Goal: Task Accomplishment & Management: Manage account settings

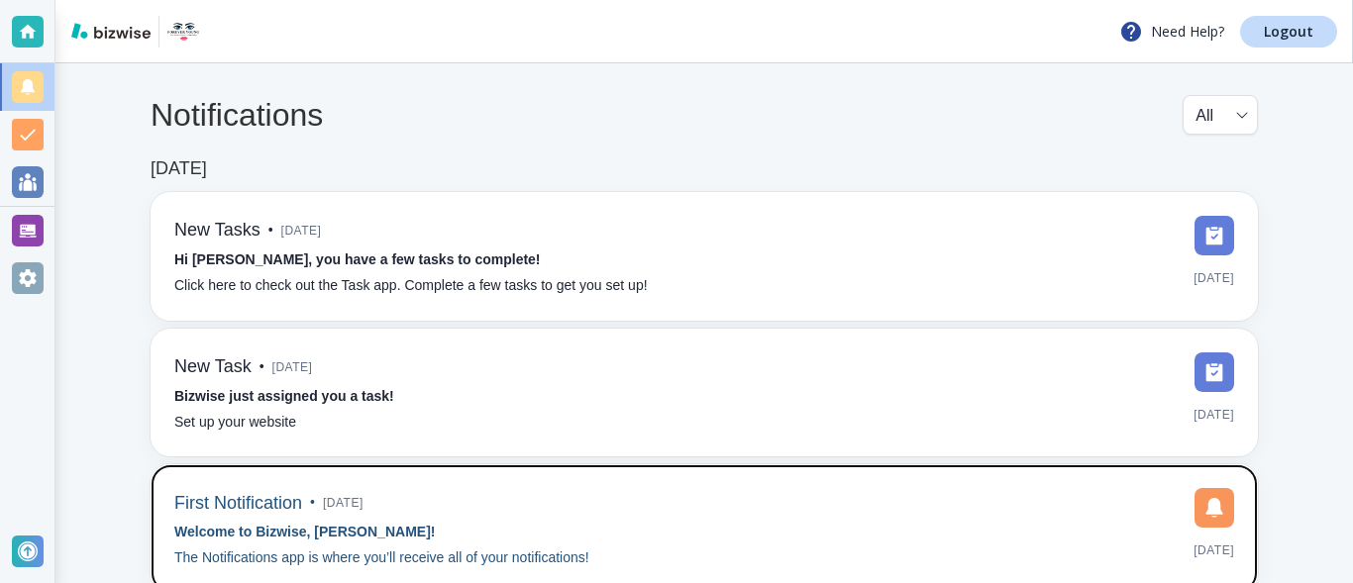
click at [879, 496] on div "First Notification • 5 months ago Welcome to Bizwise, Emma! The Notifications a…" at bounding box center [703, 528] width 1059 height 81
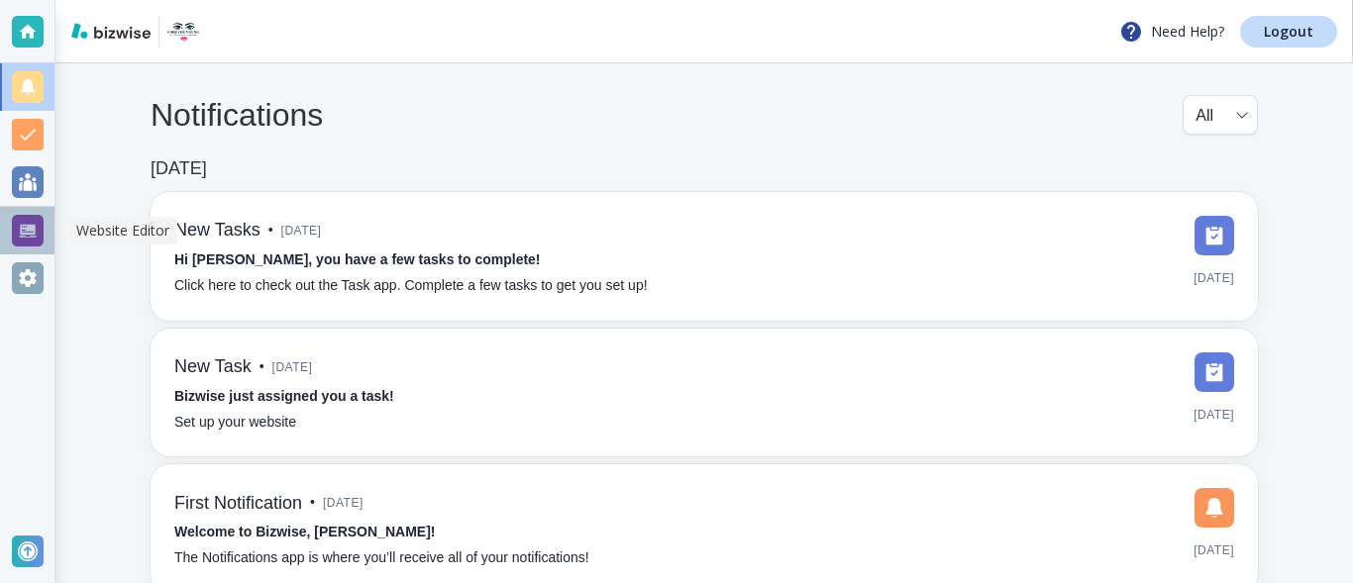
click at [27, 234] on div at bounding box center [28, 231] width 32 height 32
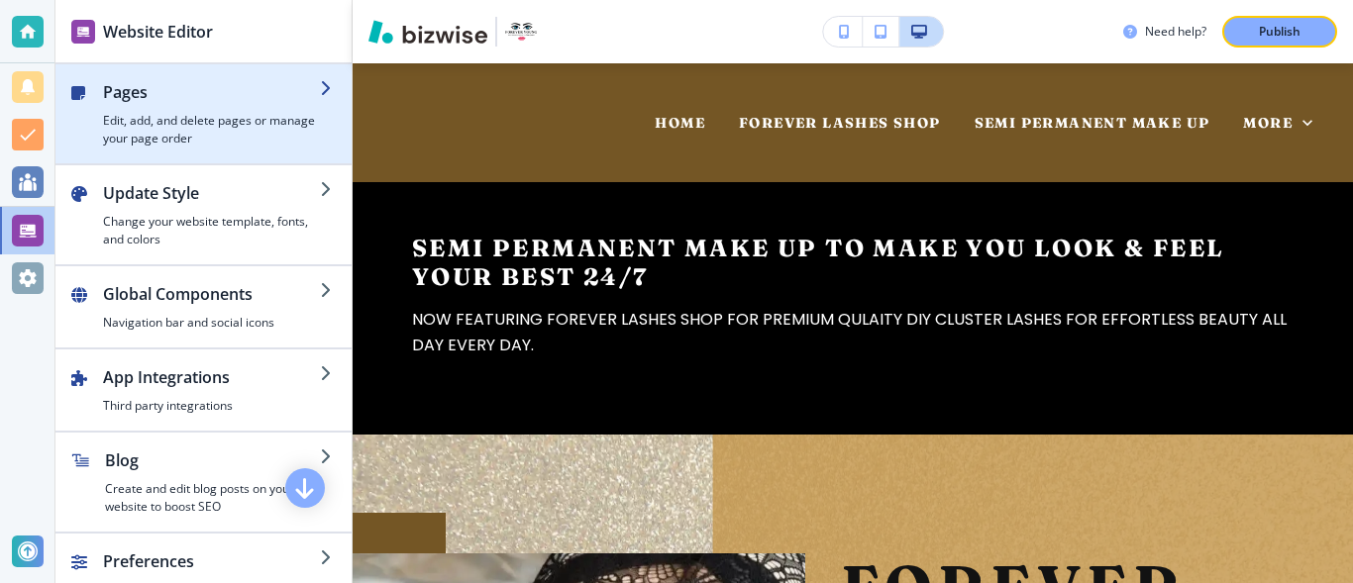
click at [112, 103] on h2 "Pages" at bounding box center [211, 92] width 217 height 24
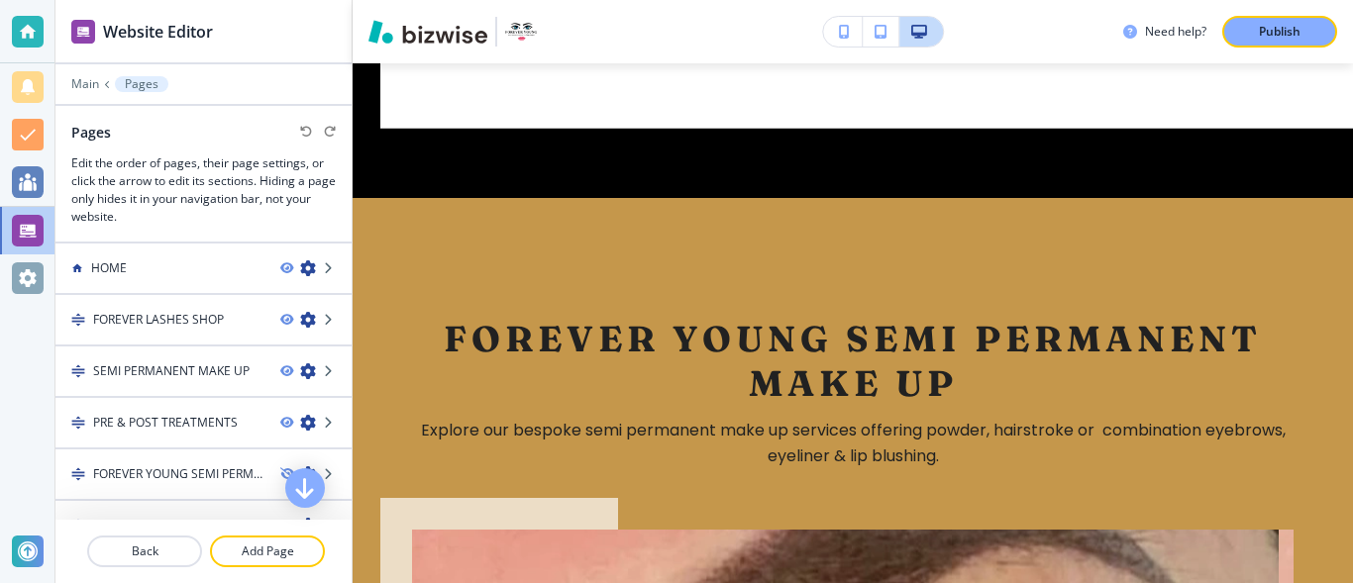
scroll to position [2470, 0]
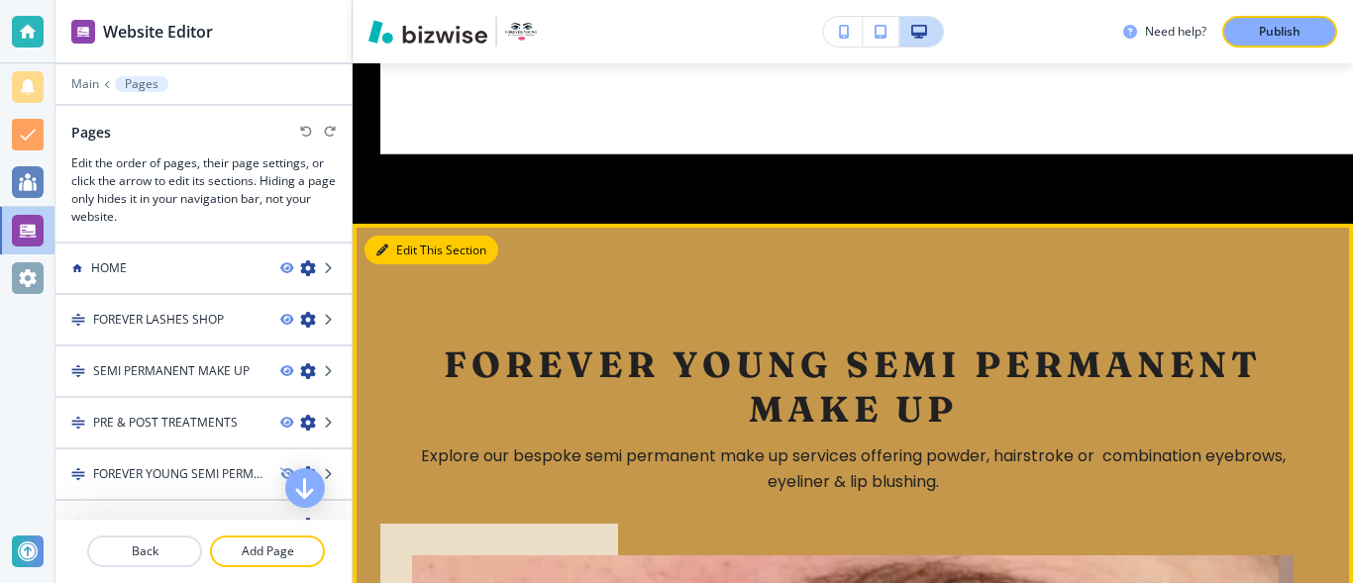
click at [405, 237] on button "Edit This Section" at bounding box center [431, 251] width 134 height 30
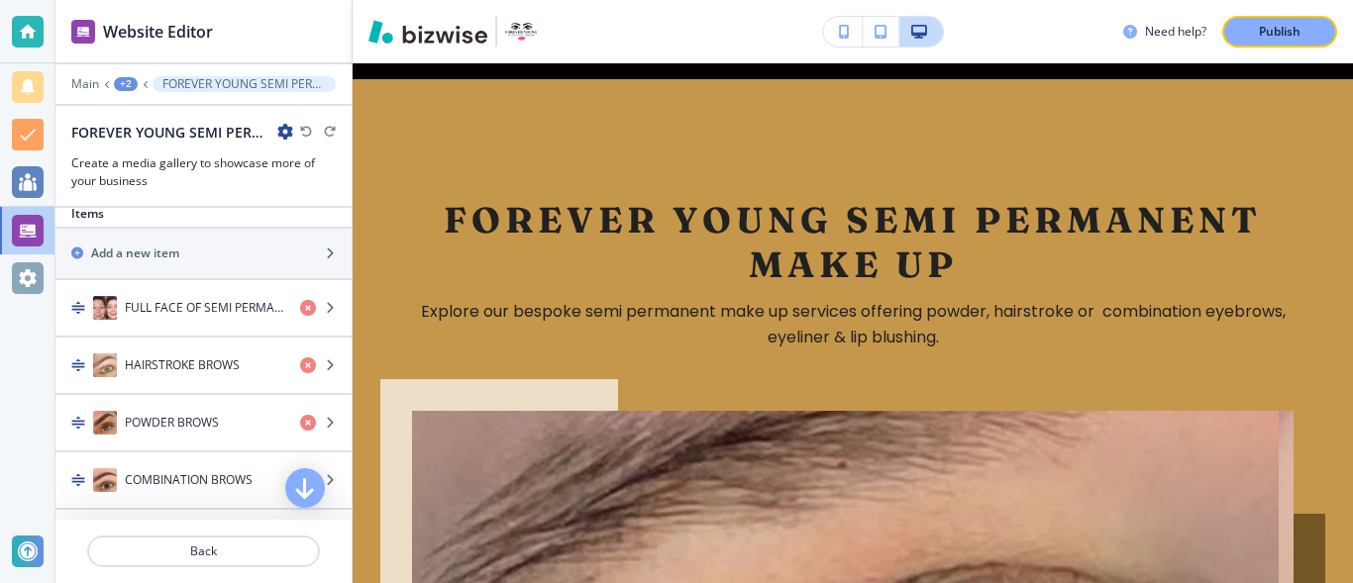
scroll to position [676, 0]
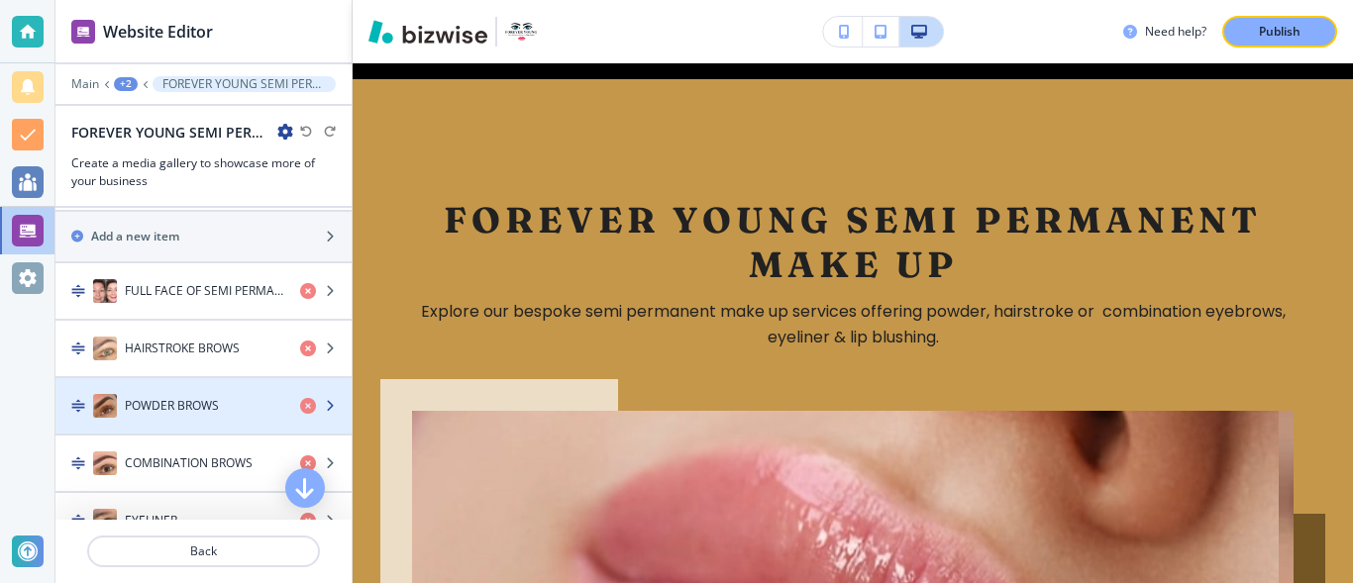
click at [113, 415] on img "button" at bounding box center [105, 406] width 24 height 24
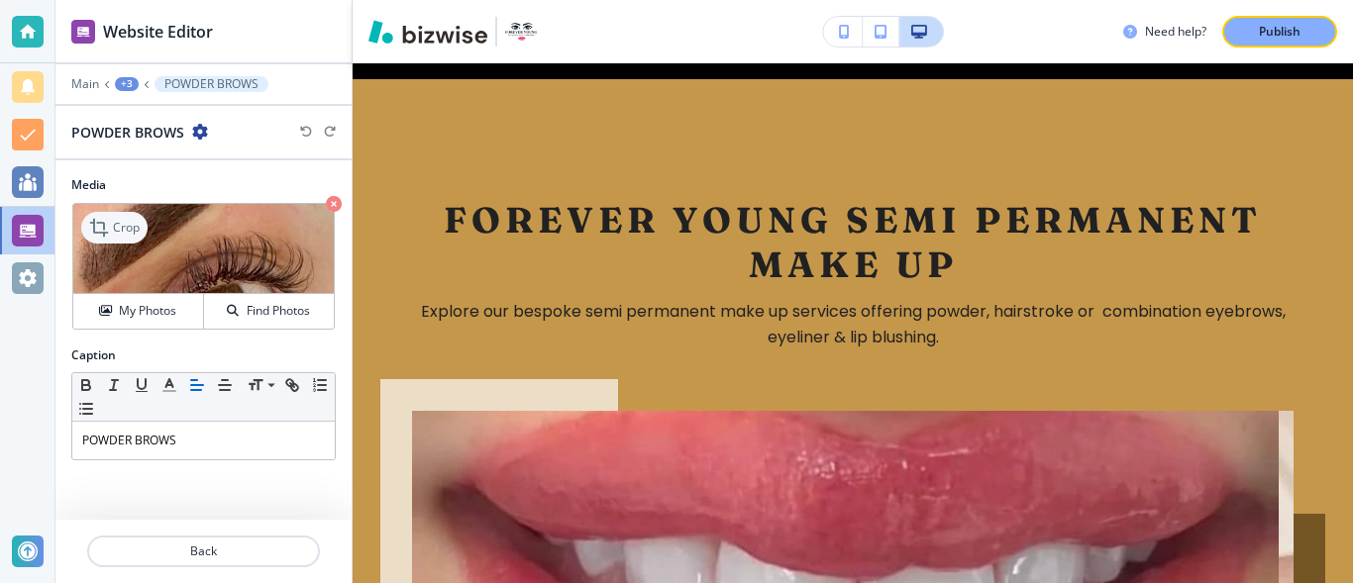
click at [127, 228] on p "Crop" at bounding box center [126, 228] width 27 height 18
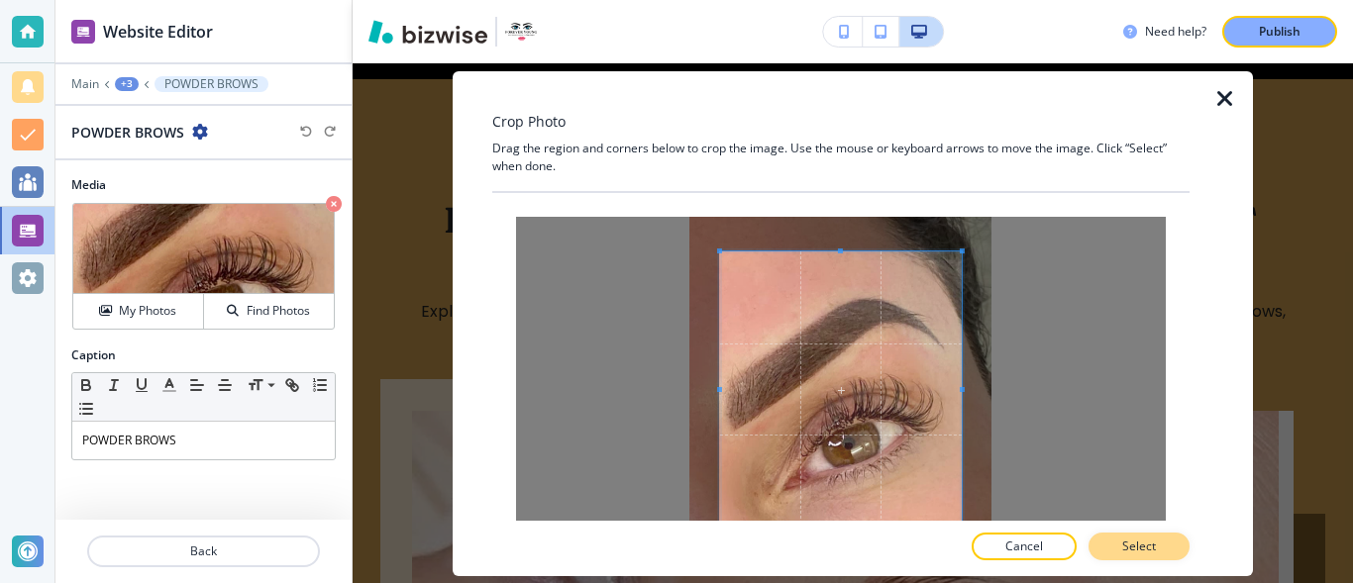
click at [1179, 542] on button "Select" at bounding box center [1138, 547] width 101 height 28
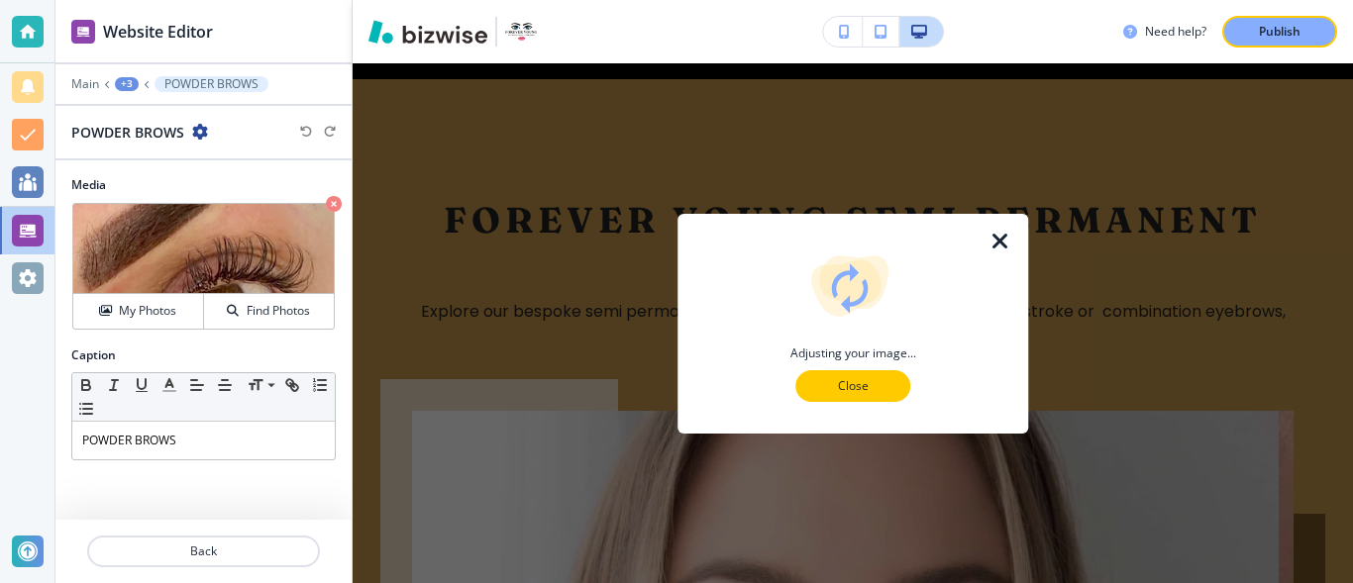
click at [846, 390] on p "Close" at bounding box center [852, 386] width 63 height 18
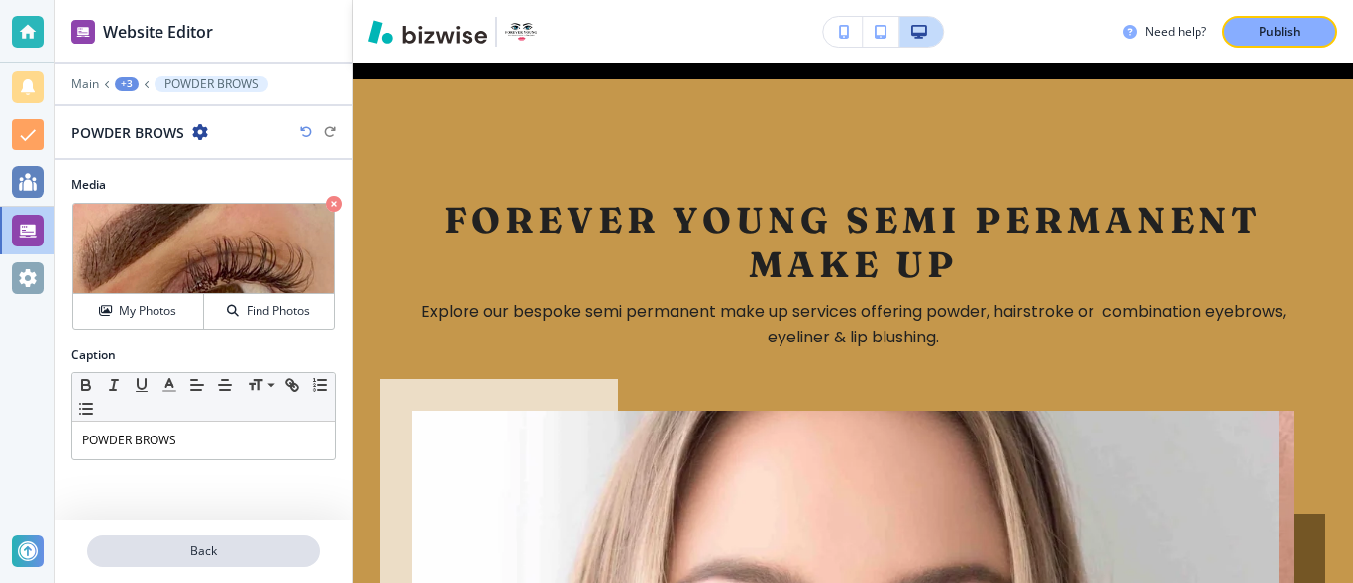
click at [235, 553] on p "Back" at bounding box center [203, 552] width 229 height 18
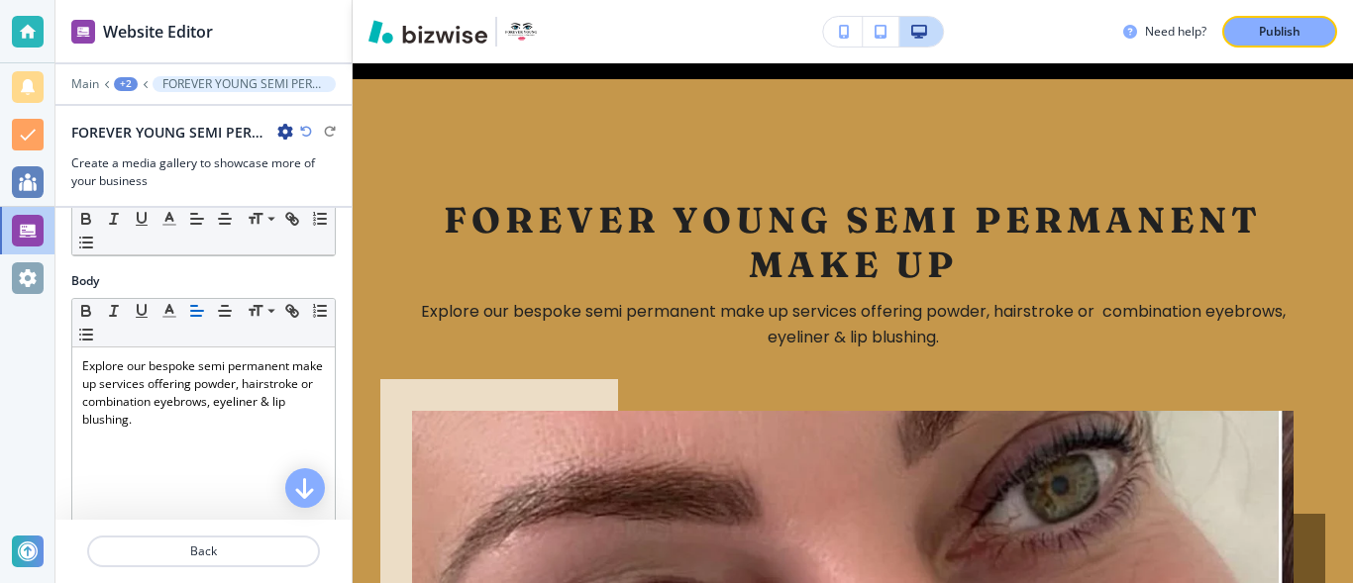
scroll to position [266, 0]
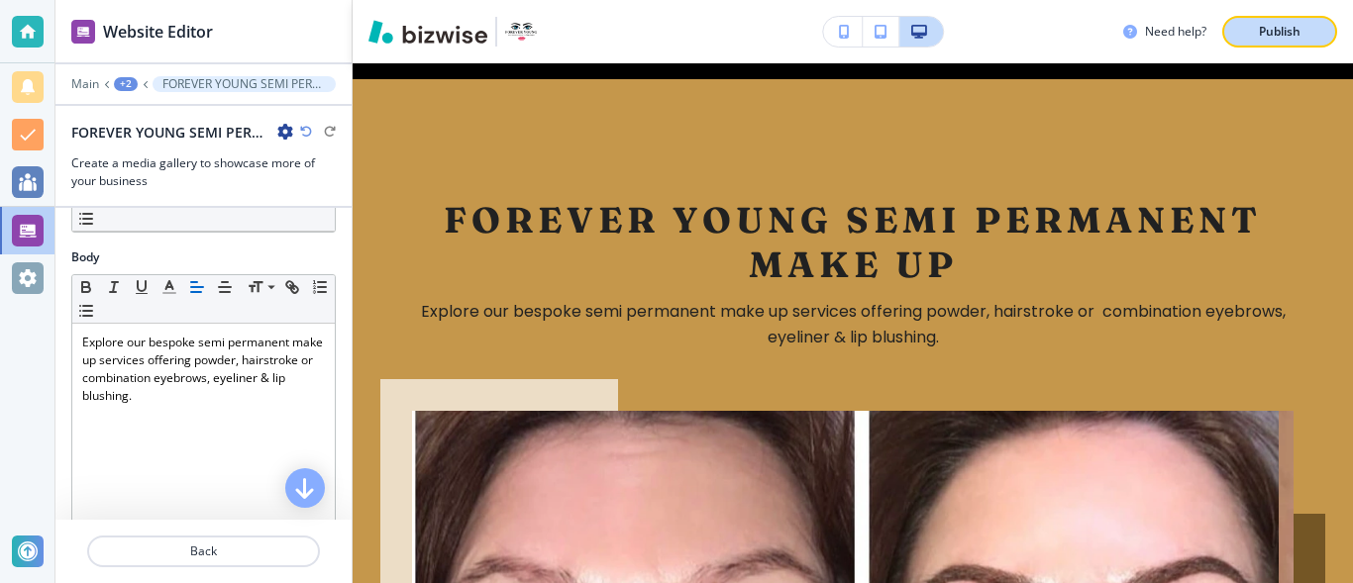
click at [1303, 25] on div "Publish" at bounding box center [1279, 32] width 63 height 18
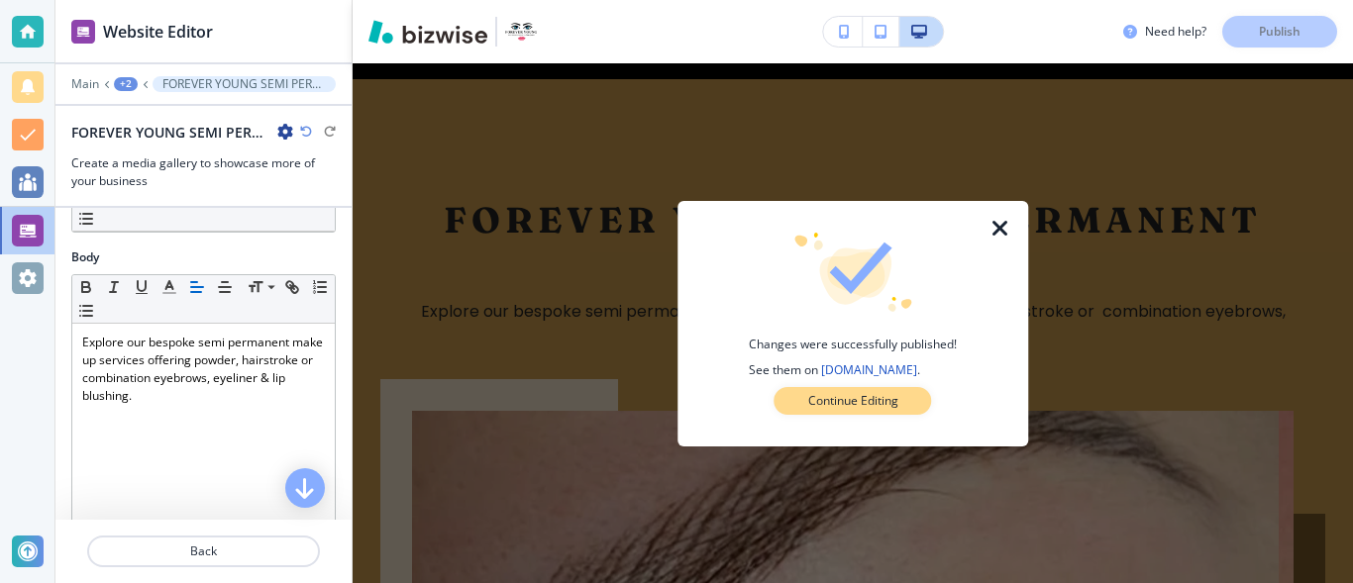
click at [920, 398] on button "Continue Editing" at bounding box center [852, 401] width 157 height 28
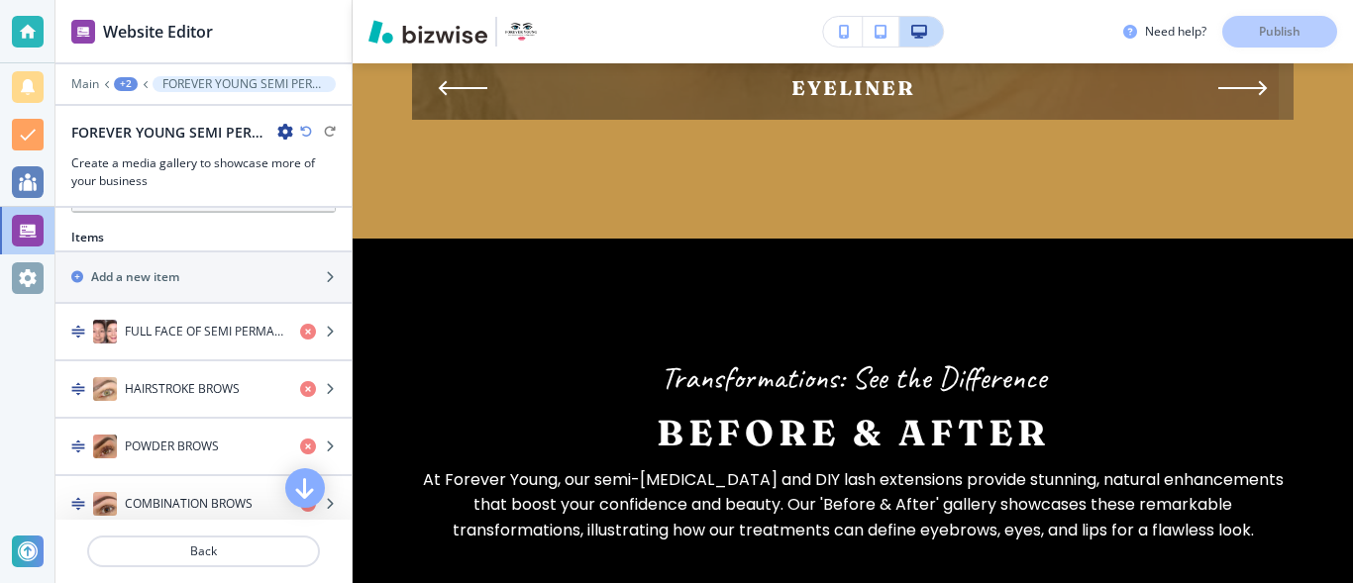
scroll to position [676, 0]
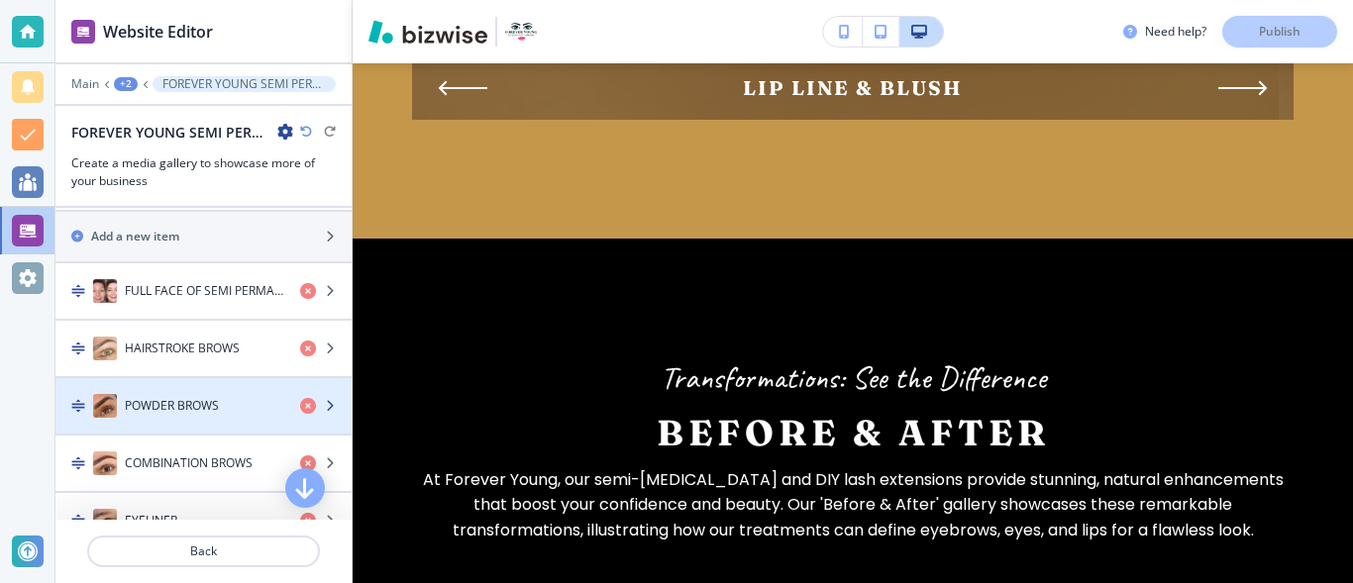
click at [110, 401] on img "button" at bounding box center [105, 406] width 24 height 24
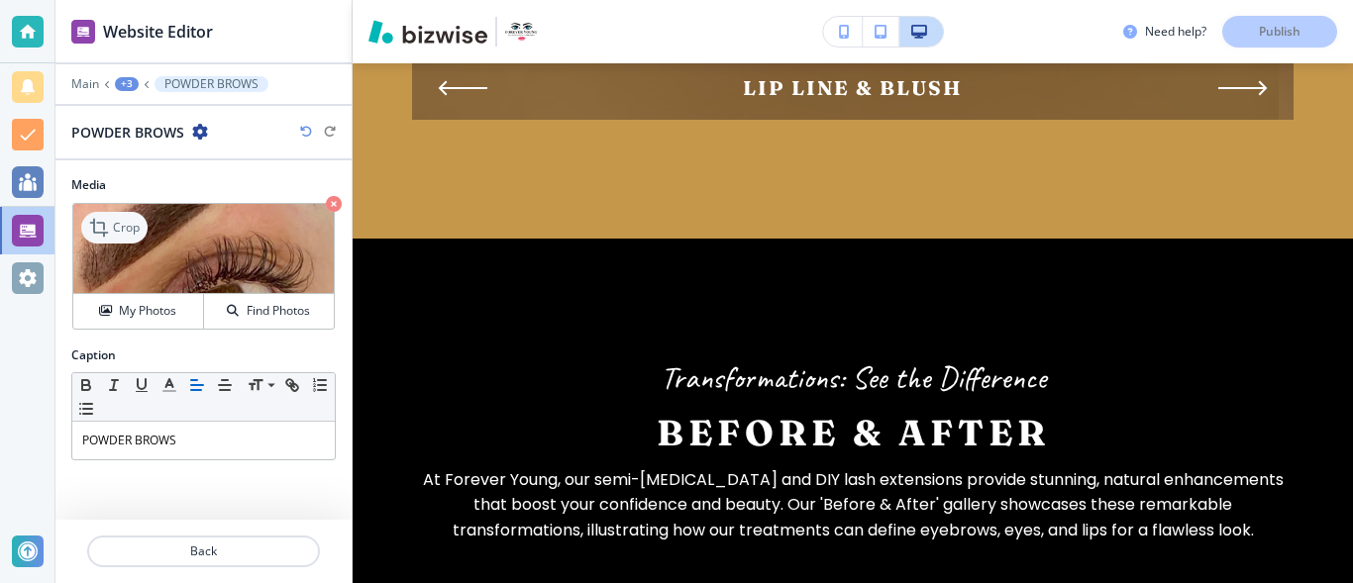
click at [132, 231] on p "Crop" at bounding box center [126, 228] width 27 height 18
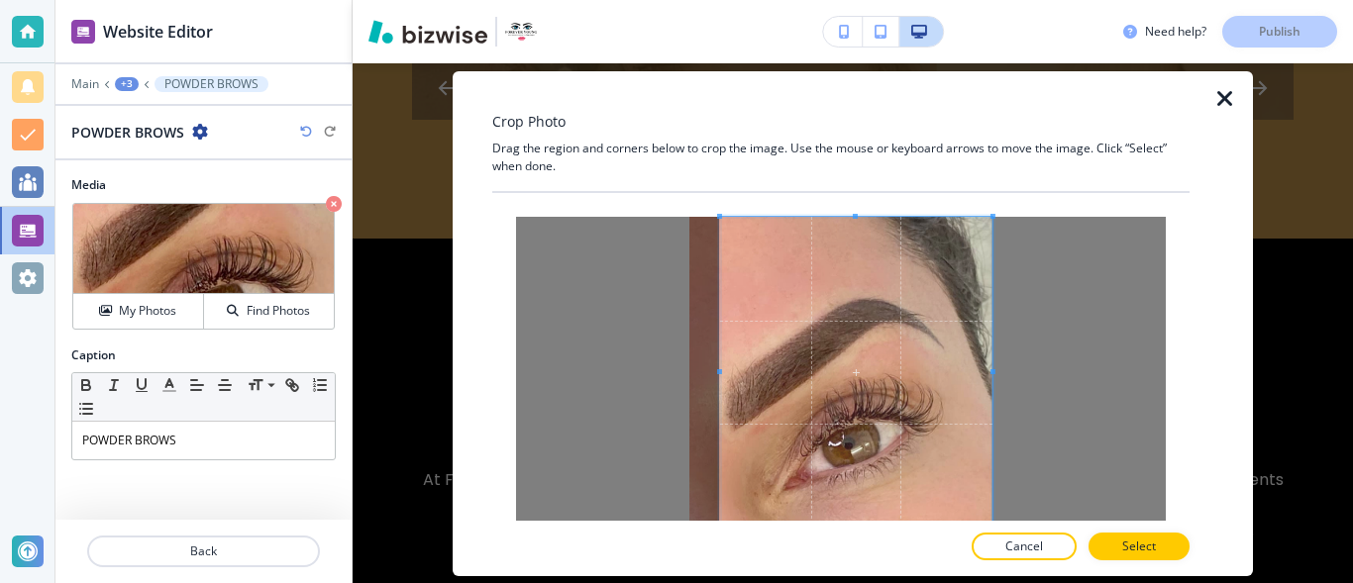
click at [1019, 209] on div at bounding box center [840, 357] width 697 height 328
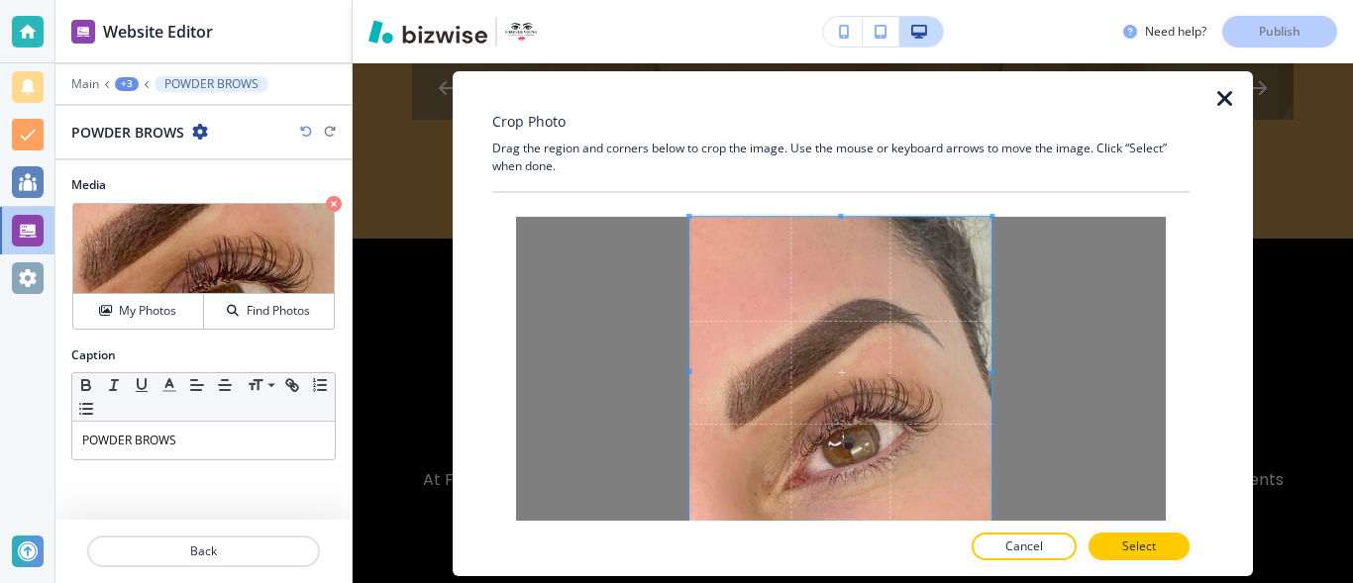
click at [670, 367] on div at bounding box center [841, 390] width 650 height 347
click at [1156, 540] on p "Select" at bounding box center [1139, 547] width 34 height 18
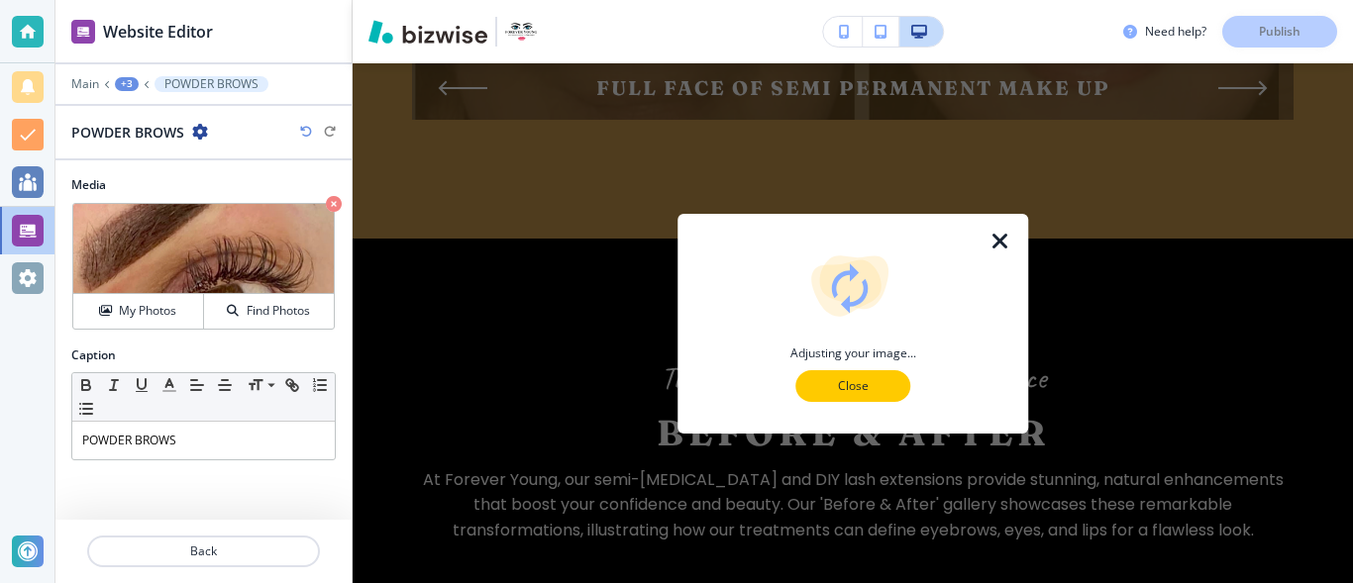
click at [874, 381] on p "Close" at bounding box center [852, 386] width 63 height 18
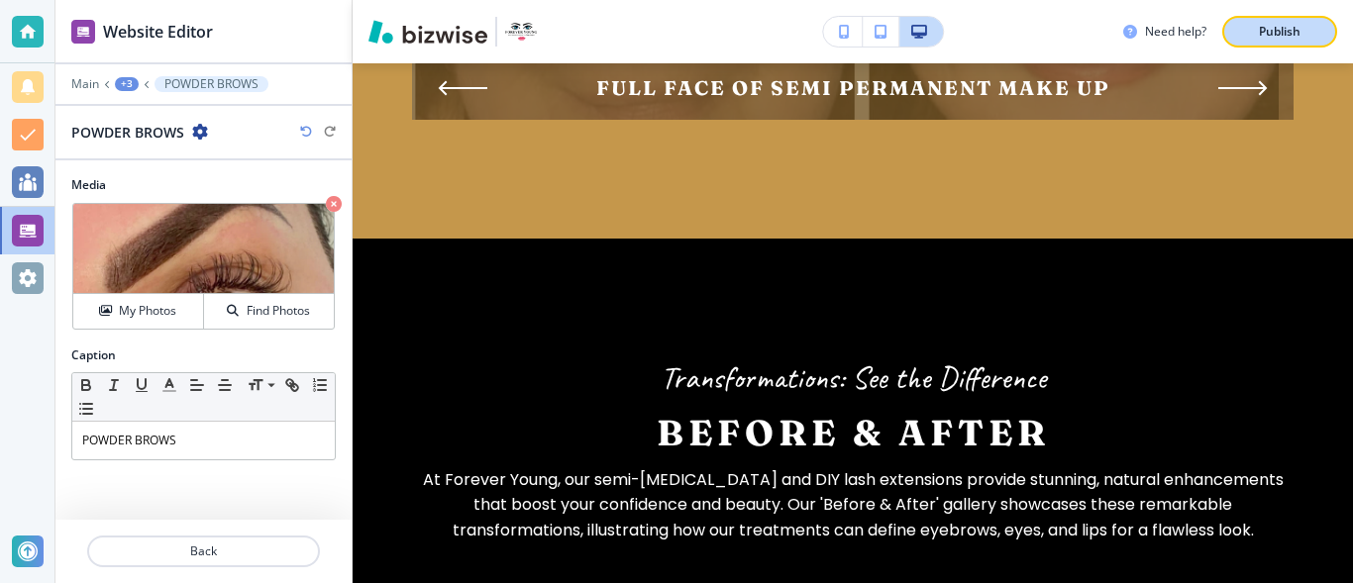
click at [1309, 34] on div "Publish" at bounding box center [1279, 32] width 63 height 18
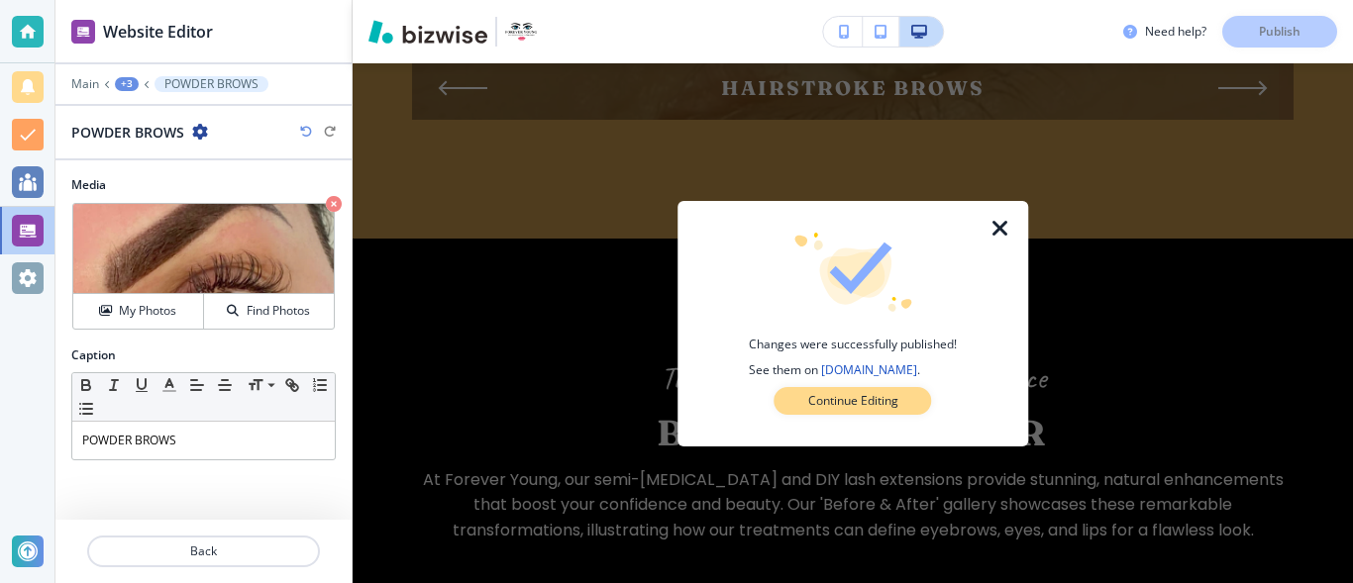
click at [907, 403] on button "Continue Editing" at bounding box center [852, 401] width 157 height 28
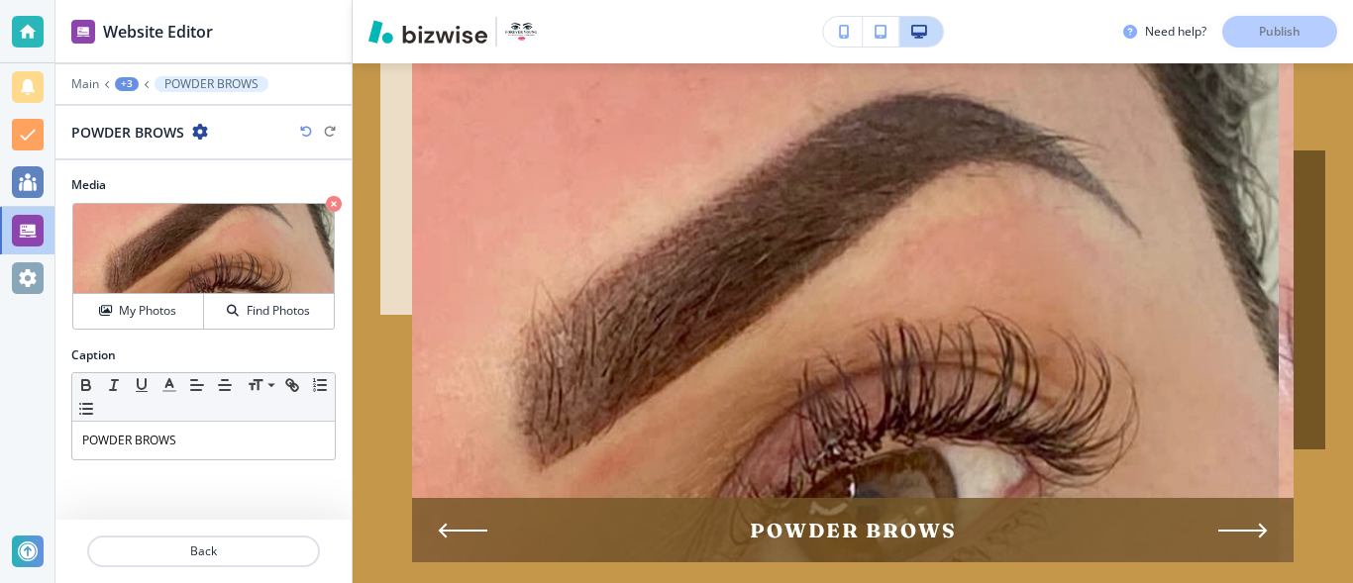
scroll to position [2953, 0]
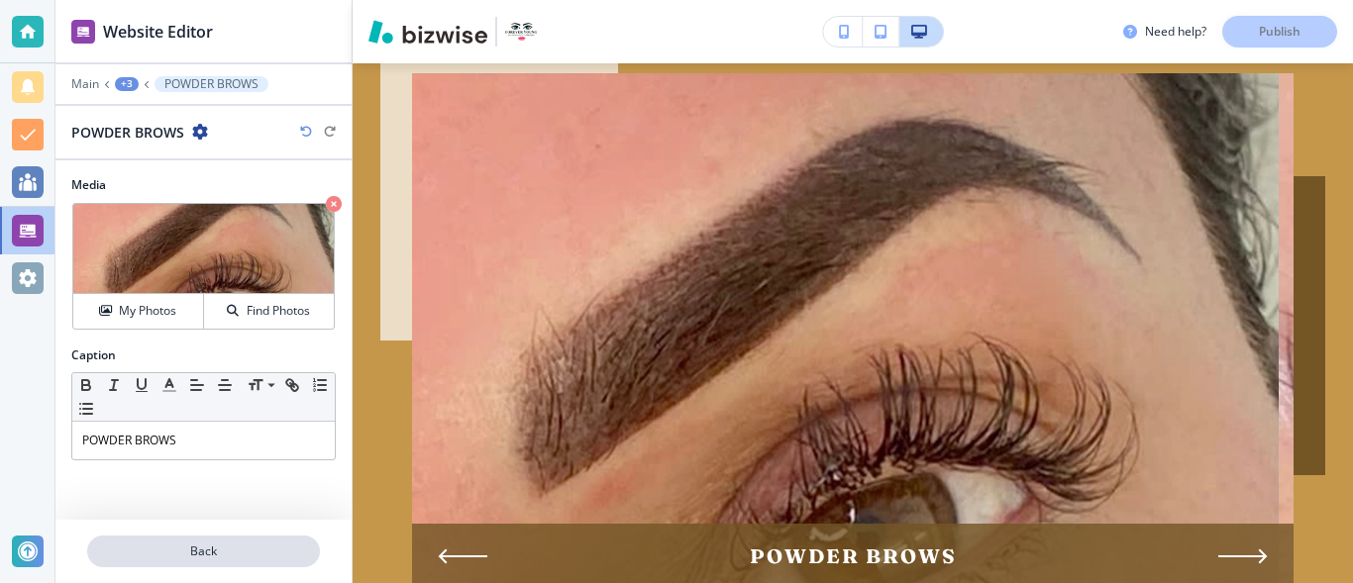
click at [177, 553] on p "Back" at bounding box center [203, 552] width 229 height 18
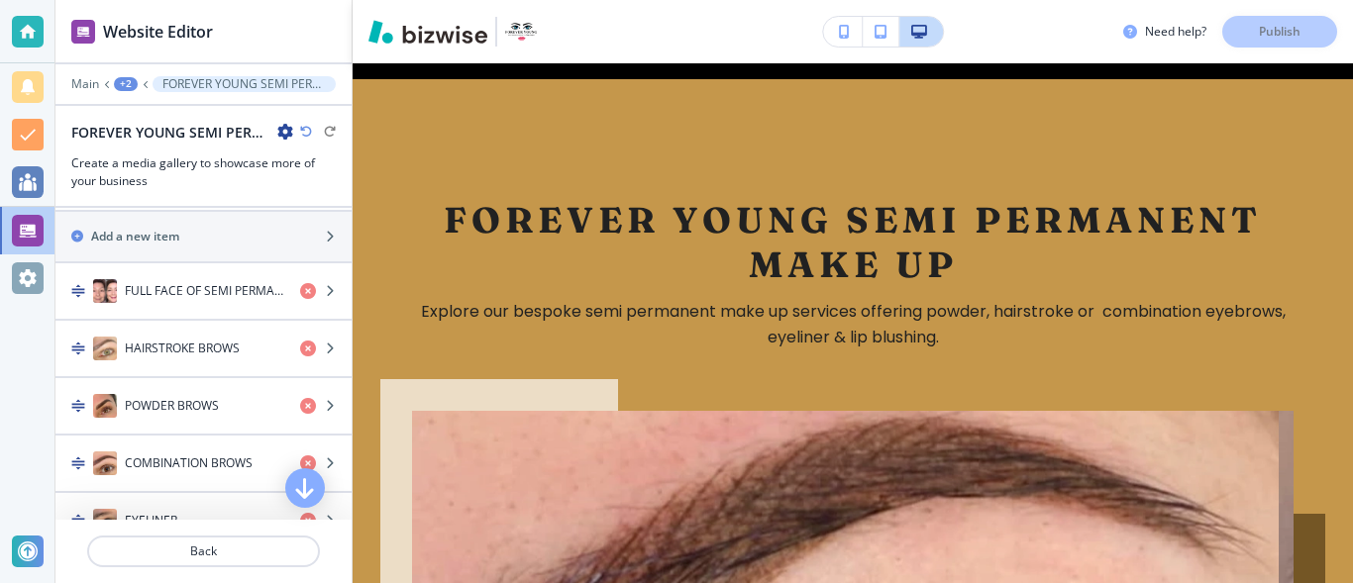
scroll to position [682, 0]
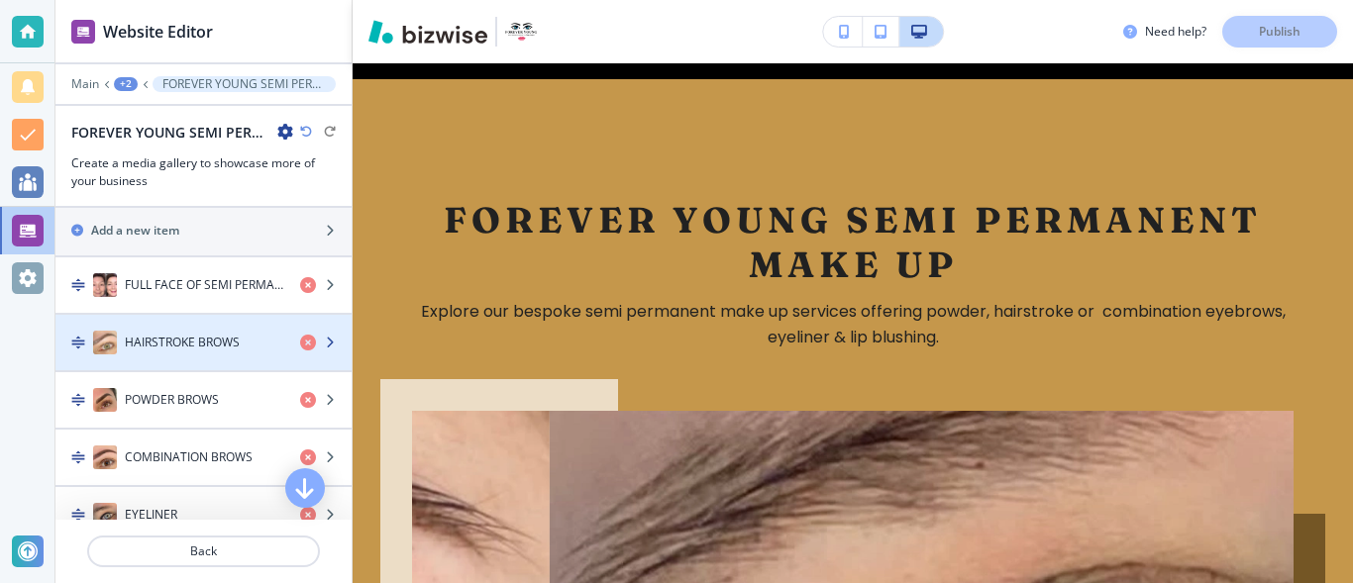
click at [98, 336] on img "button" at bounding box center [105, 343] width 24 height 24
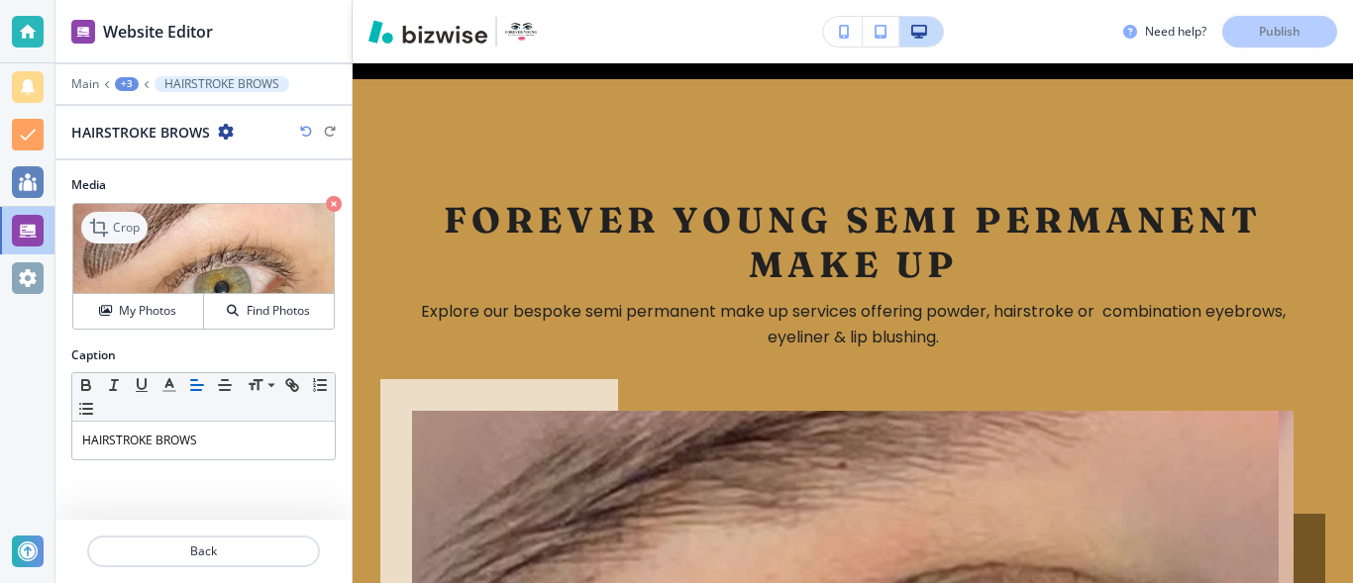
click at [138, 229] on p "Crop" at bounding box center [126, 228] width 27 height 18
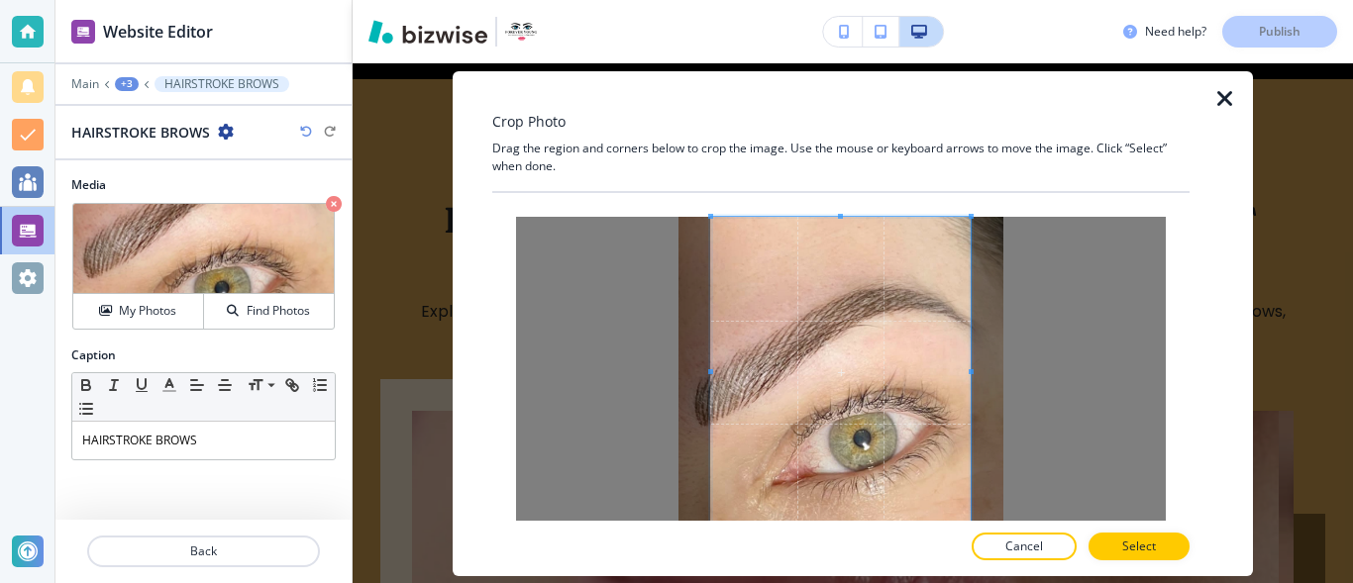
click at [838, 215] on span at bounding box center [840, 216] width 5 height 5
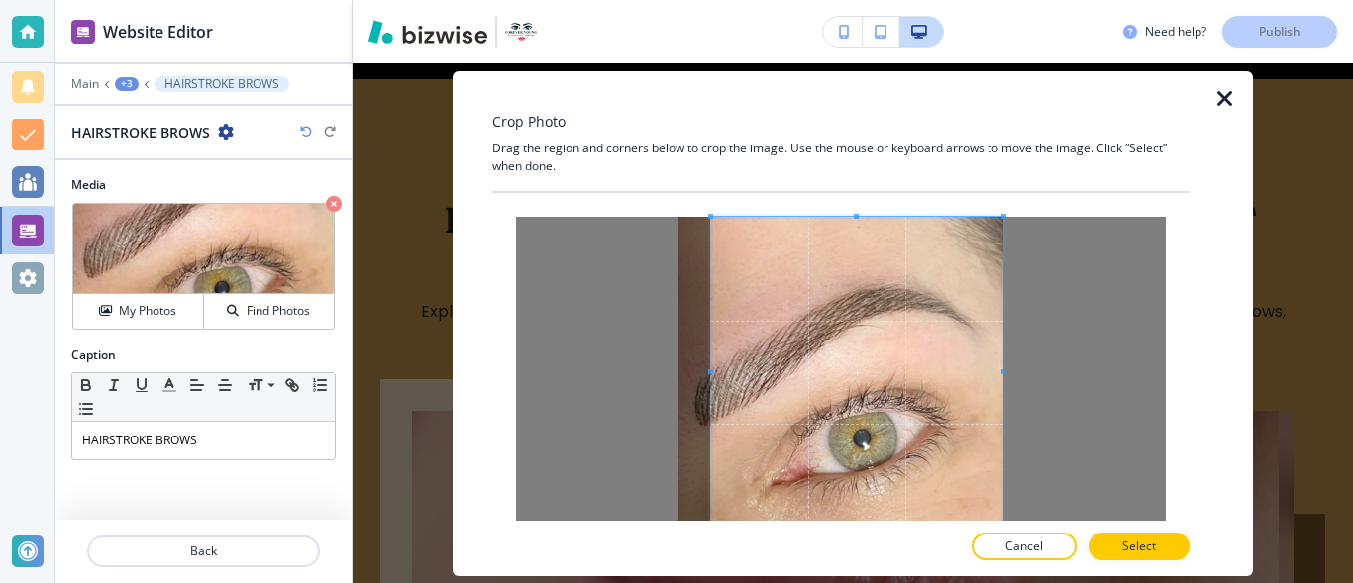
click at [1026, 374] on div at bounding box center [841, 390] width 650 height 347
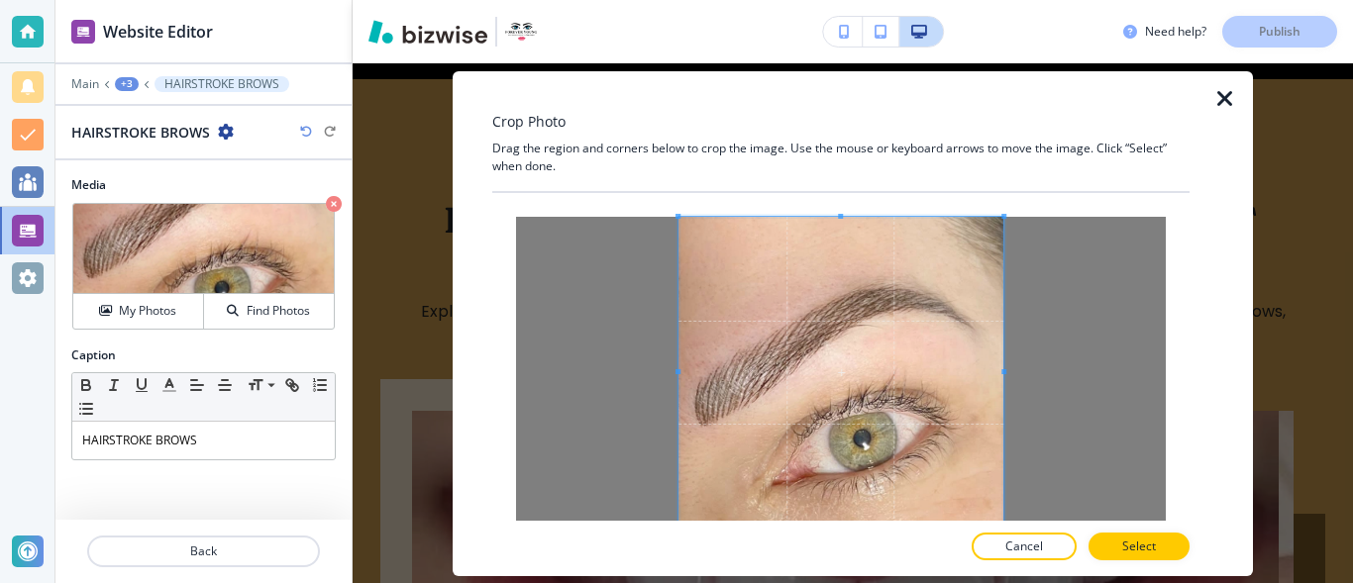
click at [668, 373] on div at bounding box center [841, 390] width 650 height 347
click at [1129, 542] on button "Select" at bounding box center [1138, 547] width 101 height 28
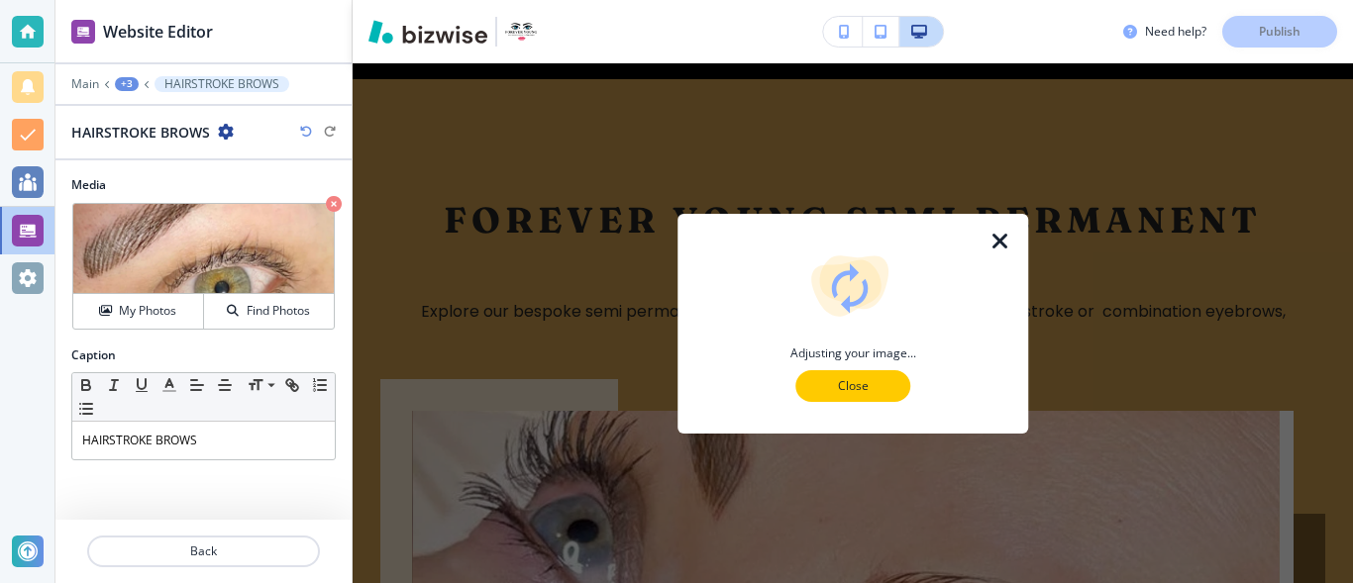
click at [889, 386] on button "Close" at bounding box center [852, 386] width 115 height 32
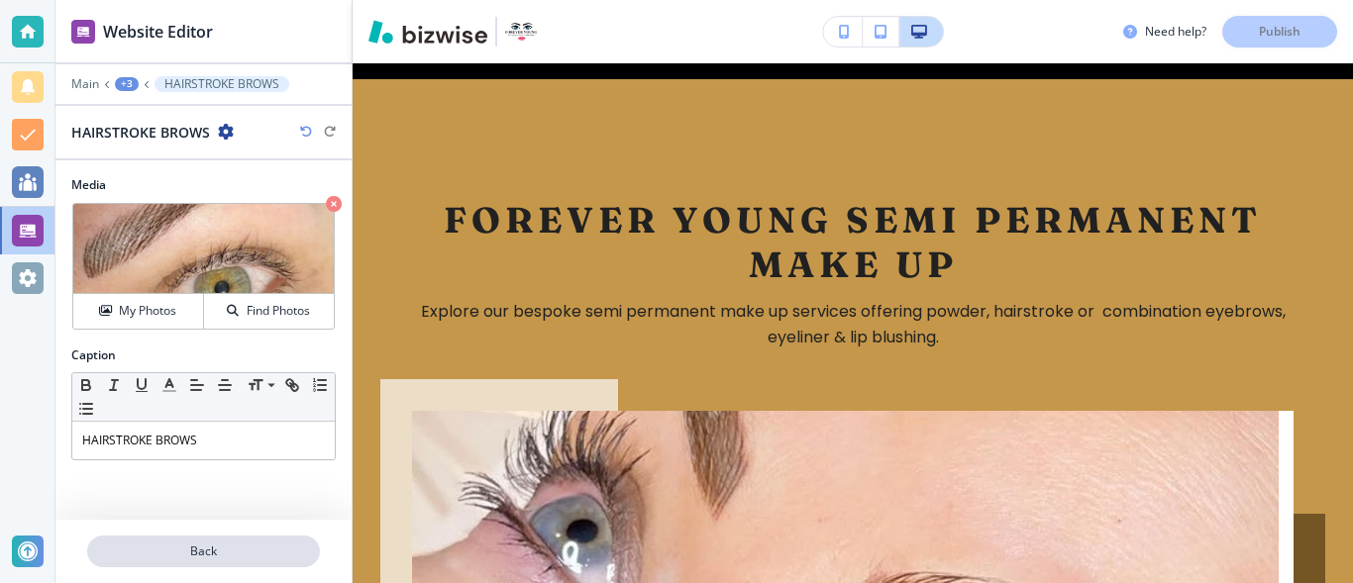
click at [297, 547] on p "Back" at bounding box center [203, 552] width 229 height 18
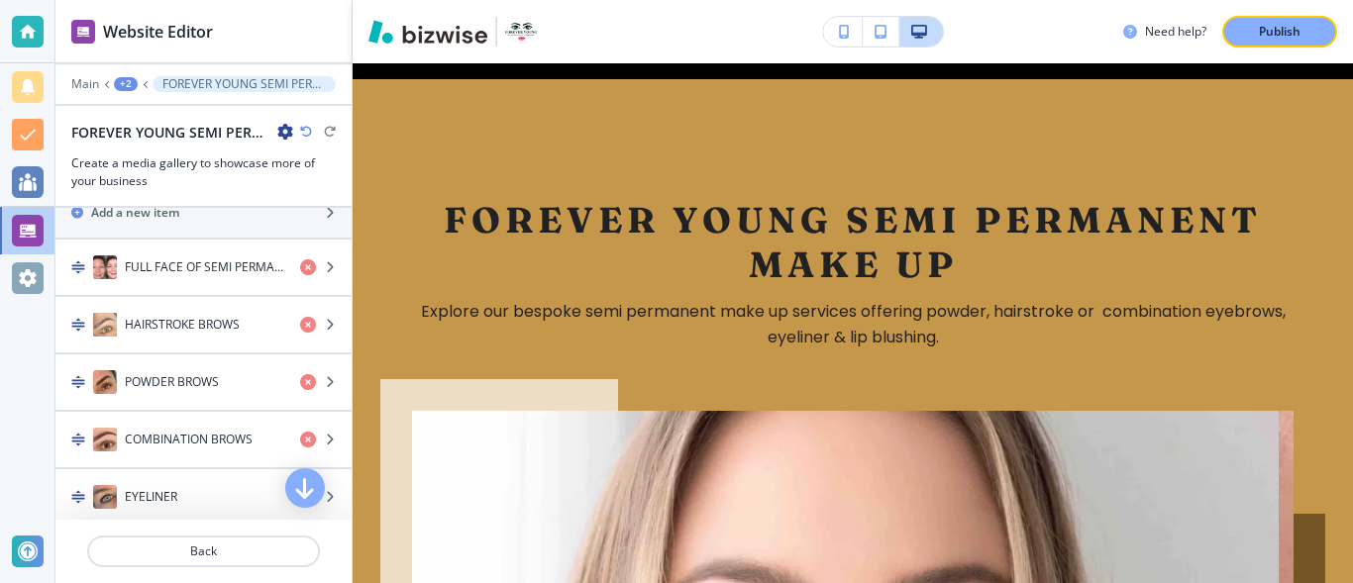
scroll to position [705, 0]
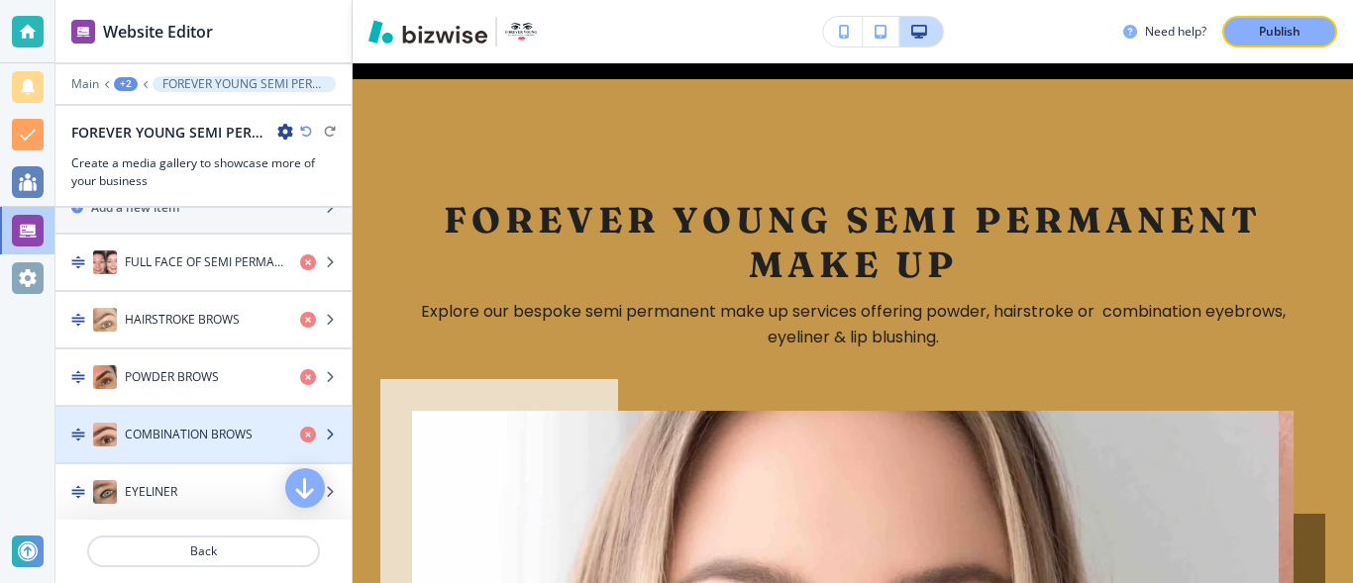
click at [109, 437] on img "button" at bounding box center [105, 435] width 24 height 24
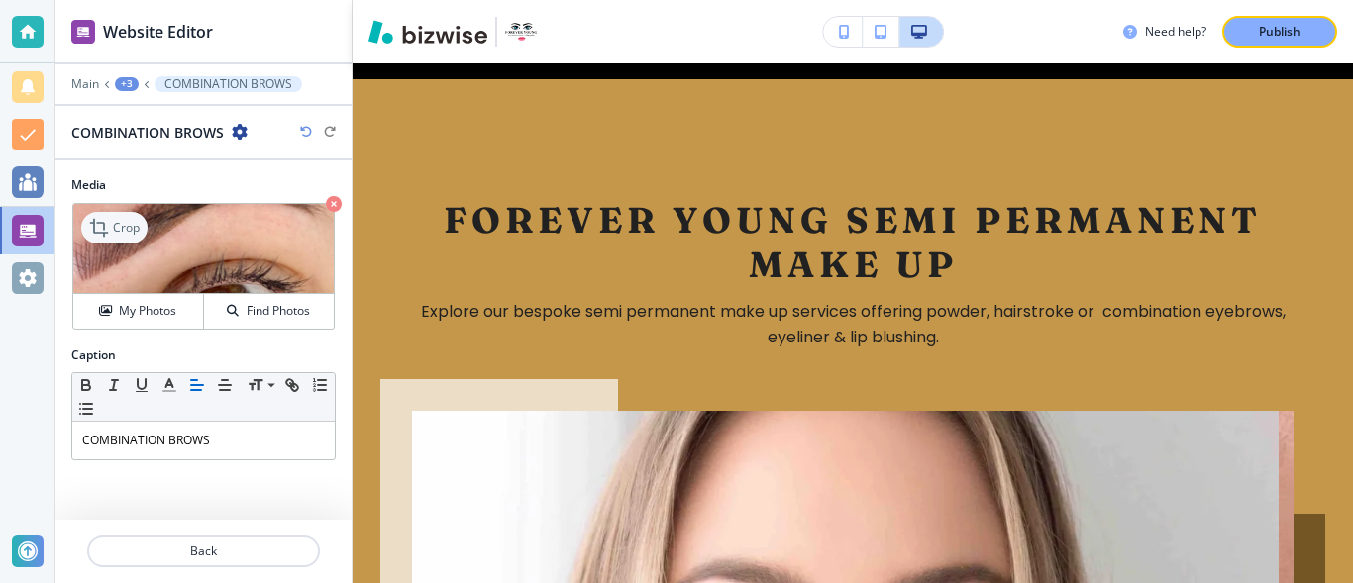
click at [121, 232] on p "Crop" at bounding box center [126, 228] width 27 height 18
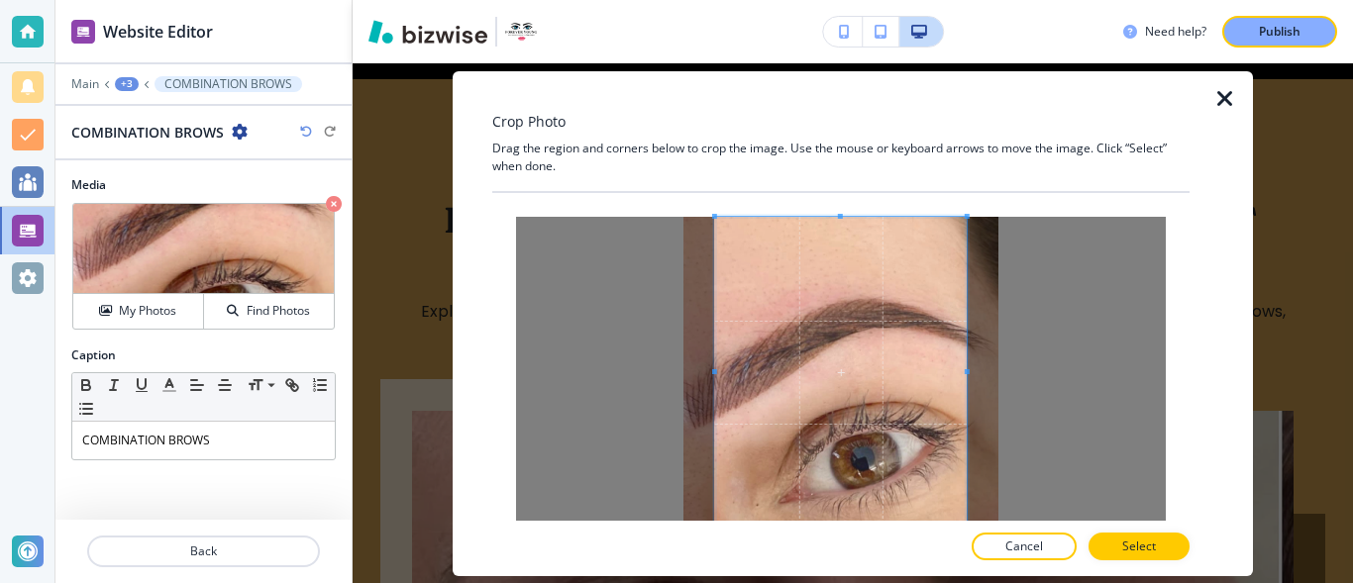
click at [840, 203] on div at bounding box center [840, 357] width 697 height 328
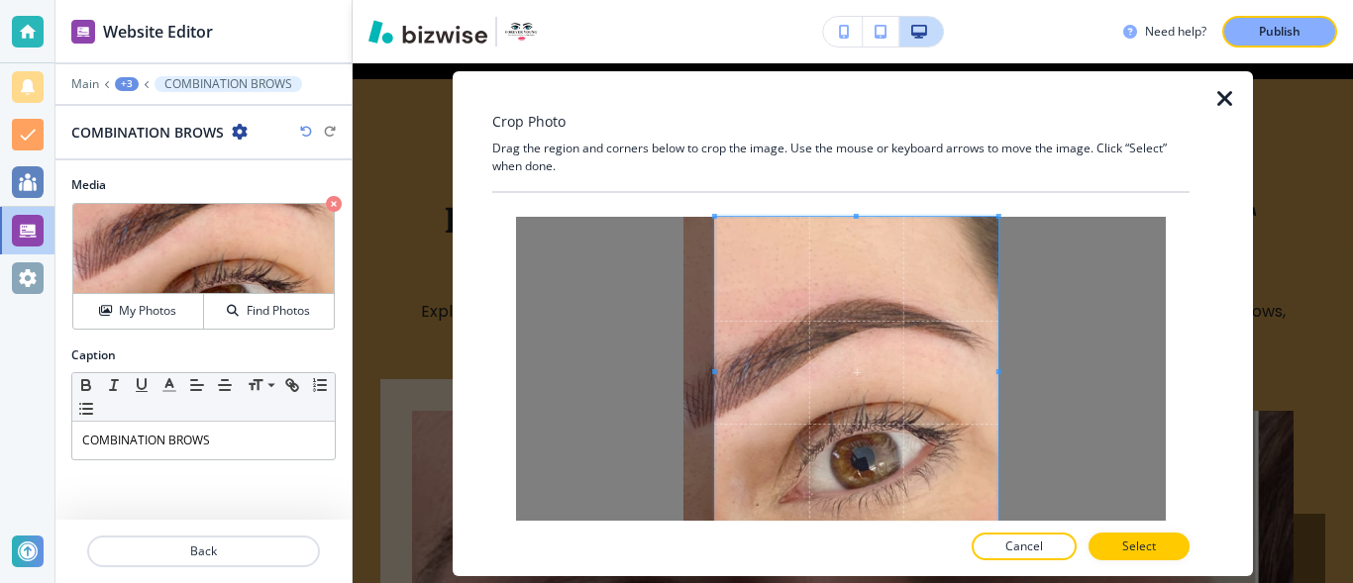
click at [1035, 389] on div at bounding box center [841, 390] width 650 height 347
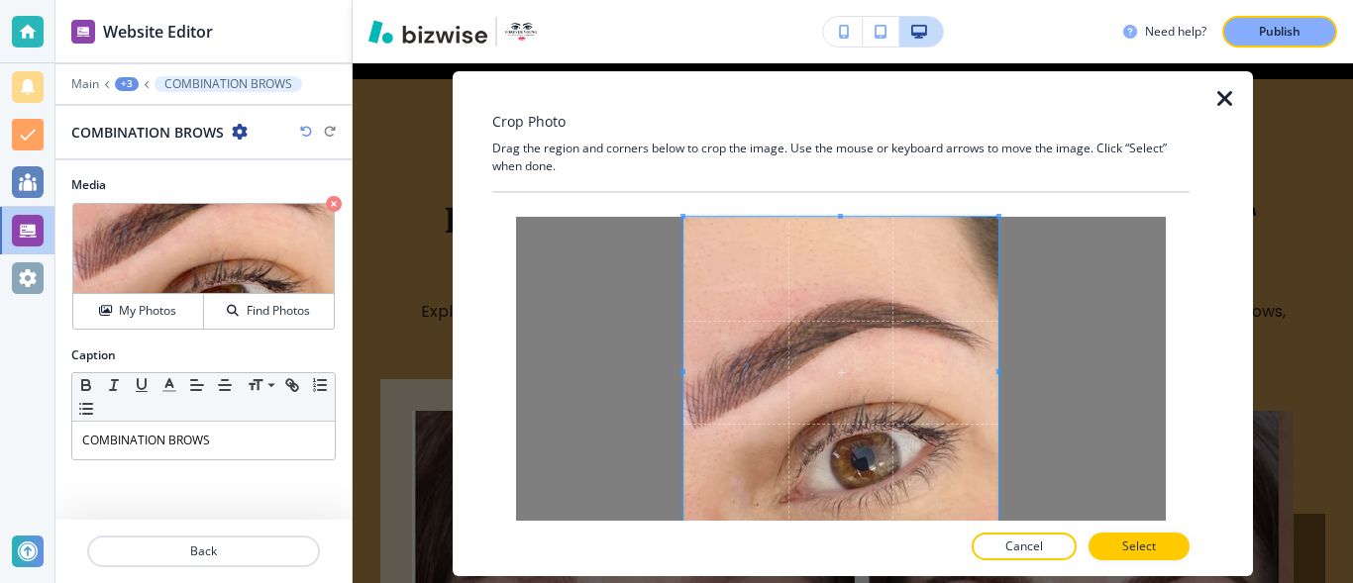
click at [675, 371] on div at bounding box center [841, 390] width 650 height 347
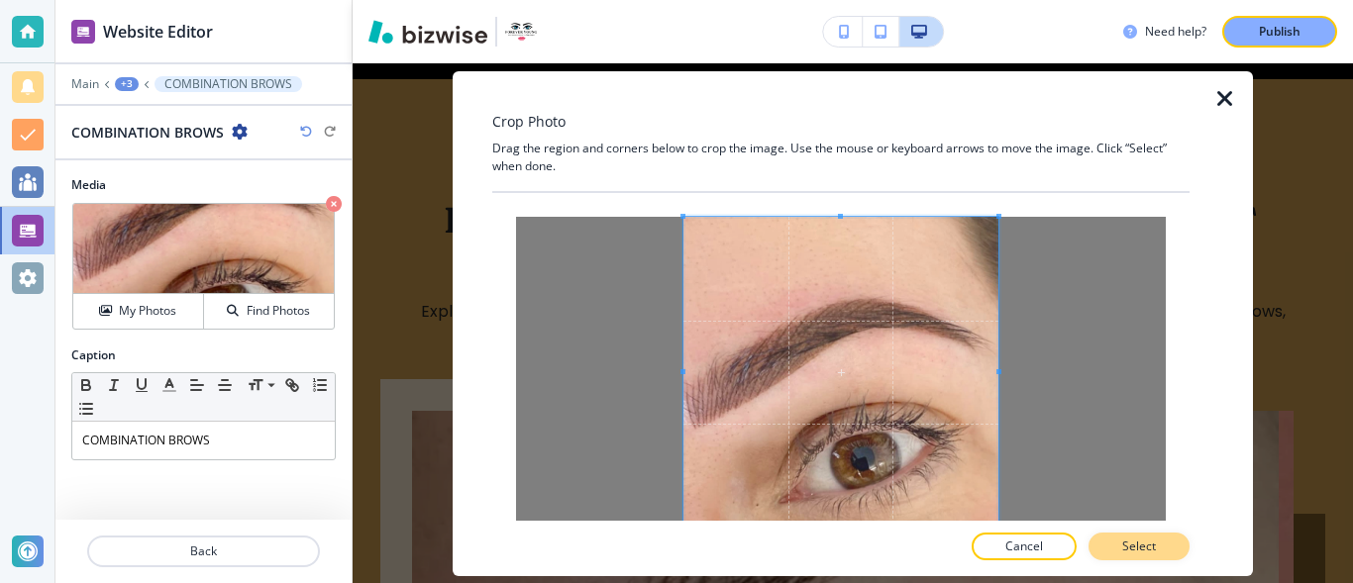
click at [1118, 542] on button "Select" at bounding box center [1138, 547] width 101 height 28
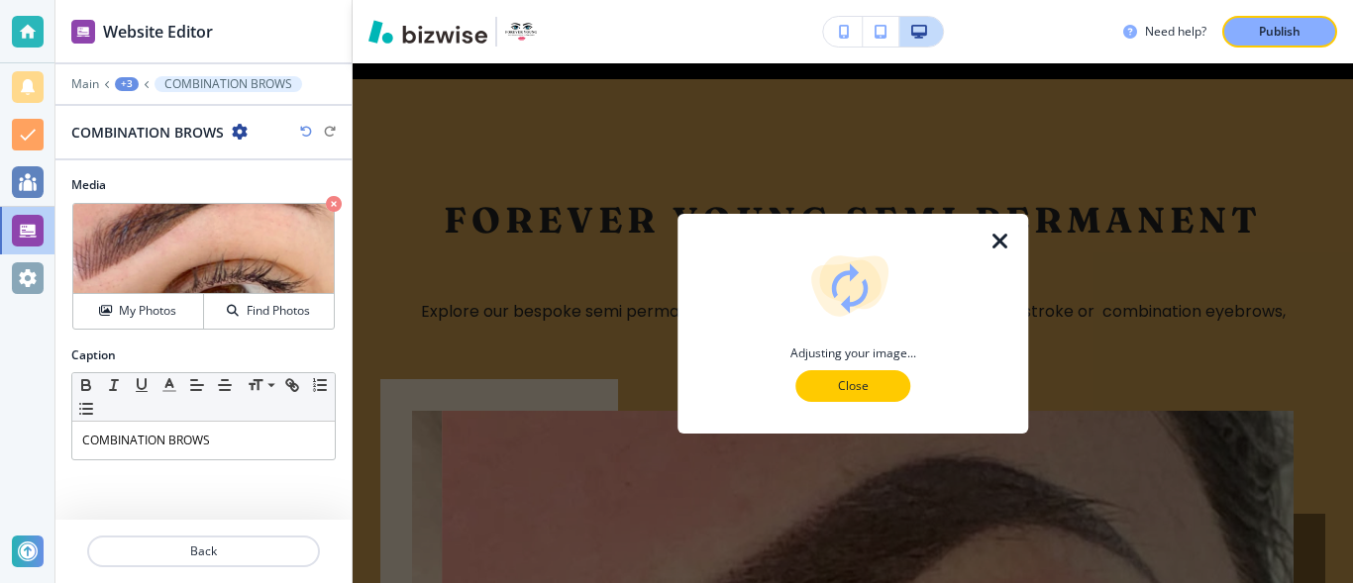
click at [885, 392] on button "Close" at bounding box center [852, 386] width 115 height 32
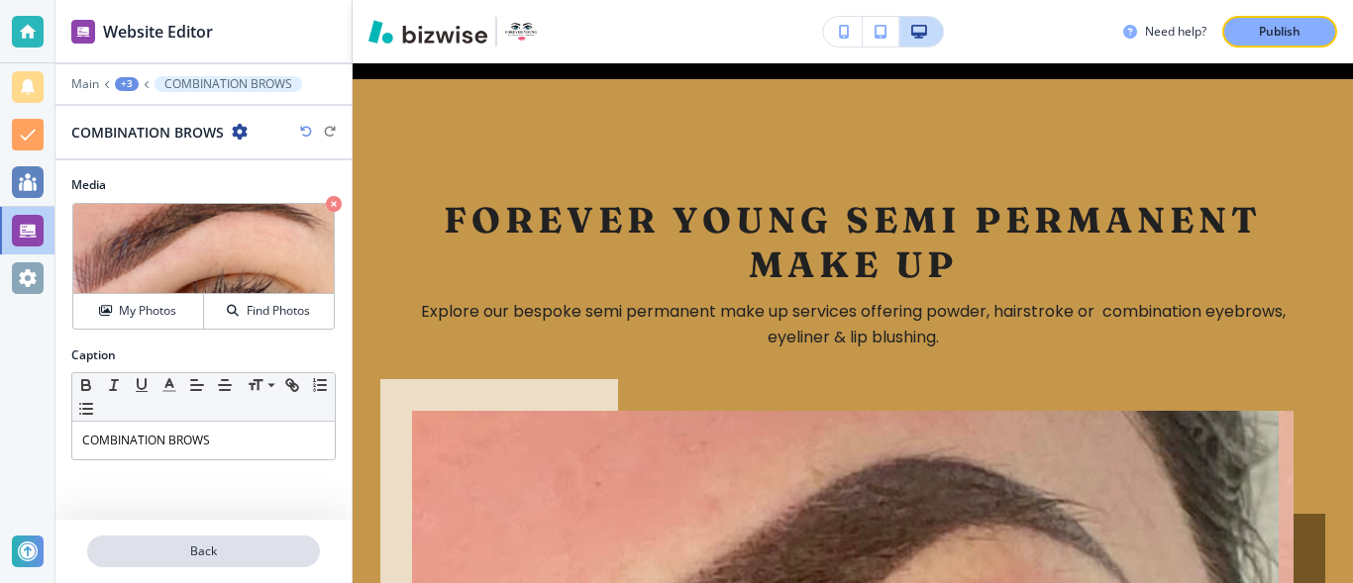
click at [269, 547] on p "Back" at bounding box center [203, 552] width 229 height 18
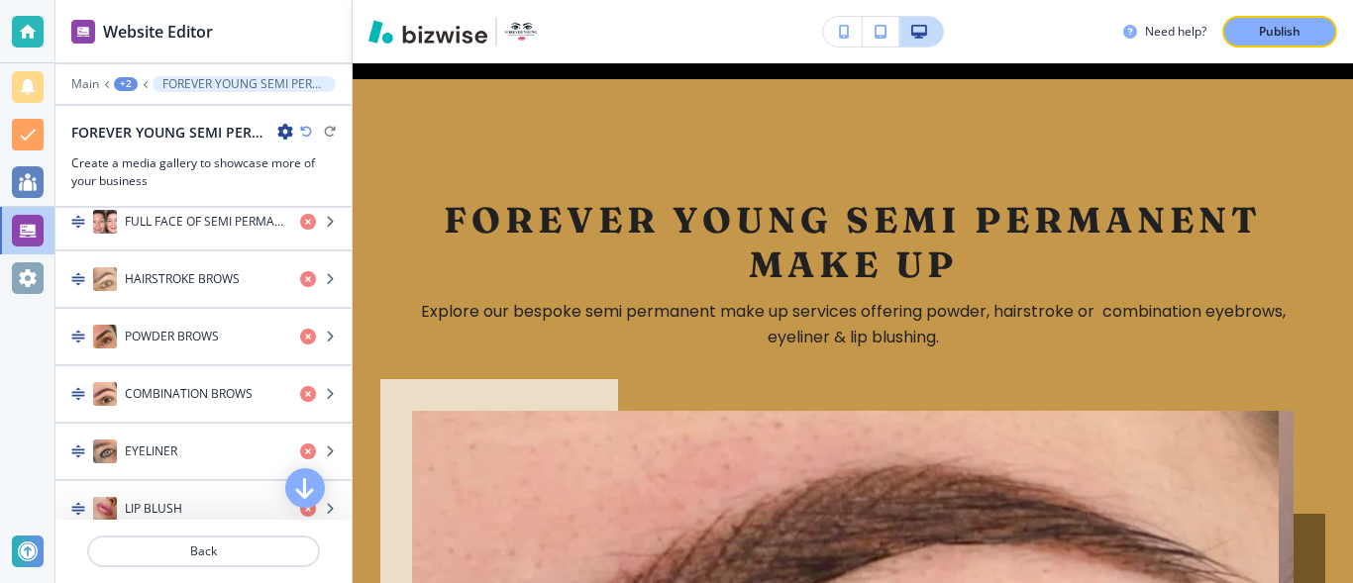
scroll to position [757, 0]
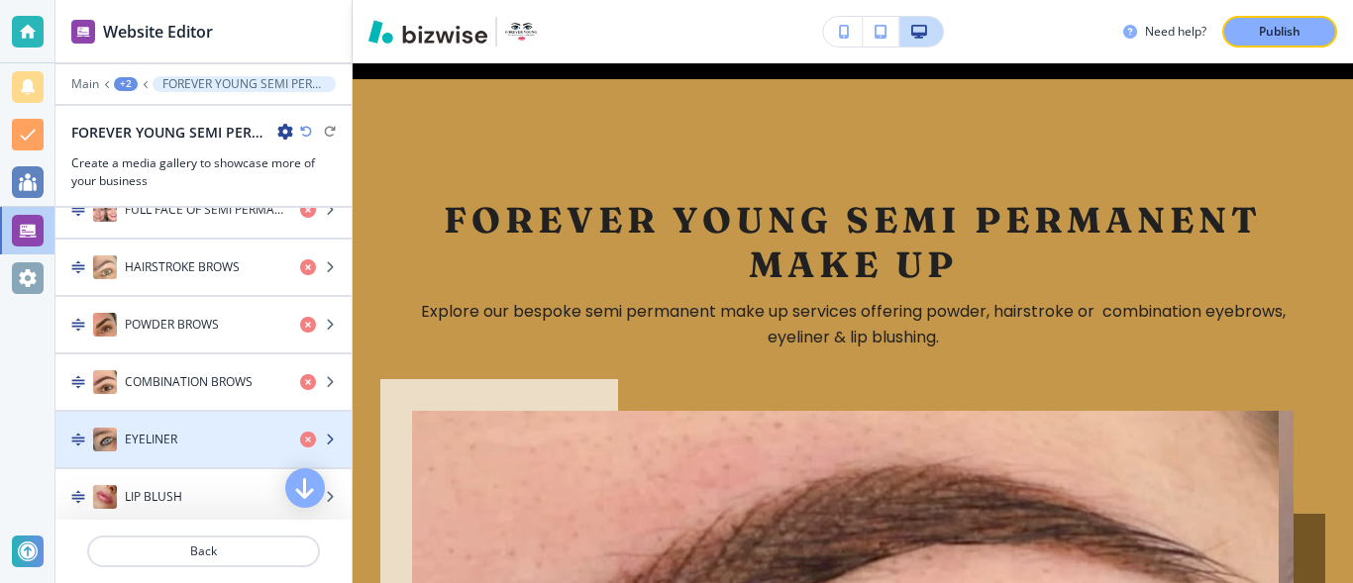
click at [107, 444] on img "button" at bounding box center [105, 440] width 24 height 24
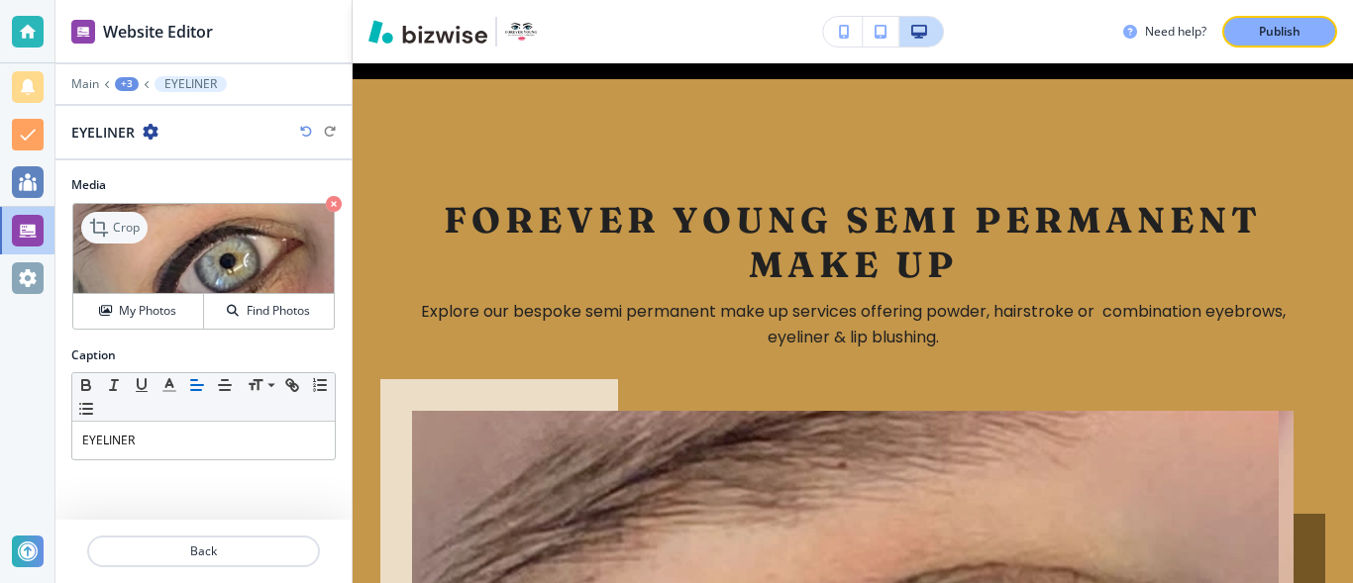
click at [110, 223] on icon at bounding box center [101, 228] width 24 height 24
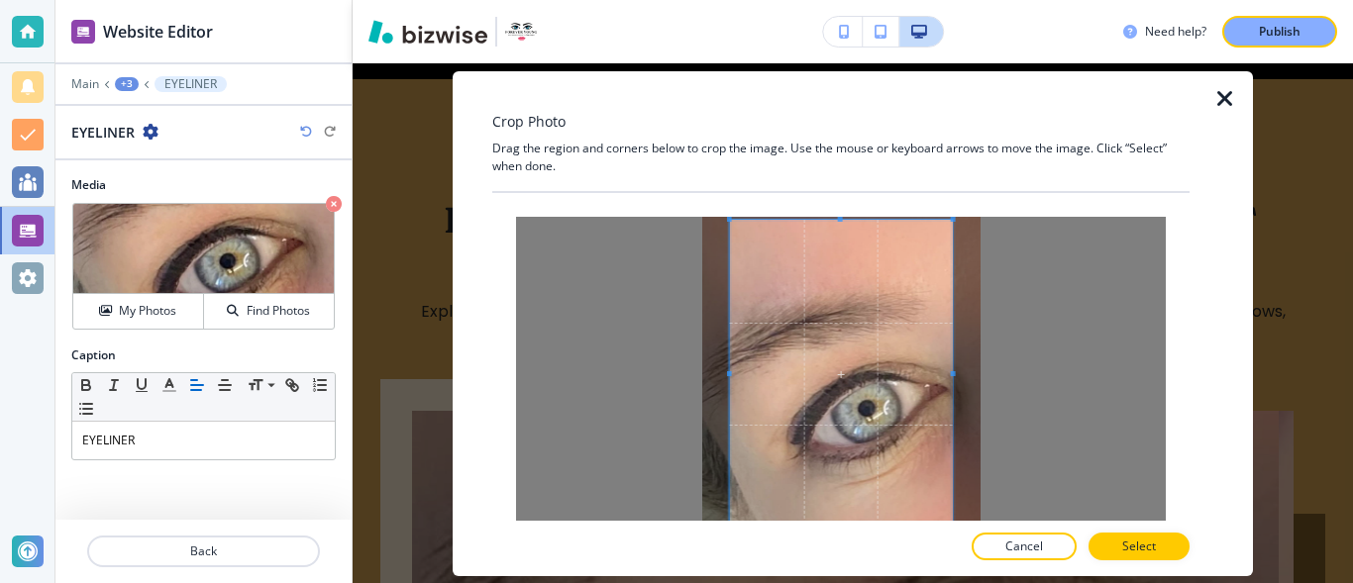
click at [843, 220] on div at bounding box center [841, 374] width 223 height 309
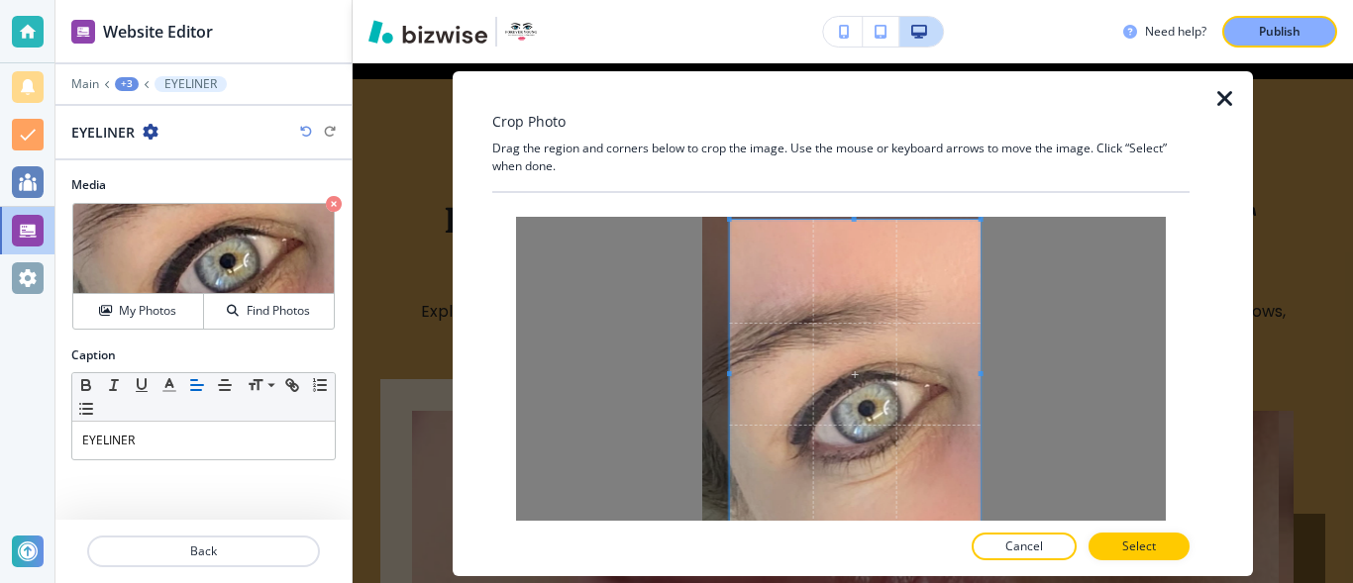
click at [1017, 391] on div at bounding box center [841, 390] width 650 height 347
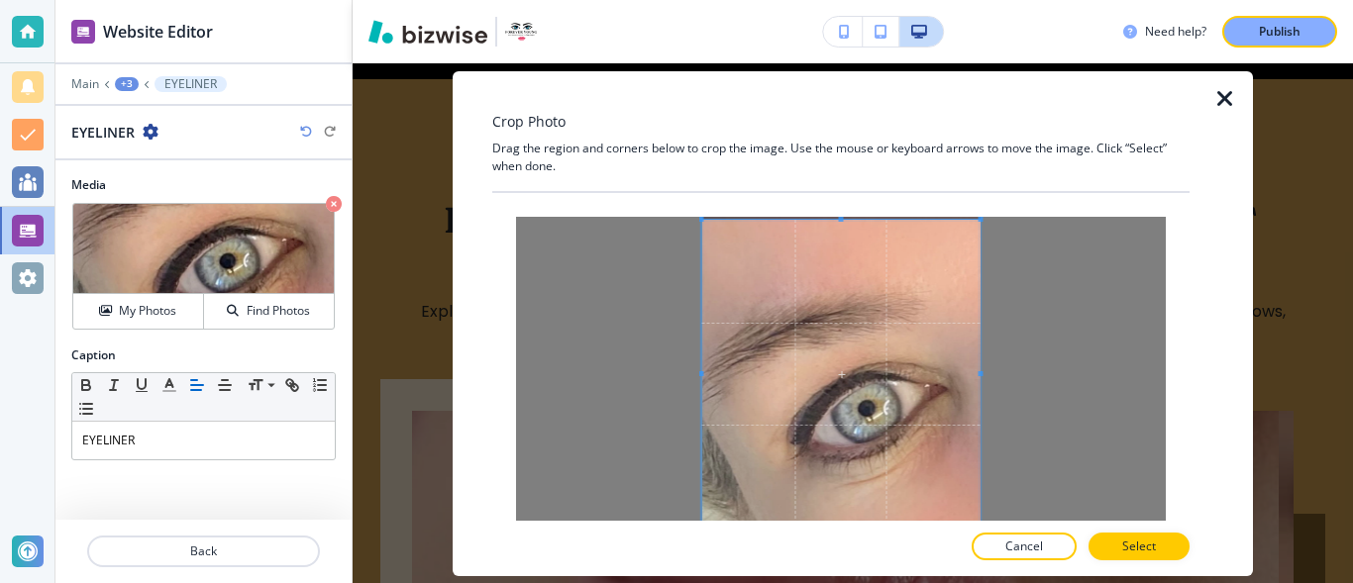
click at [694, 374] on div at bounding box center [841, 390] width 650 height 347
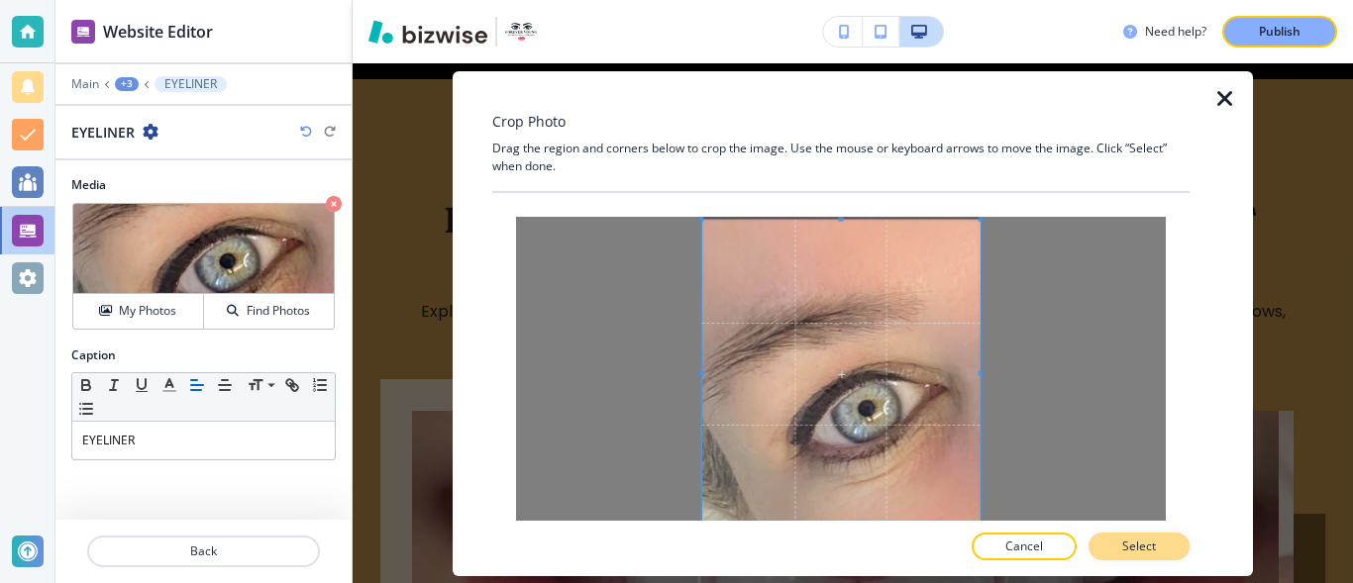
click at [1125, 538] on button "Select" at bounding box center [1138, 547] width 101 height 28
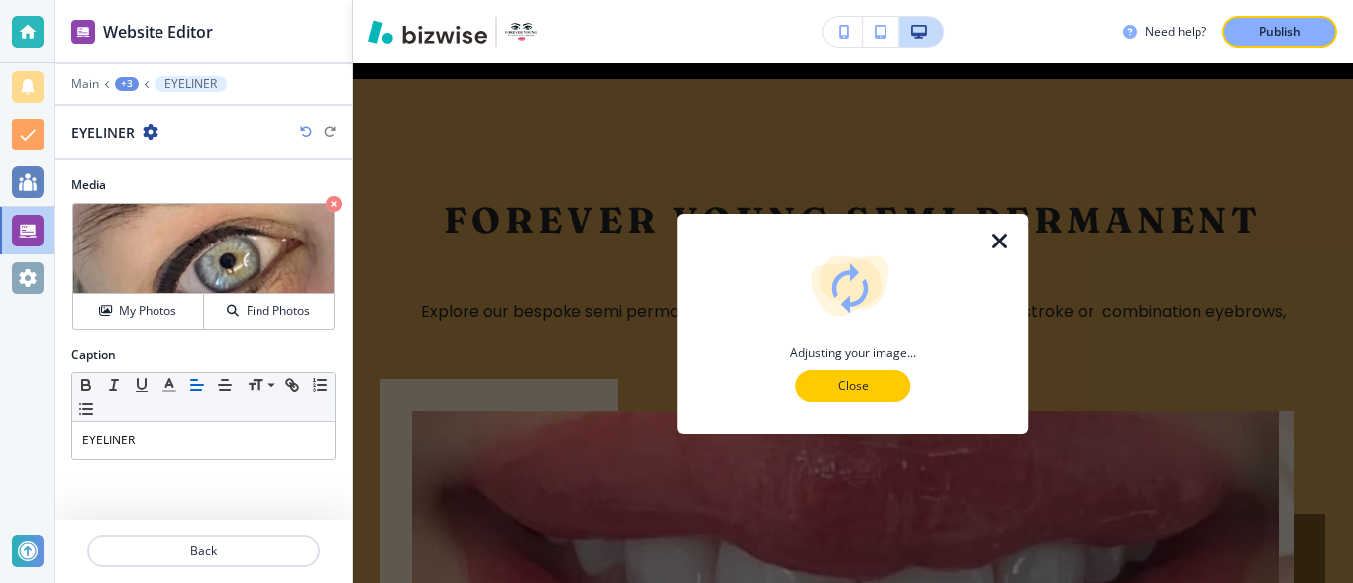
click at [893, 384] on button "Close" at bounding box center [852, 386] width 115 height 32
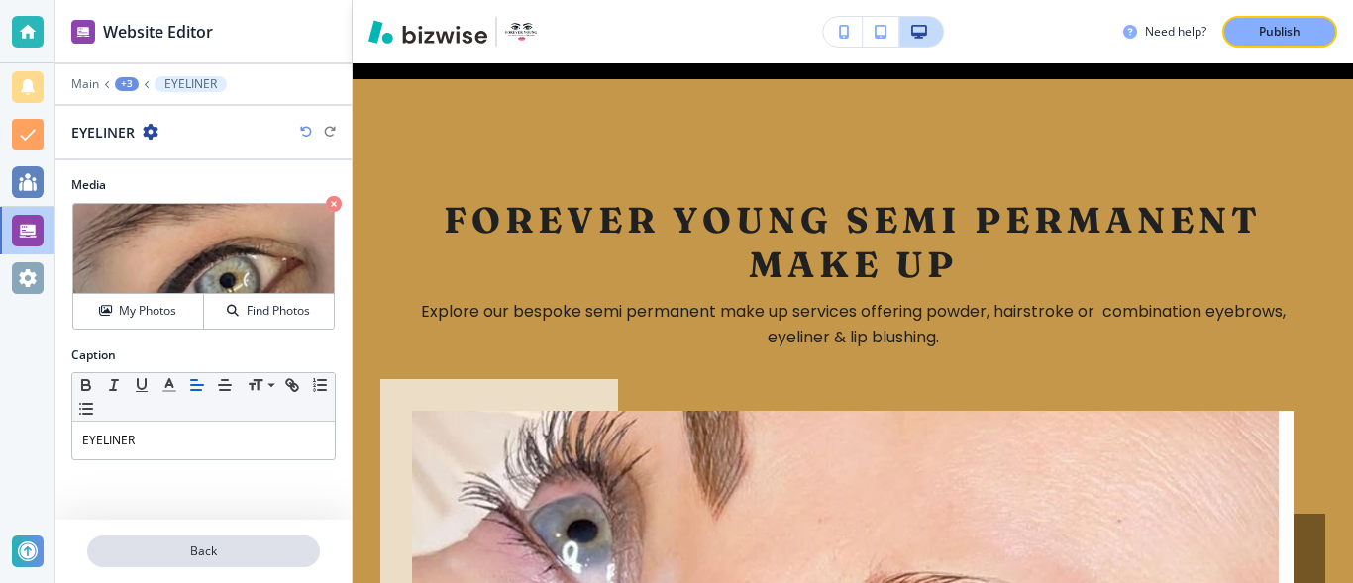
click at [273, 547] on p "Back" at bounding box center [203, 552] width 229 height 18
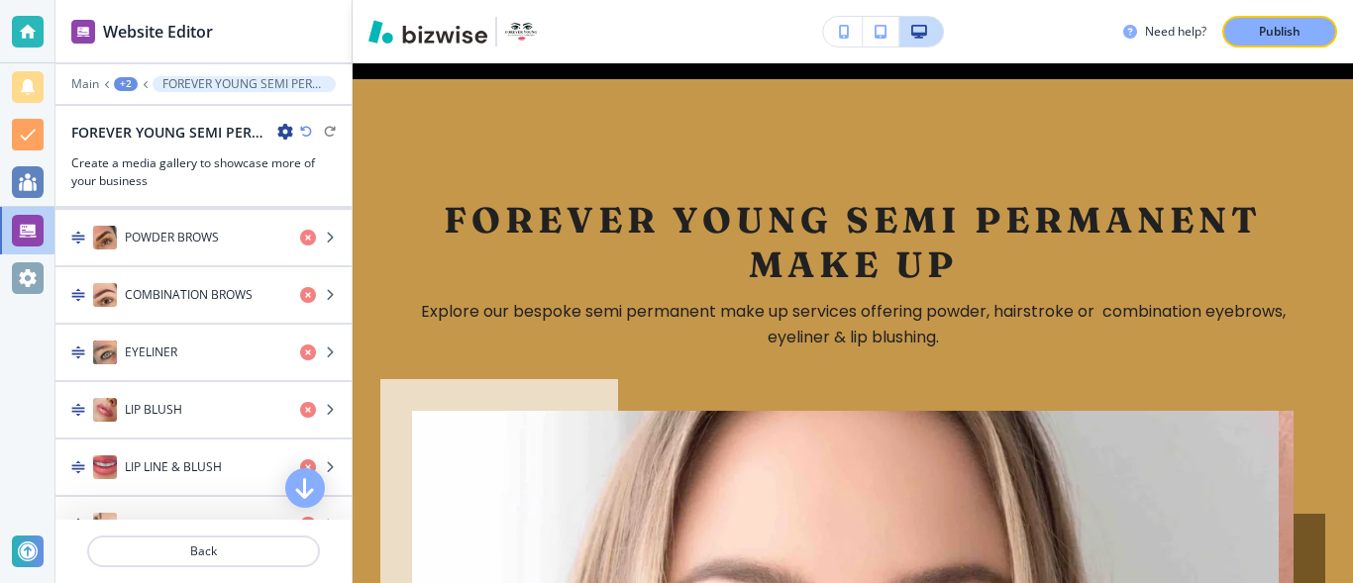
scroll to position [855, 0]
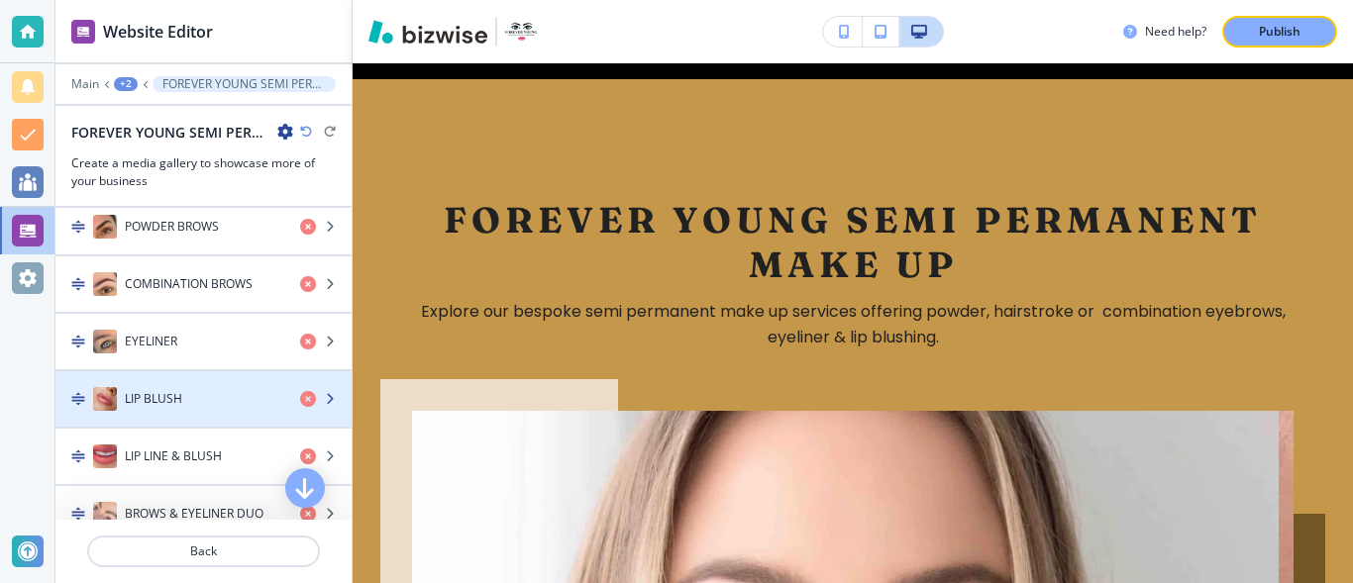
click at [113, 405] on img "button" at bounding box center [105, 399] width 24 height 24
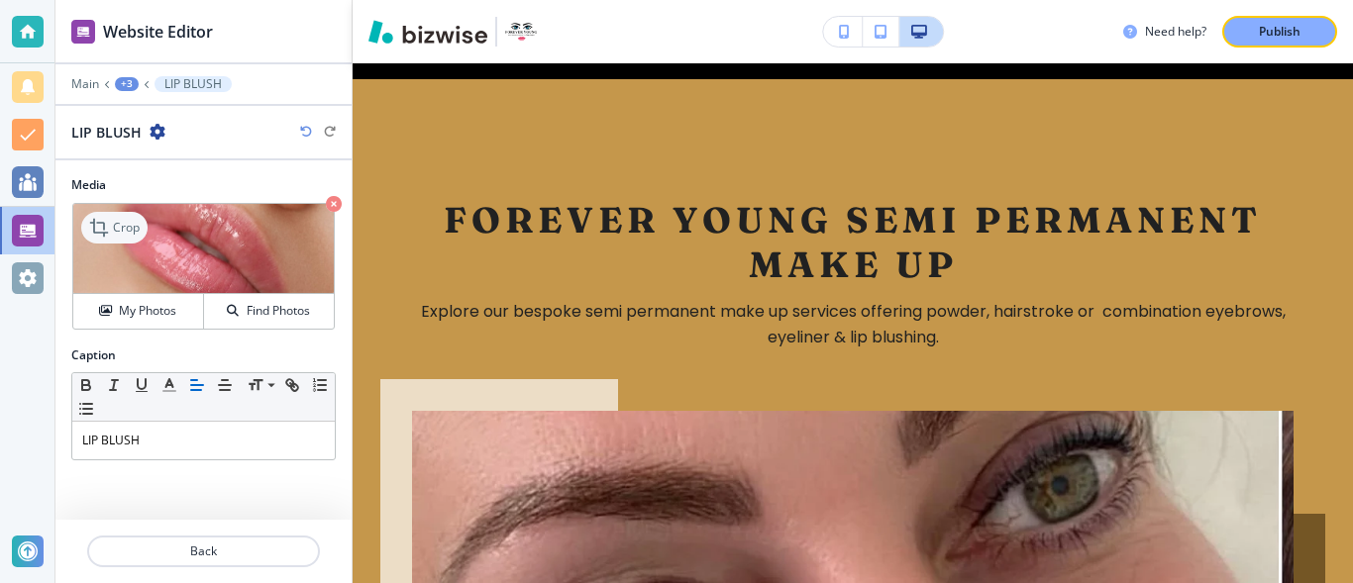
click at [118, 231] on p "Crop" at bounding box center [126, 228] width 27 height 18
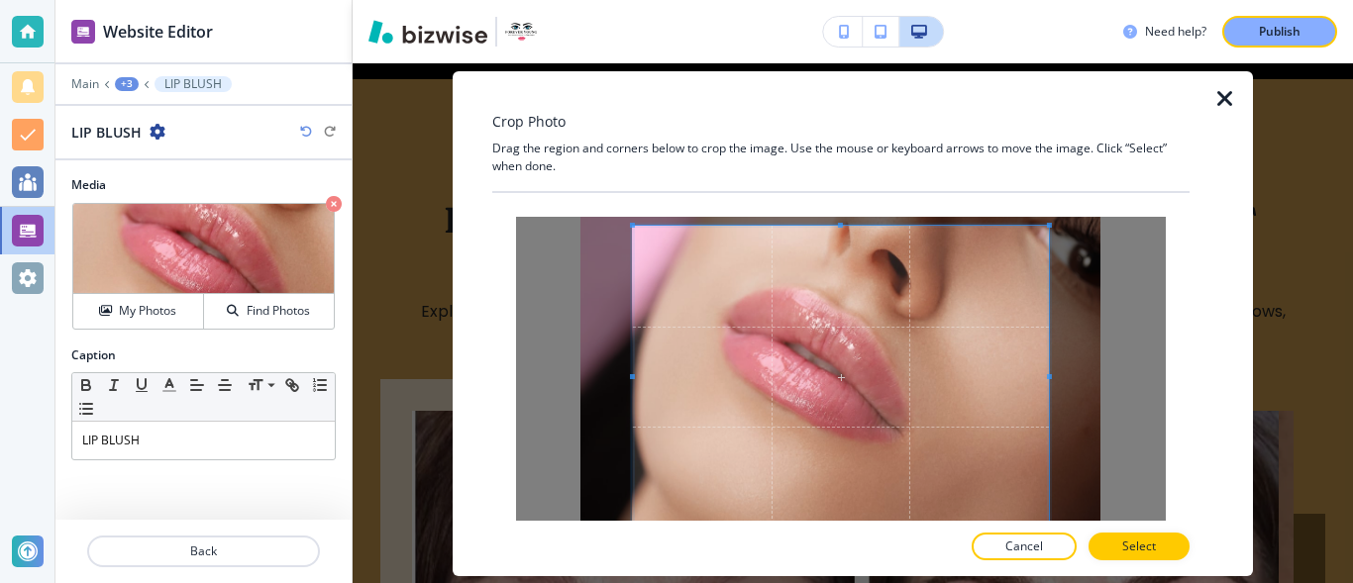
click at [839, 224] on span at bounding box center [840, 225] width 5 height 5
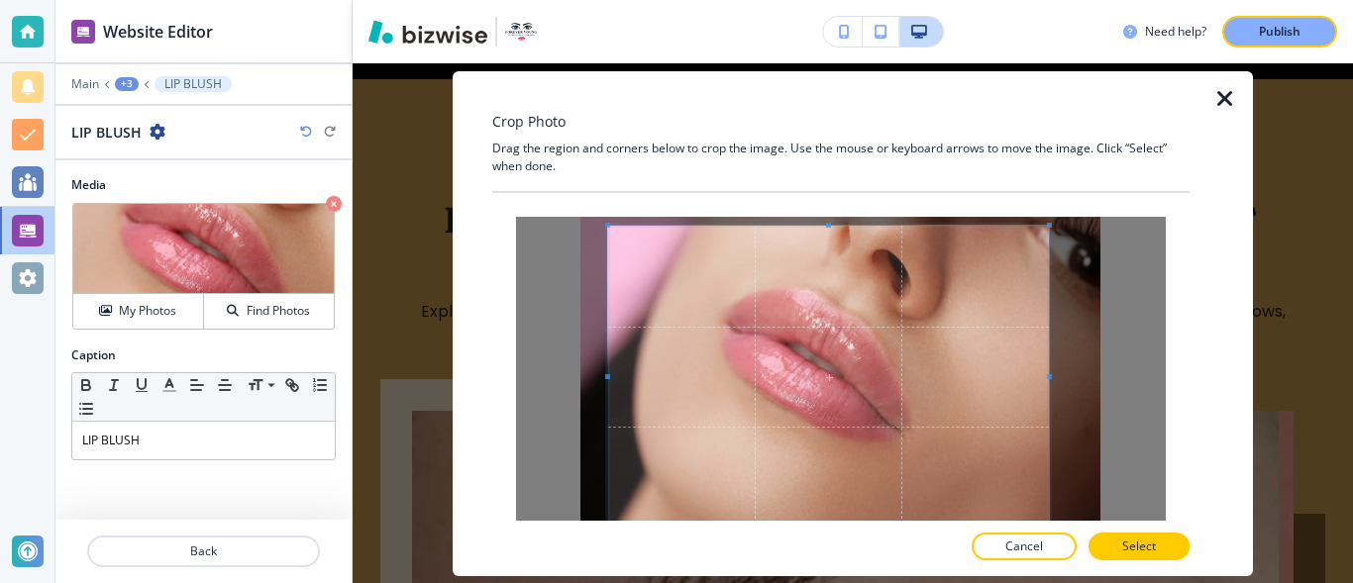
click at [601, 376] on div at bounding box center [841, 390] width 650 height 347
click at [1134, 551] on button "Select" at bounding box center [1138, 547] width 101 height 28
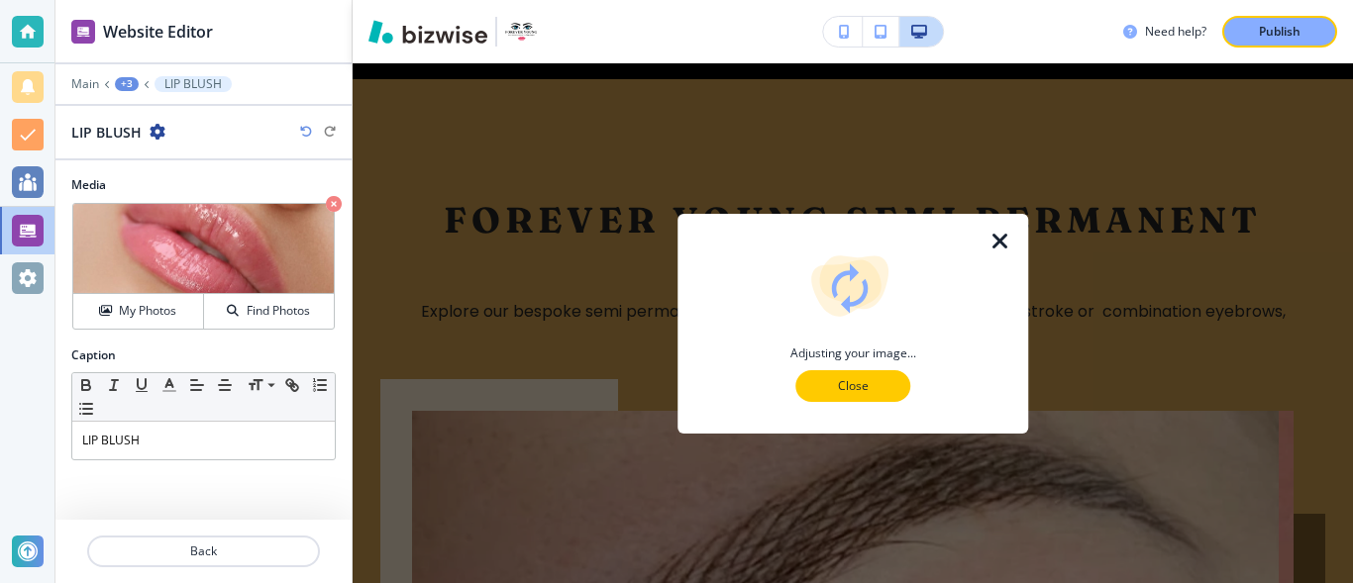
click at [877, 385] on p "Close" at bounding box center [852, 386] width 63 height 18
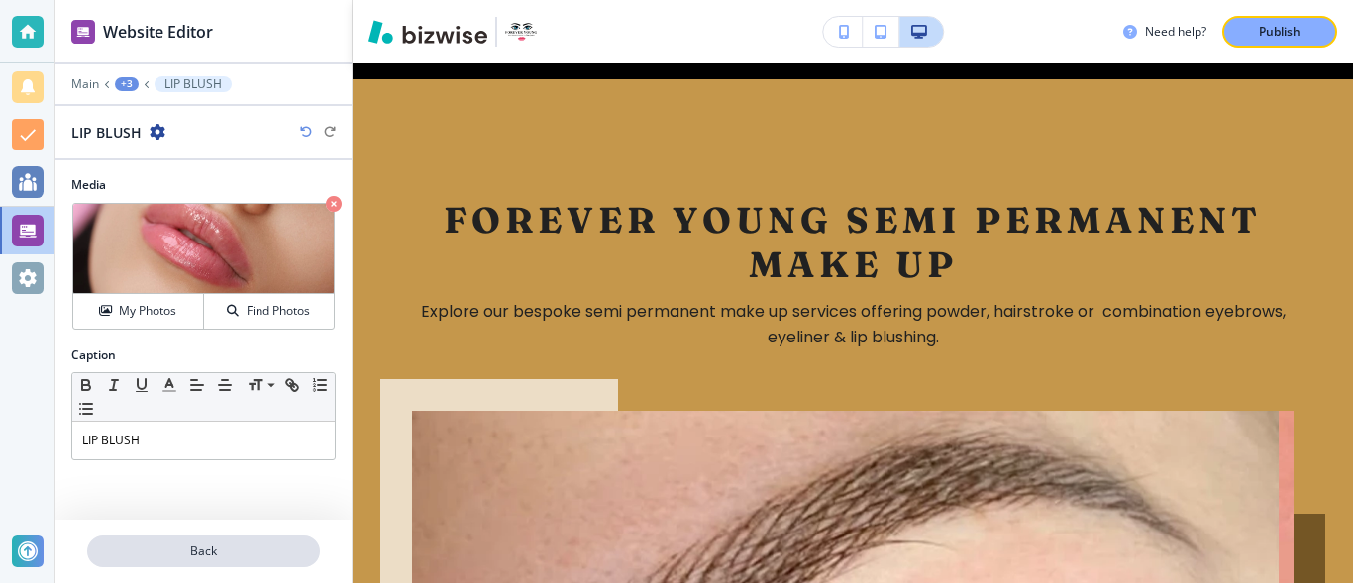
click at [262, 548] on p "Back" at bounding box center [203, 552] width 229 height 18
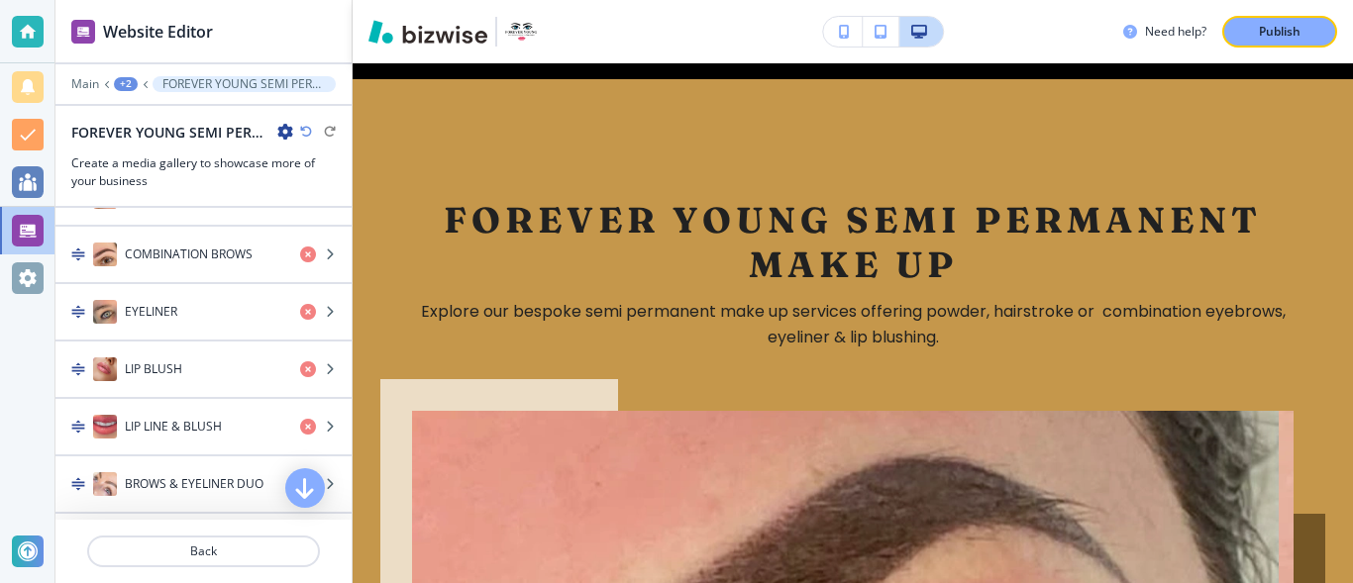
scroll to position [890, 0]
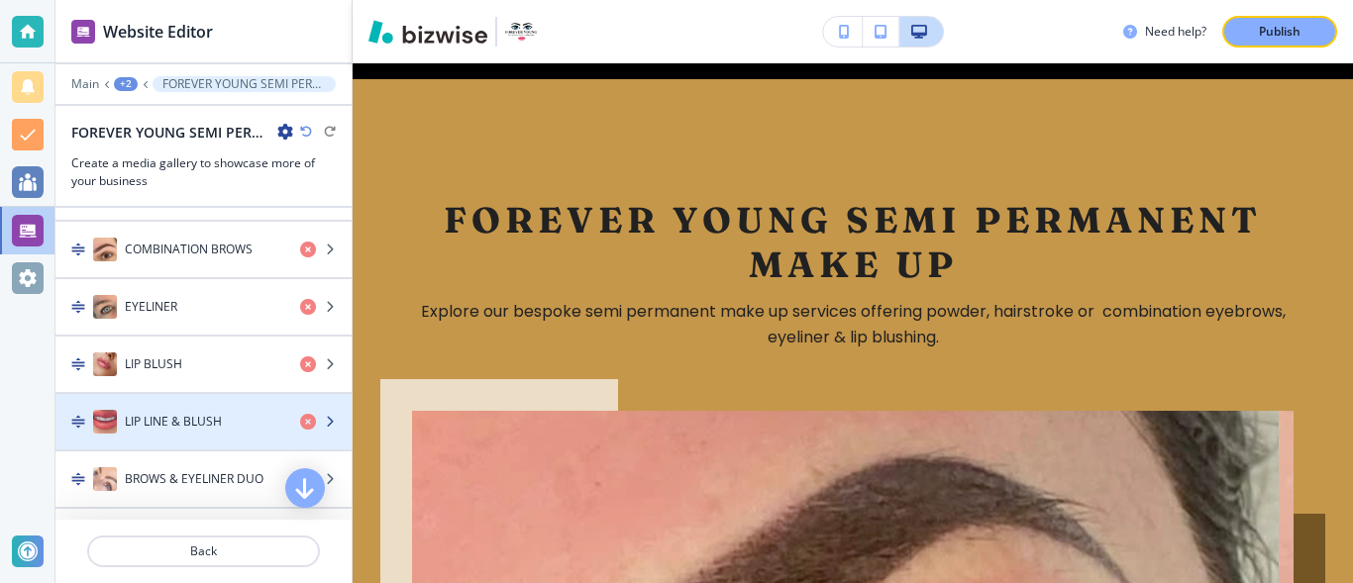
click at [109, 420] on img "button" at bounding box center [105, 422] width 24 height 24
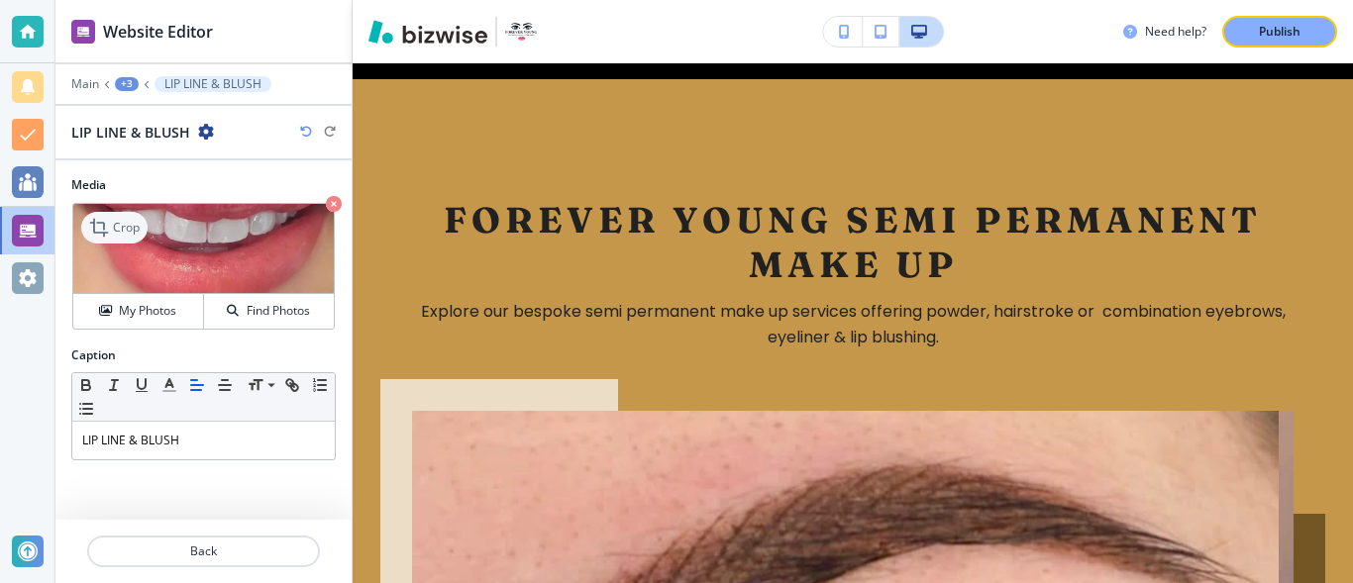
click at [124, 228] on p "Crop" at bounding box center [126, 228] width 27 height 18
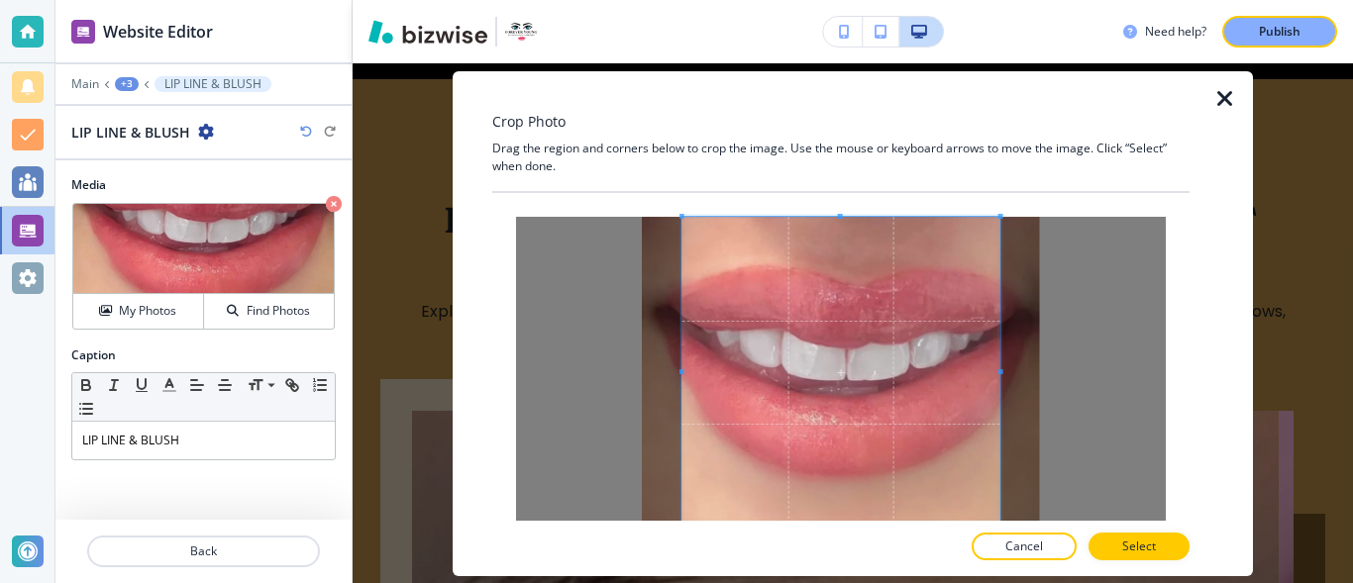
click at [849, 204] on div at bounding box center [840, 357] width 697 height 328
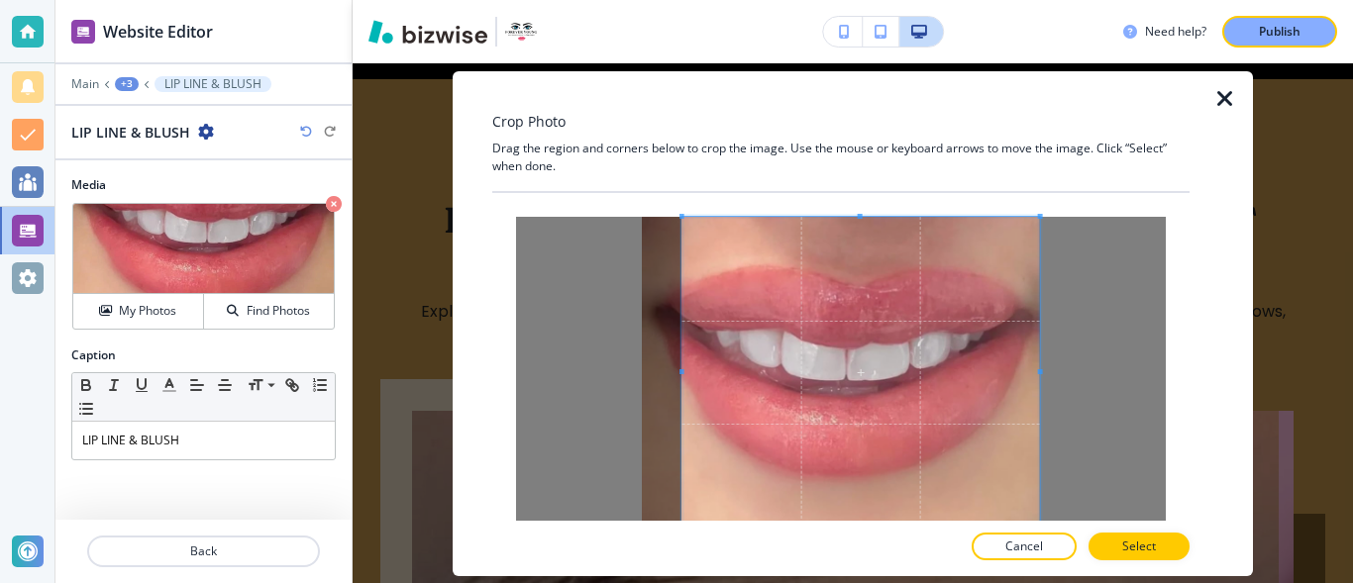
click at [1078, 372] on div at bounding box center [841, 390] width 650 height 347
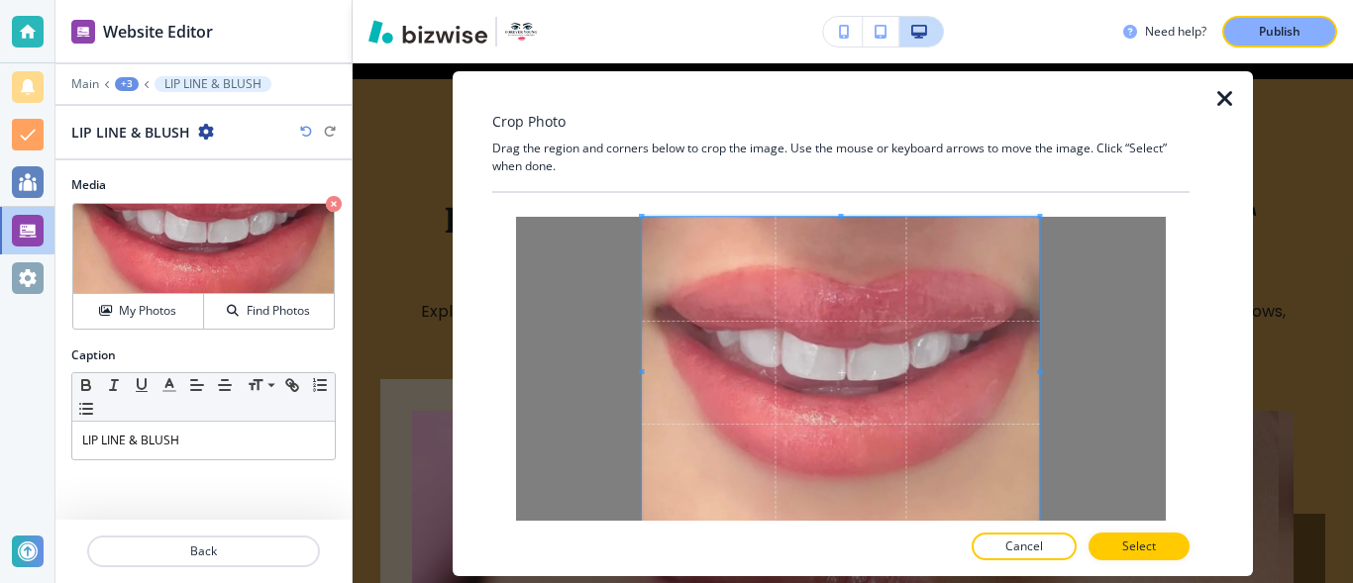
click at [610, 369] on div at bounding box center [841, 390] width 650 height 347
click at [1146, 544] on p "Select" at bounding box center [1139, 547] width 34 height 18
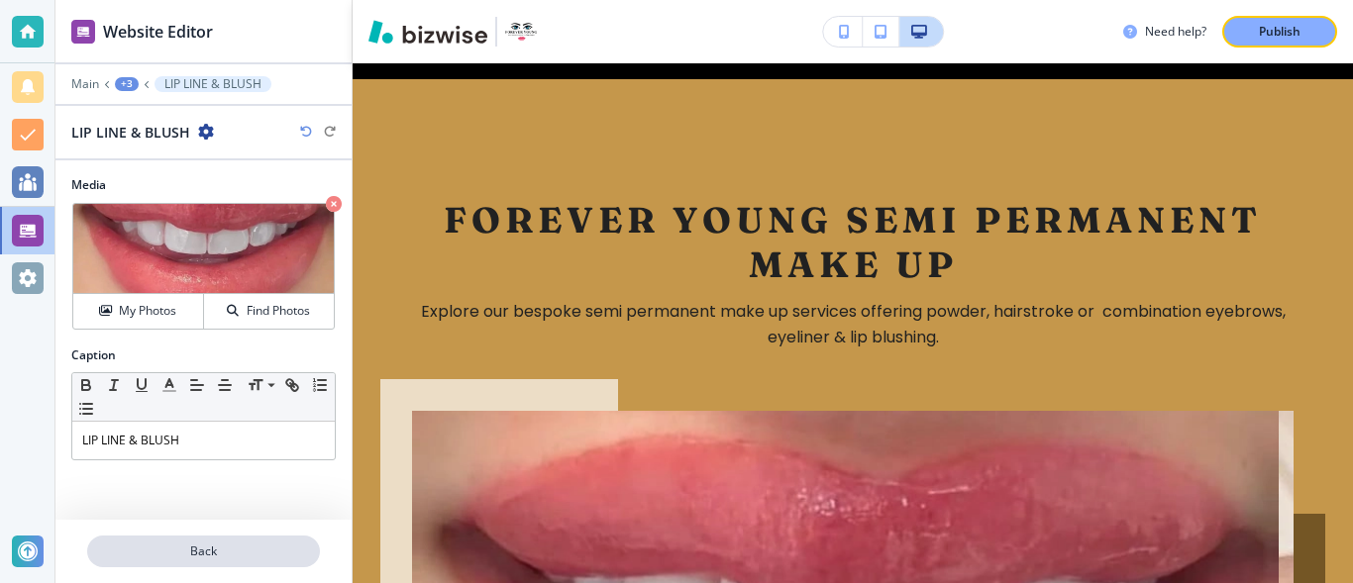
click at [299, 547] on p "Back" at bounding box center [203, 552] width 229 height 18
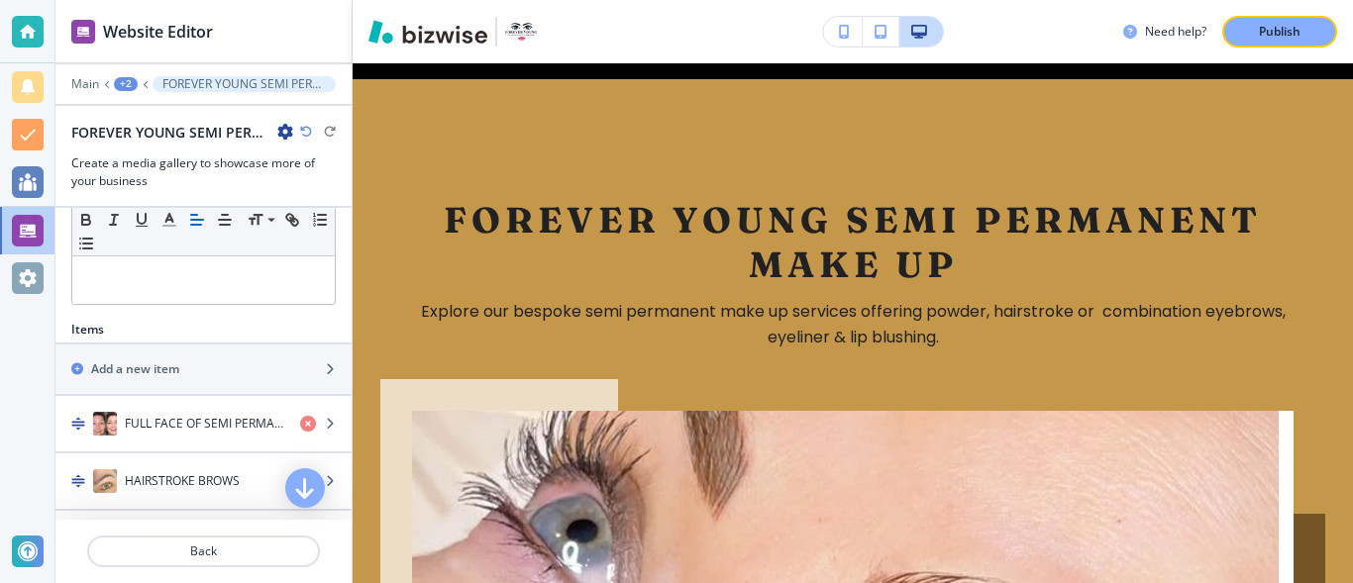
scroll to position [566, 0]
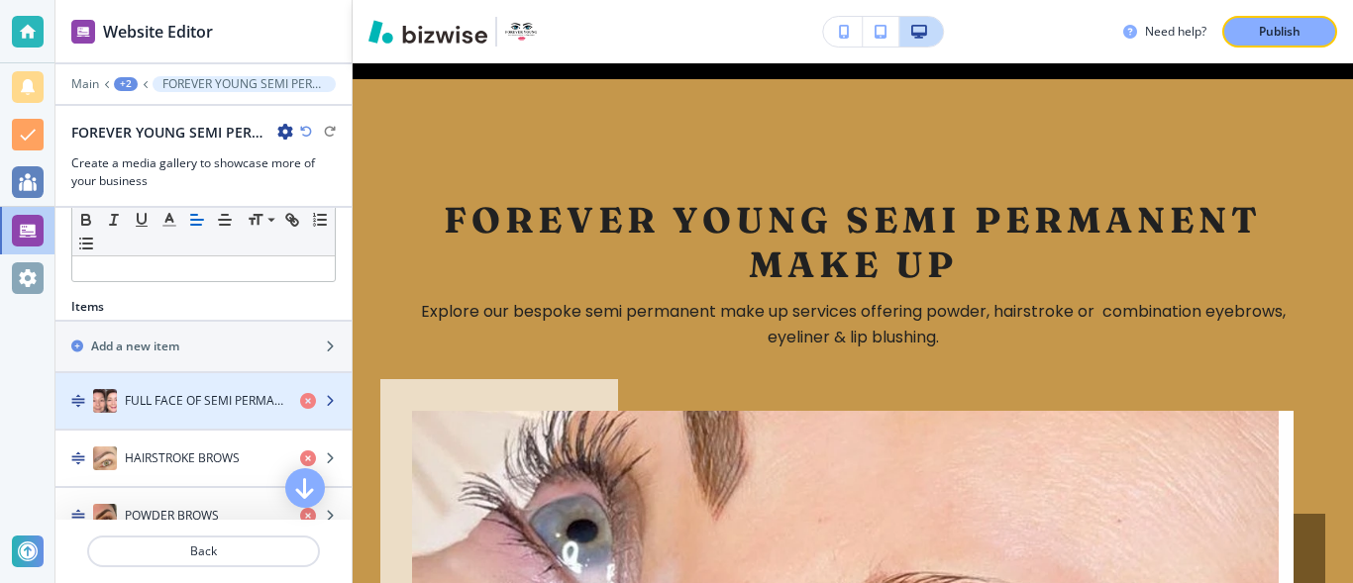
click at [110, 406] on img "button" at bounding box center [105, 401] width 24 height 24
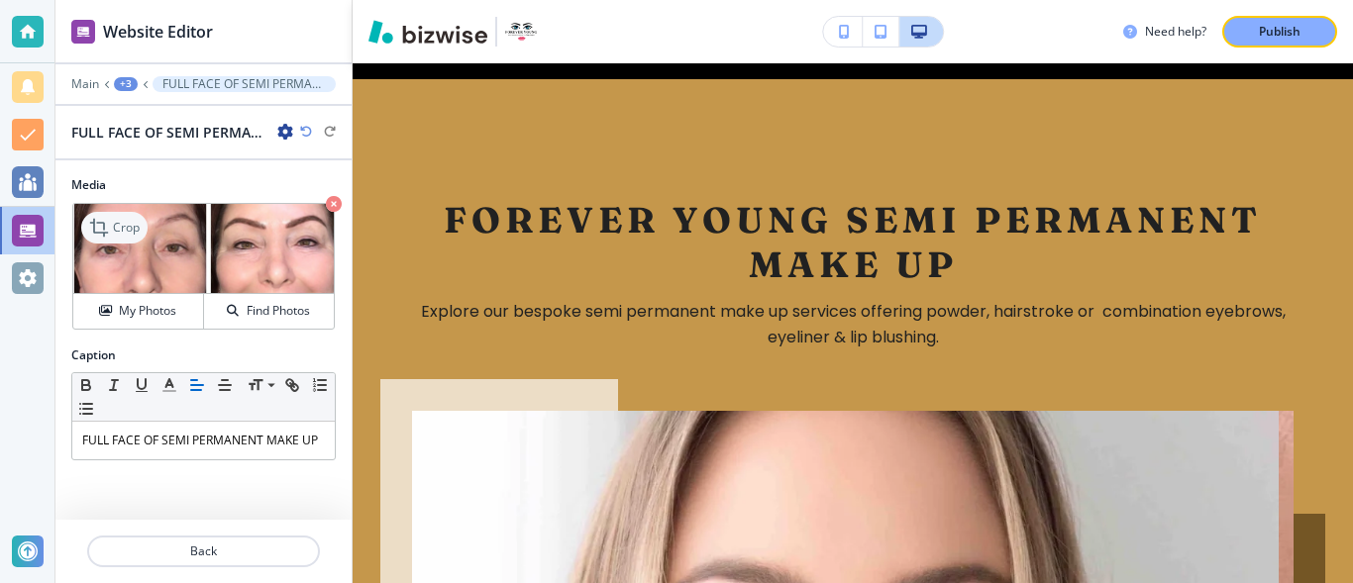
click at [137, 228] on p "Crop" at bounding box center [126, 228] width 27 height 18
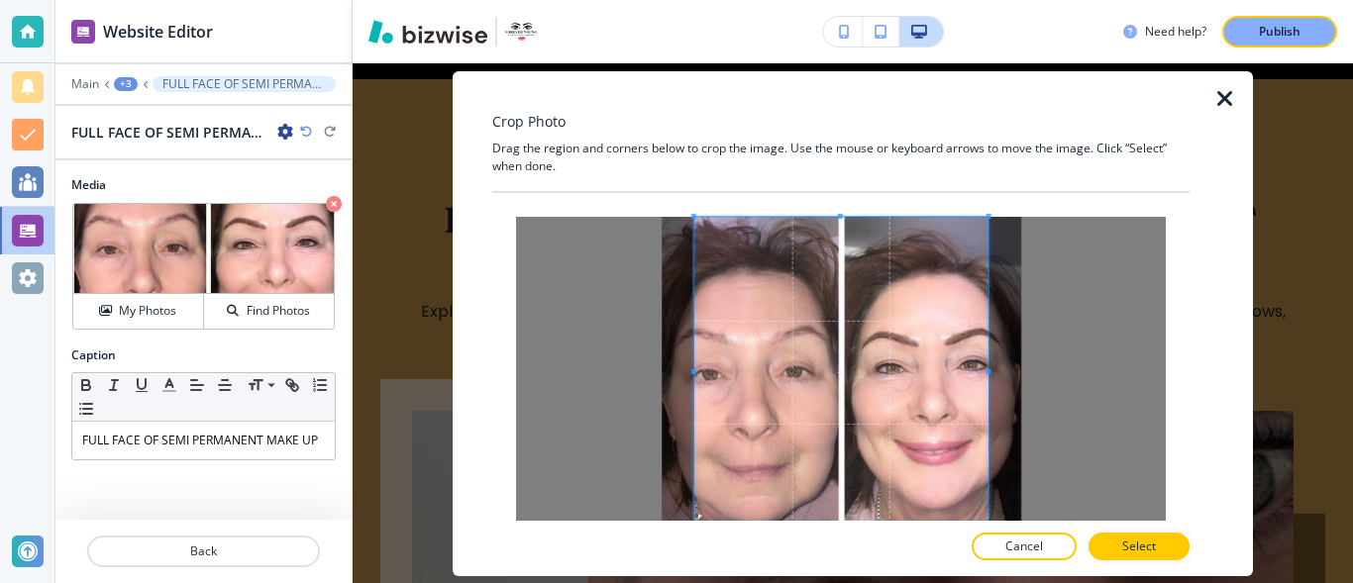
click at [842, 212] on div at bounding box center [840, 357] width 697 height 328
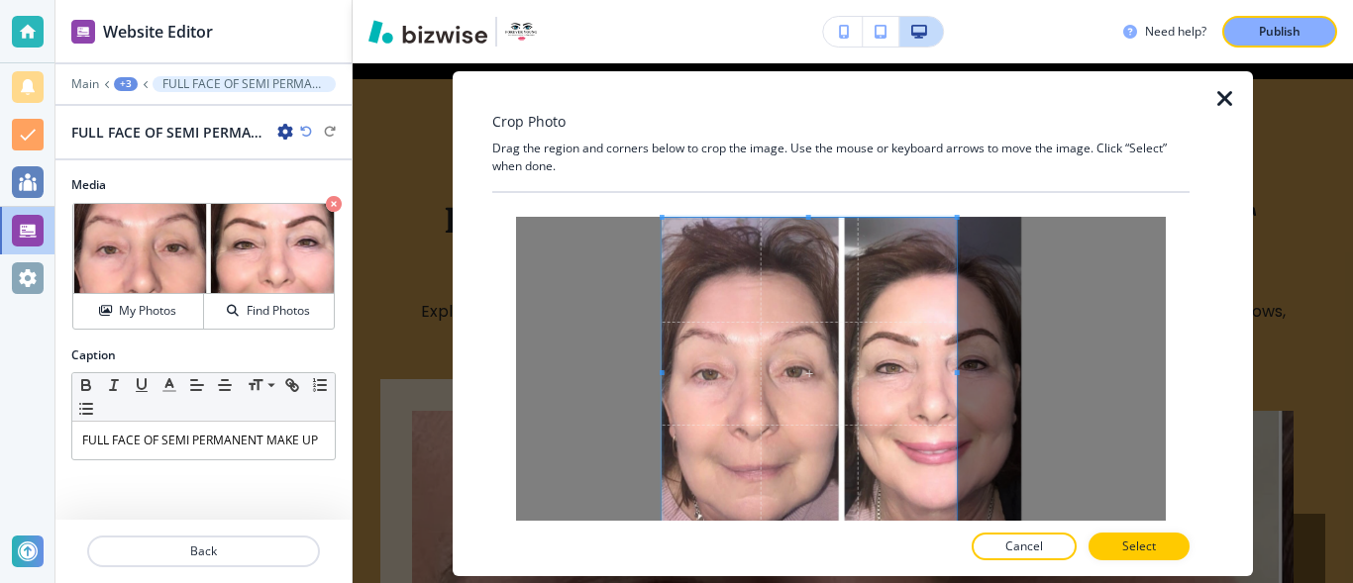
click at [664, 372] on span at bounding box center [809, 374] width 294 height 312
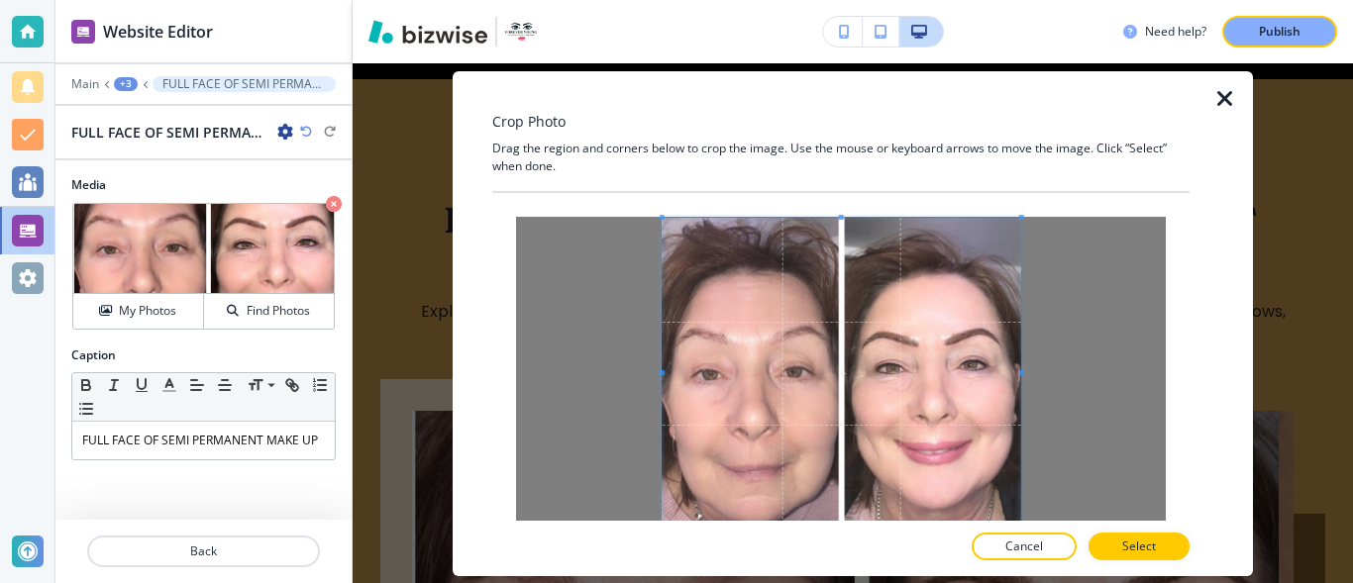
click at [1035, 375] on div at bounding box center [841, 390] width 650 height 347
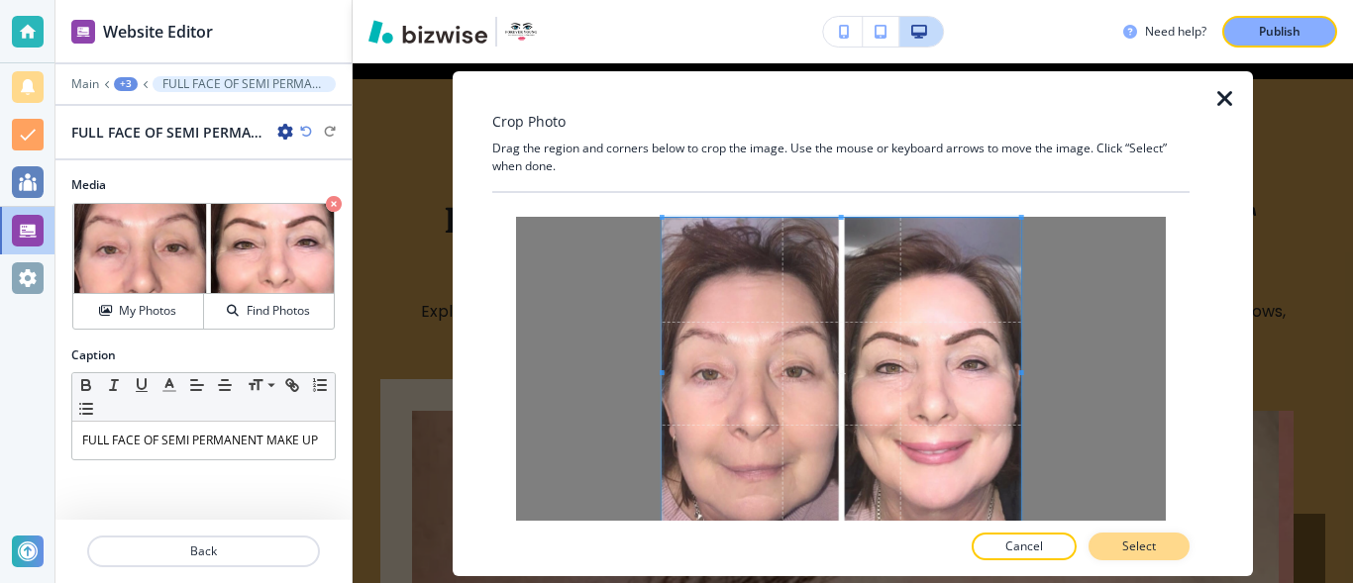
click at [1156, 544] on p "Select" at bounding box center [1139, 547] width 34 height 18
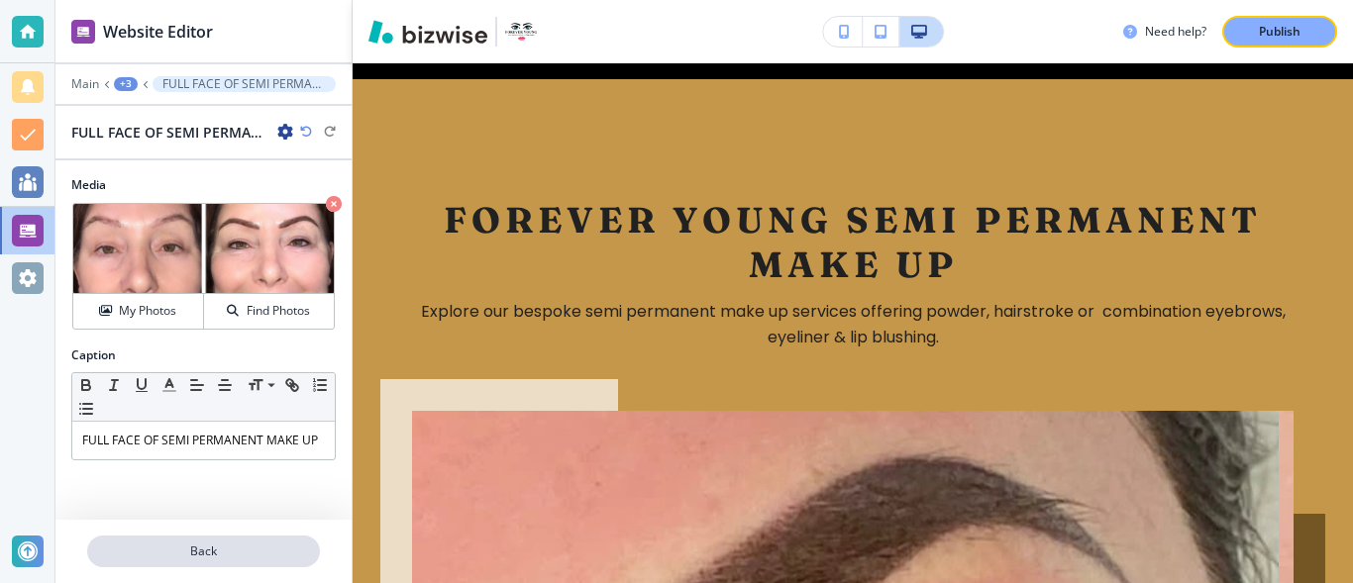
click at [200, 543] on p "Back" at bounding box center [203, 552] width 229 height 18
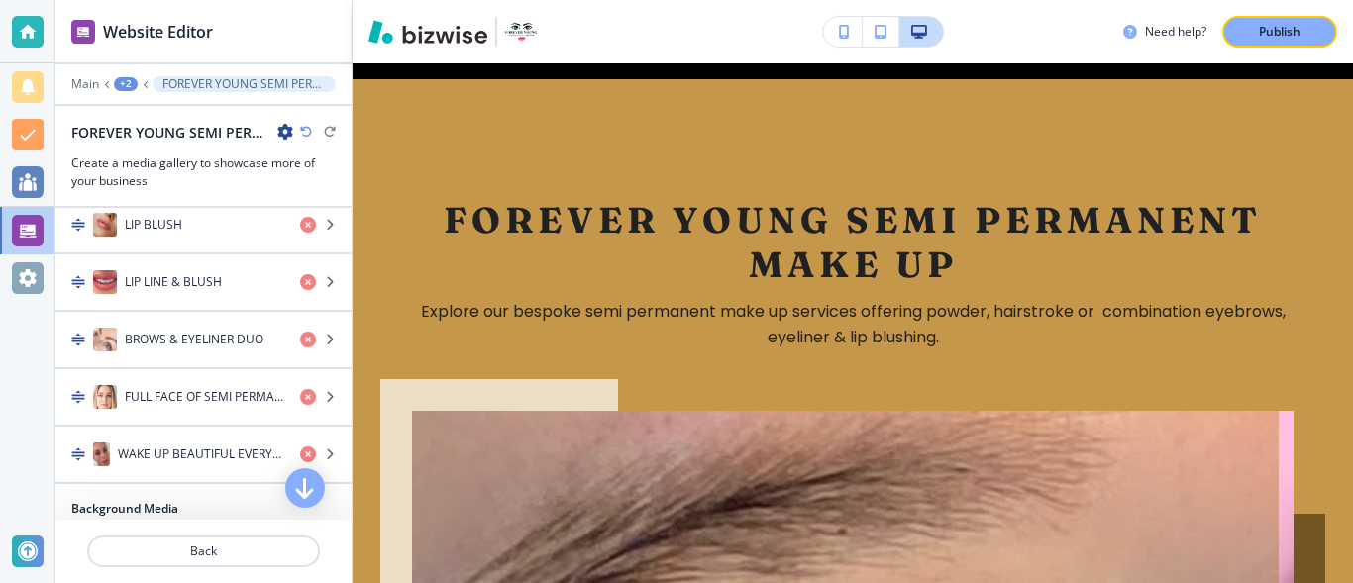
scroll to position [1035, 0]
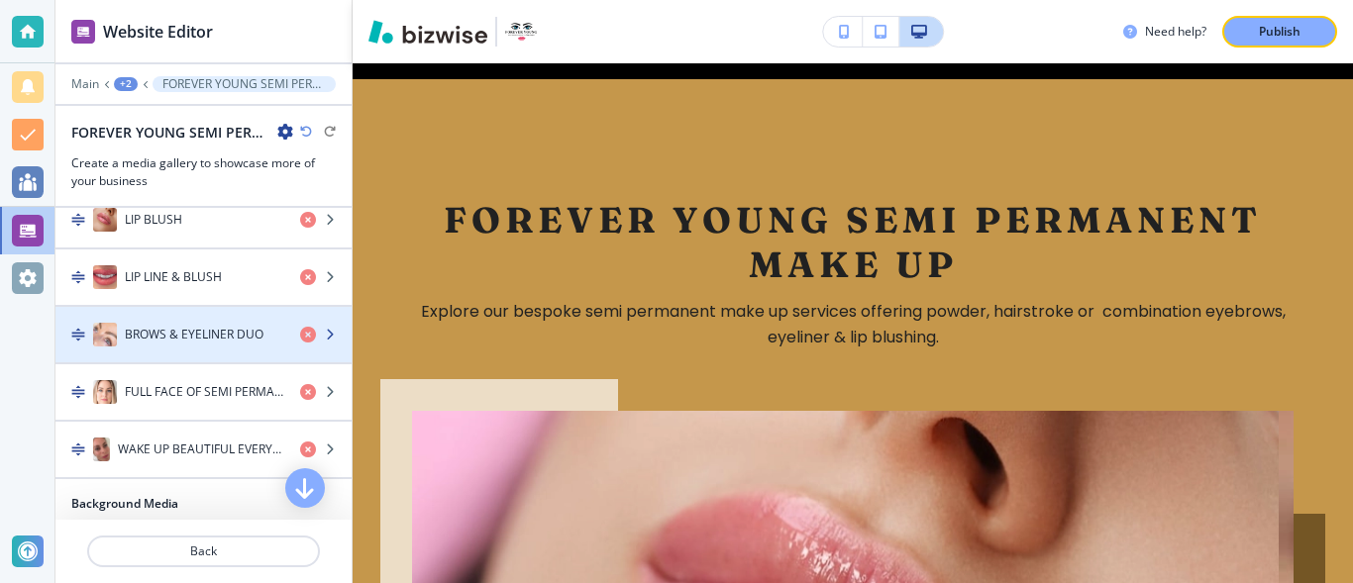
click at [110, 332] on img "button" at bounding box center [105, 335] width 24 height 24
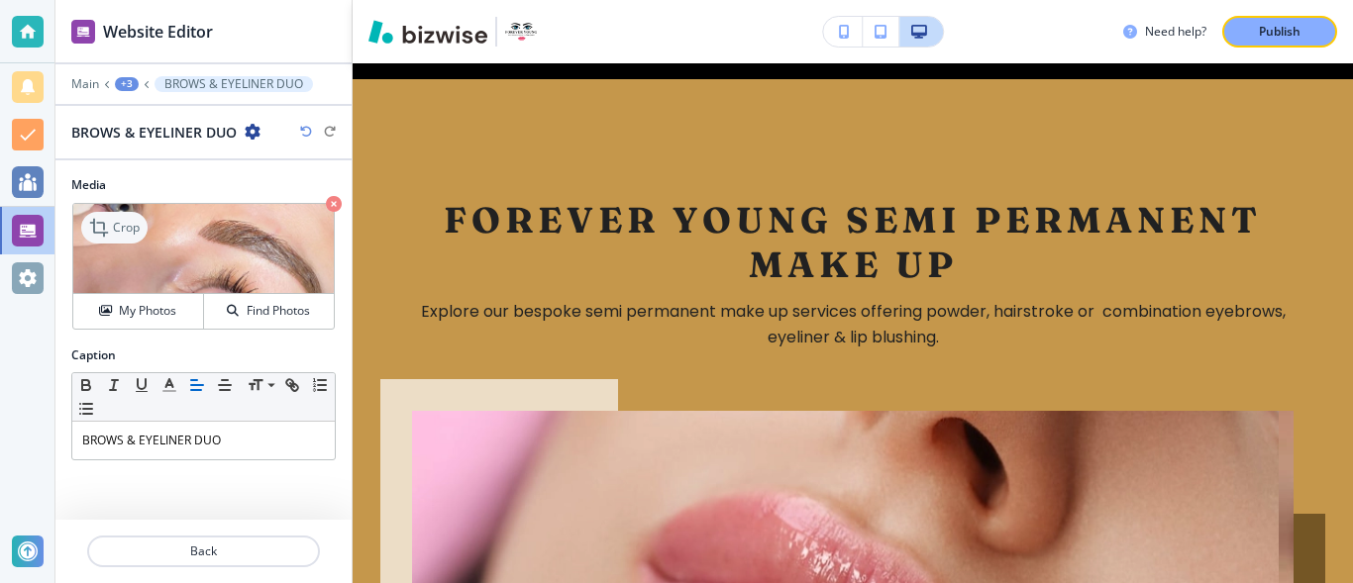
click at [111, 224] on icon at bounding box center [101, 228] width 24 height 24
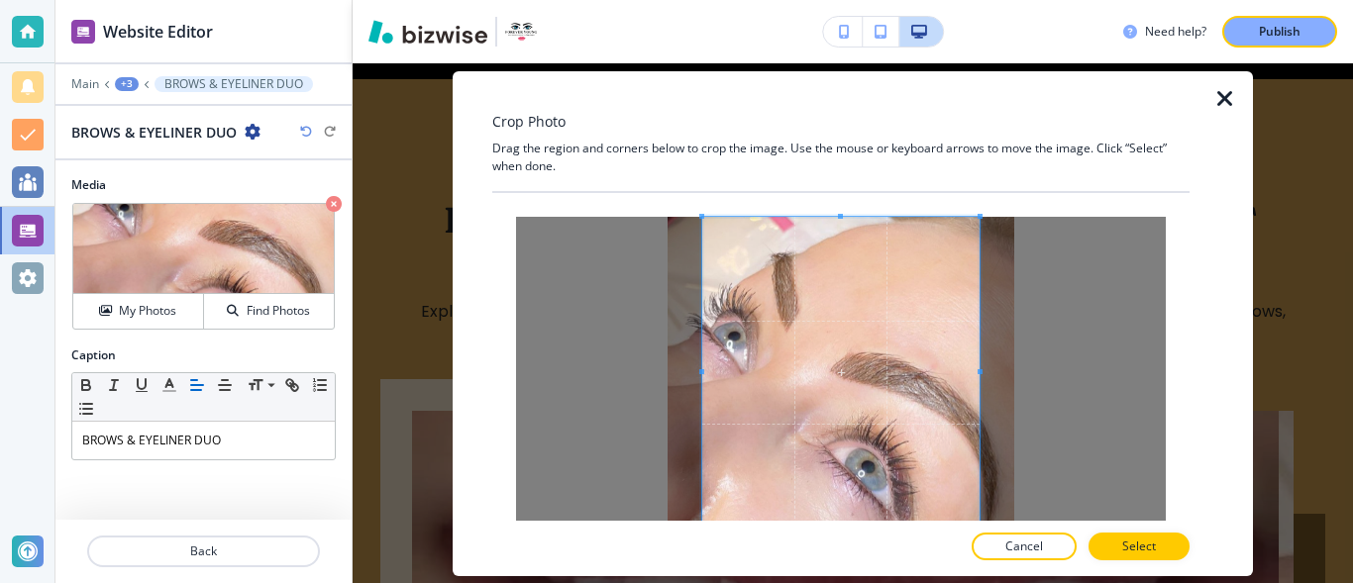
click at [838, 206] on div at bounding box center [840, 357] width 697 height 328
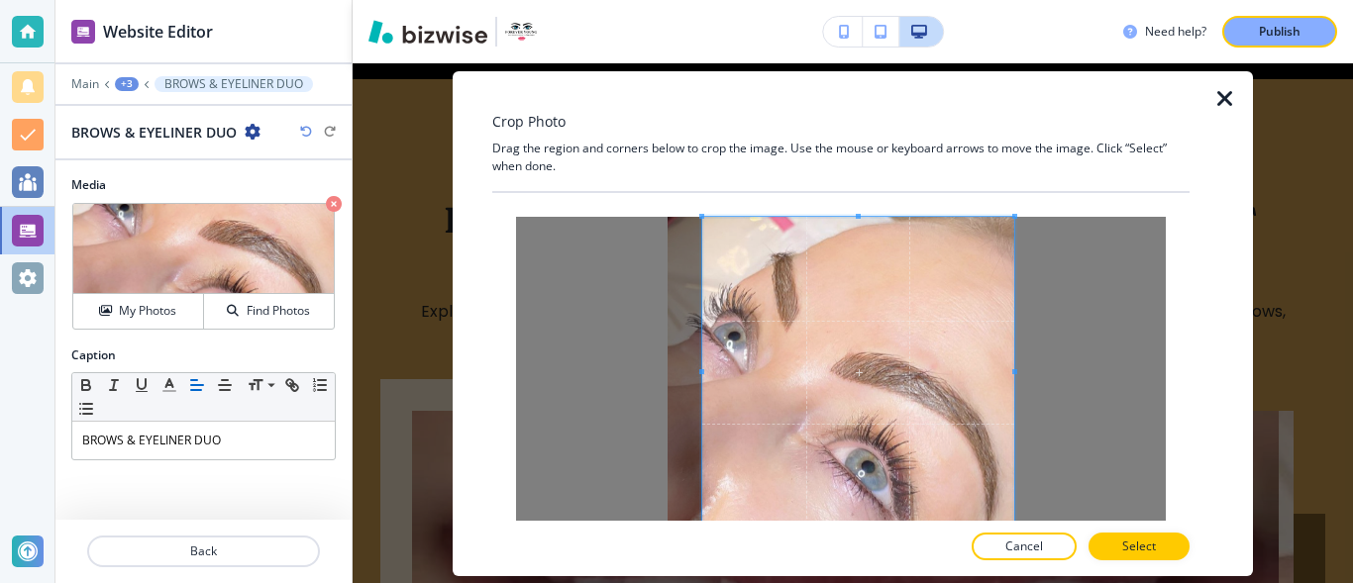
click at [1024, 377] on div at bounding box center [841, 390] width 650 height 347
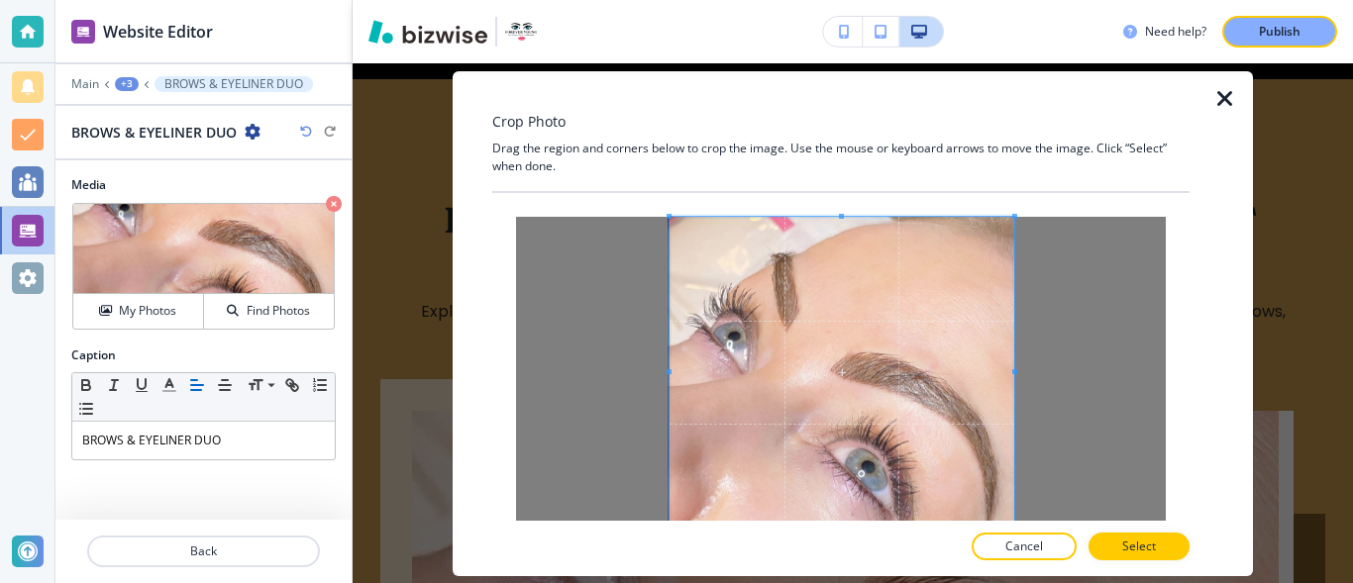
click at [669, 374] on div at bounding box center [841, 373] width 345 height 312
click at [1137, 547] on p "Select" at bounding box center [1139, 547] width 34 height 18
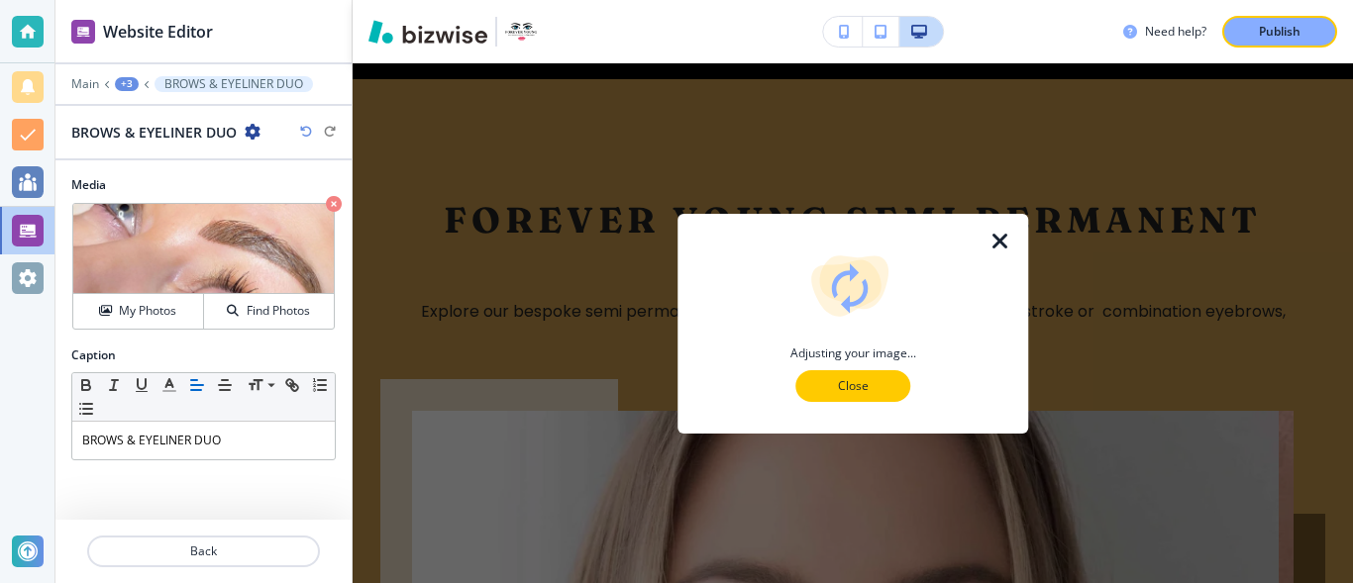
click at [883, 384] on p "Close" at bounding box center [852, 386] width 63 height 18
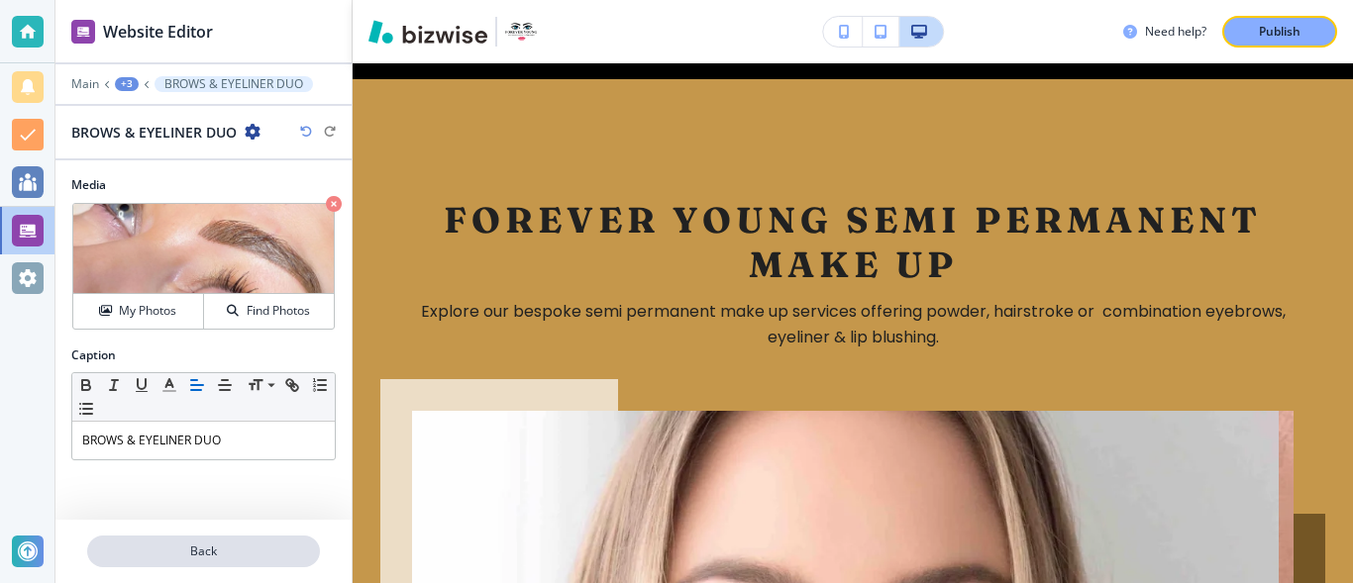
click at [270, 549] on p "Back" at bounding box center [203, 552] width 229 height 18
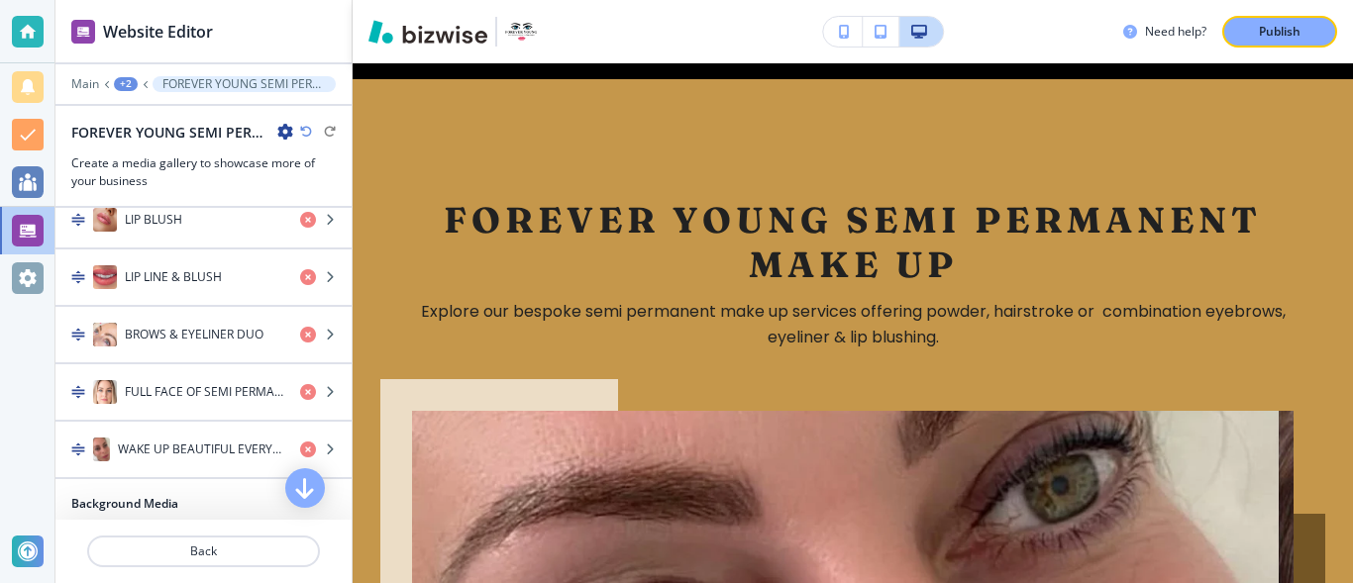
scroll to position [1041, 0]
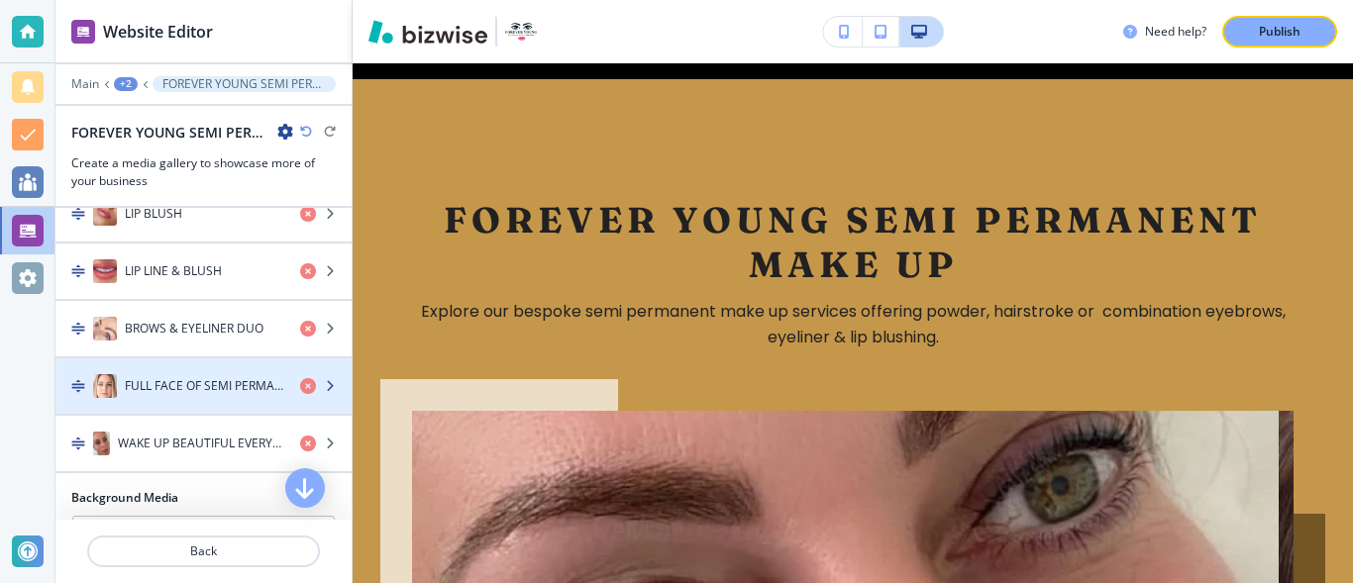
click at [99, 381] on img "button" at bounding box center [105, 386] width 24 height 24
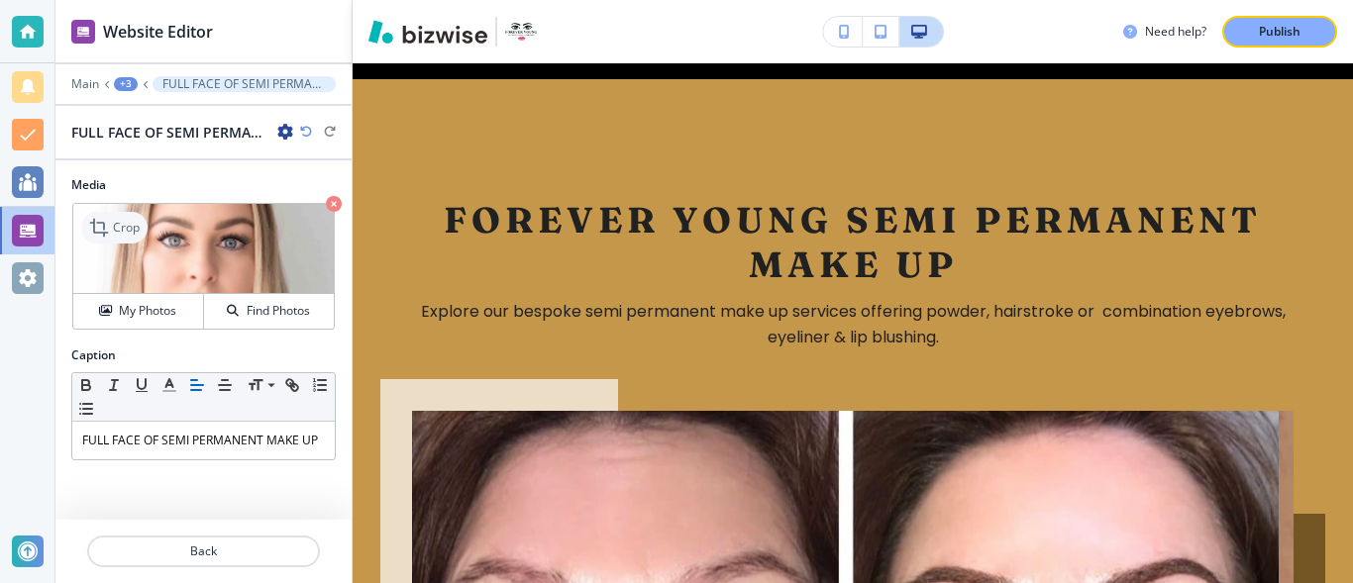
click at [120, 221] on p "Crop" at bounding box center [126, 228] width 27 height 18
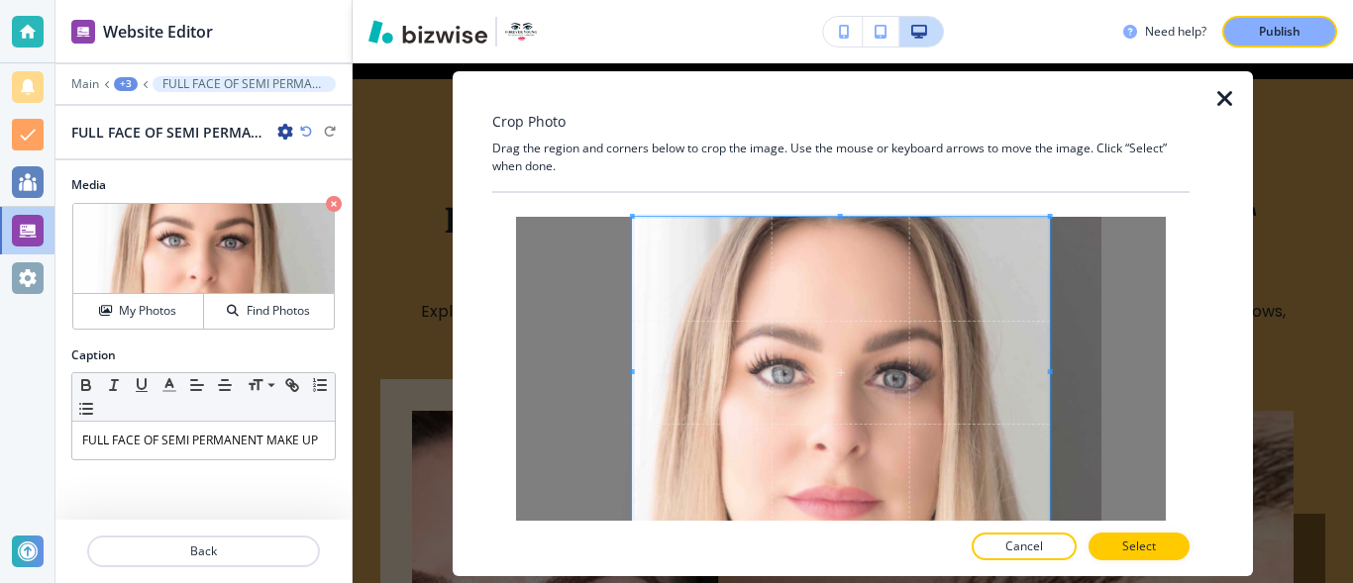
click at [841, 216] on span at bounding box center [840, 216] width 5 height 5
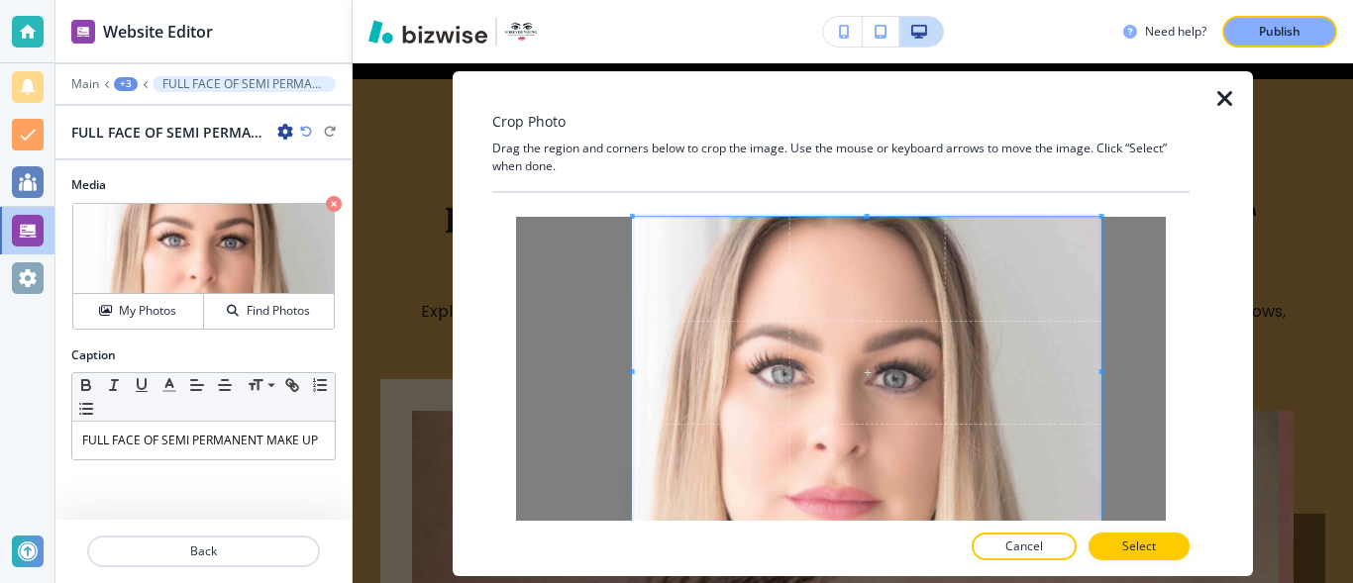
click at [1103, 370] on span at bounding box center [1101, 371] width 5 height 5
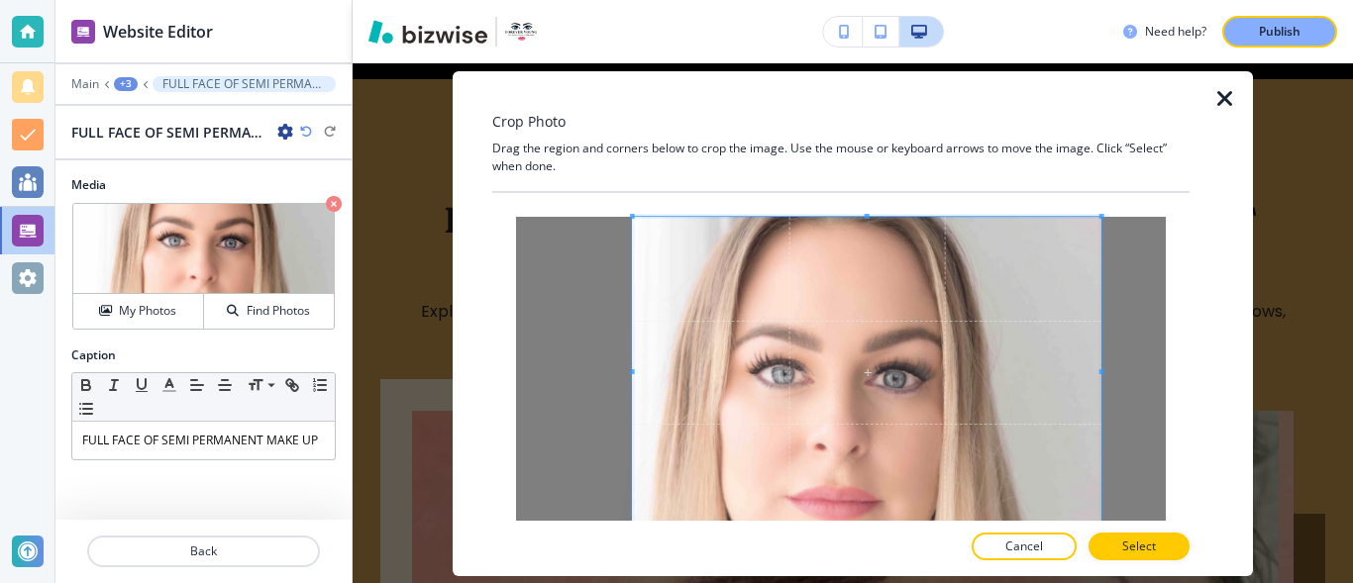
click at [627, 371] on div at bounding box center [841, 390] width 650 height 347
click at [627, 372] on div at bounding box center [841, 390] width 650 height 347
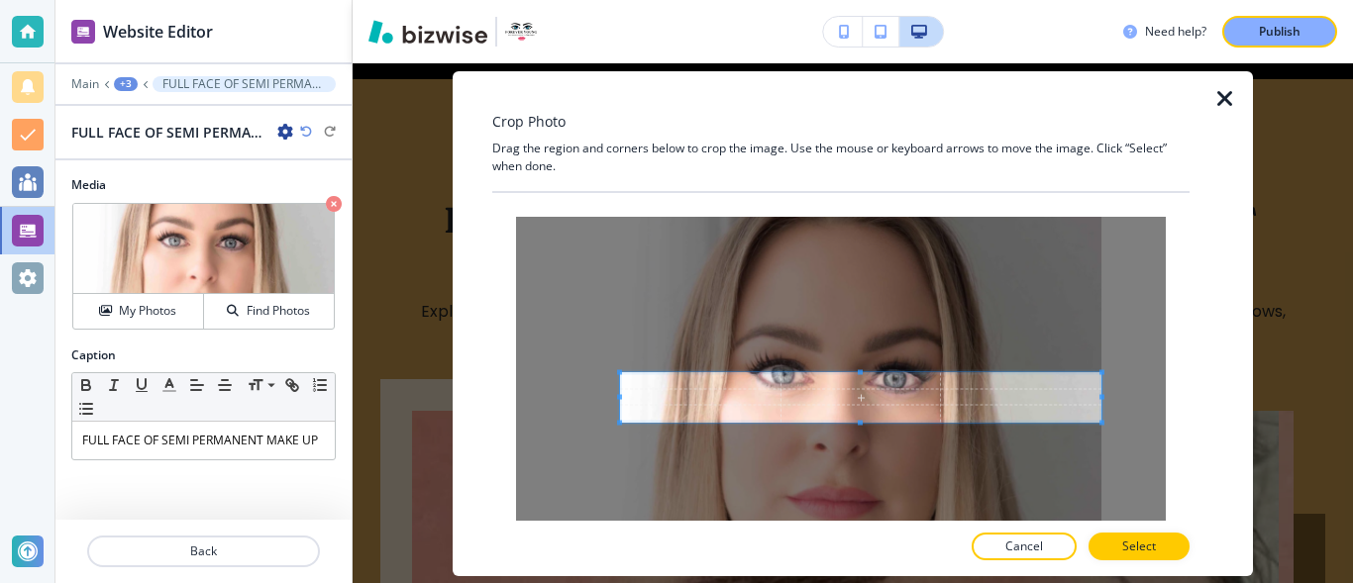
click at [1184, 414] on div at bounding box center [840, 390] width 697 height 347
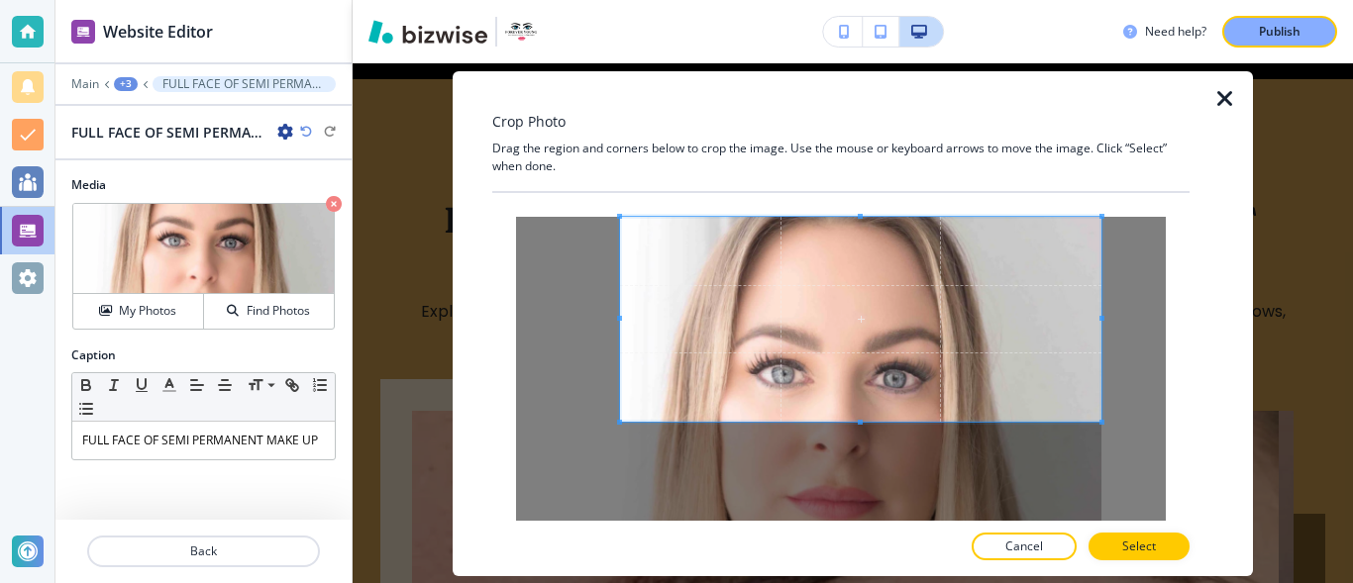
click at [873, 210] on div at bounding box center [840, 357] width 697 height 328
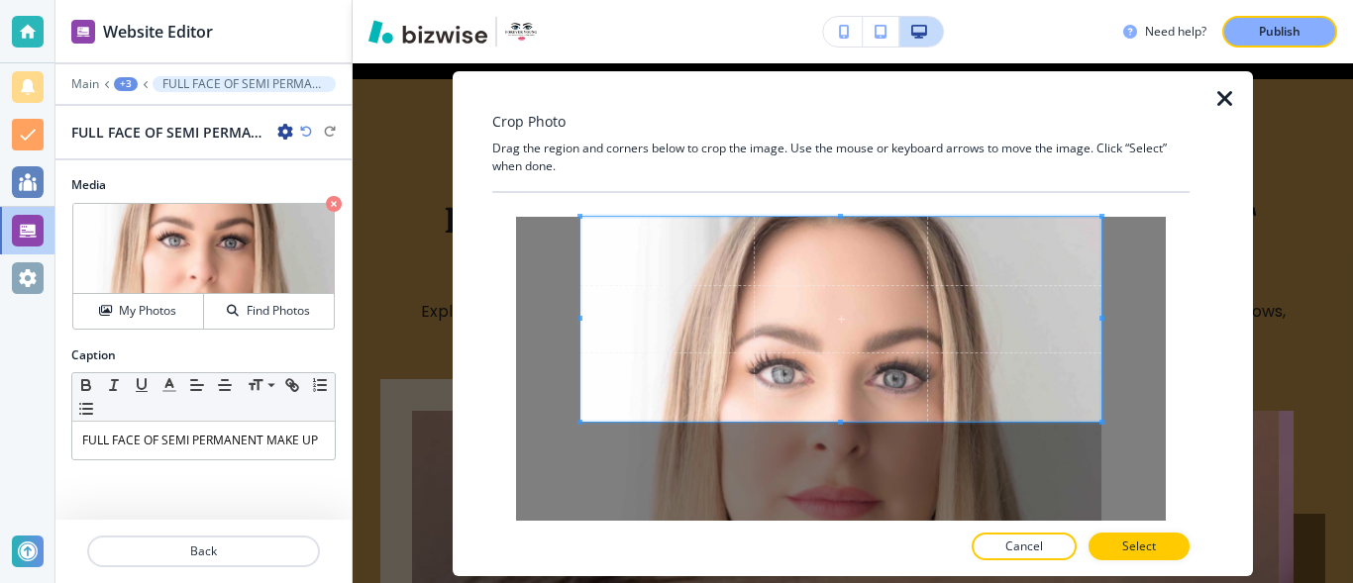
click at [413, 303] on div "Crop Photo Drag the region and corners below to crop the image. Use the mouse o…" at bounding box center [852, 323] width 1000 height 520
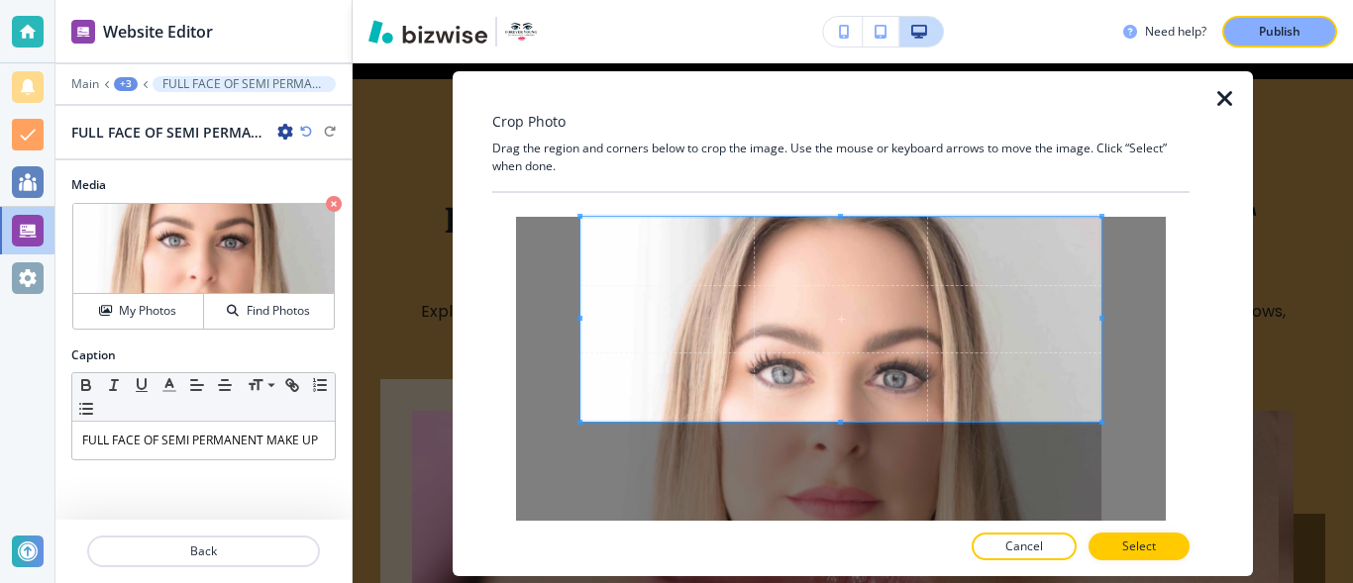
click at [588, 329] on div at bounding box center [841, 390] width 650 height 347
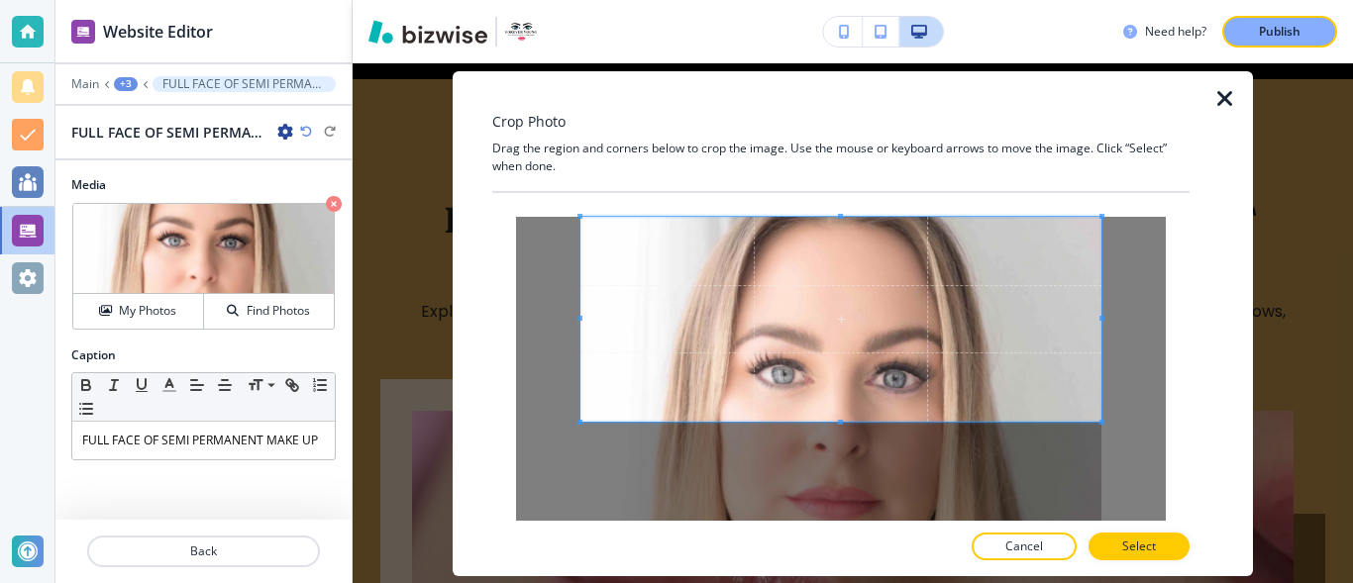
click at [538, 331] on div at bounding box center [841, 390] width 650 height 347
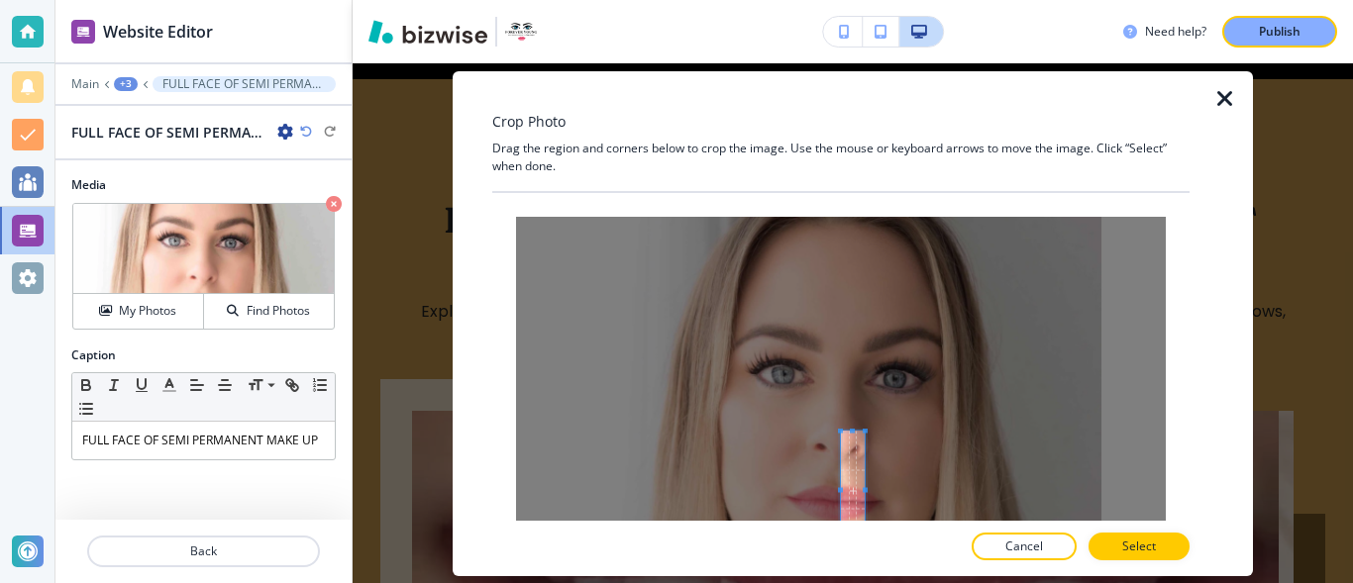
click at [856, 552] on div "Crop Photo Drag the region and corners below to crop the image. Use the mouse o…" at bounding box center [840, 323] width 697 height 505
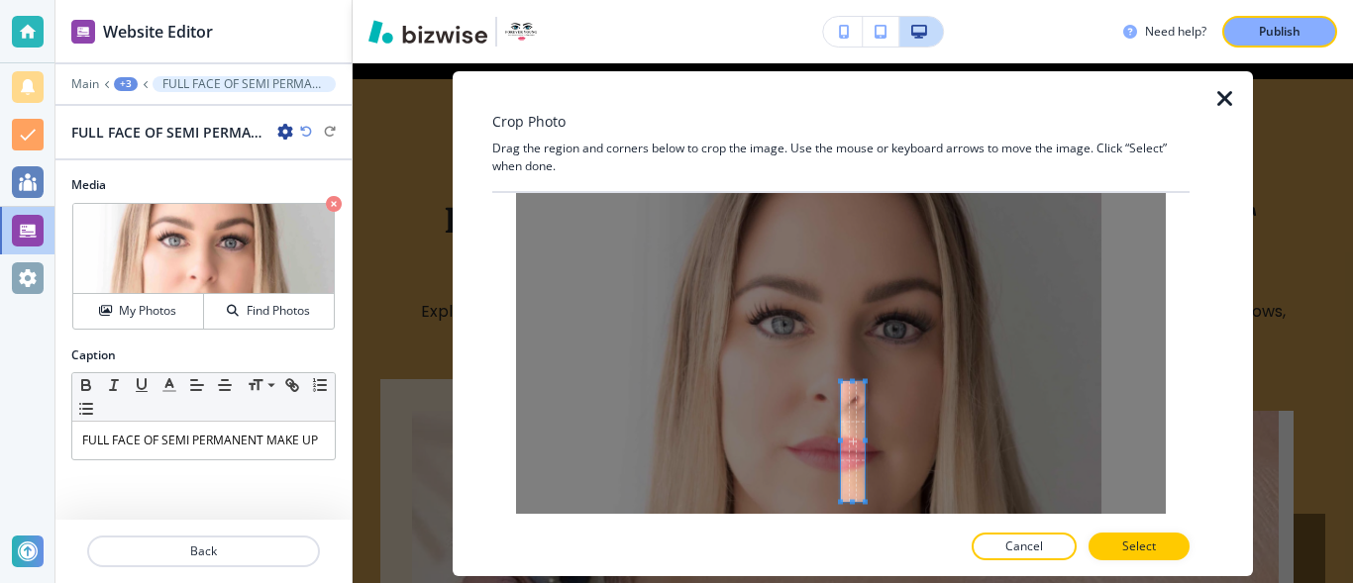
scroll to position [53, 0]
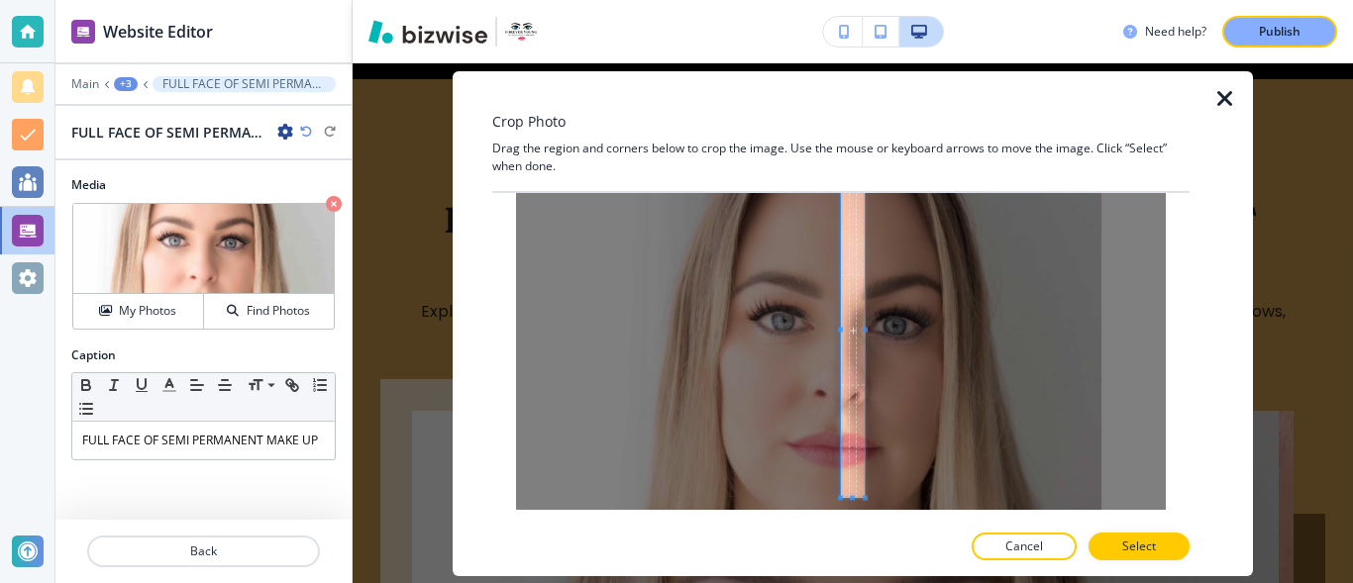
click at [847, 160] on div "Crop Photo Drag the region and corners below to crop the image. Use the mouse o…" at bounding box center [840, 323] width 697 height 505
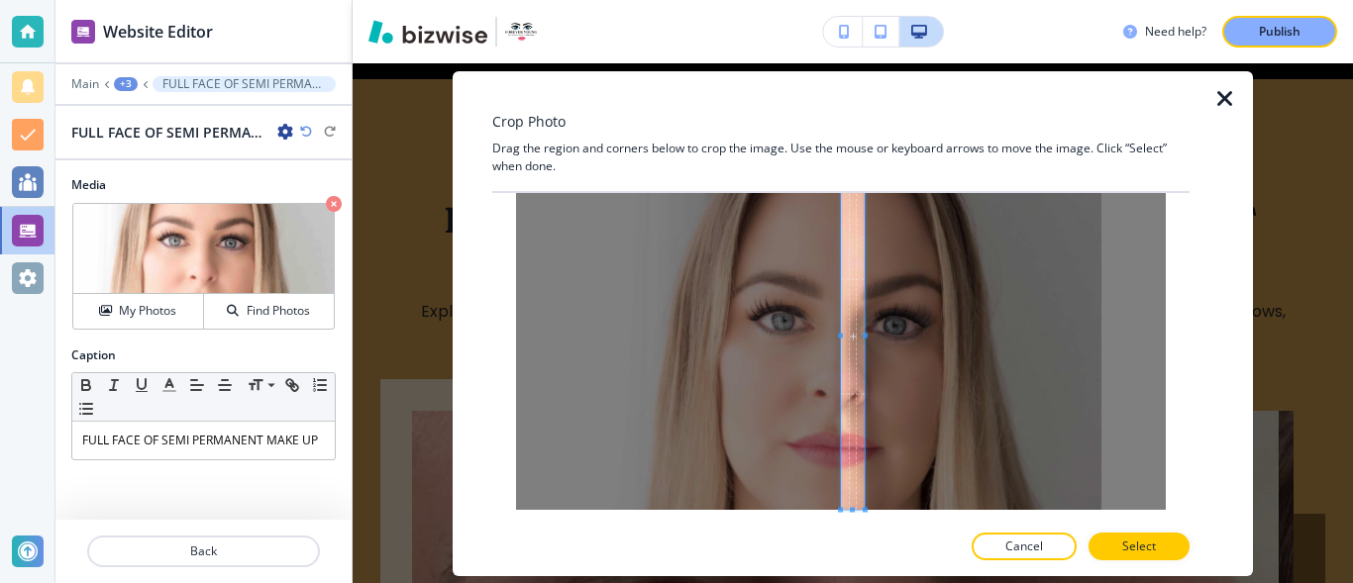
click at [853, 510] on span at bounding box center [852, 510] width 5 height 5
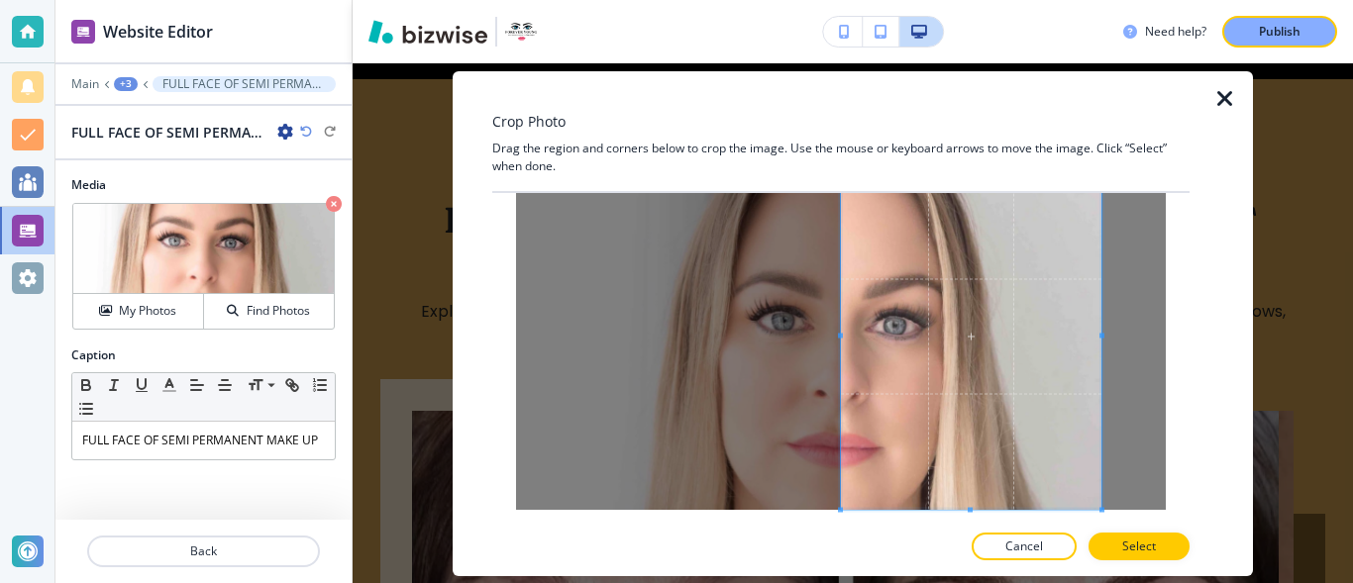
click at [1120, 348] on div at bounding box center [841, 336] width 650 height 347
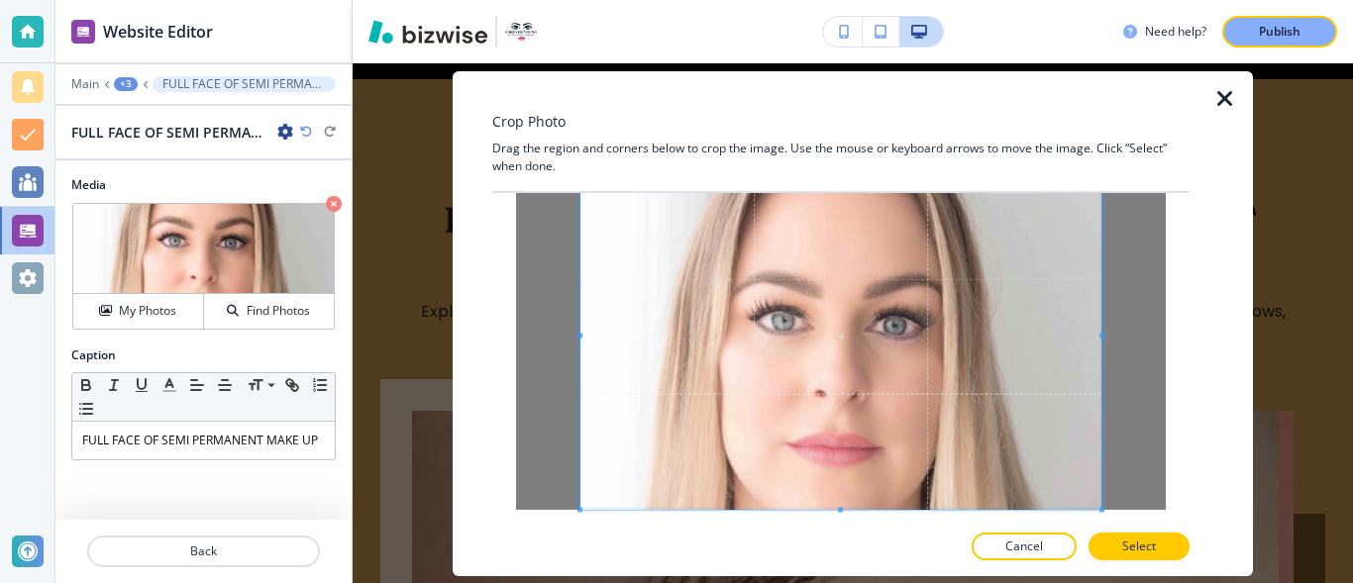
click at [513, 341] on div at bounding box center [840, 336] width 697 height 347
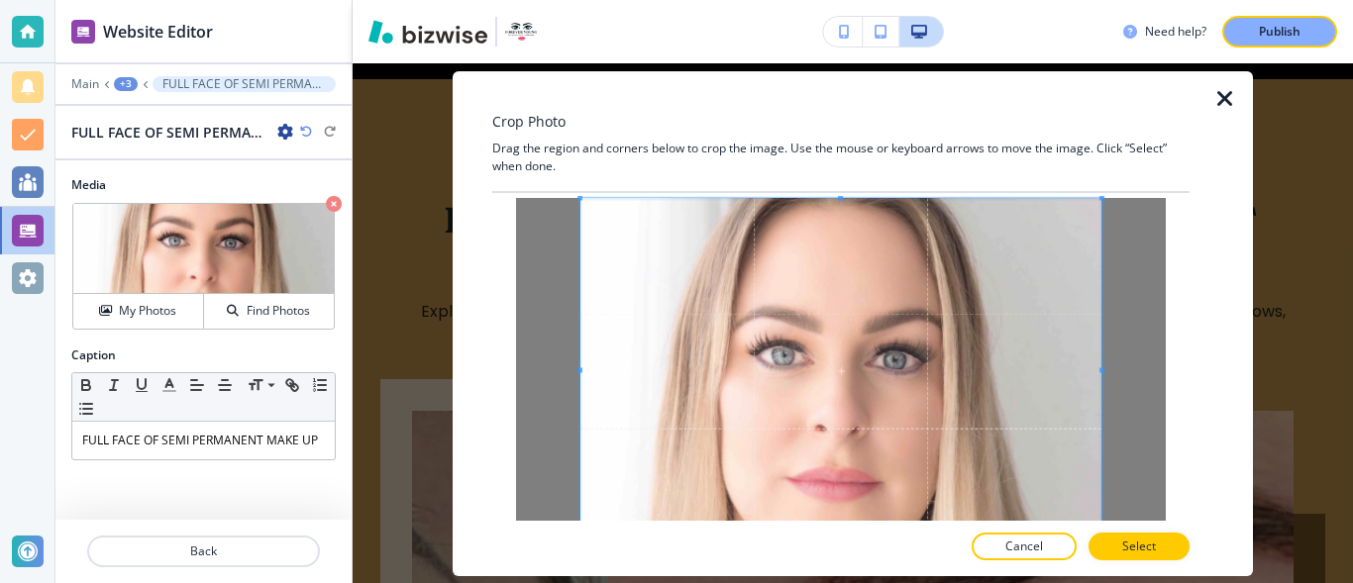
scroll to position [11, 0]
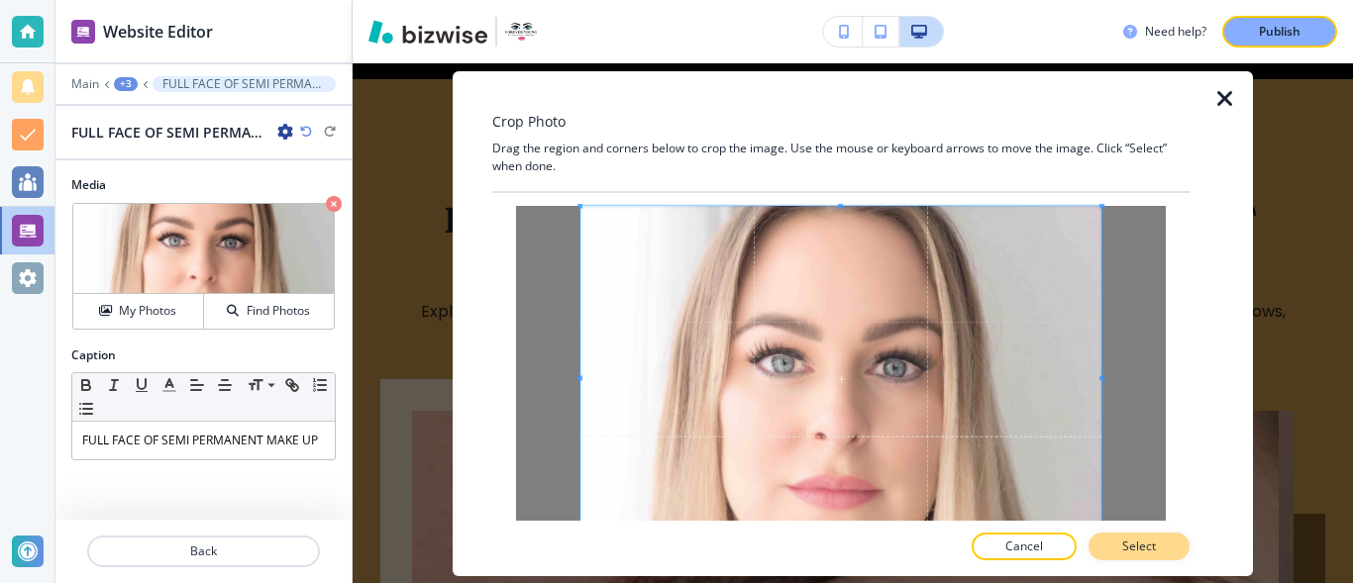
click at [1173, 542] on button "Select" at bounding box center [1138, 547] width 101 height 28
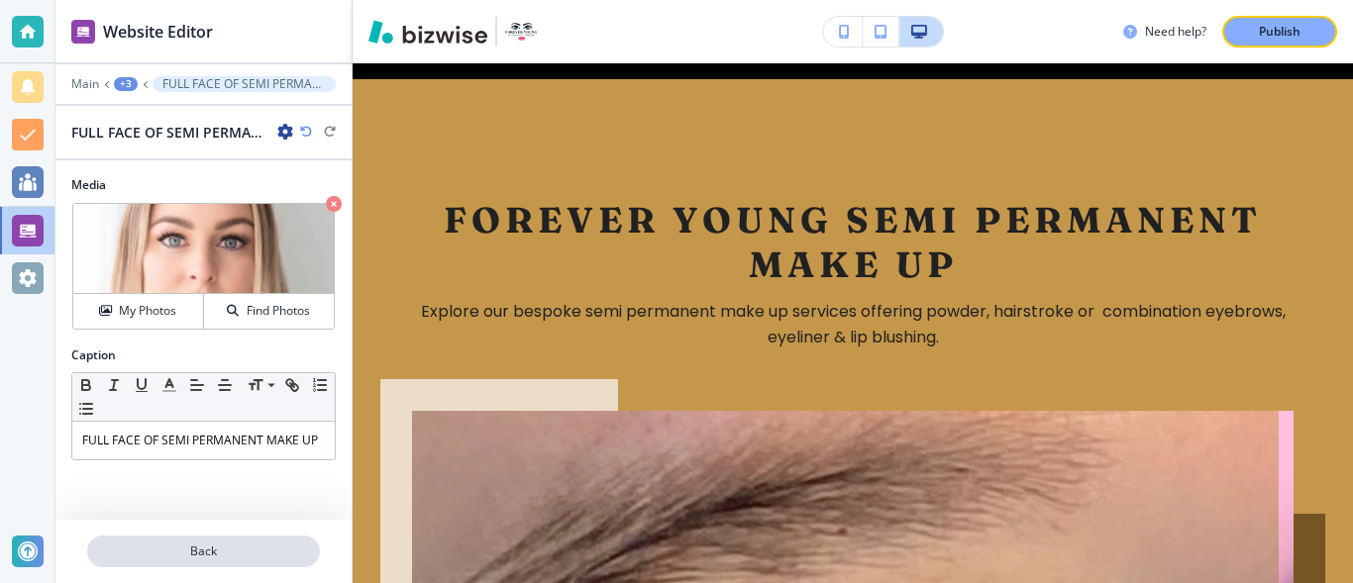
click at [296, 549] on p "Back" at bounding box center [203, 552] width 229 height 18
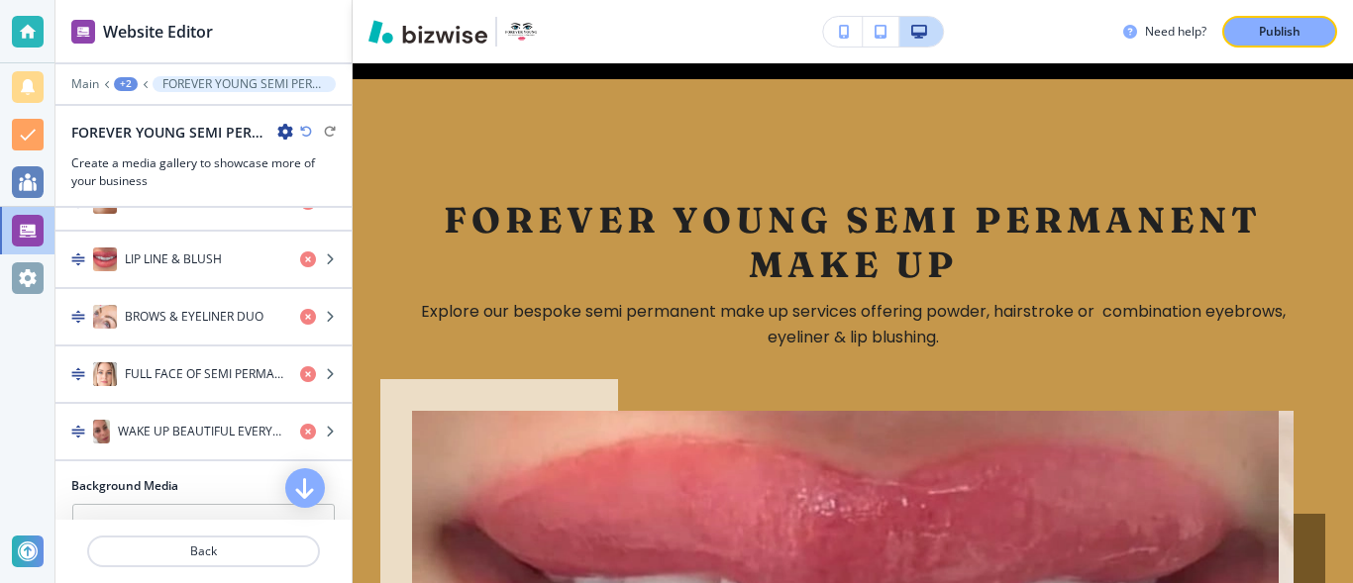
scroll to position [1069, 0]
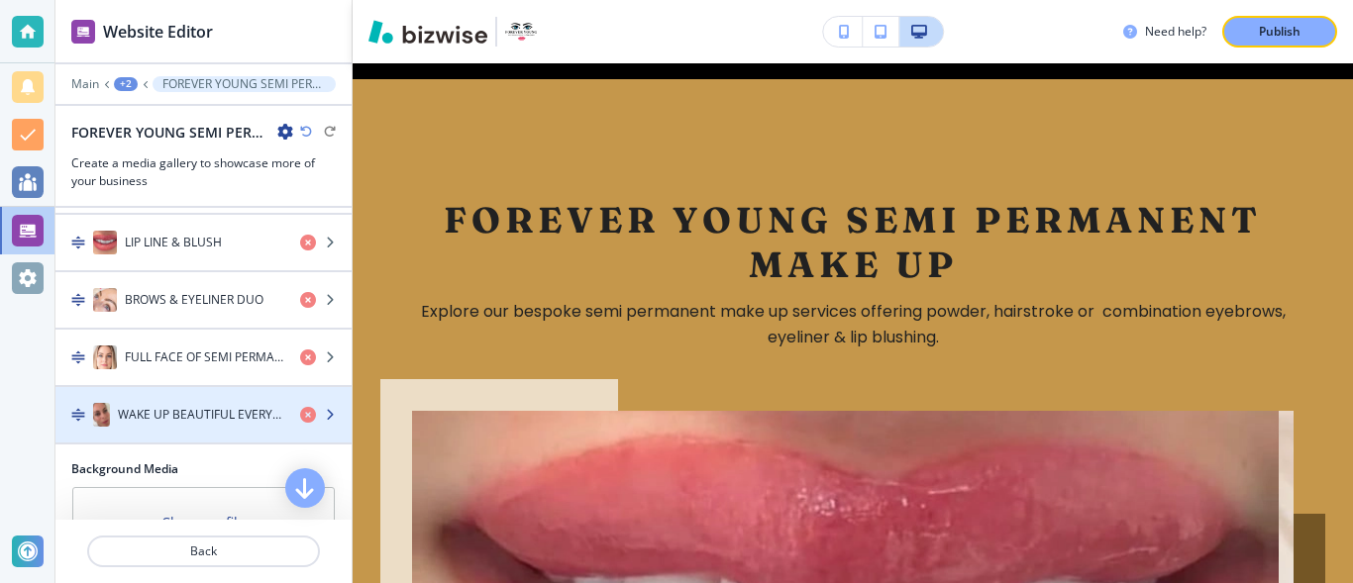
click at [103, 415] on img "button" at bounding box center [101, 415] width 17 height 24
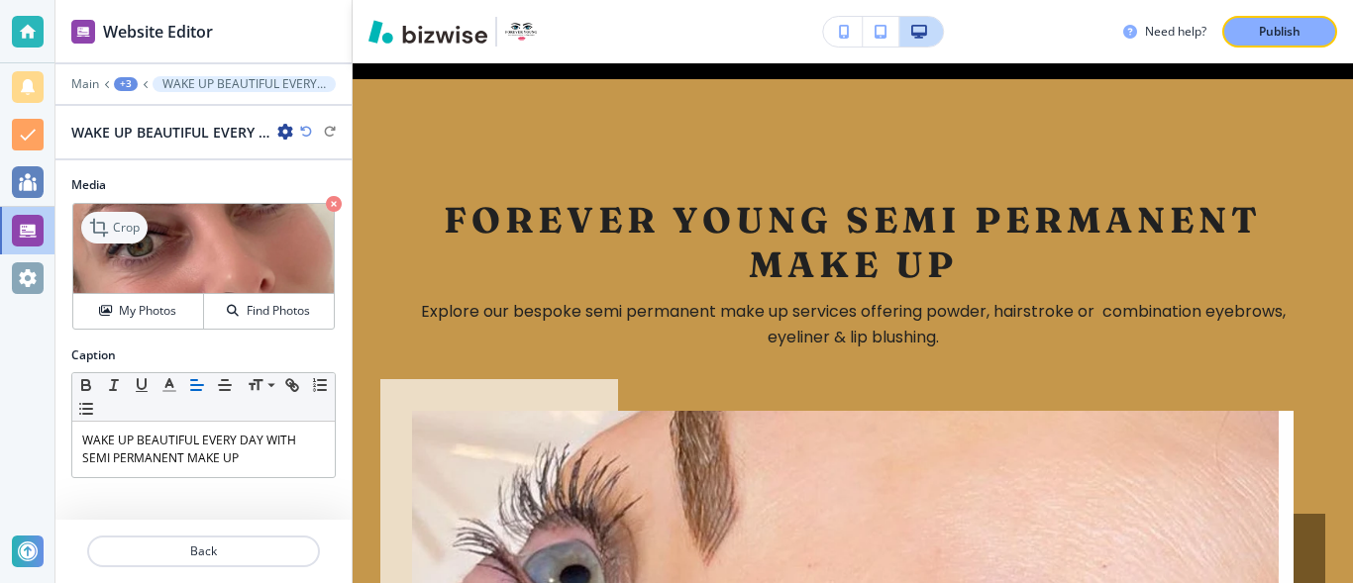
click at [115, 221] on p "Crop" at bounding box center [126, 228] width 27 height 18
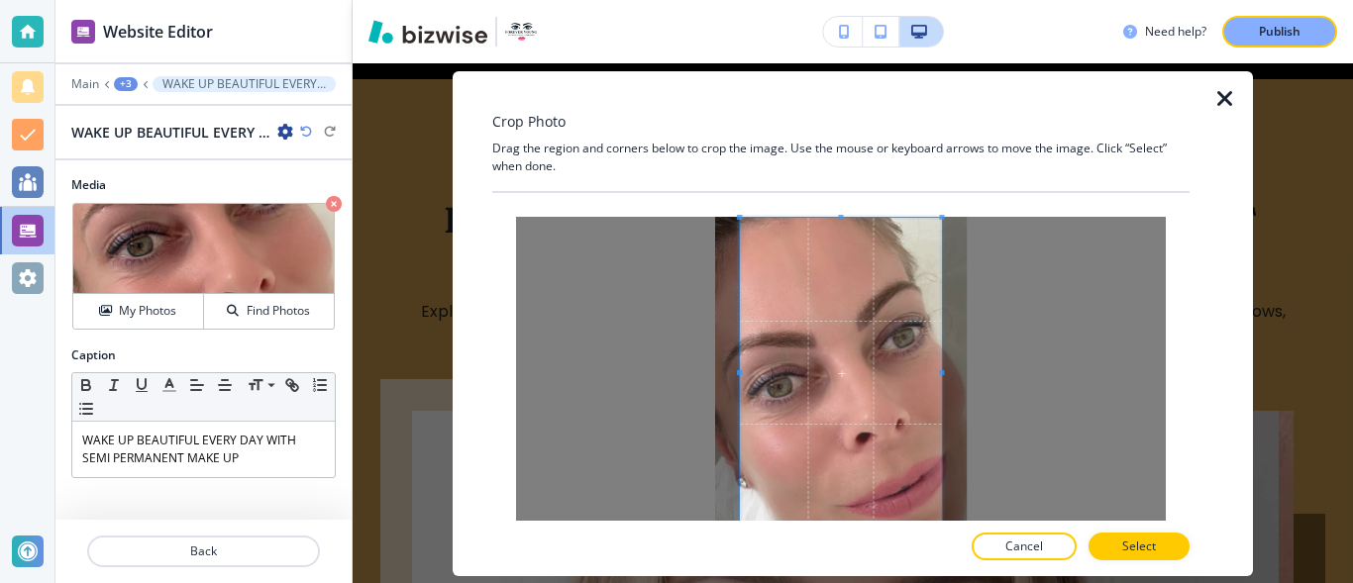
click at [840, 215] on span at bounding box center [840, 217] width 5 height 5
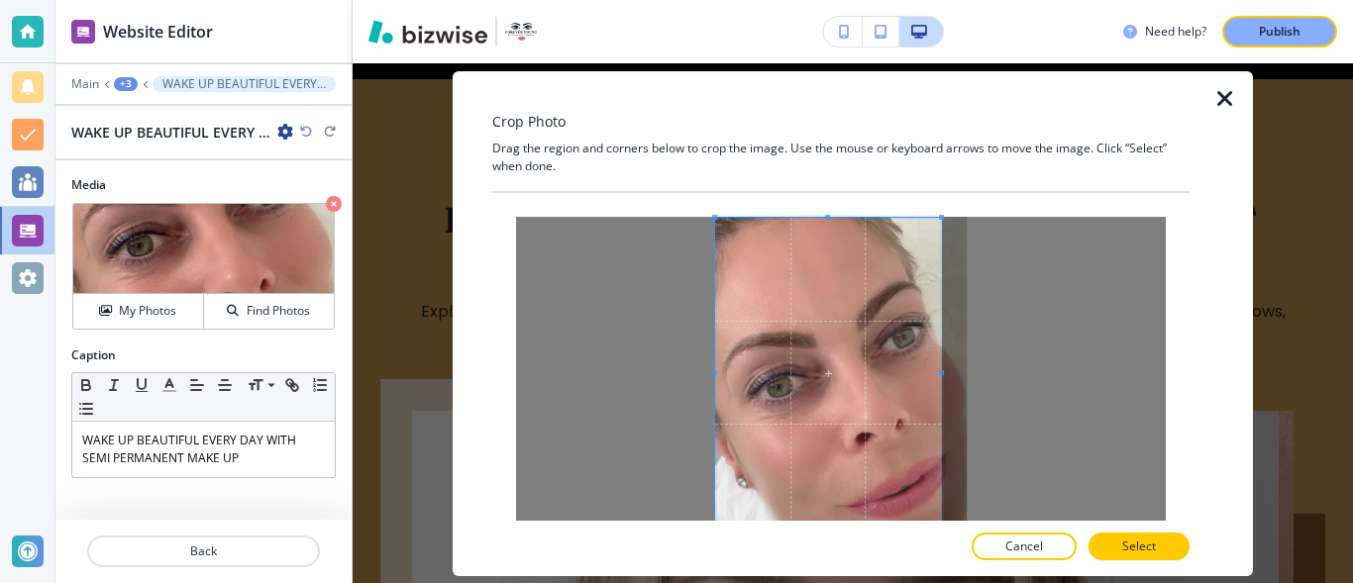
click at [715, 381] on span at bounding box center [714, 373] width 5 height 311
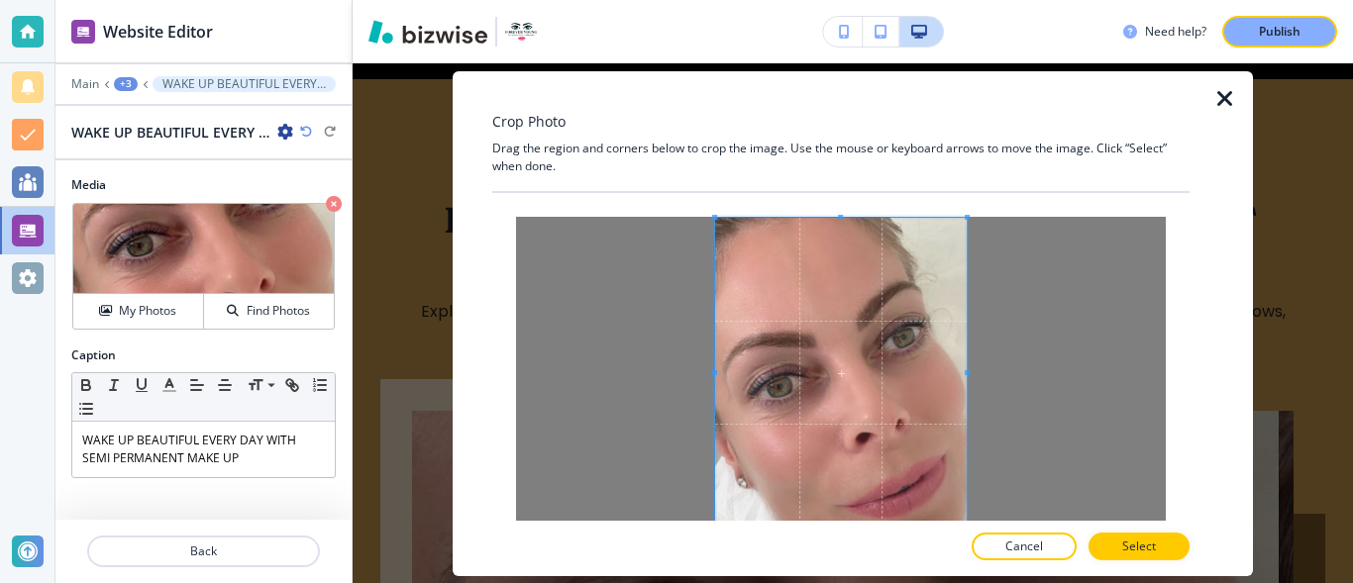
click at [991, 374] on div at bounding box center [841, 390] width 650 height 347
click at [1141, 550] on p "Select" at bounding box center [1139, 547] width 34 height 18
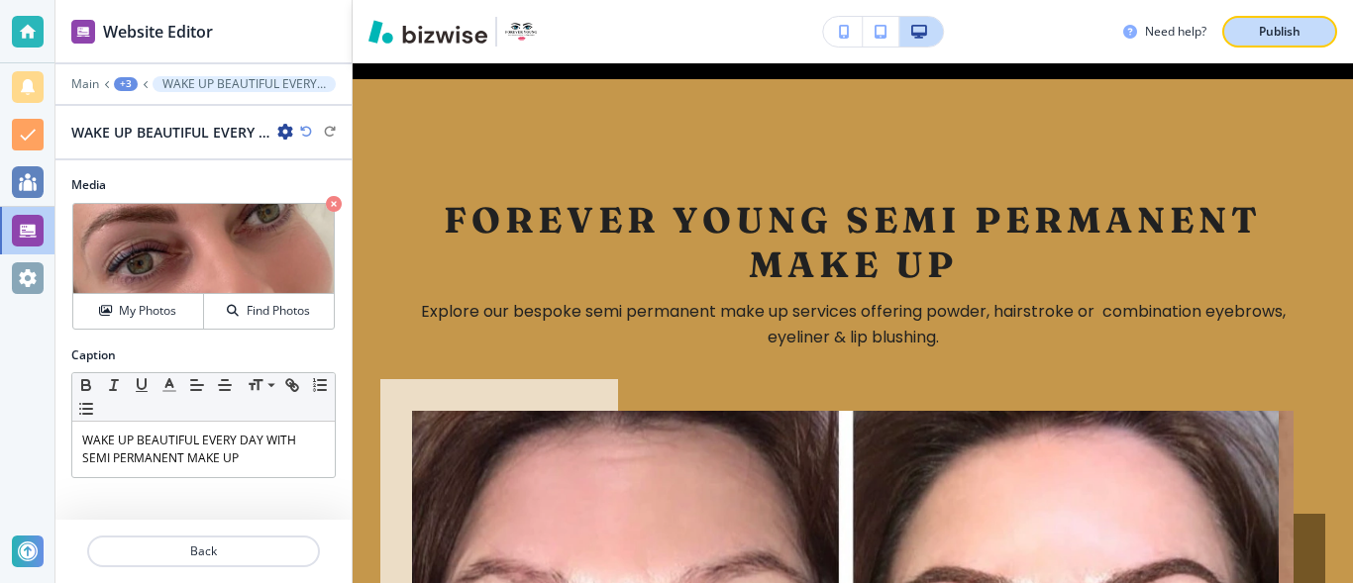
click at [1260, 34] on p "Publish" at bounding box center [1279, 32] width 42 height 18
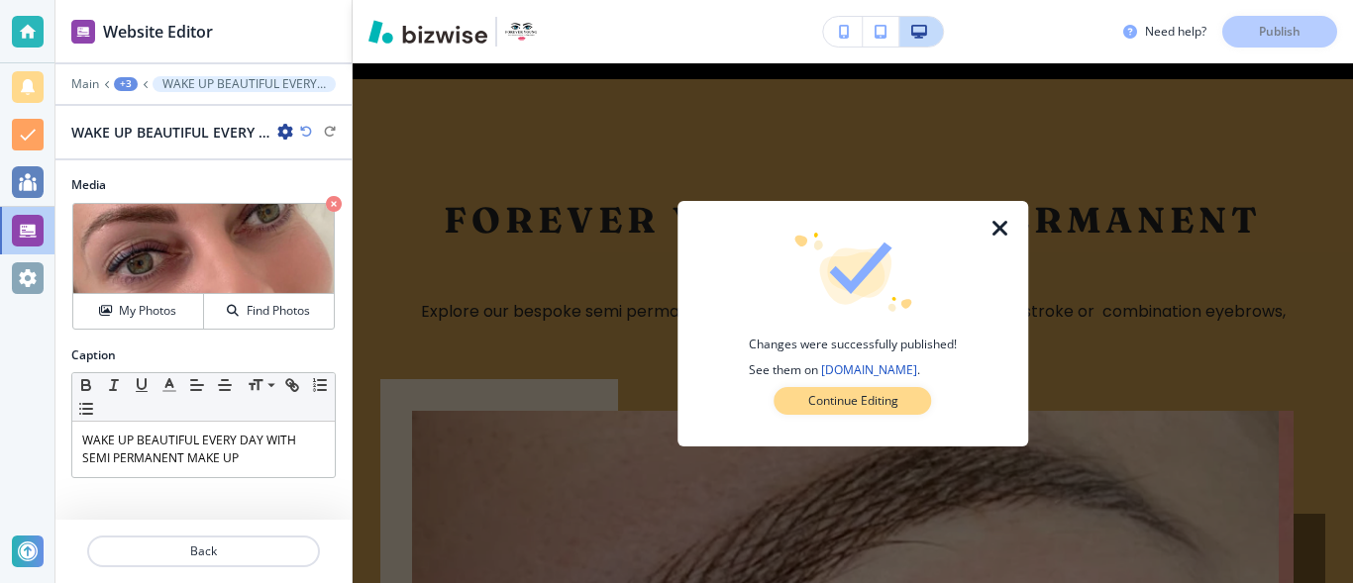
click at [911, 395] on button "Continue Editing" at bounding box center [852, 401] width 157 height 28
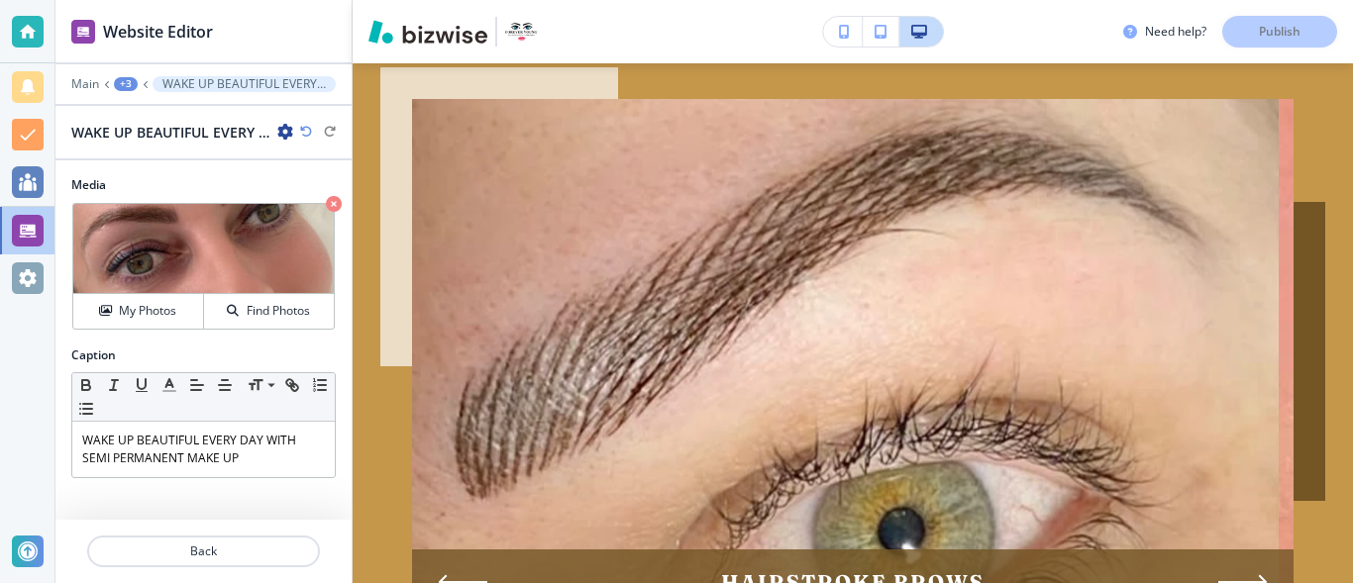
scroll to position [2953, 0]
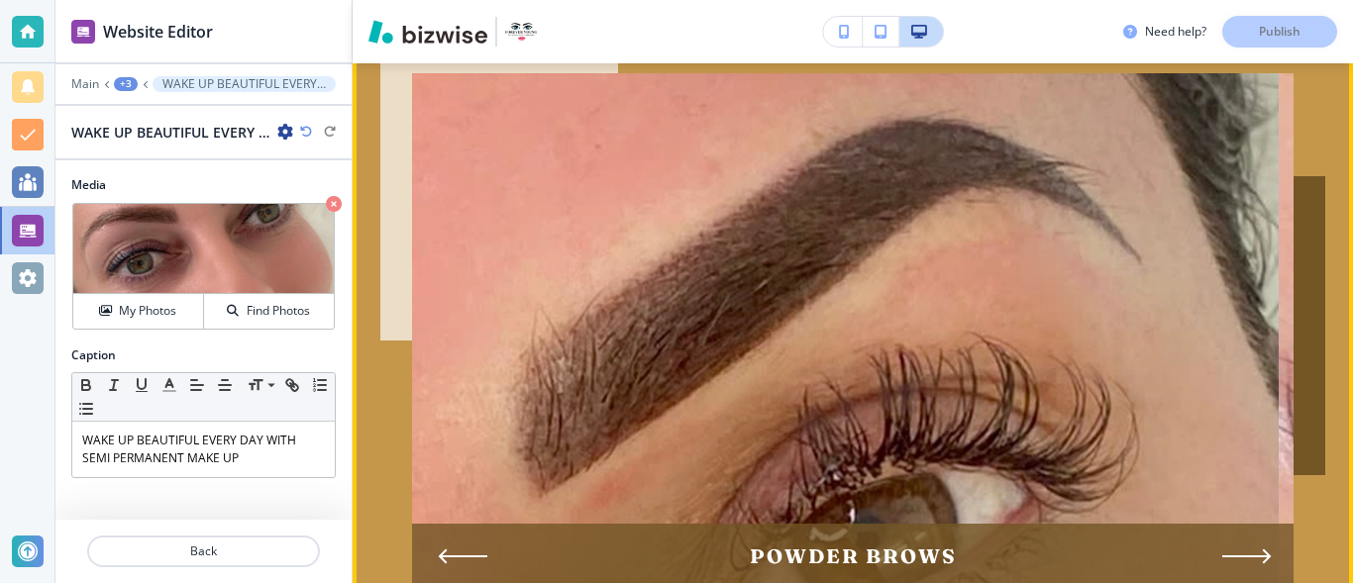
click at [1236, 555] on icon "Next Slide" at bounding box center [1246, 555] width 46 height 0
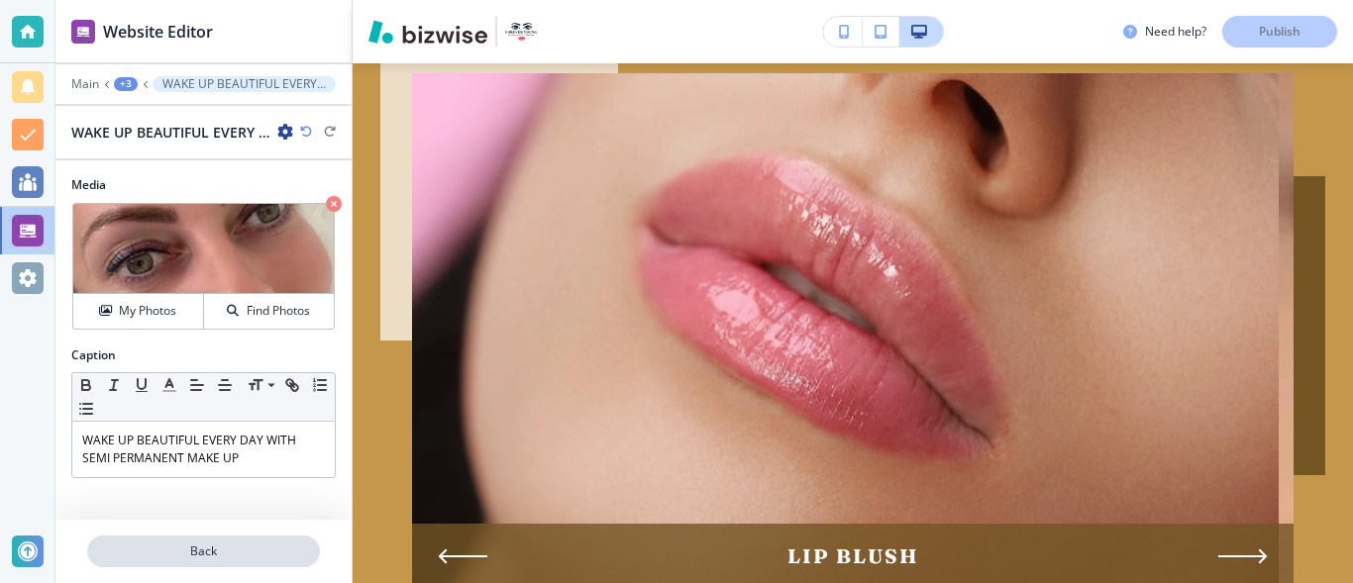
click at [231, 549] on p "Back" at bounding box center [203, 552] width 229 height 18
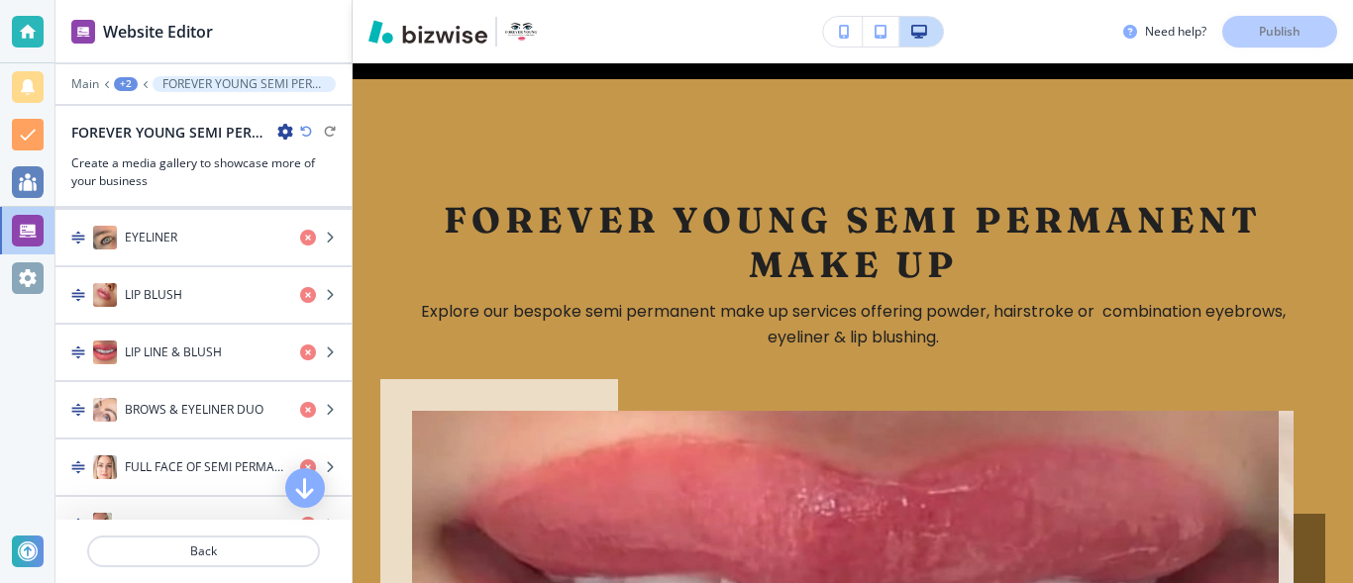
scroll to position [949, 0]
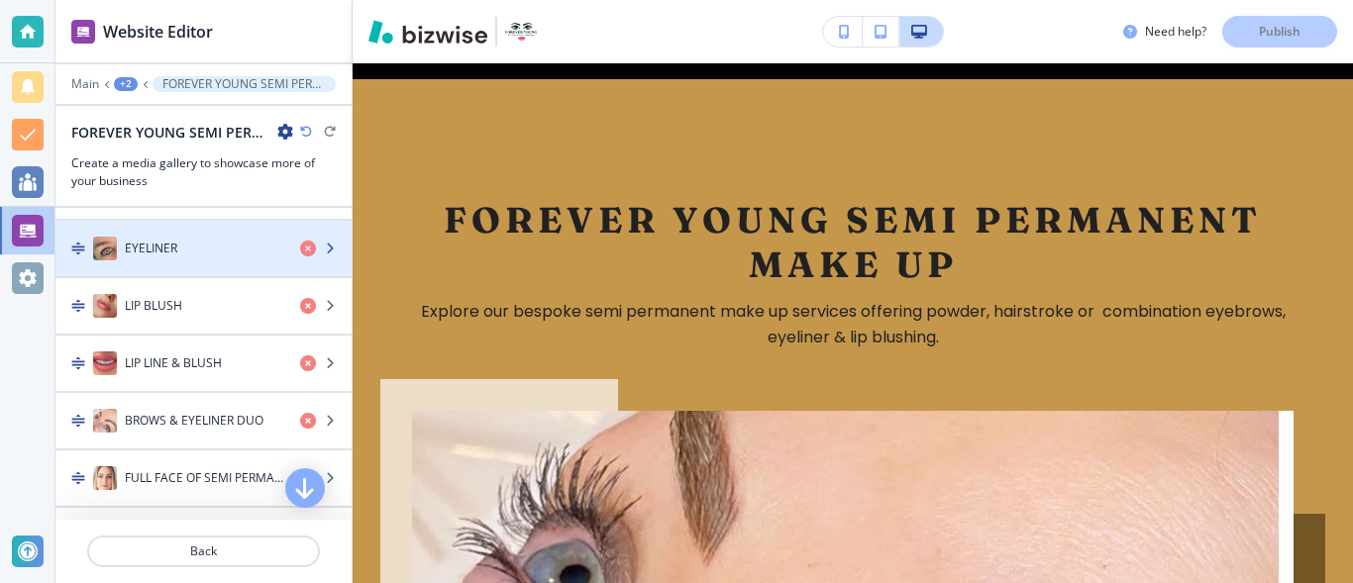
click at [111, 251] on img "button" at bounding box center [105, 249] width 24 height 24
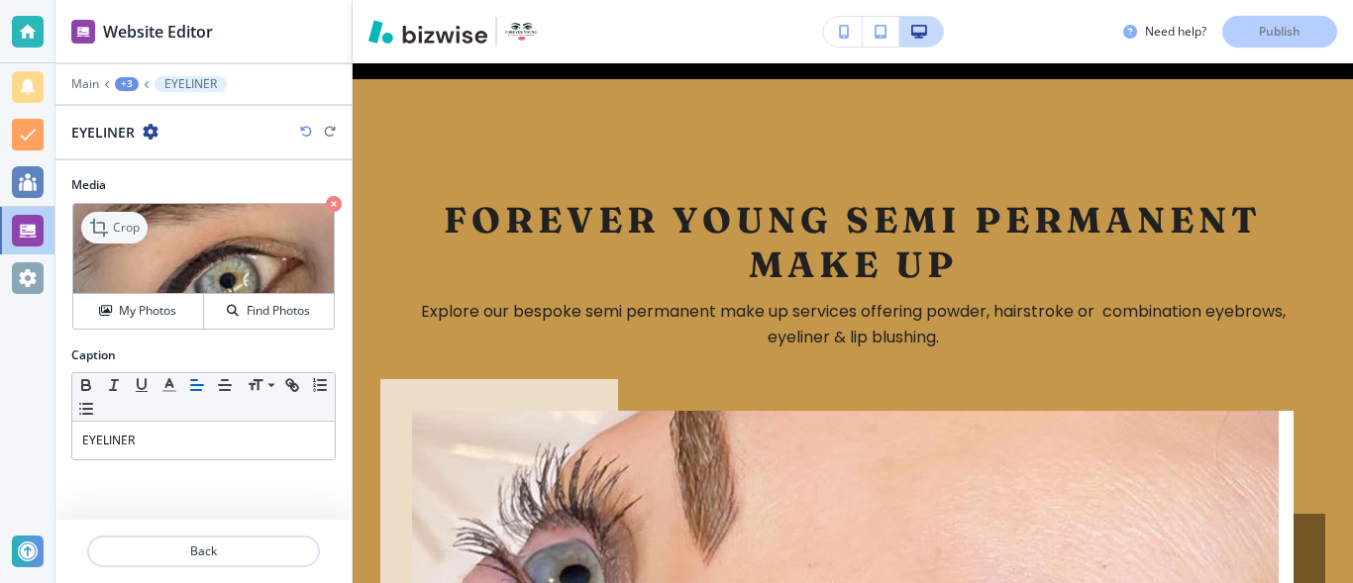
click at [128, 229] on p "Crop" at bounding box center [126, 228] width 27 height 18
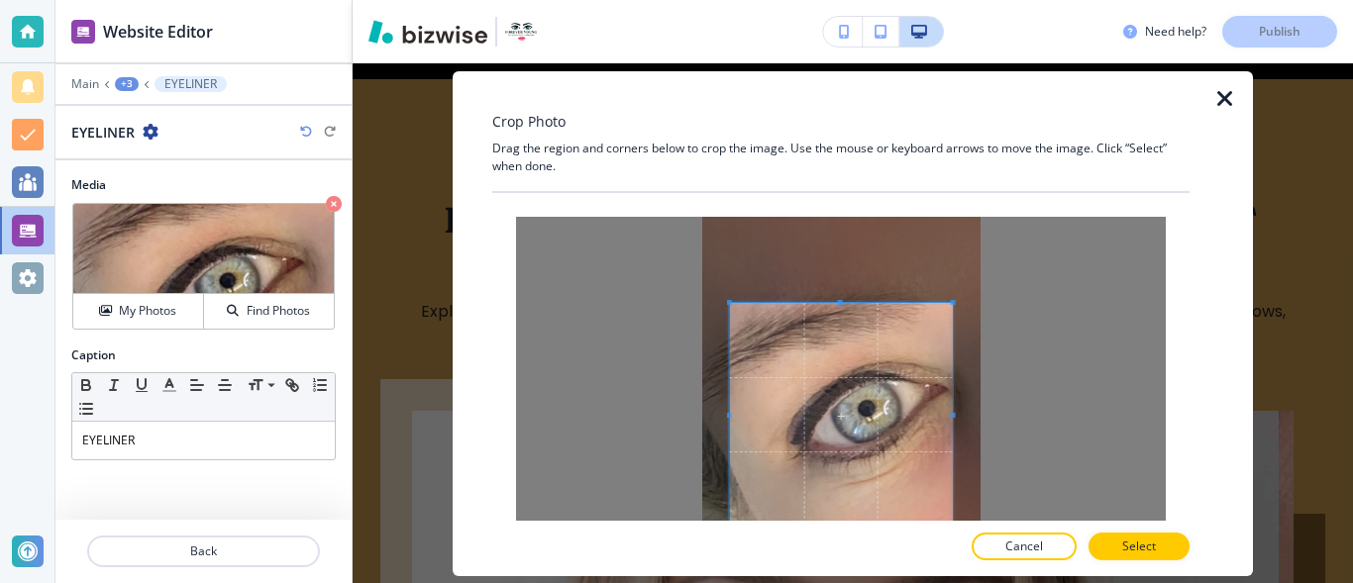
click at [852, 303] on div at bounding box center [841, 416] width 223 height 226
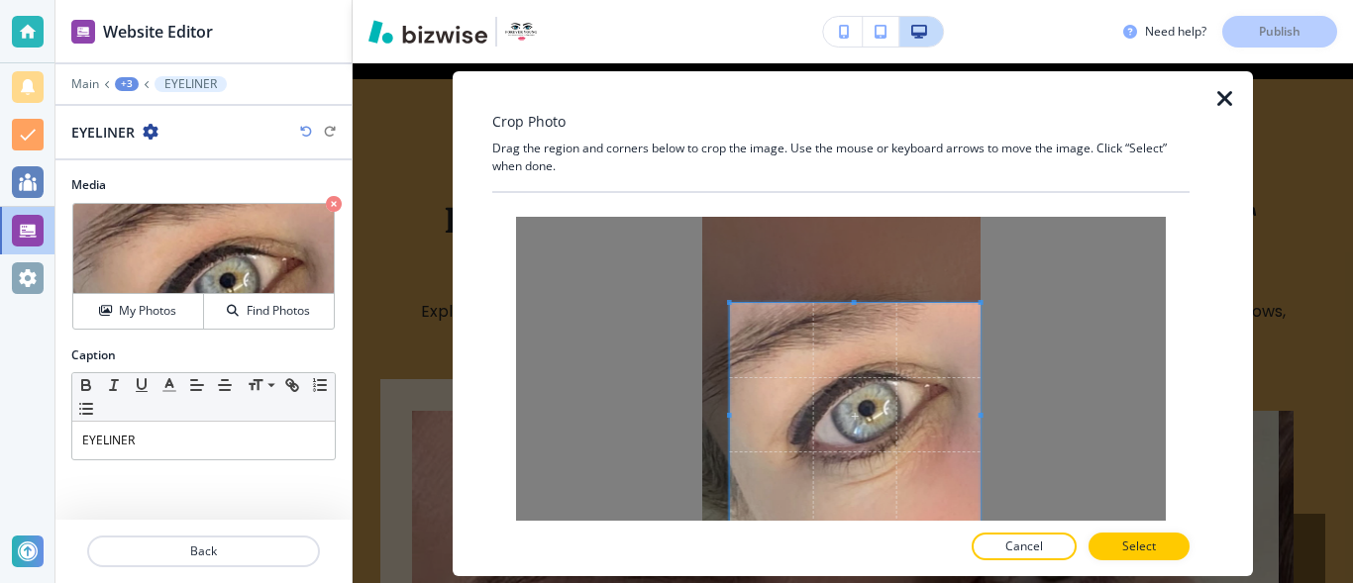
click at [985, 416] on div at bounding box center [841, 390] width 650 height 347
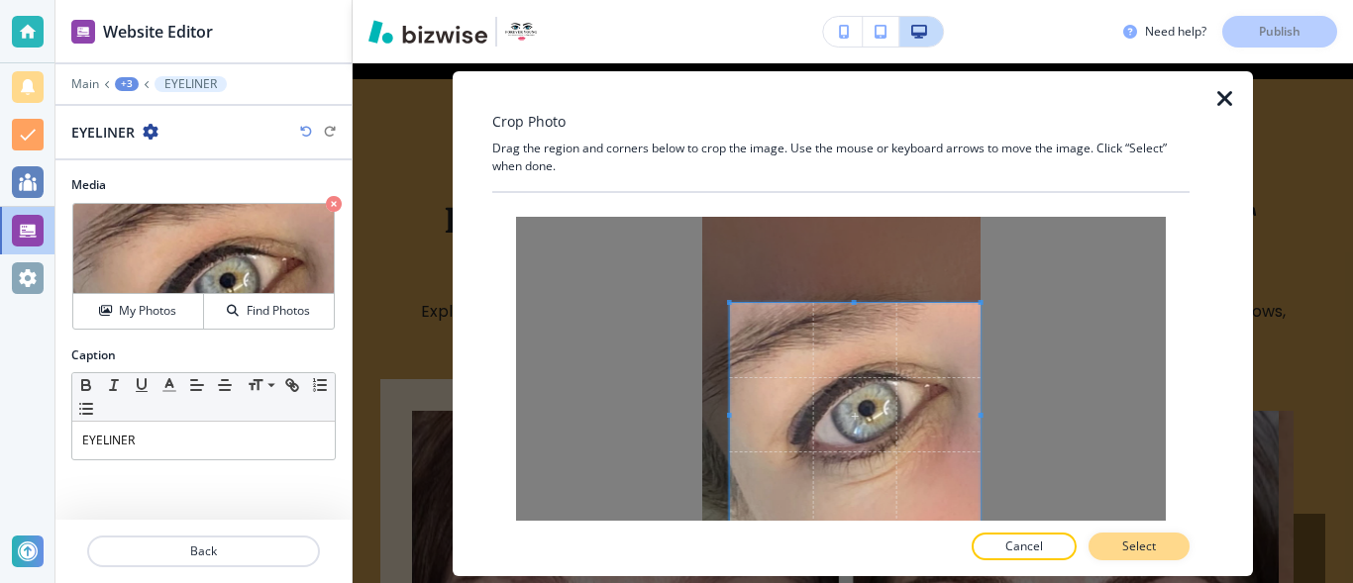
click at [1183, 545] on button "Select" at bounding box center [1138, 547] width 101 height 28
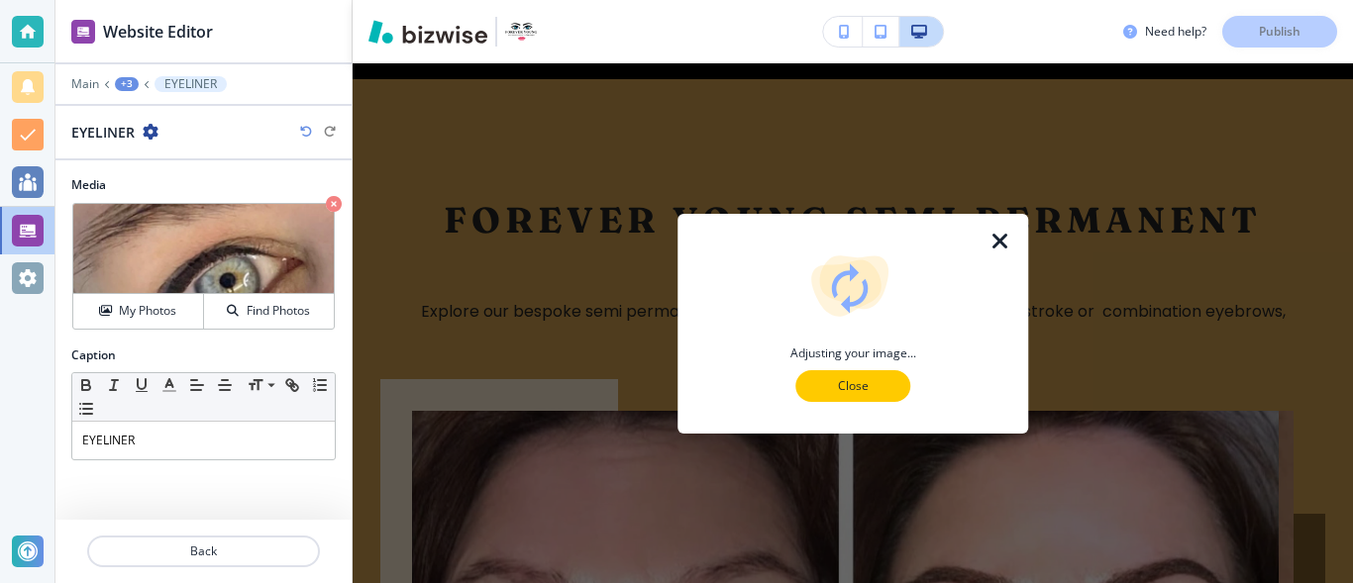
click at [870, 394] on p "Close" at bounding box center [852, 386] width 63 height 18
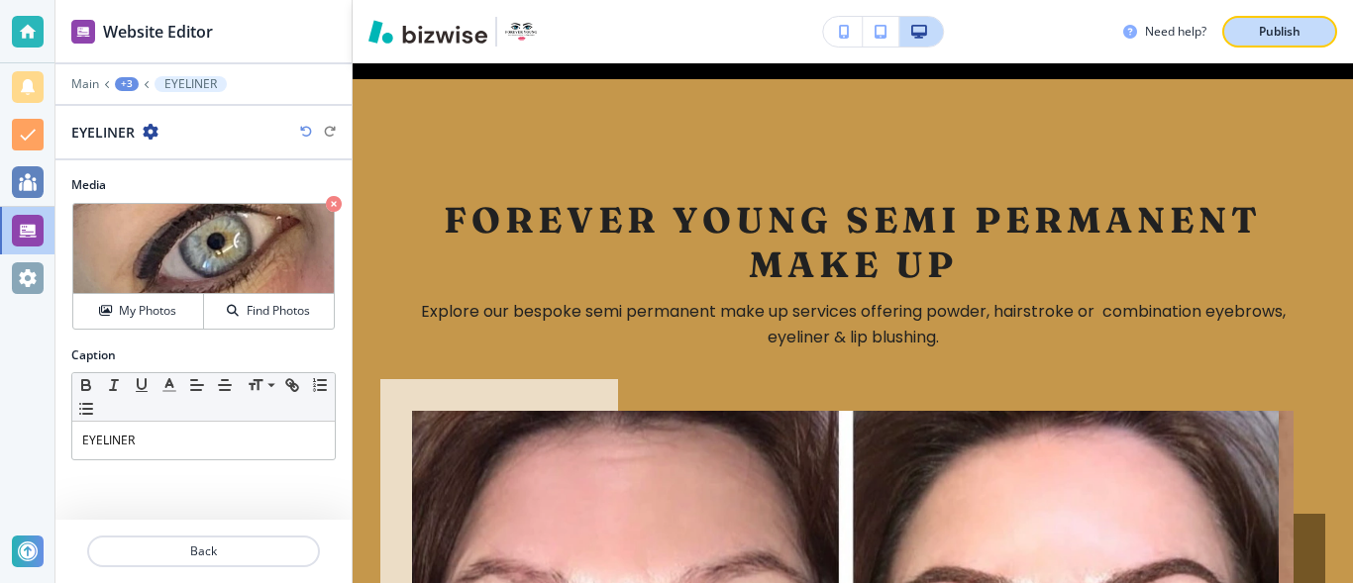
click at [1263, 37] on p "Publish" at bounding box center [1279, 32] width 42 height 18
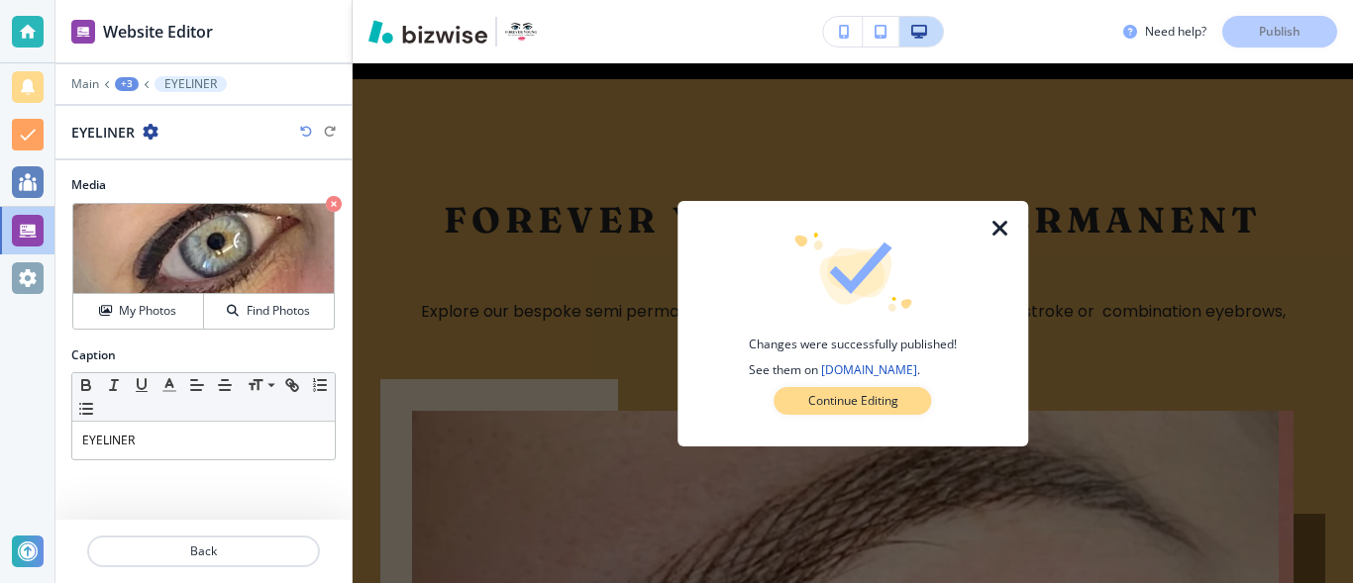
click at [885, 394] on p "Continue Editing" at bounding box center [853, 401] width 90 height 18
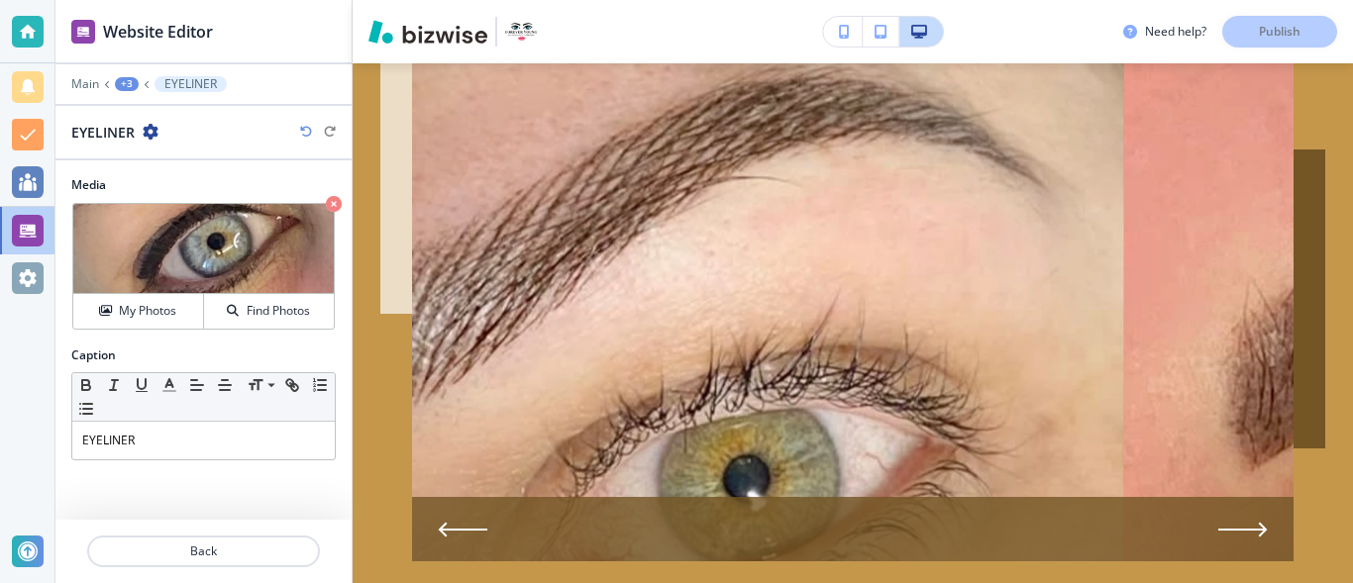
scroll to position [2954, 0]
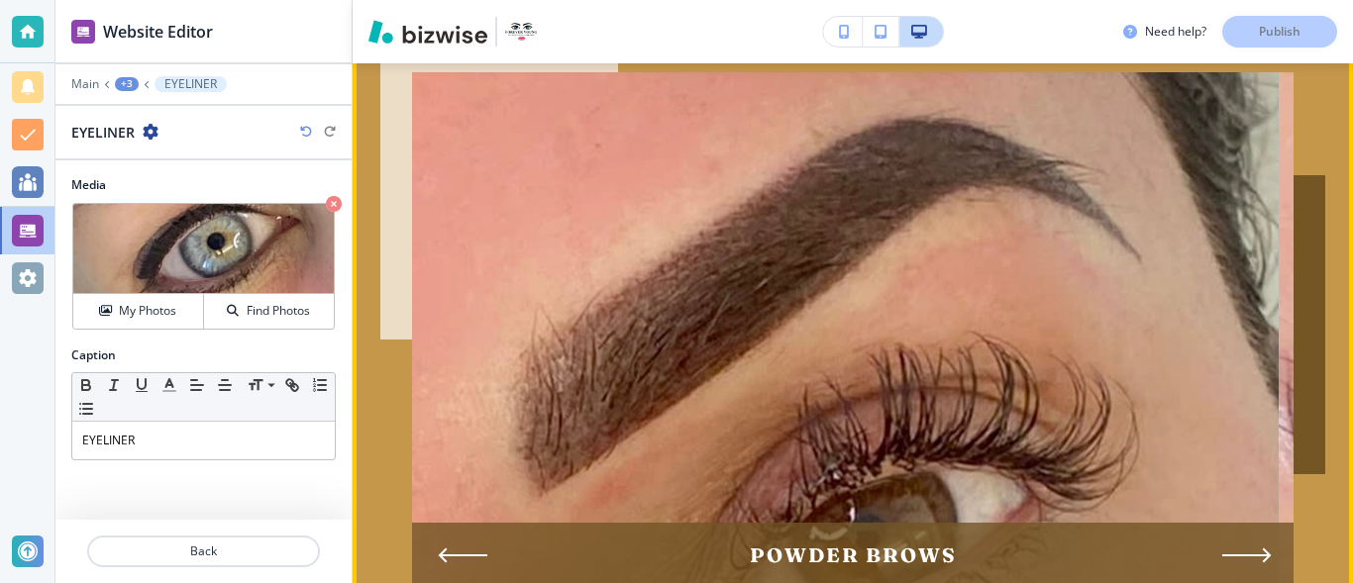
click at [1233, 547] on icon "Next Slide" at bounding box center [1247, 555] width 50 height 16
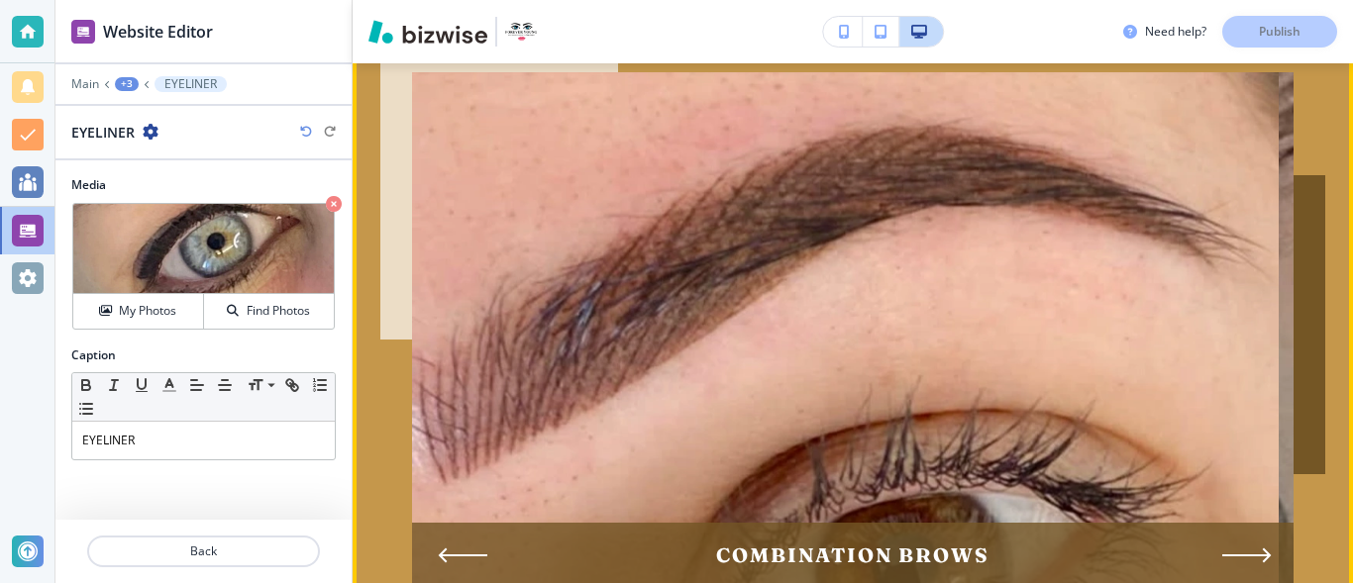
click at [1233, 547] on icon "Next Slide" at bounding box center [1247, 555] width 50 height 16
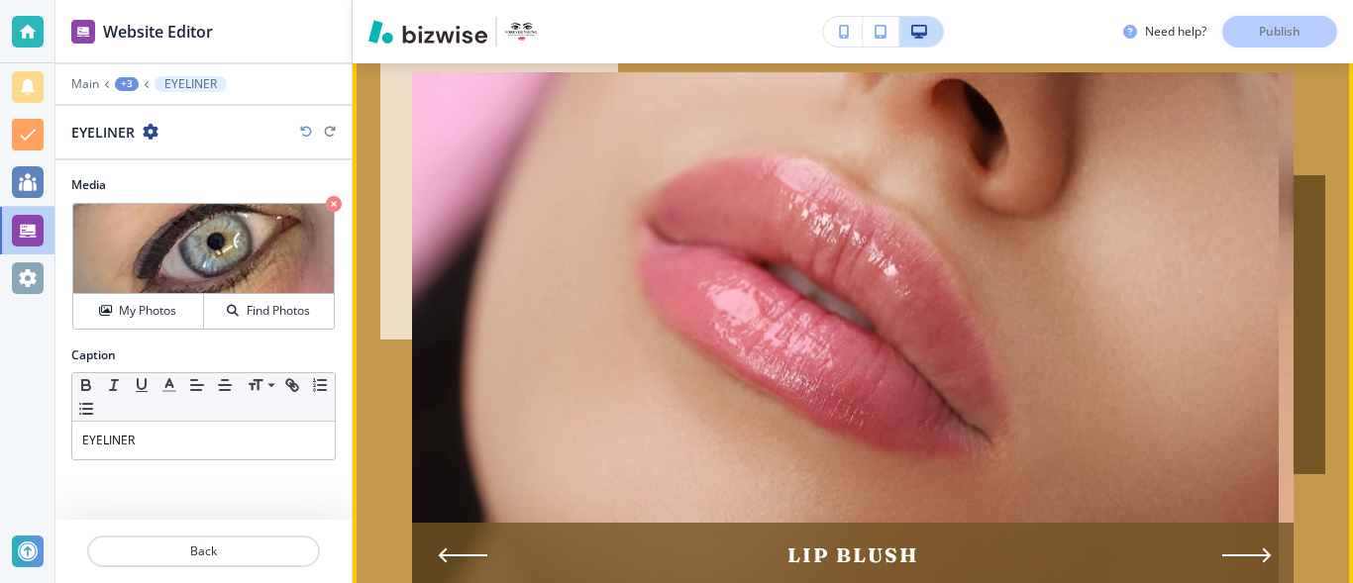
click at [1233, 547] on icon "Next Slide" at bounding box center [1247, 555] width 50 height 16
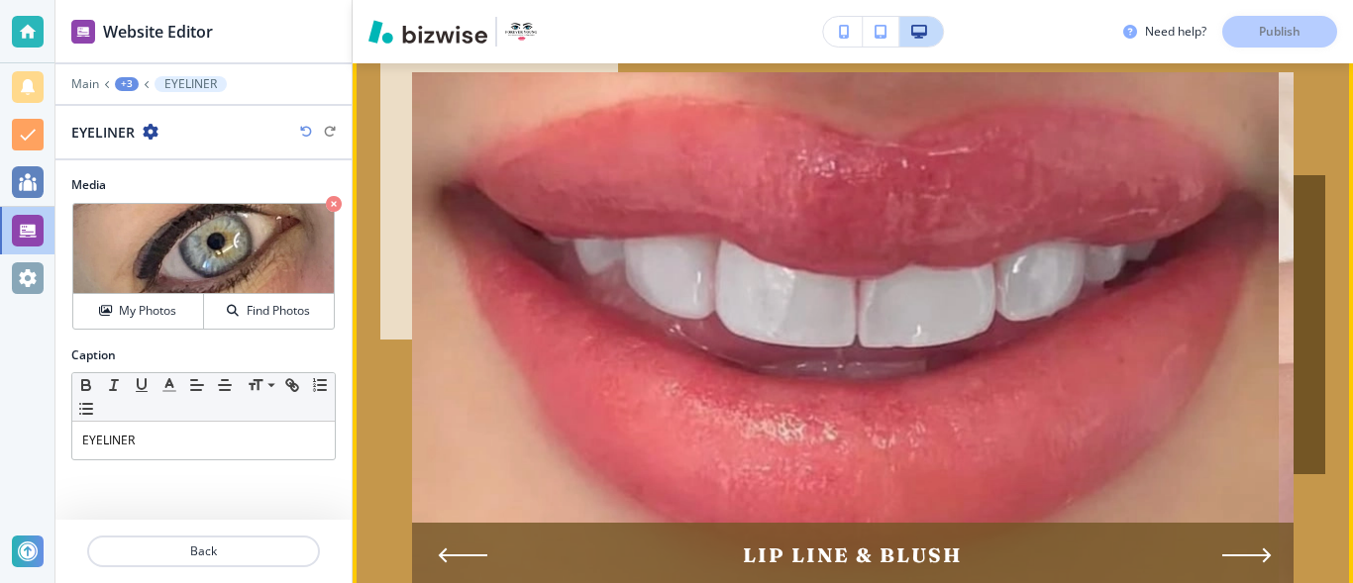
click at [1233, 547] on icon "Next Slide" at bounding box center [1247, 555] width 50 height 16
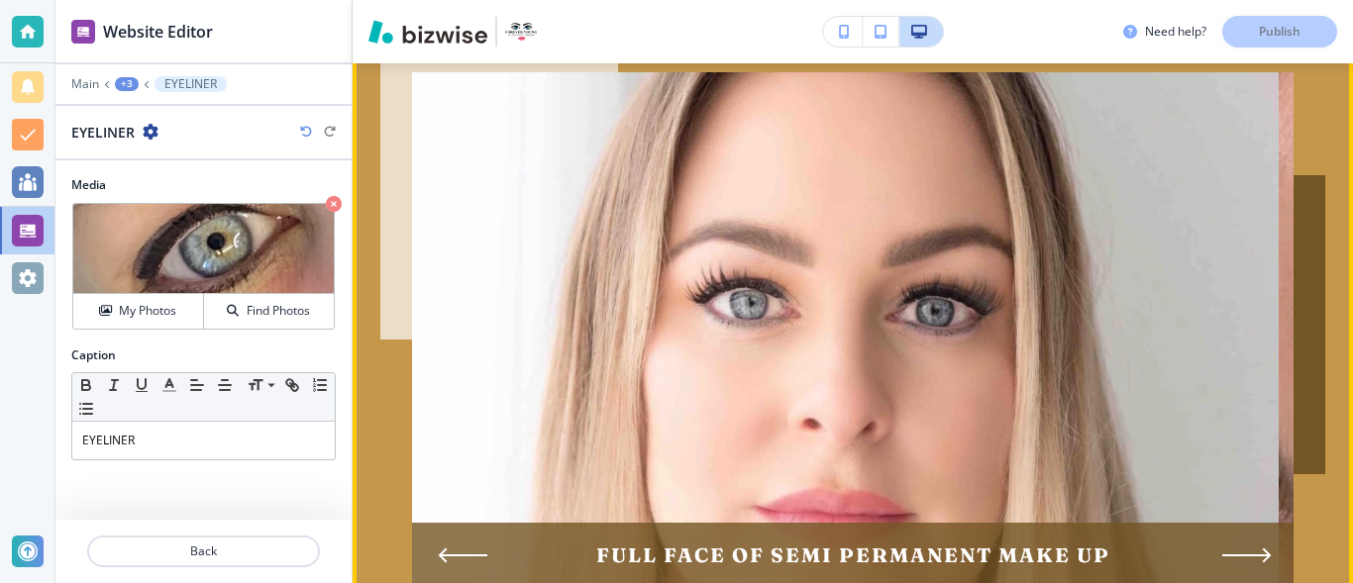
click at [1233, 547] on icon "Next Slide" at bounding box center [1247, 555] width 50 height 16
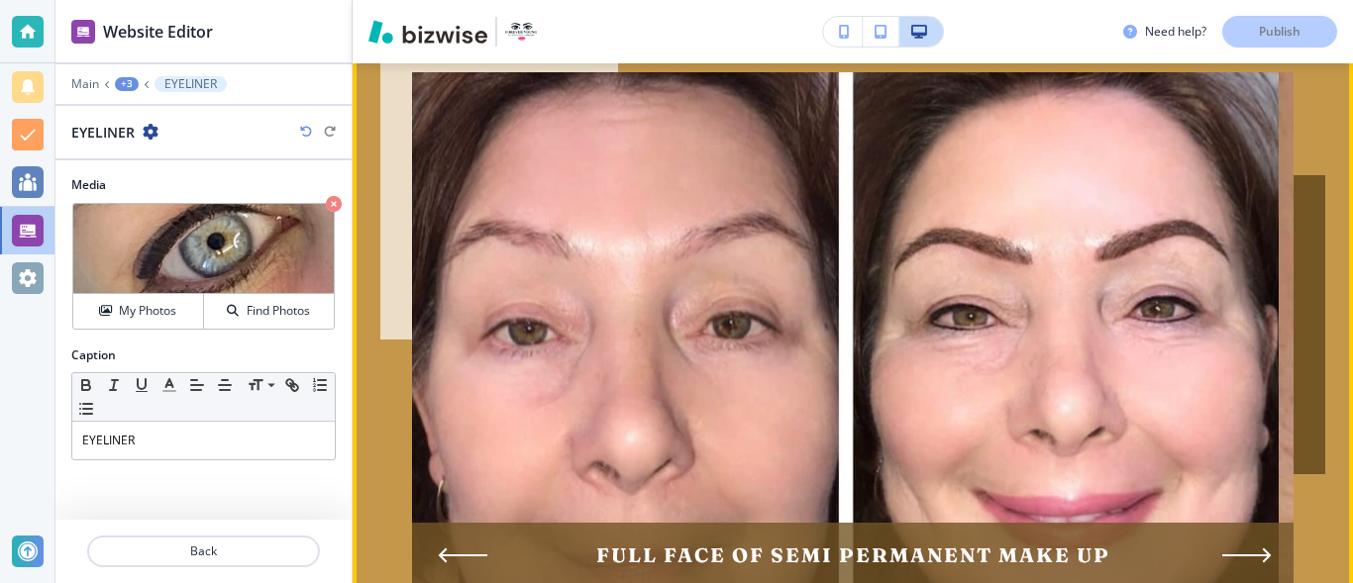
click at [1233, 547] on icon "Next Slide" at bounding box center [1247, 555] width 50 height 16
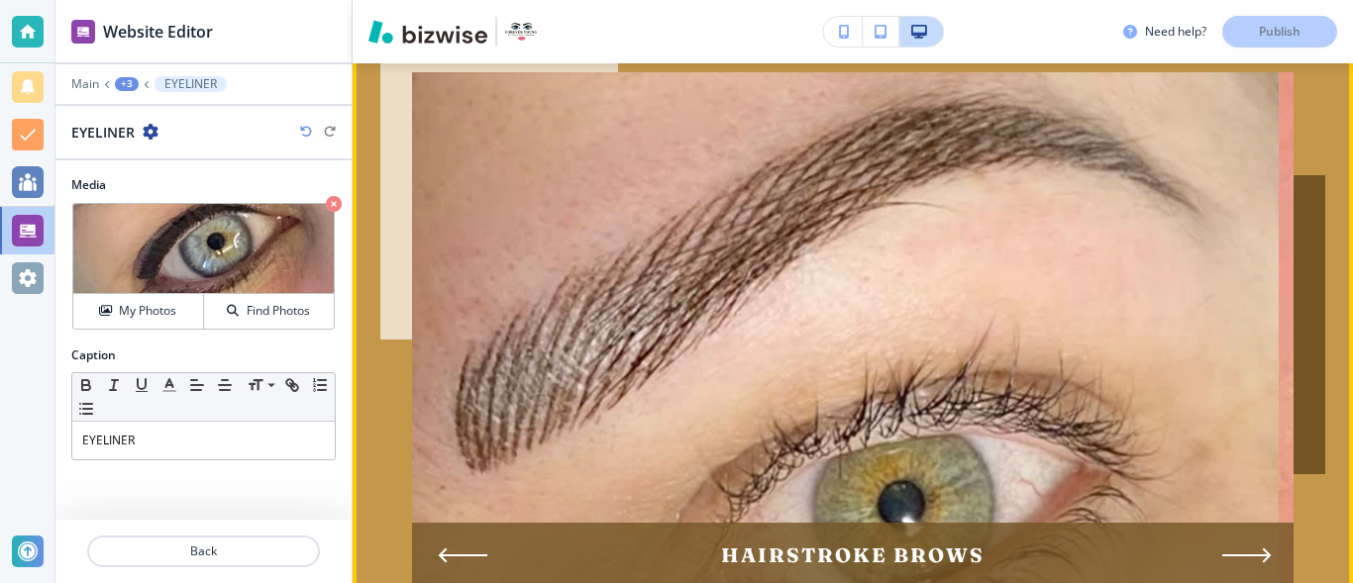
click at [1233, 547] on icon "Next Slide" at bounding box center [1247, 555] width 50 height 16
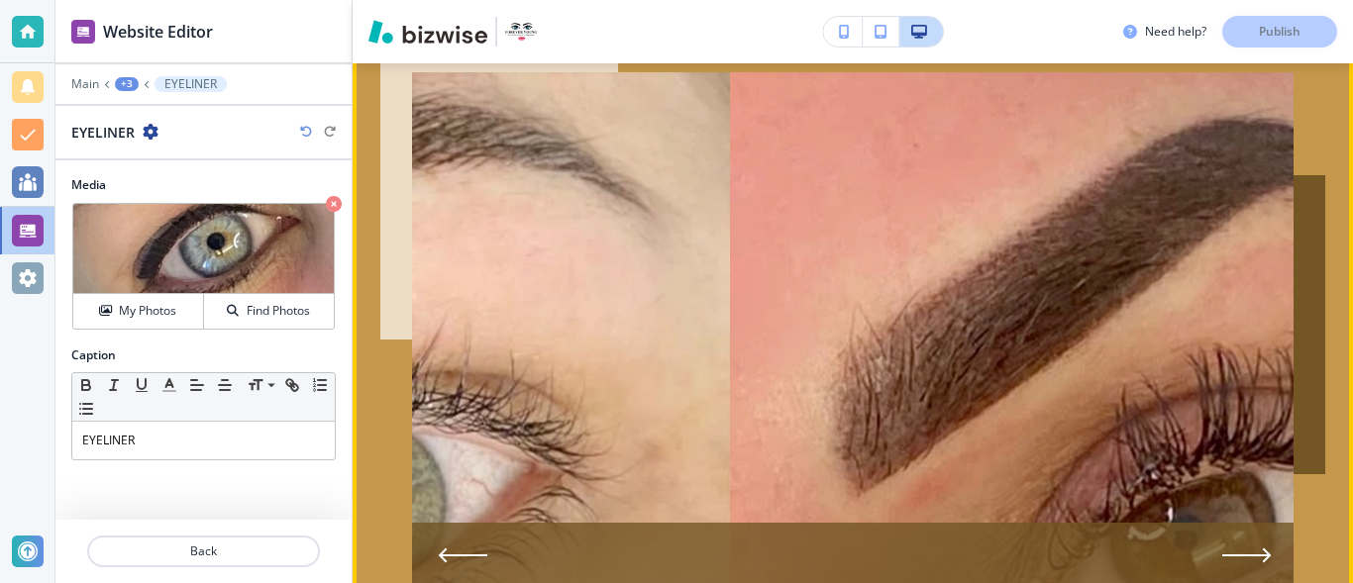
click at [1233, 547] on icon "Next Slide" at bounding box center [1247, 555] width 50 height 16
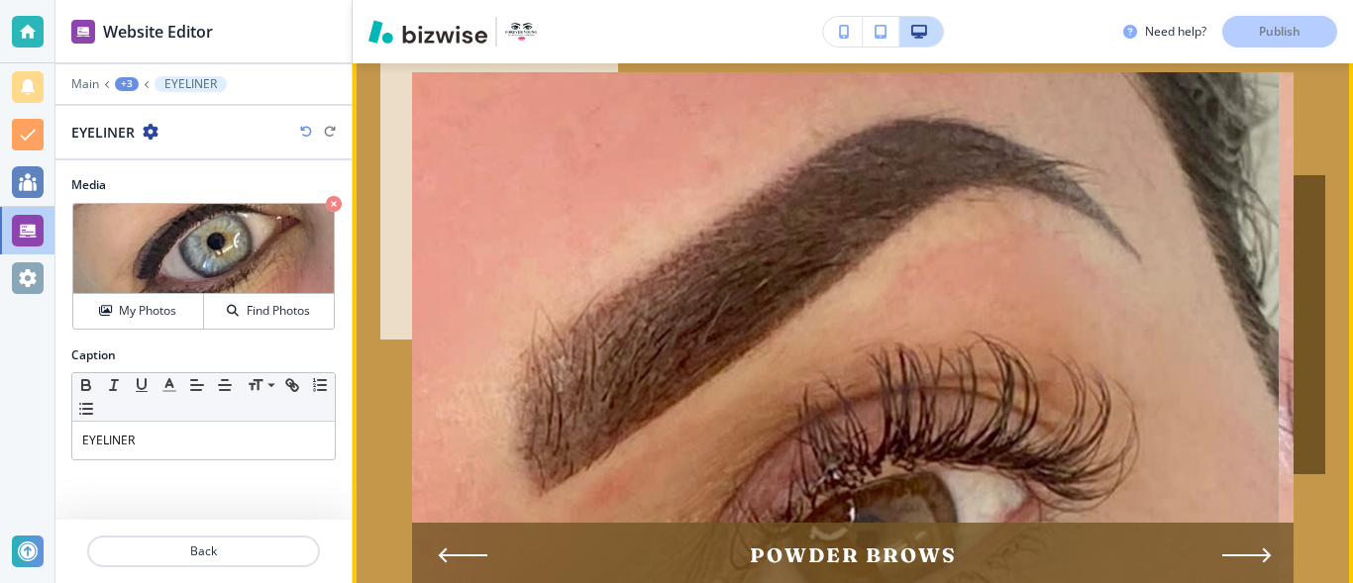
click at [1233, 547] on icon "Next Slide" at bounding box center [1247, 555] width 50 height 16
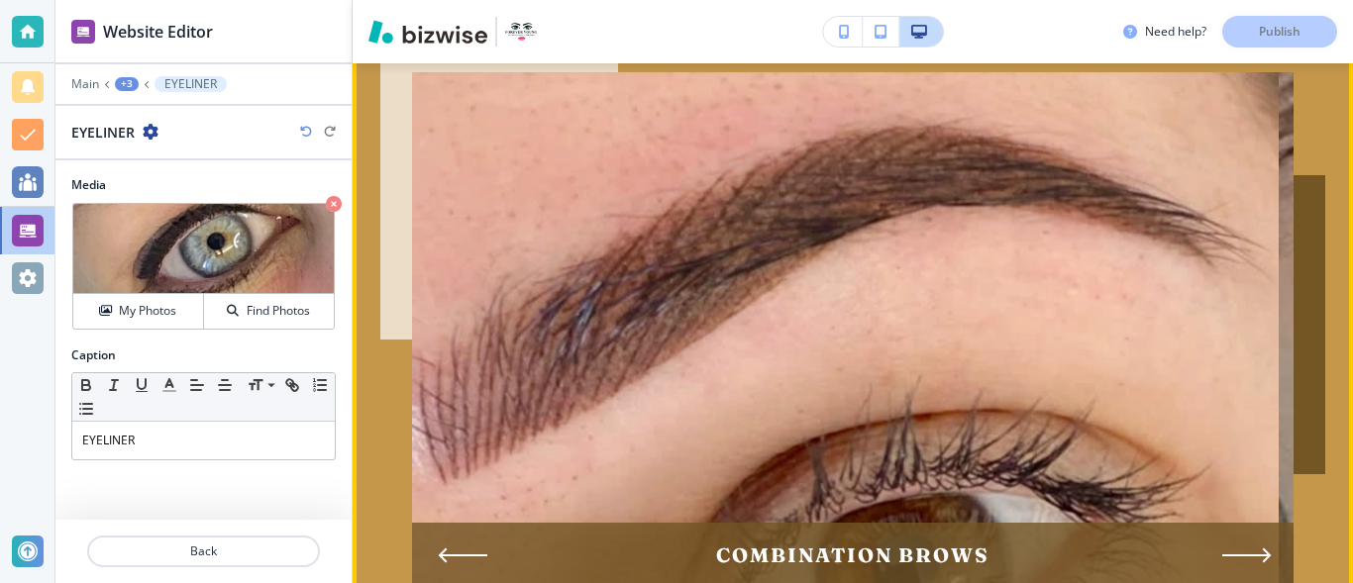
click at [1233, 547] on icon "Next Slide" at bounding box center [1247, 555] width 50 height 16
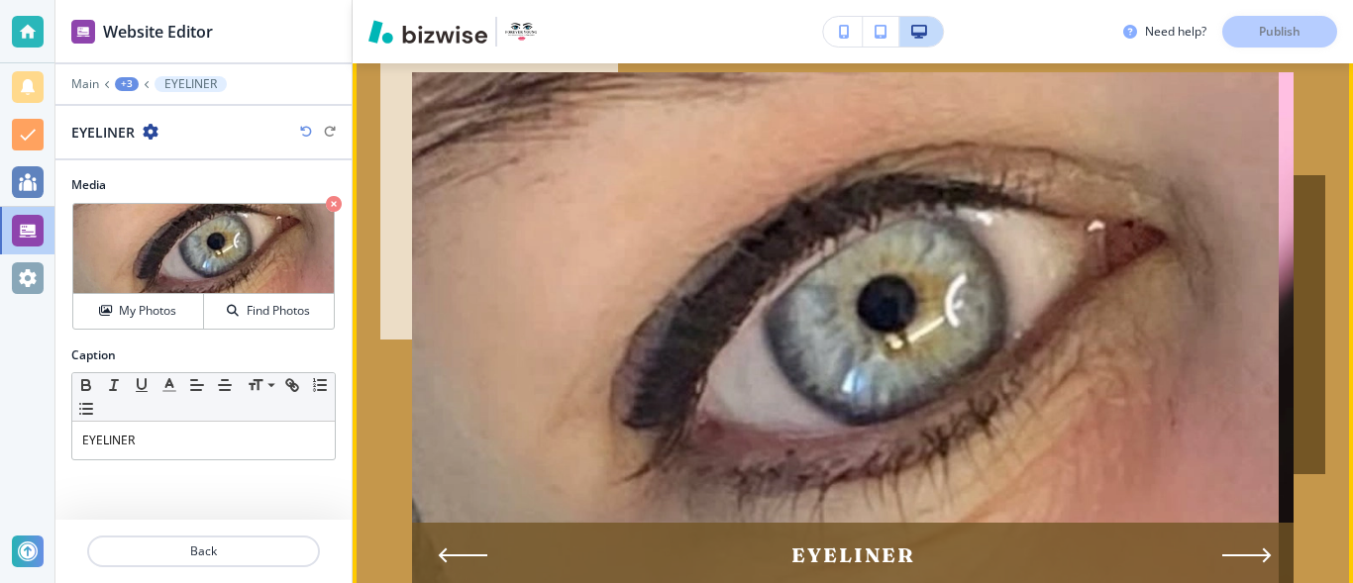
click at [1233, 547] on icon "Next Slide" at bounding box center [1247, 555] width 50 height 16
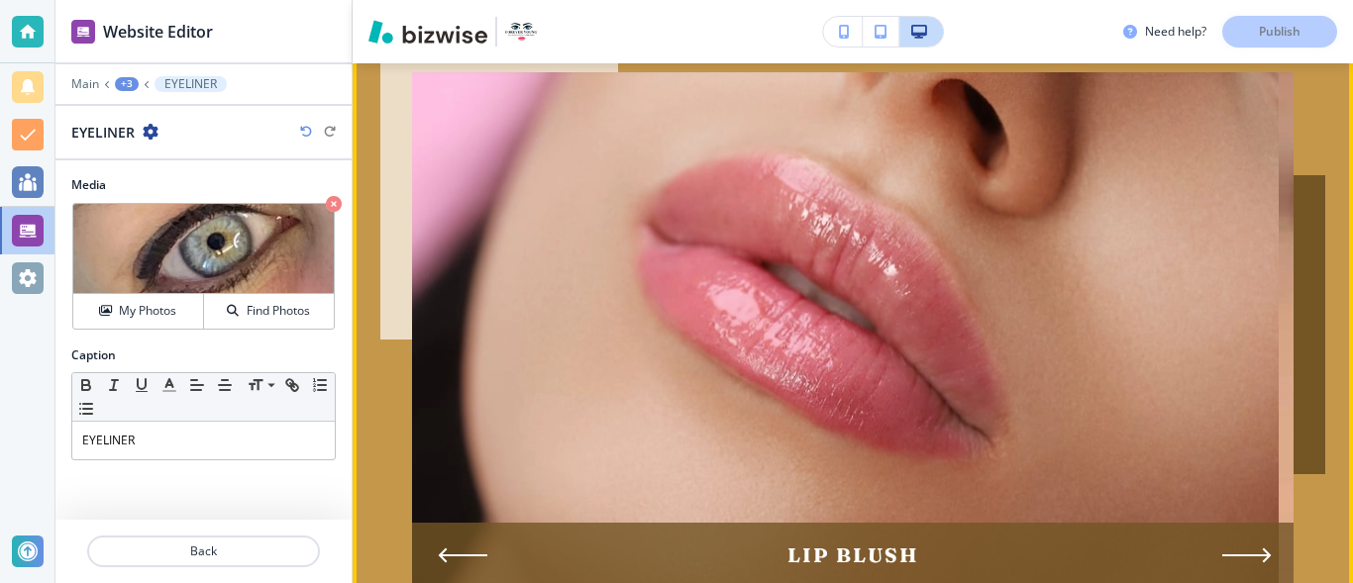
click at [1233, 547] on icon "Next Slide" at bounding box center [1247, 555] width 50 height 16
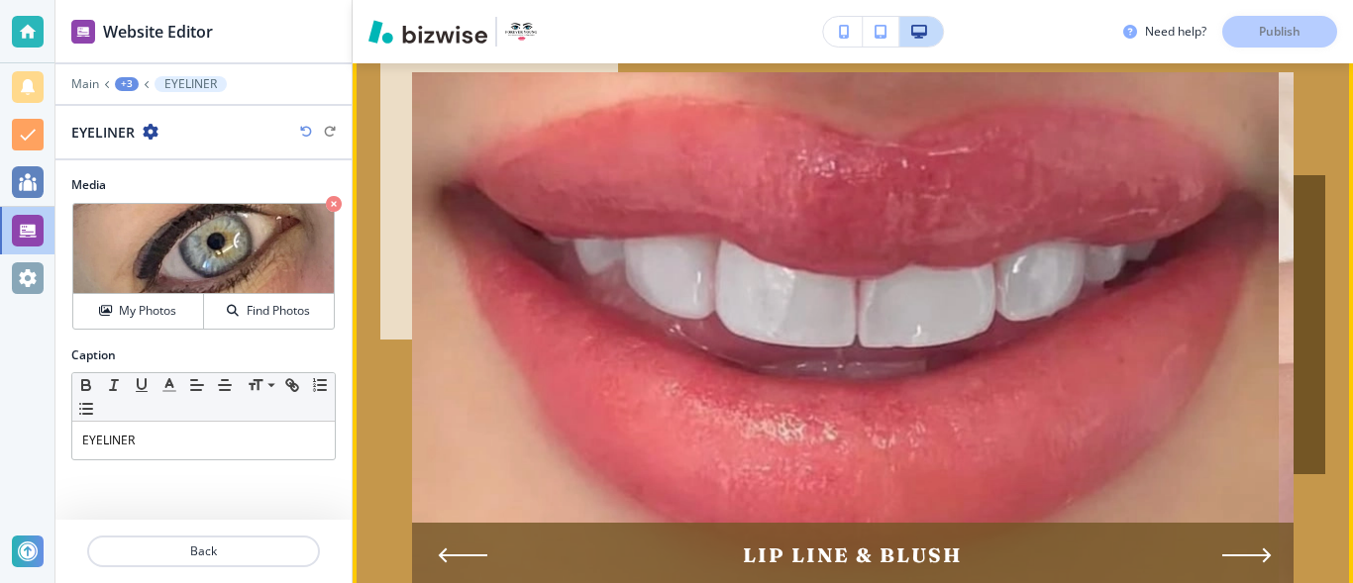
click at [1233, 547] on icon "Next Slide" at bounding box center [1247, 555] width 50 height 16
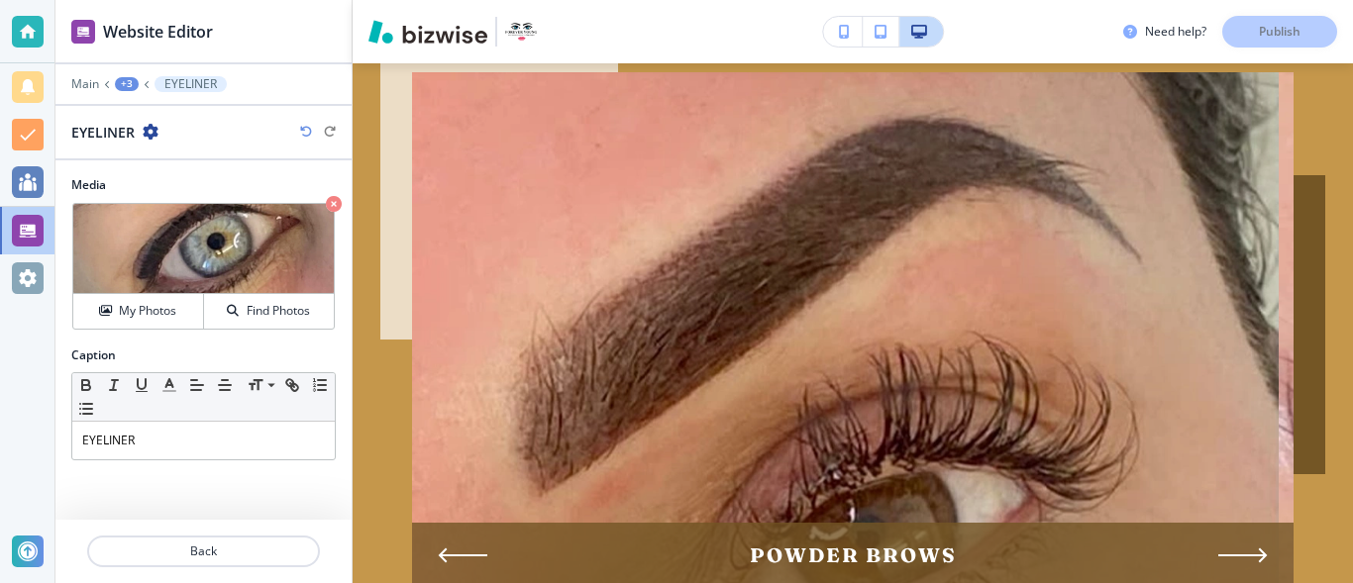
scroll to position [3005, 0]
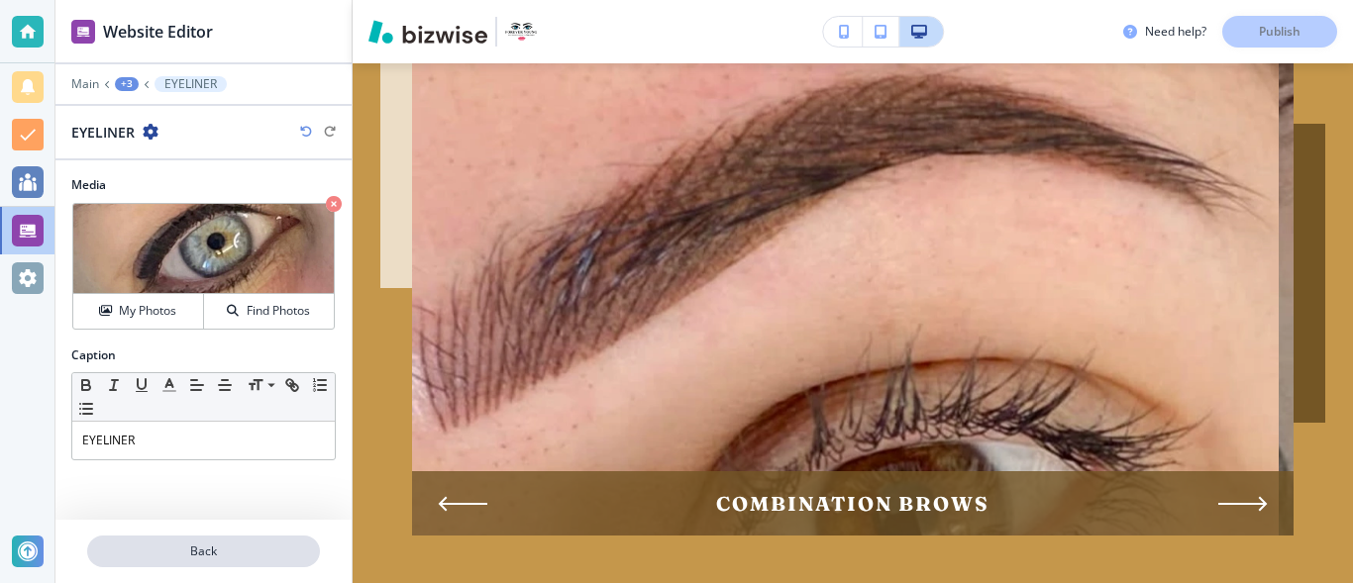
click at [274, 546] on p "Back" at bounding box center [203, 552] width 229 height 18
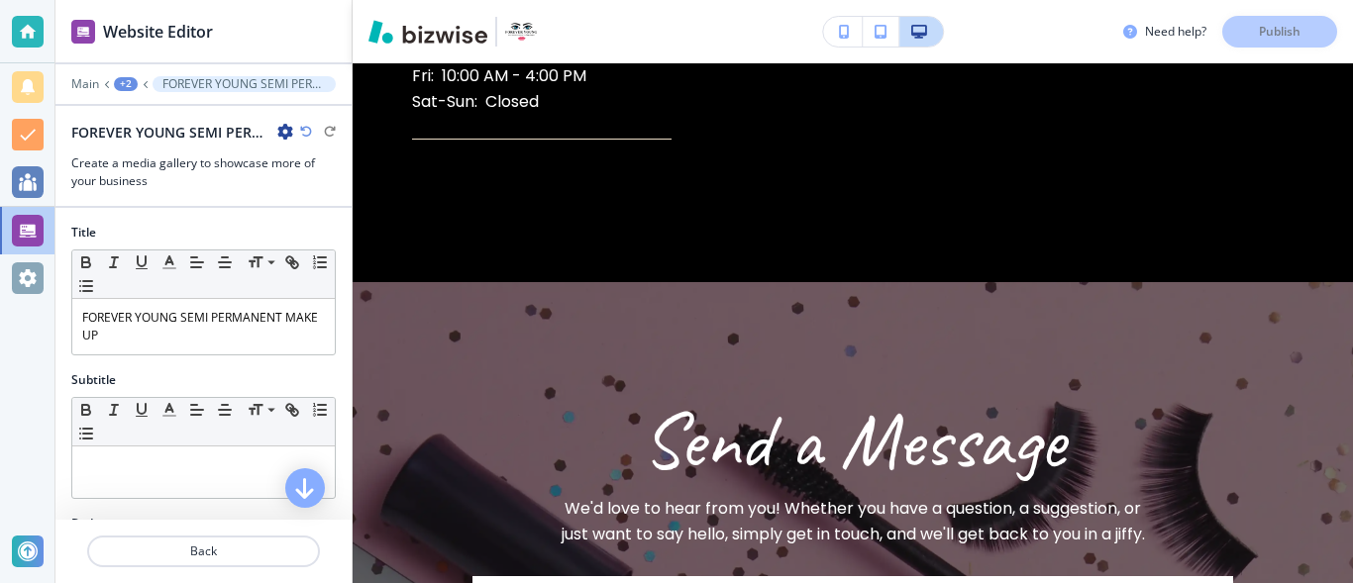
scroll to position [1110, 0]
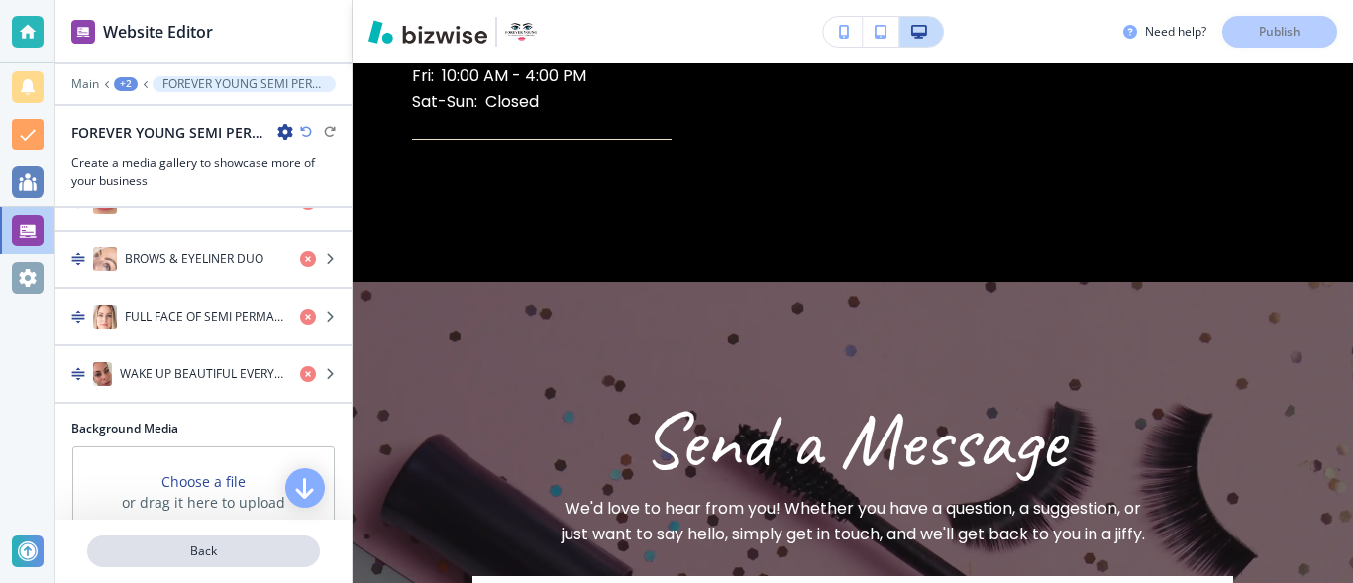
click at [226, 553] on p "Back" at bounding box center [203, 552] width 229 height 18
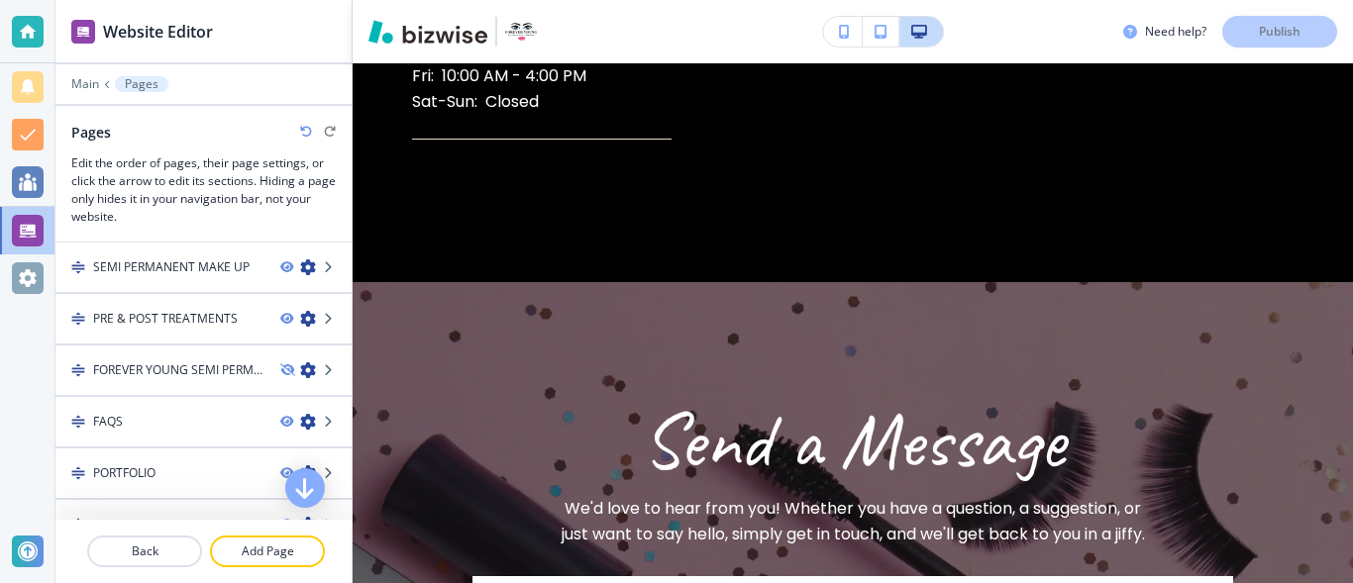
scroll to position [108, 0]
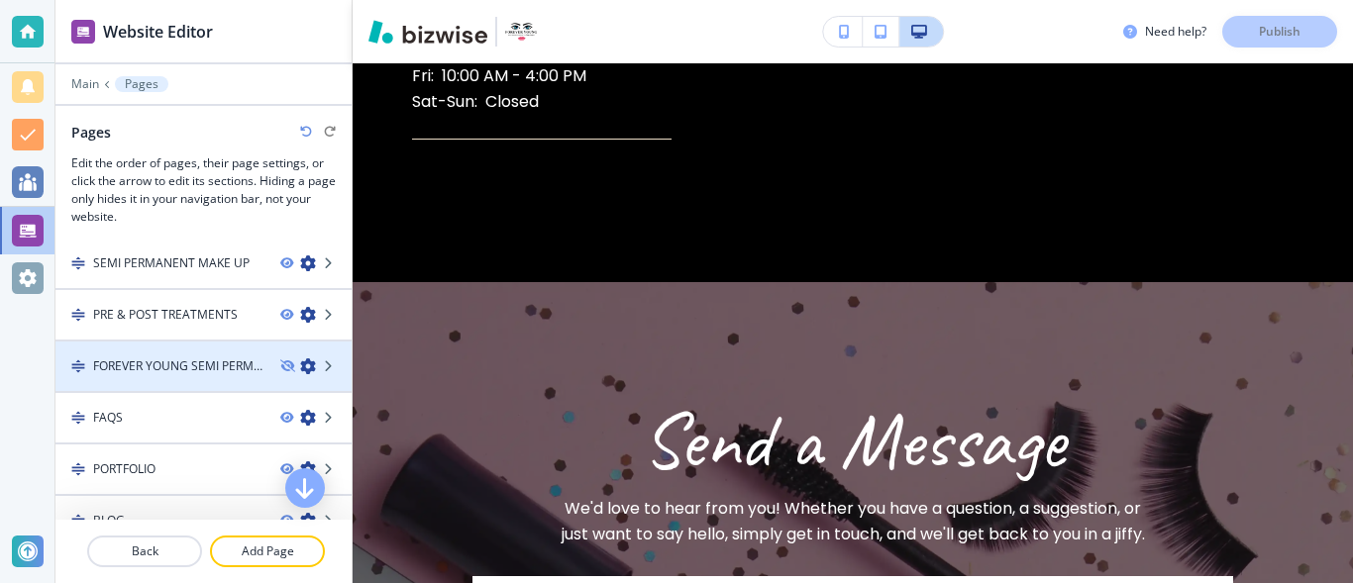
click at [181, 358] on h4 "FOREVER YOUNG SEMI PERMANENT MAKE UP 6443057" at bounding box center [178, 366] width 171 height 18
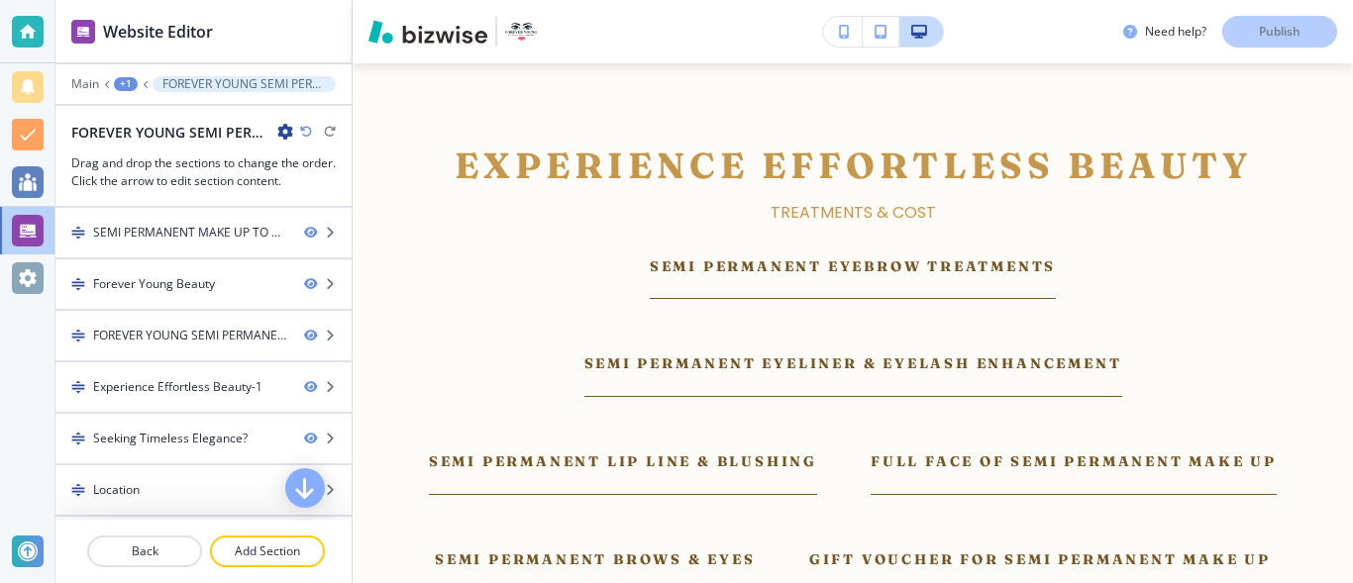
scroll to position [2236, 0]
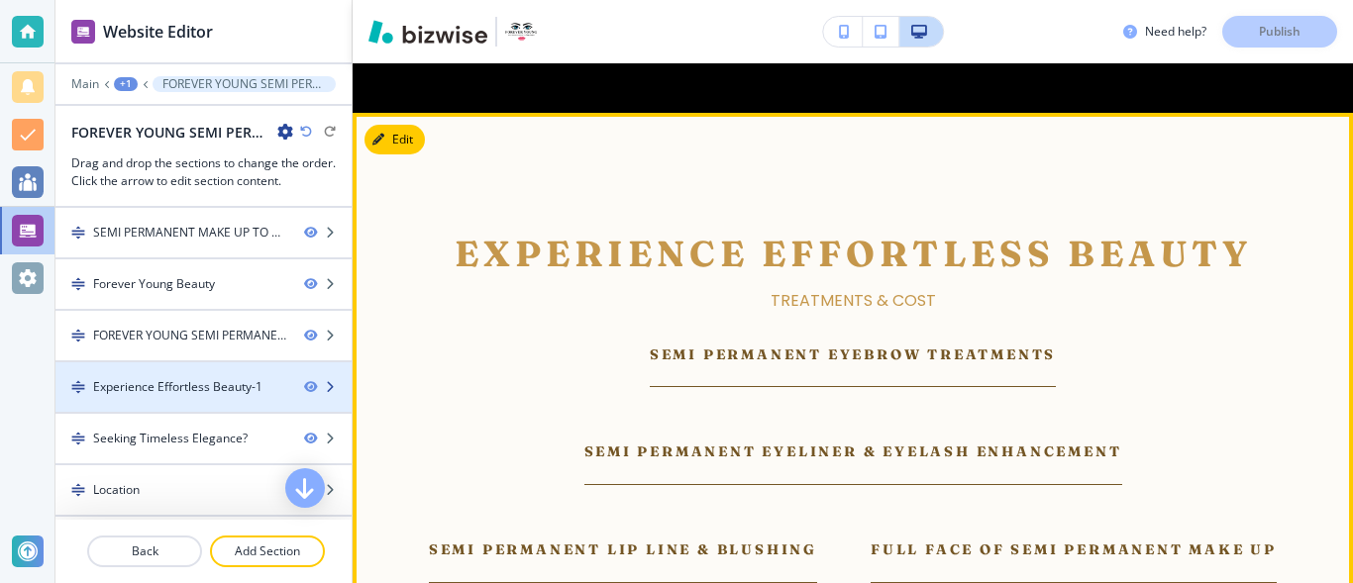
click at [239, 385] on div "Experience Effortless Beauty-1" at bounding box center [177, 387] width 169 height 18
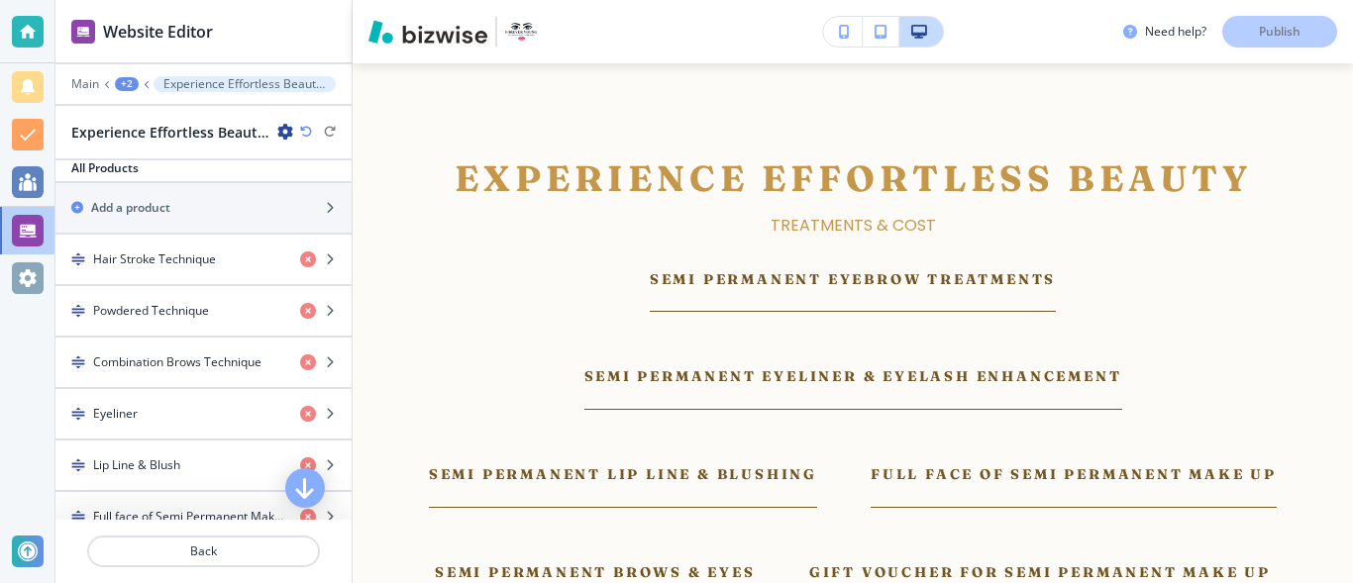
scroll to position [711, 0]
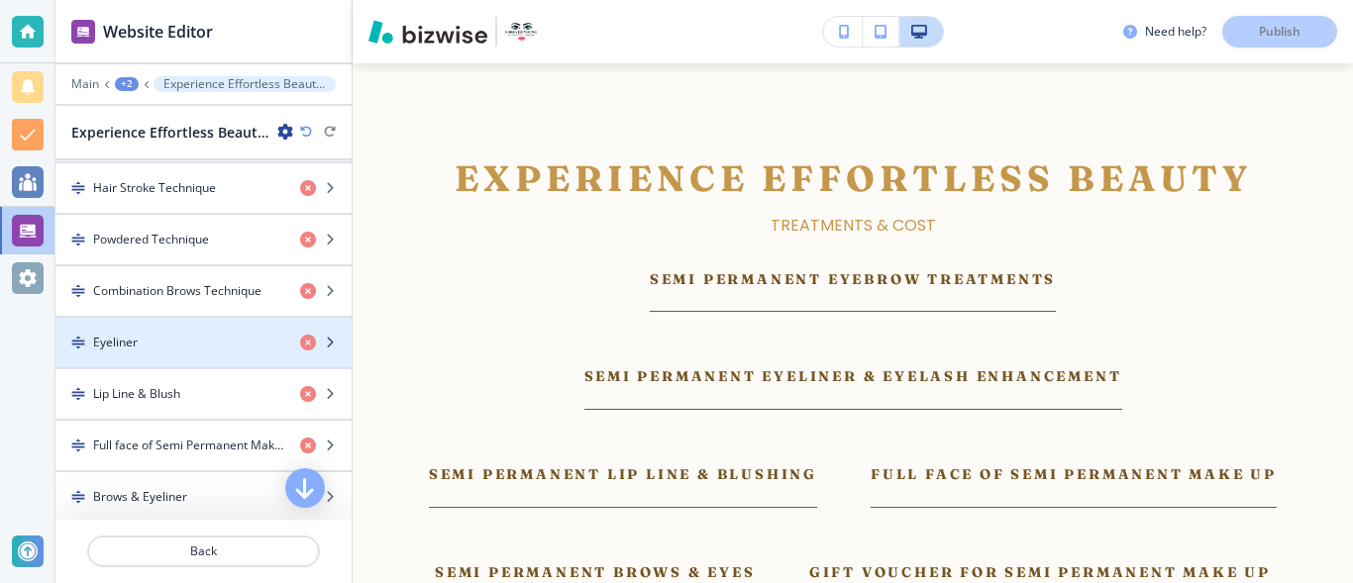
click at [160, 331] on div "button" at bounding box center [203, 326] width 296 height 16
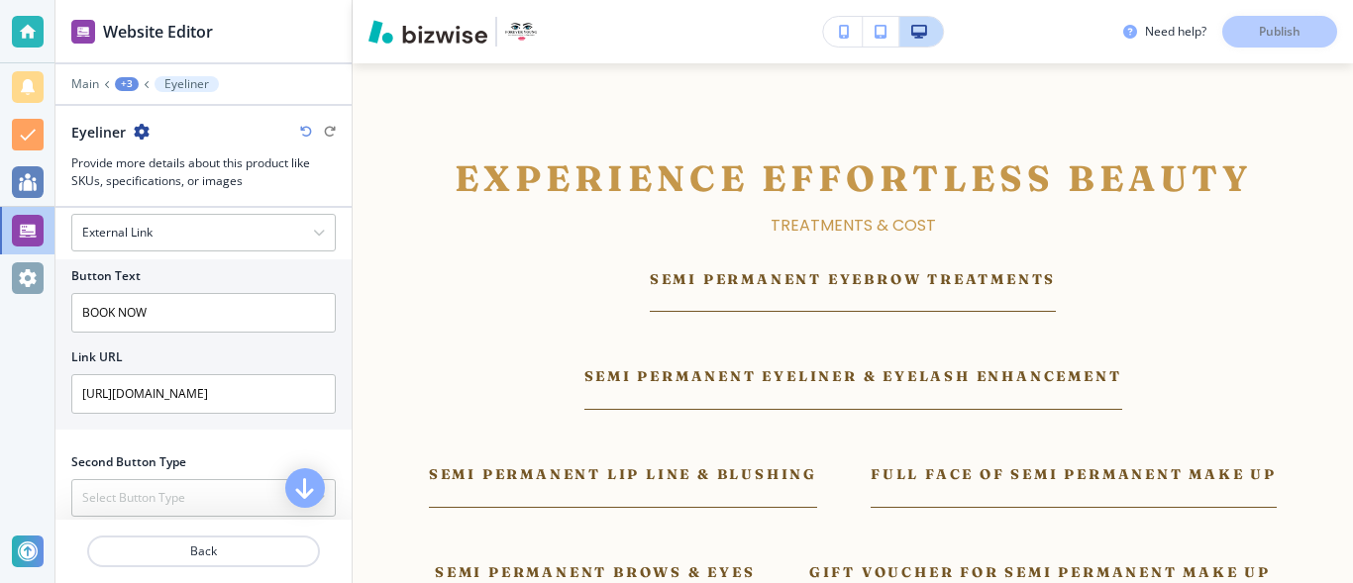
scroll to position [1764, 0]
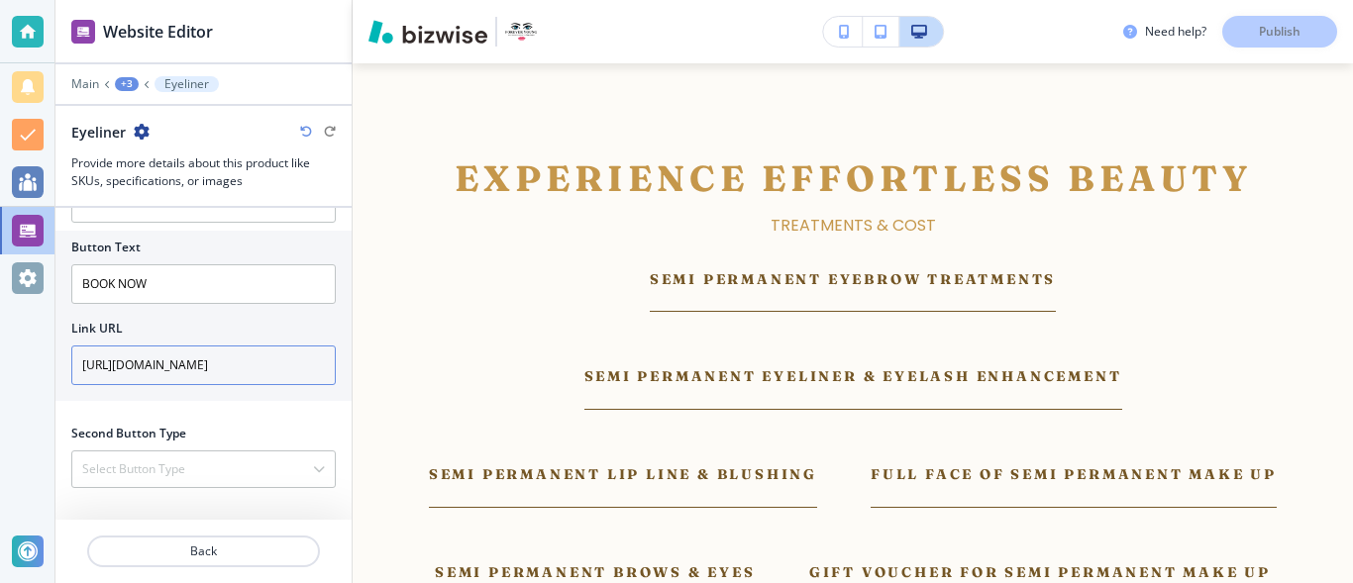
click at [308, 361] on input "https://facesconsent.com/foreveryoung" at bounding box center [203, 366] width 264 height 40
click at [79, 362] on input "https://facesconsent.com/foreveryoung" at bounding box center [203, 366] width 264 height 40
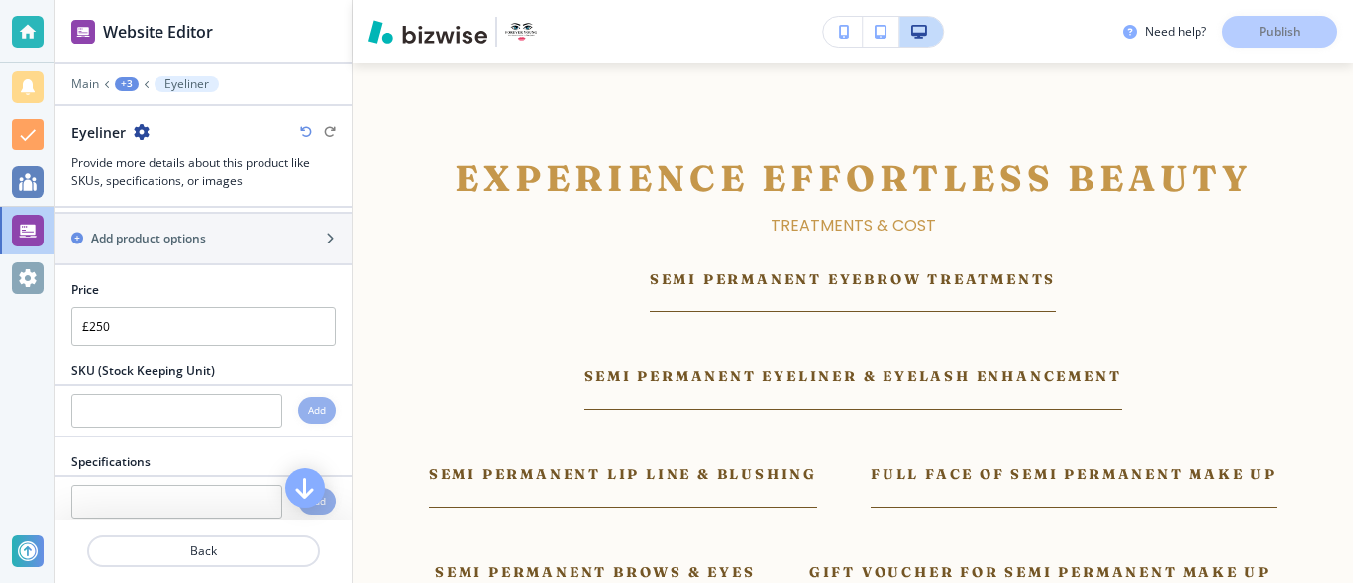
scroll to position [946, 0]
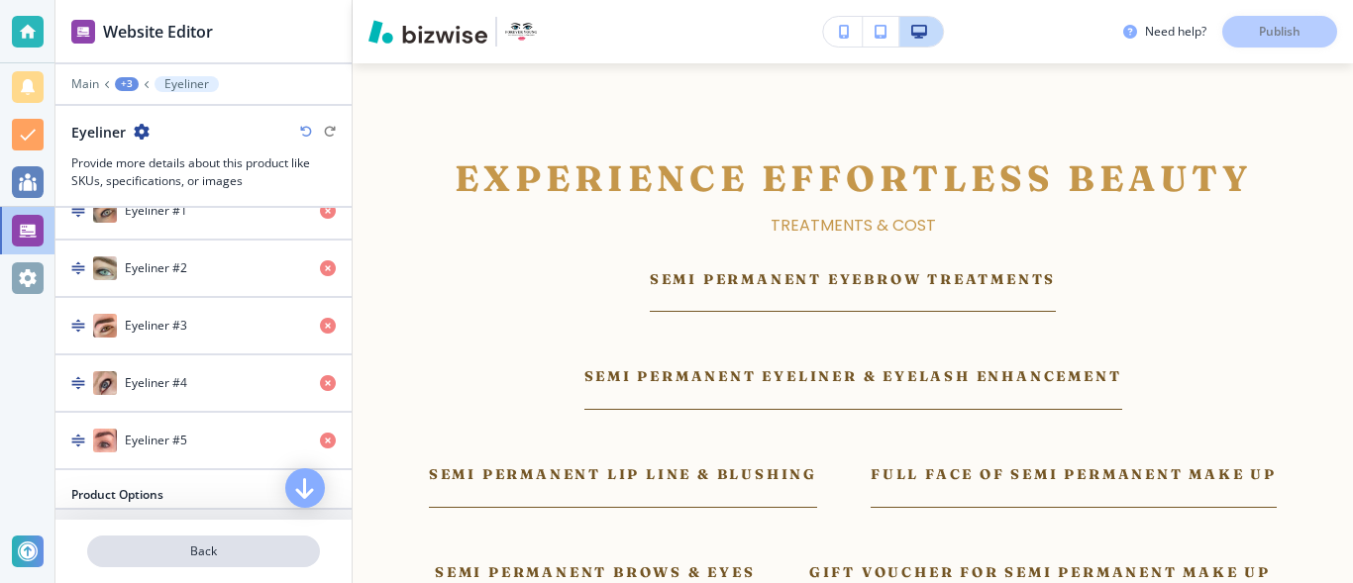
click at [258, 555] on p "Back" at bounding box center [203, 552] width 229 height 18
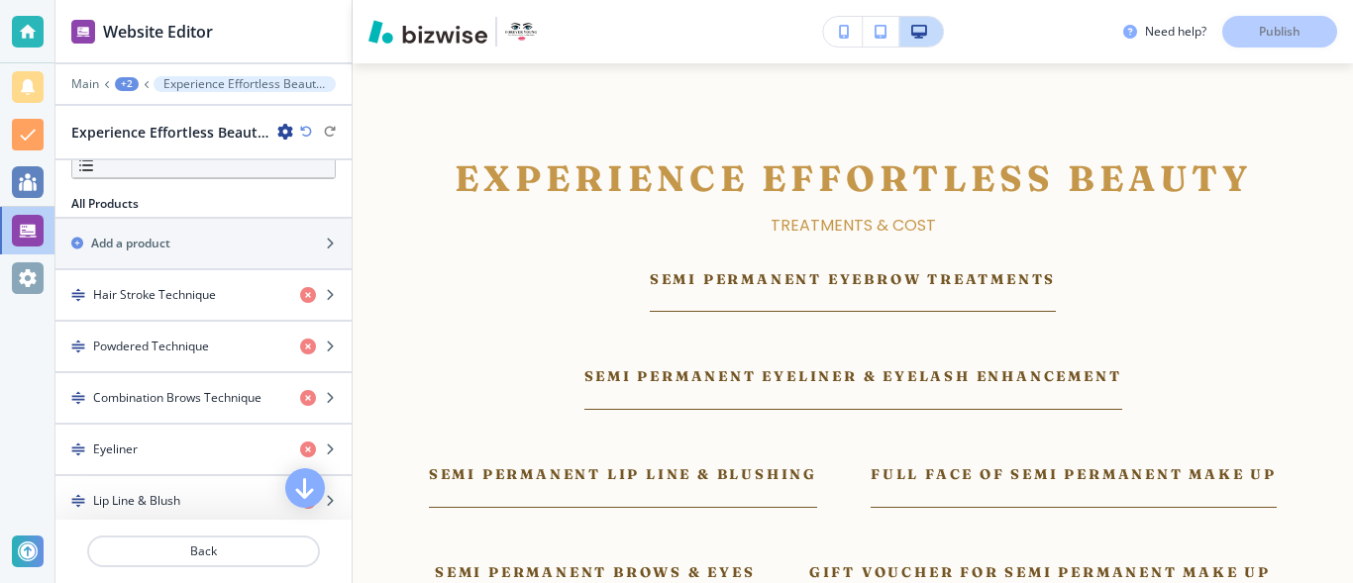
scroll to position [616, 0]
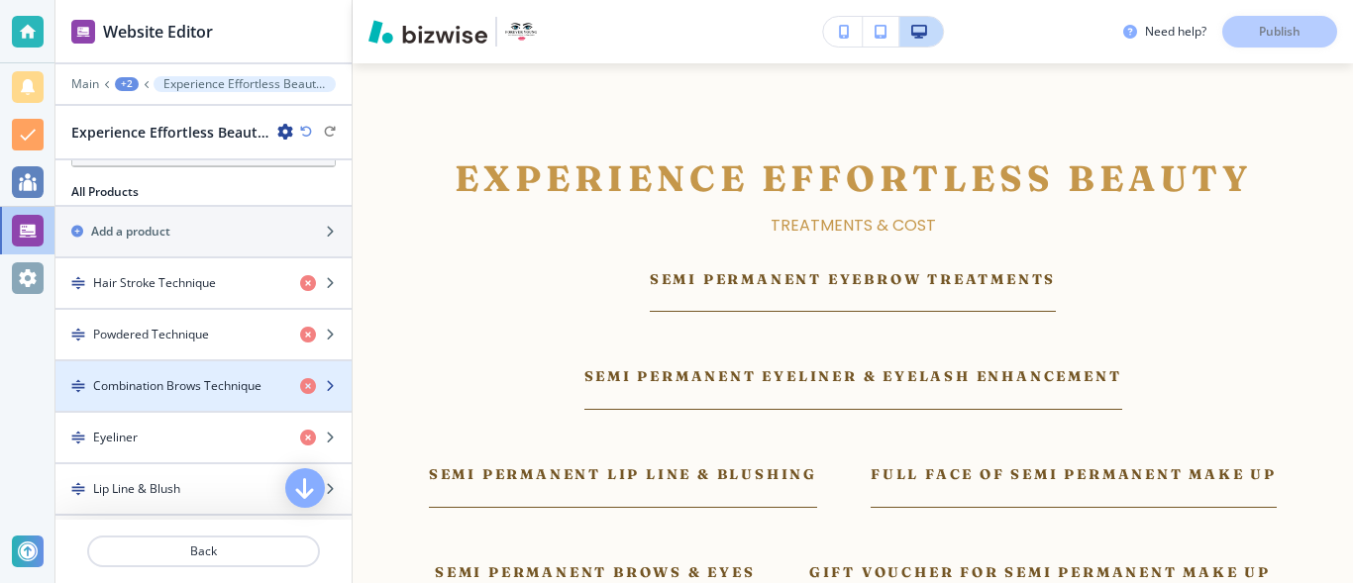
click at [204, 398] on div "button" at bounding box center [203, 403] width 296 height 16
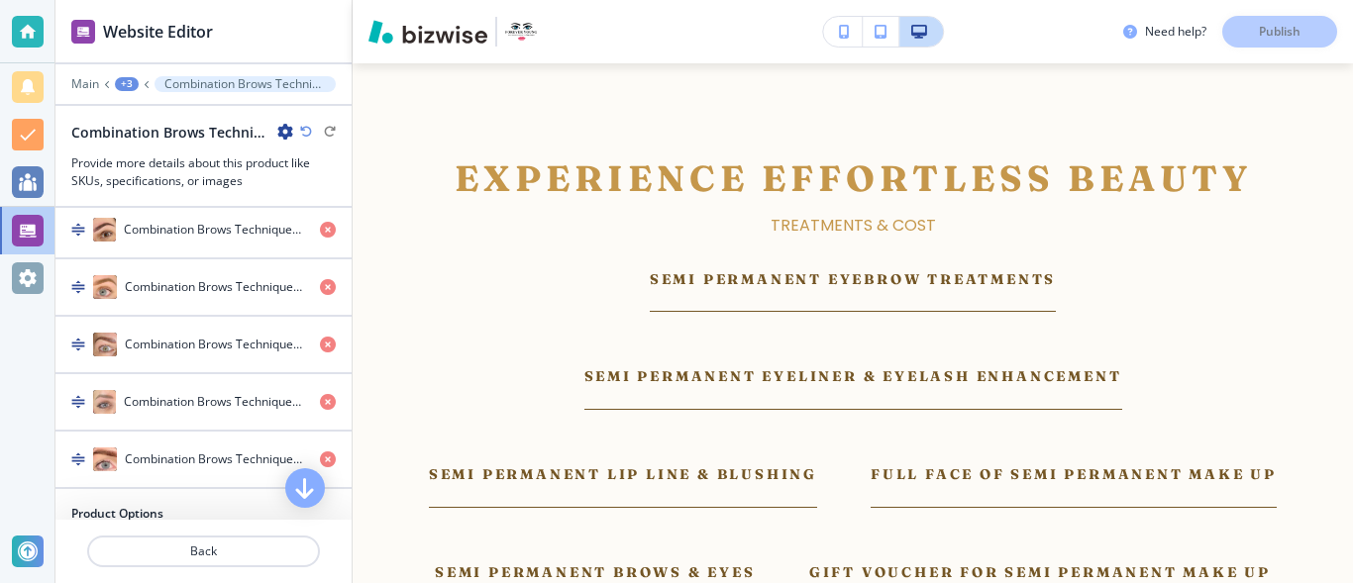
scroll to position [1236, 0]
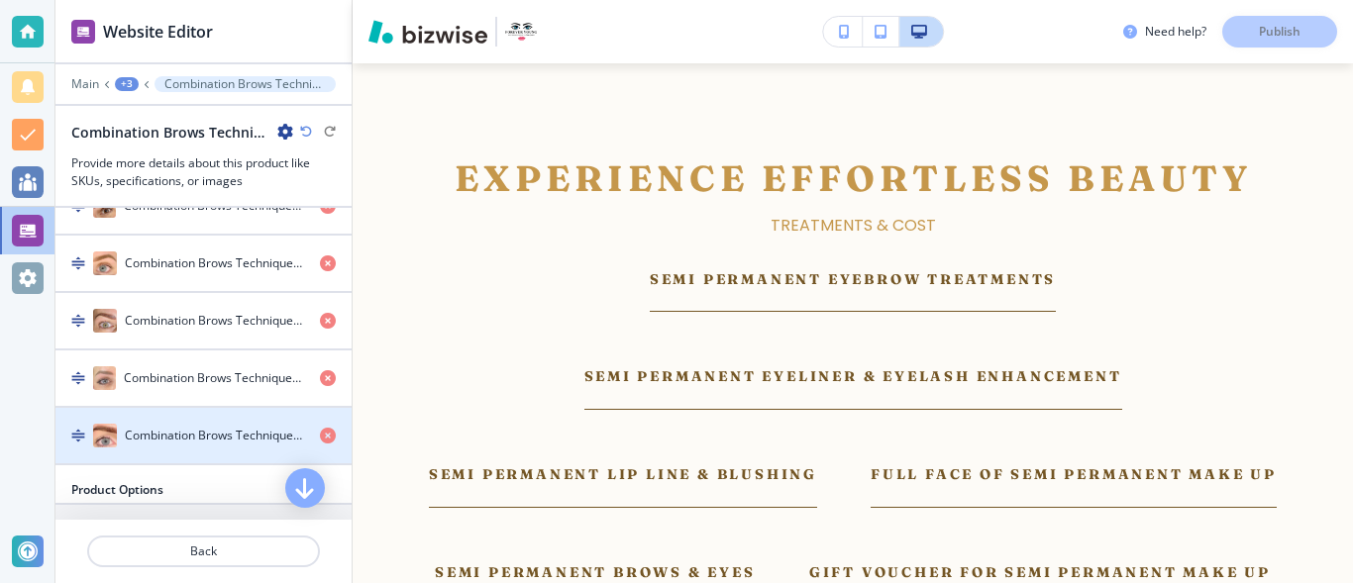
click at [101, 445] on img "button" at bounding box center [105, 436] width 24 height 24
click at [113, 447] on img "button" at bounding box center [105, 436] width 24 height 24
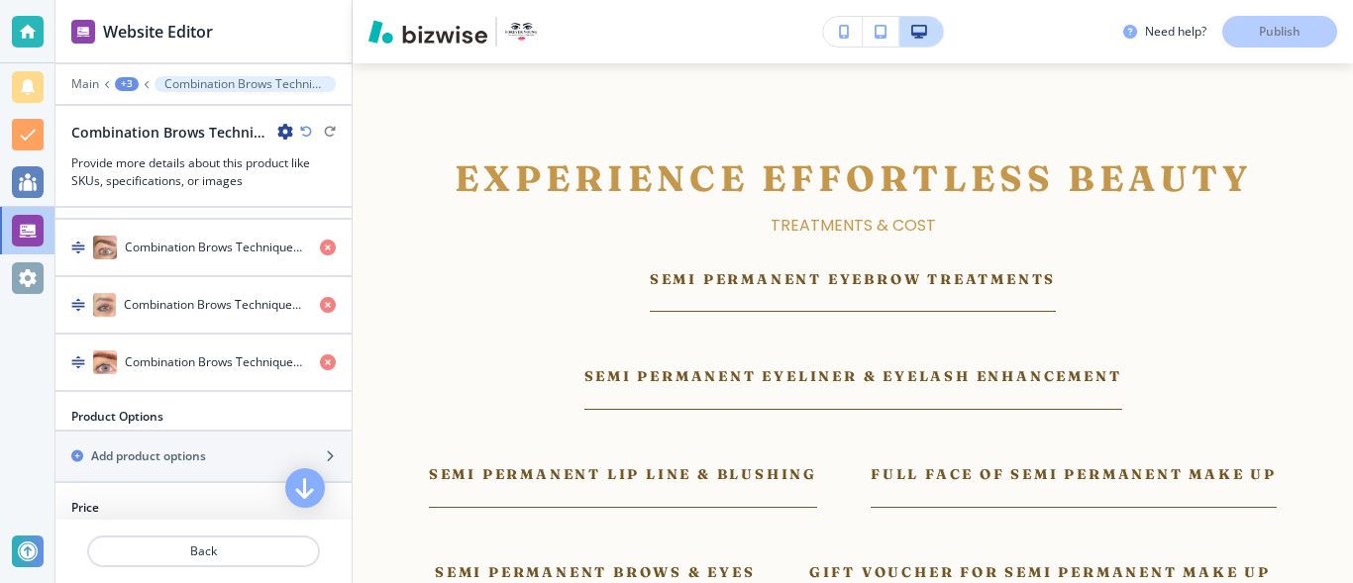
scroll to position [1301, 0]
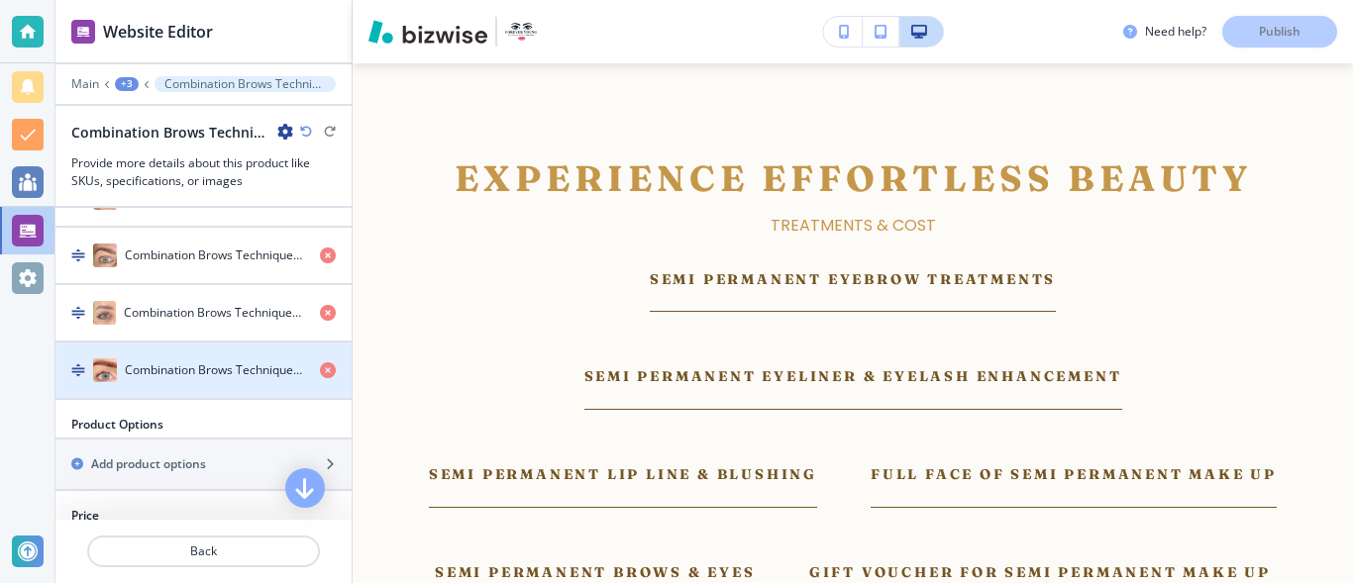
click at [177, 379] on h4 "Combination Brows Technique #5" at bounding box center [214, 370] width 179 height 18
click at [81, 377] on img "button" at bounding box center [78, 370] width 14 height 14
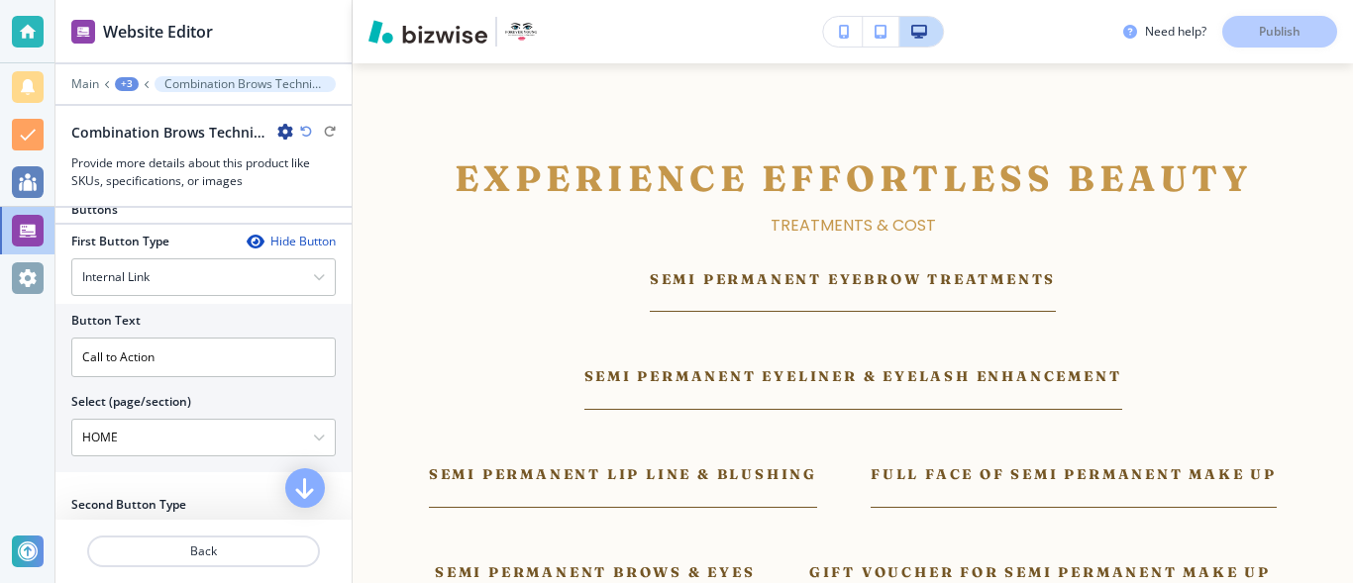
scroll to position [1878, 0]
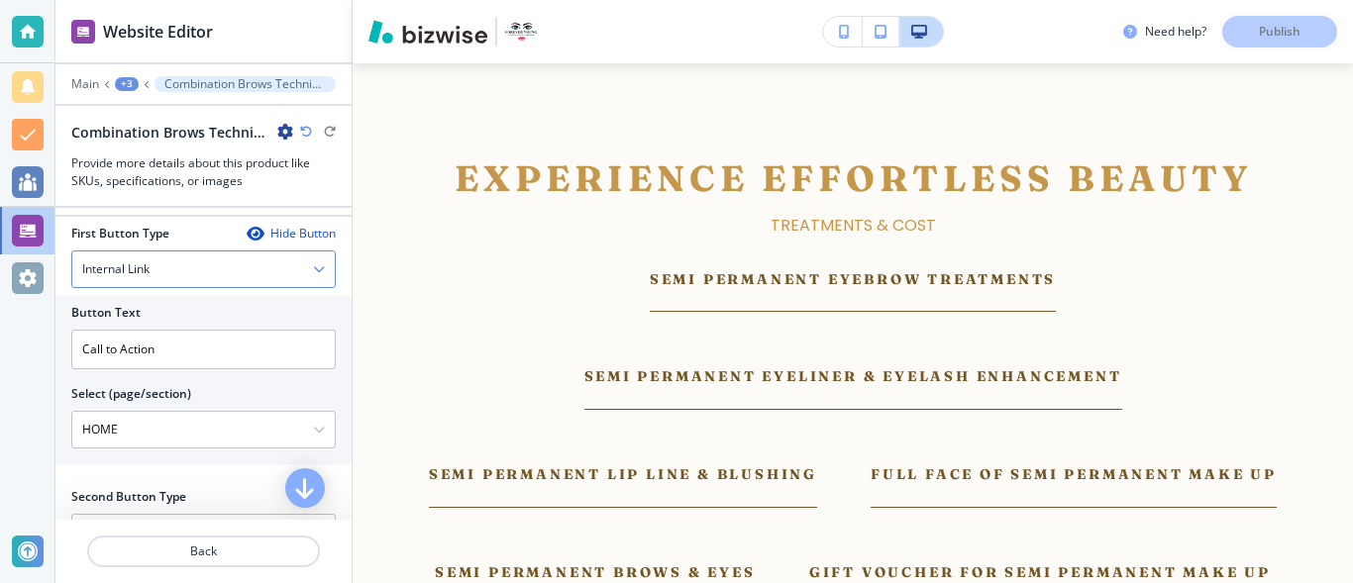
click at [313, 275] on icon "button" at bounding box center [319, 269] width 12 height 12
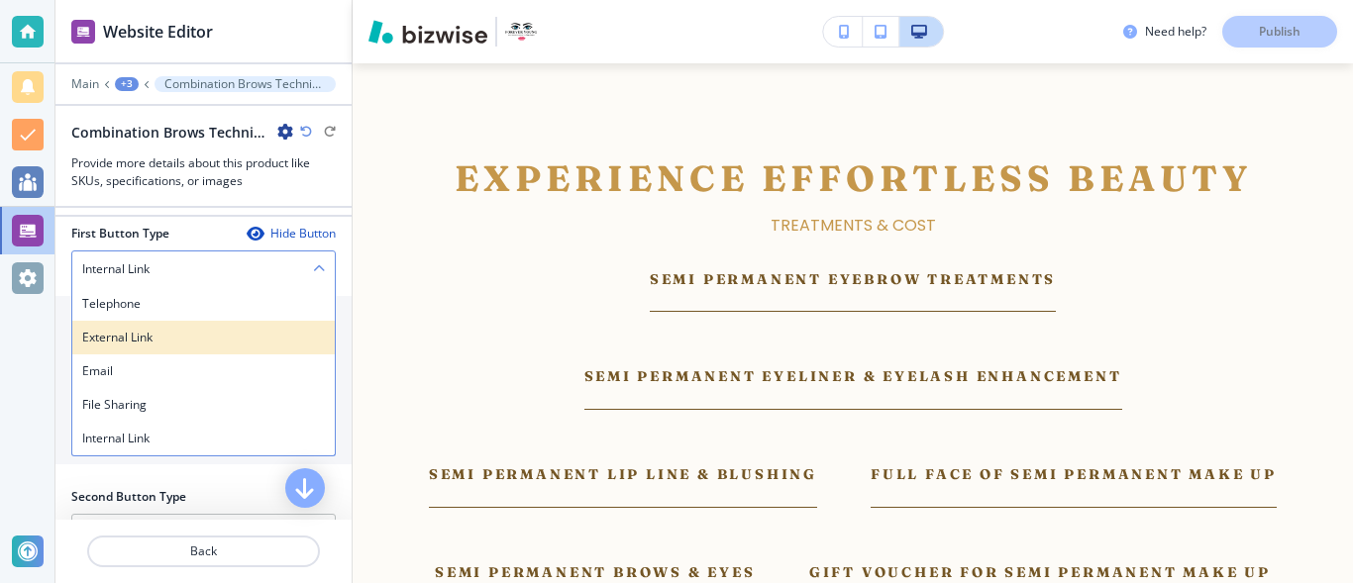
click at [183, 347] on h4 "External Link" at bounding box center [203, 338] width 243 height 18
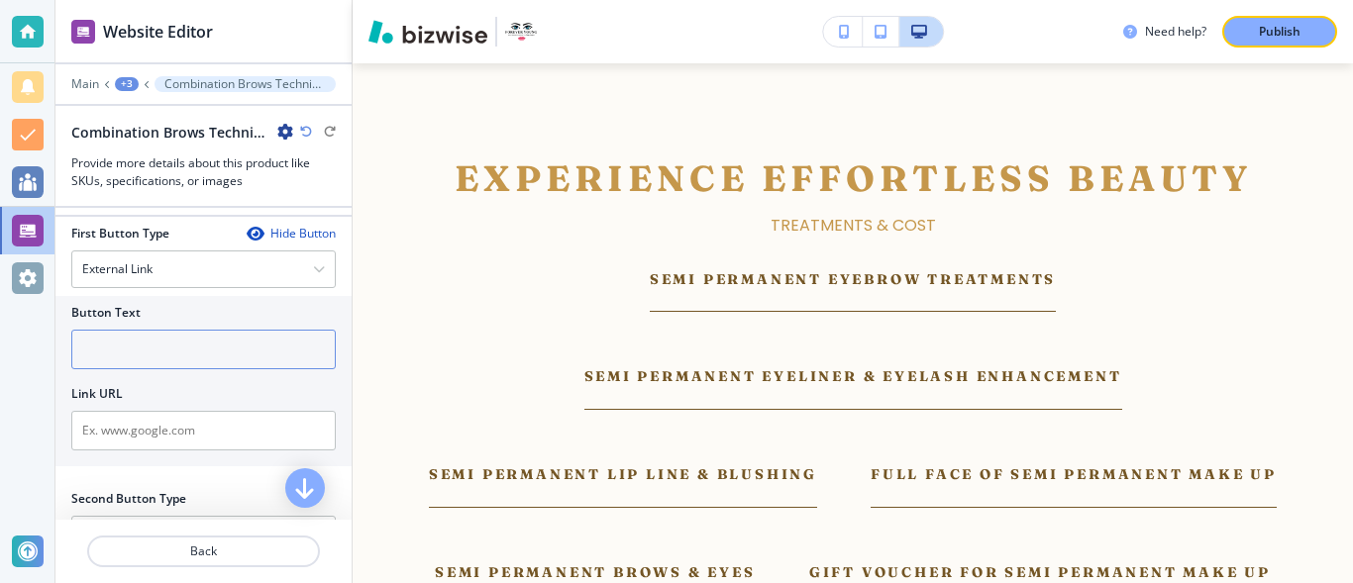
click at [155, 369] on input "text" at bounding box center [203, 350] width 264 height 40
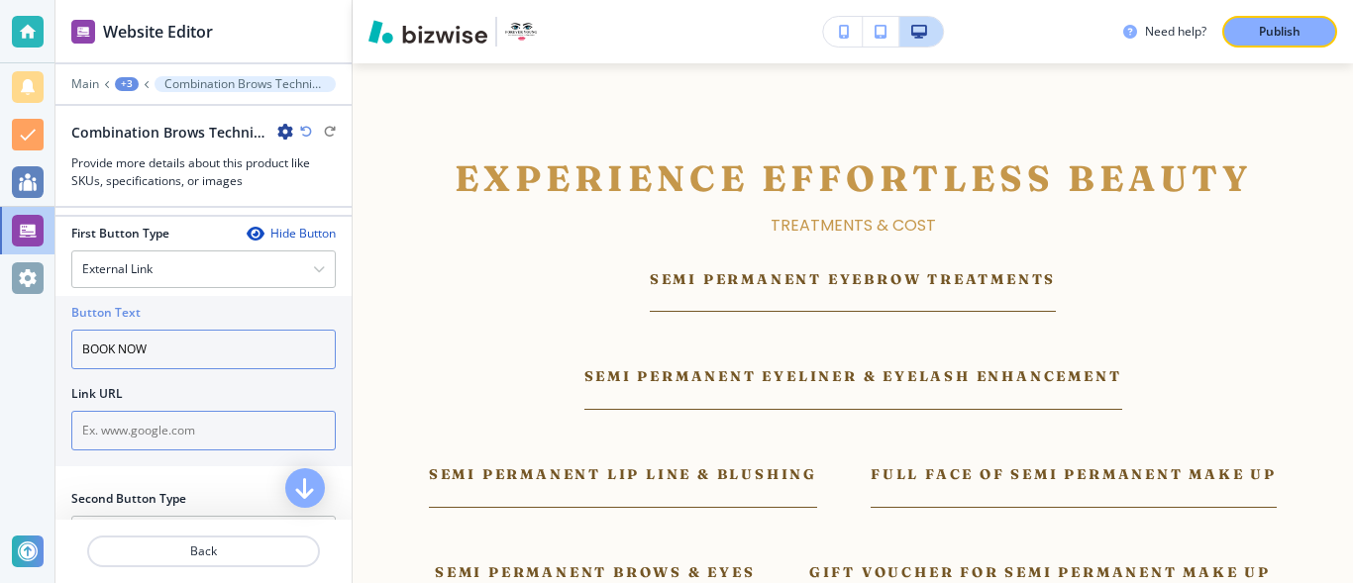
type input "BOOK NOW"
click at [161, 442] on input "text" at bounding box center [203, 431] width 264 height 40
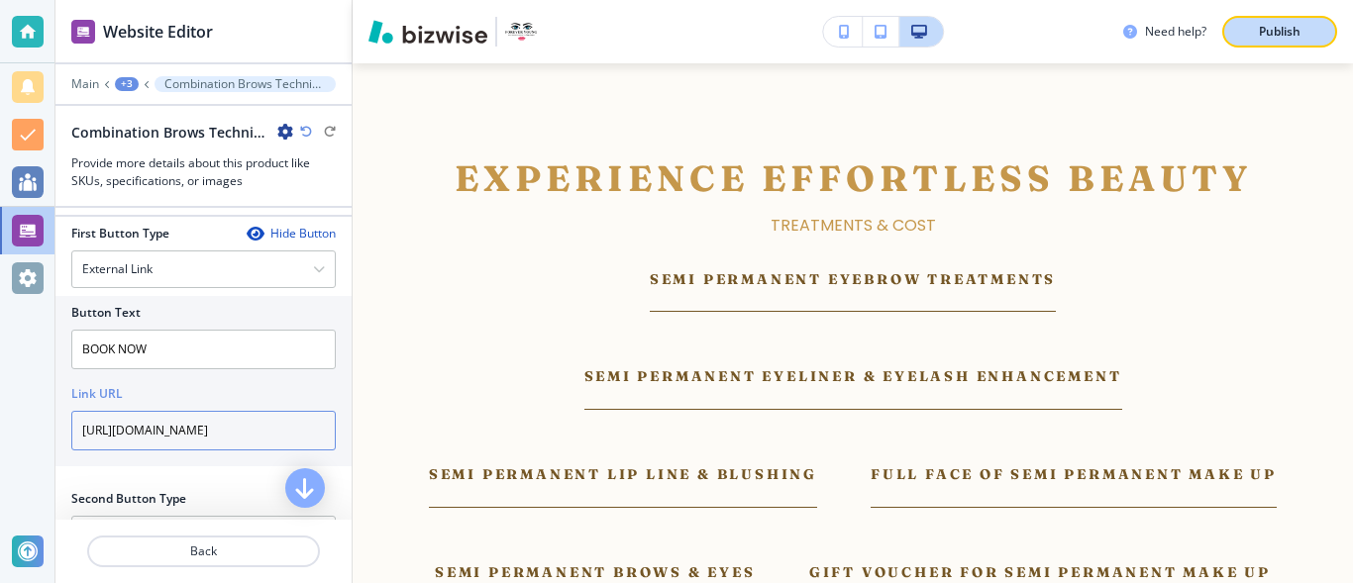
type input "https://facesconsent.com/forevryoung"
click at [1280, 27] on p "Publish" at bounding box center [1279, 32] width 42 height 18
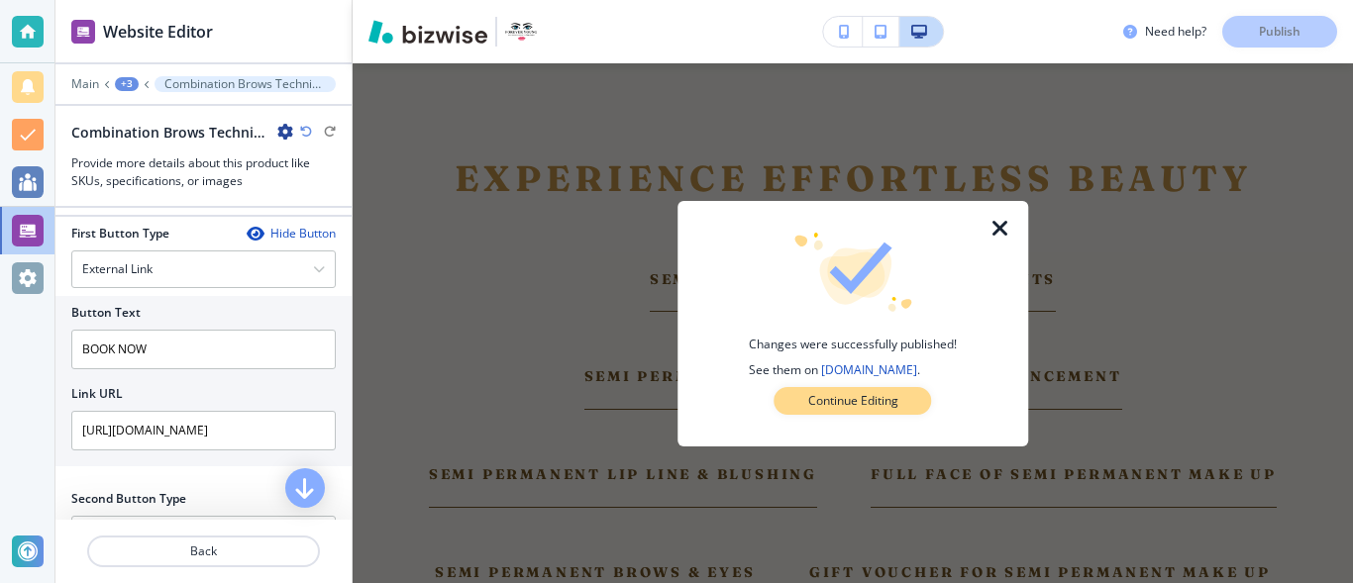
click at [842, 401] on p "Continue Editing" at bounding box center [853, 401] width 90 height 18
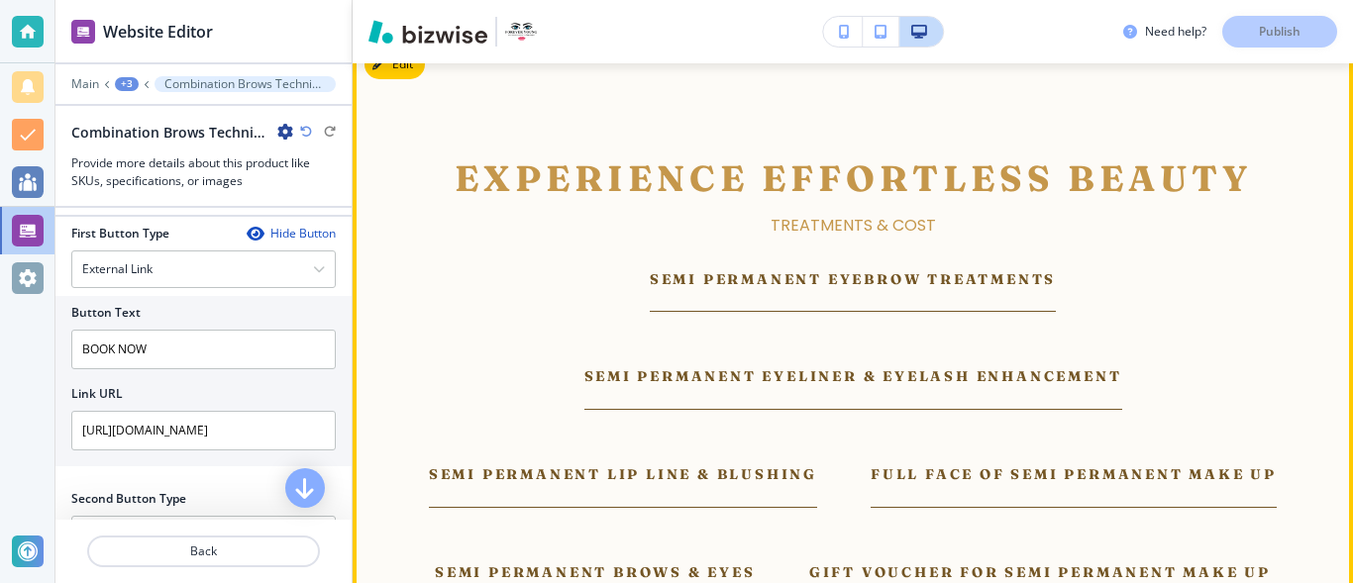
click at [993, 290] on p "Semi Permanent Eyebrow Treatments" at bounding box center [853, 279] width 406 height 22
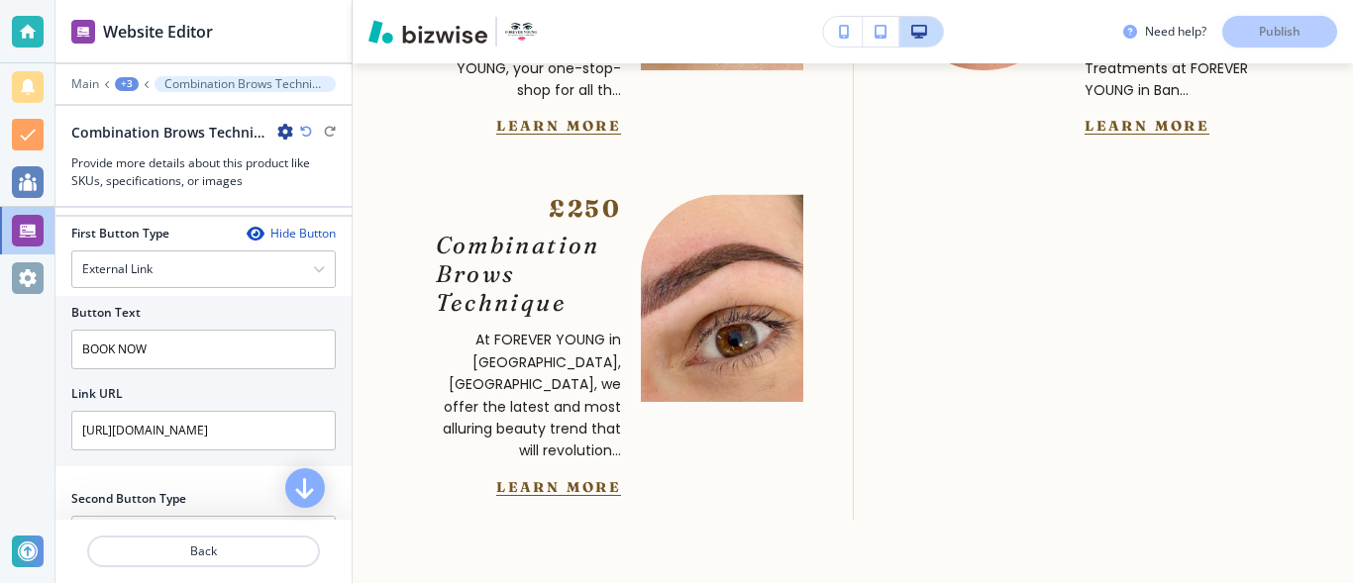
scroll to position [3231, 0]
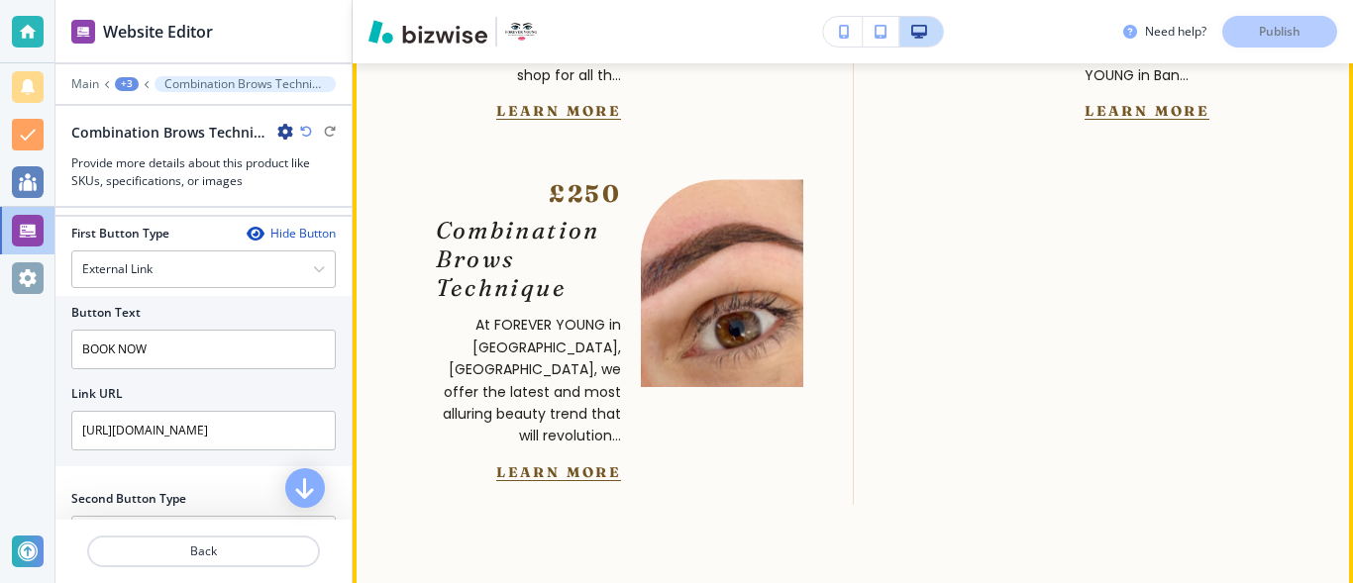
click at [600, 479] on button "Learn More" at bounding box center [558, 472] width 125 height 18
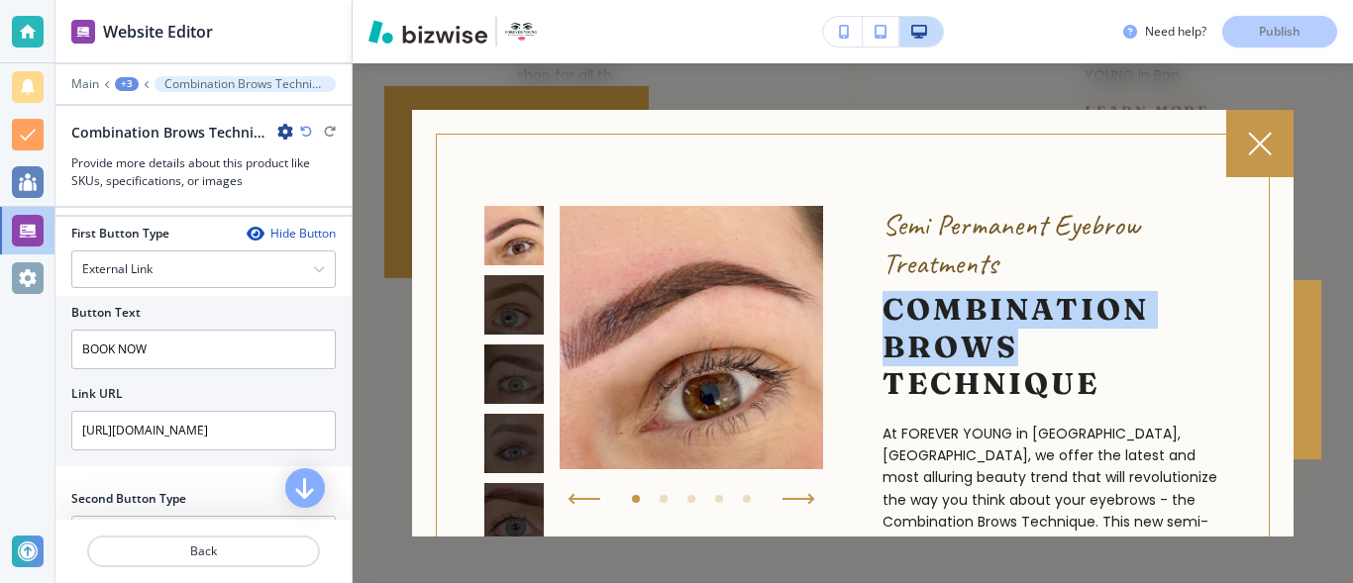
drag, startPoint x: 1273, startPoint y: 258, endPoint x: 1279, endPoint y: 358, distance: 100.2
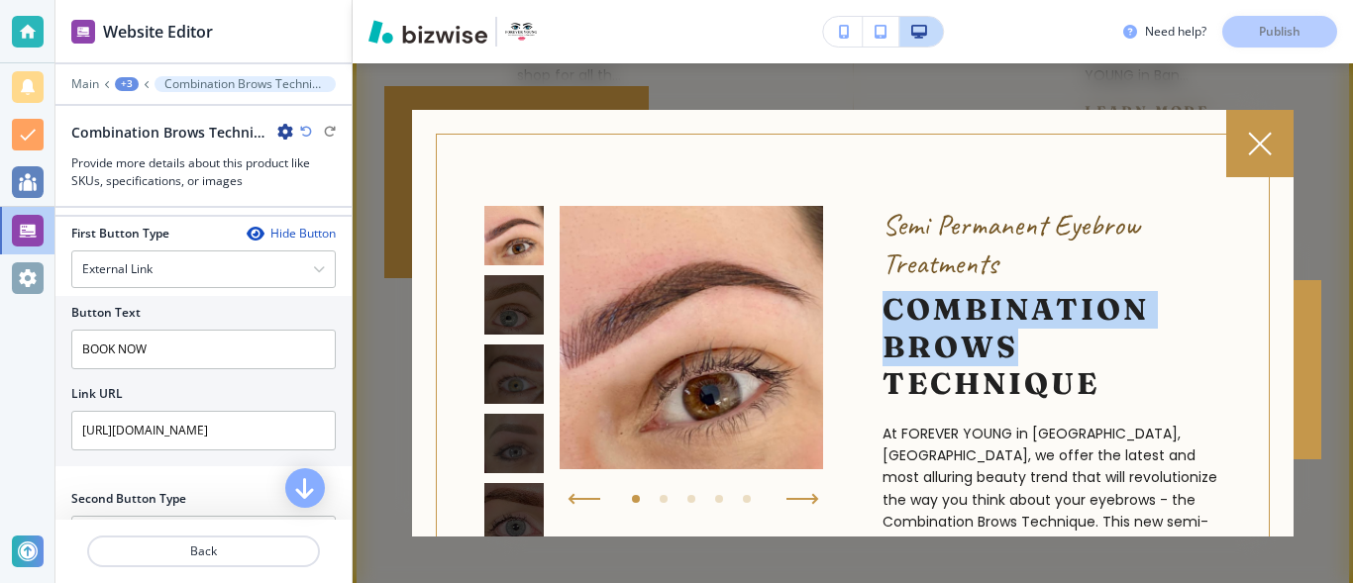
click at [805, 499] on icon "button" at bounding box center [801, 499] width 29 height 0
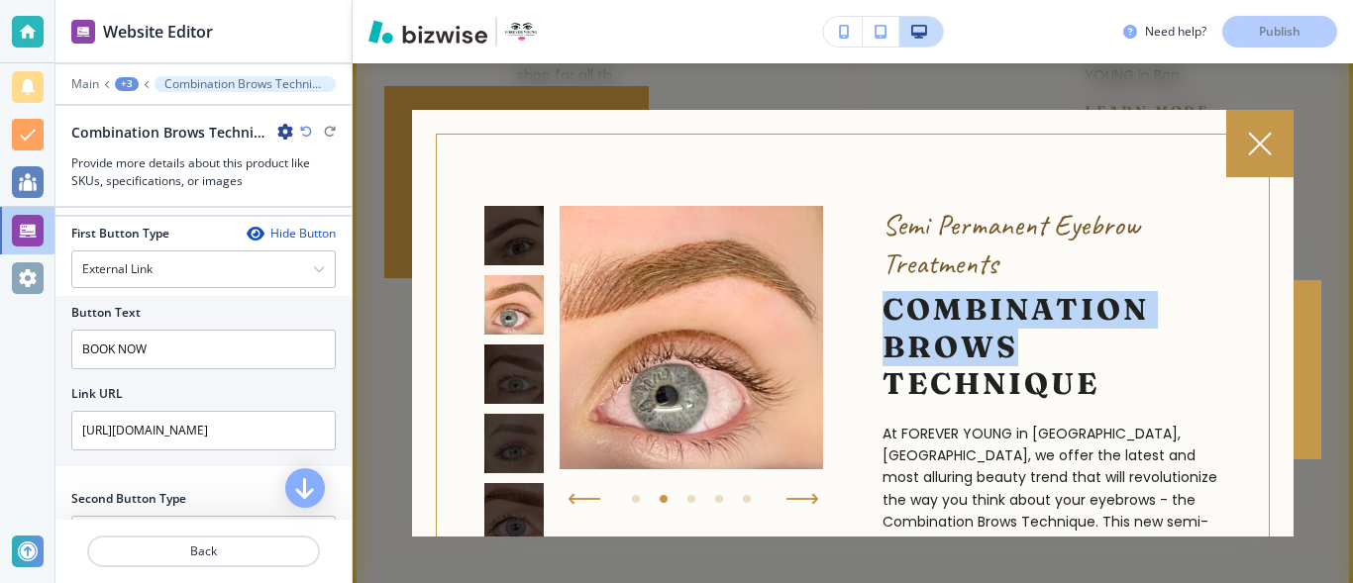
click at [805, 499] on icon "button" at bounding box center [801, 499] width 29 height 0
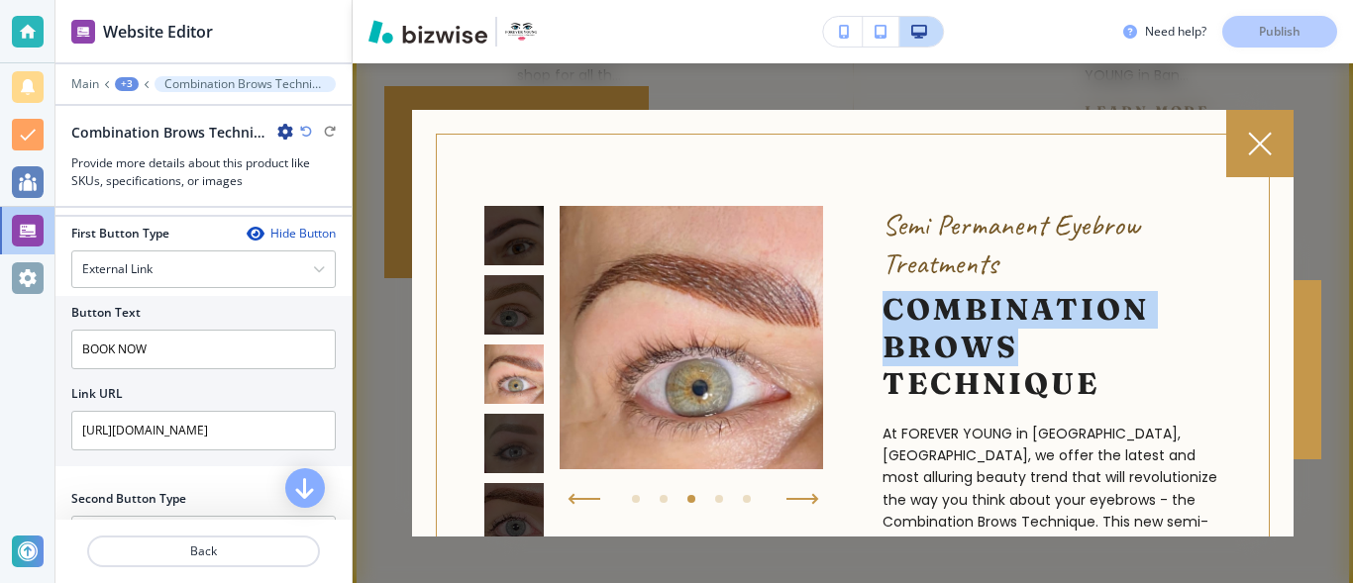
click at [805, 499] on icon "button" at bounding box center [801, 499] width 29 height 0
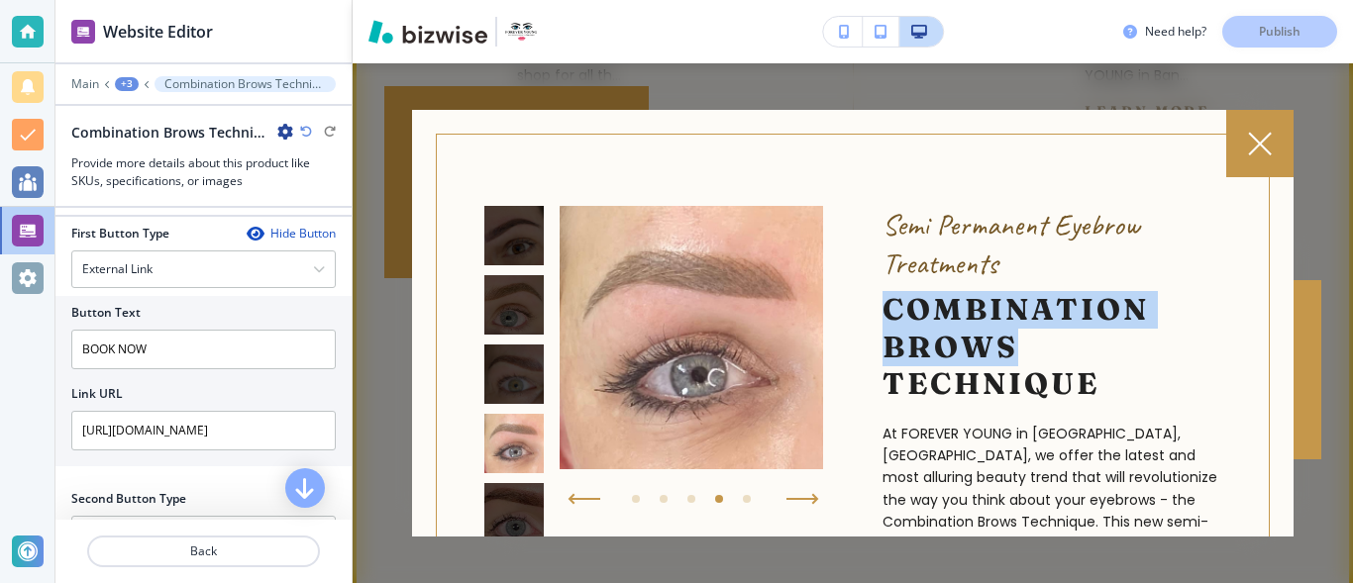
click at [805, 499] on icon "button" at bounding box center [801, 499] width 29 height 0
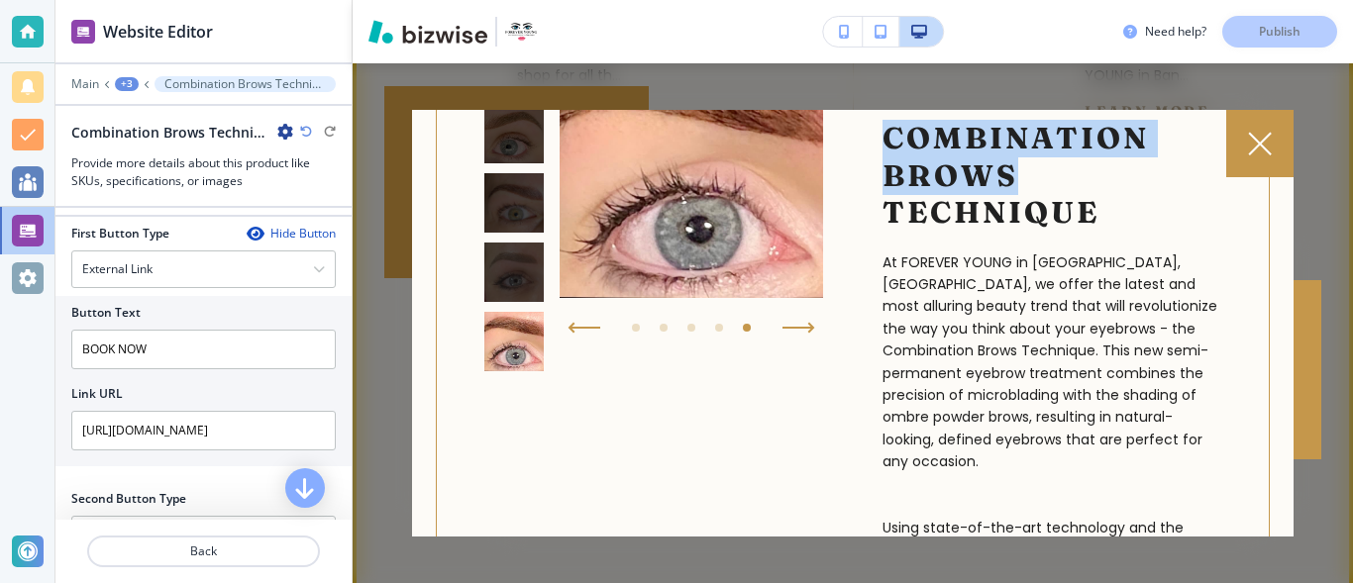
scroll to position [162, 0]
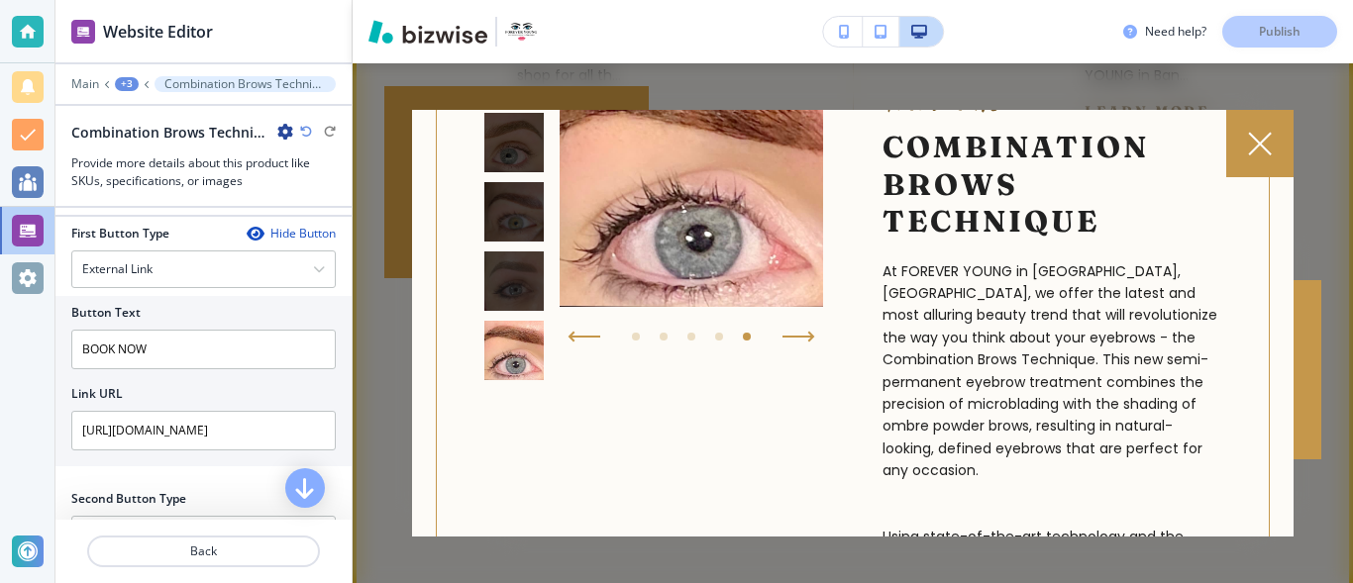
click at [1257, 164] on div at bounding box center [1259, 143] width 67 height 67
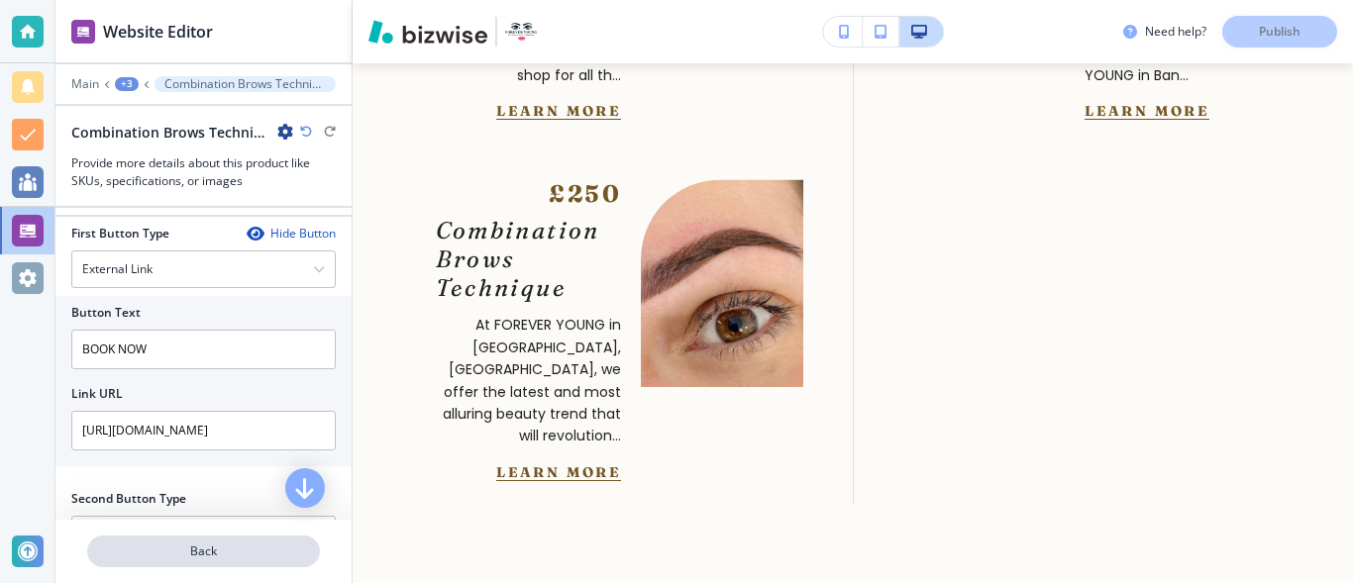
click at [243, 553] on p "Back" at bounding box center [203, 552] width 229 height 18
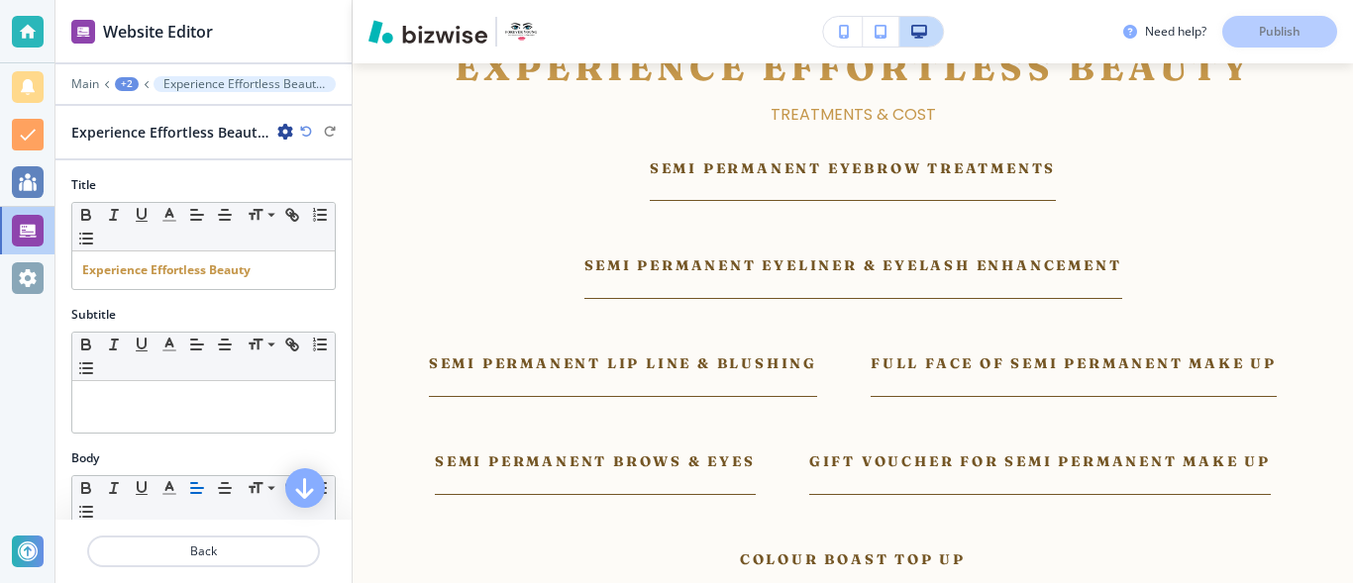
scroll to position [2311, 0]
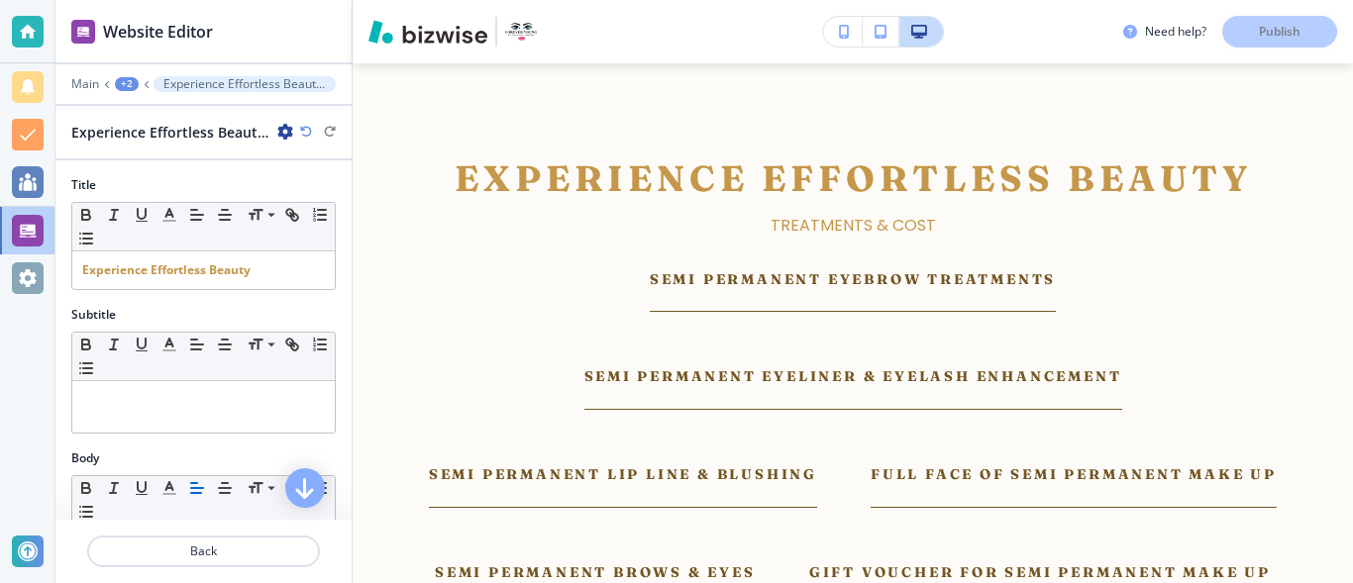
click at [243, 553] on p "Back" at bounding box center [203, 552] width 229 height 18
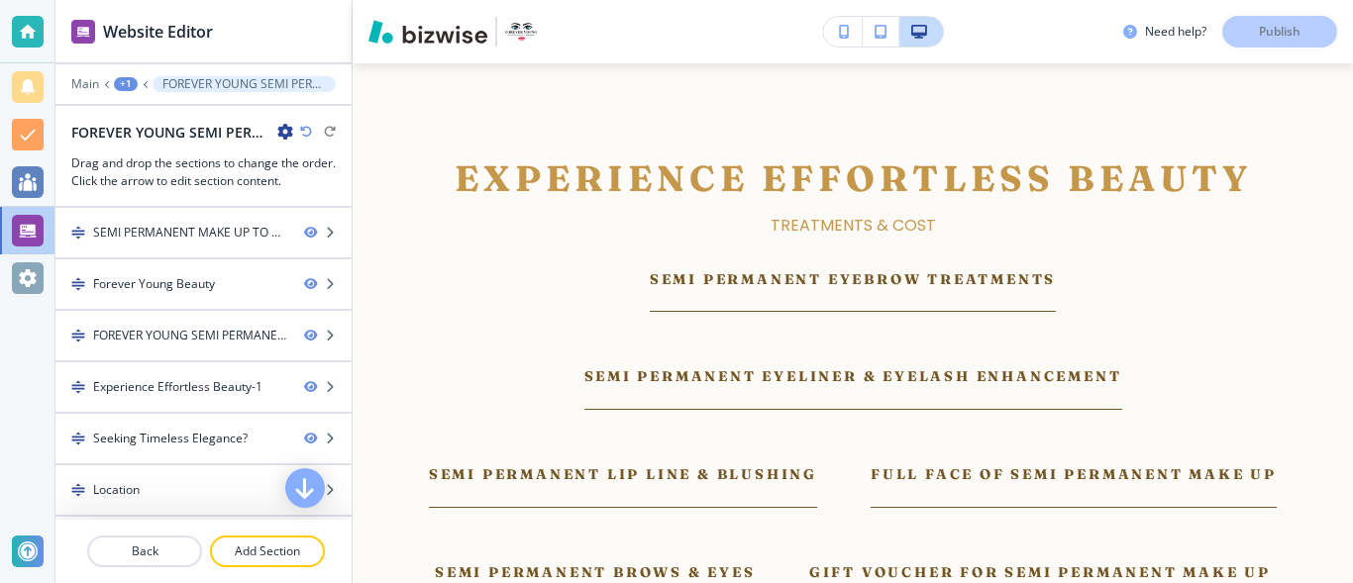
click at [243, 553] on p "Add Section" at bounding box center [267, 552] width 111 height 18
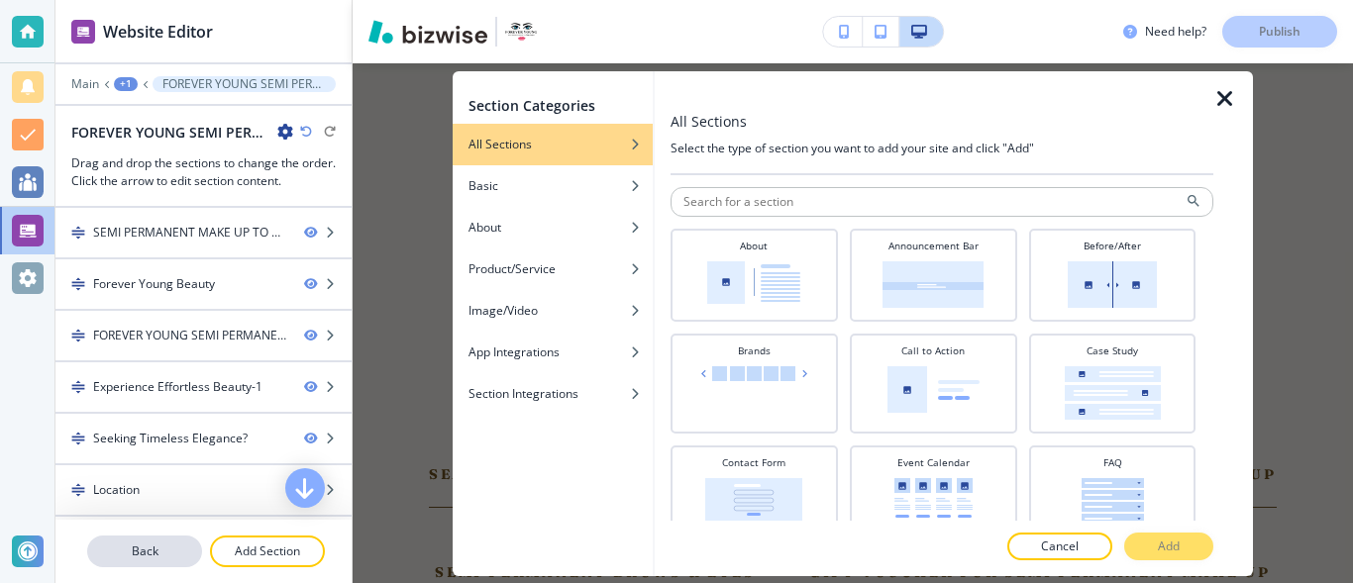
click at [159, 554] on p "Back" at bounding box center [144, 552] width 111 height 18
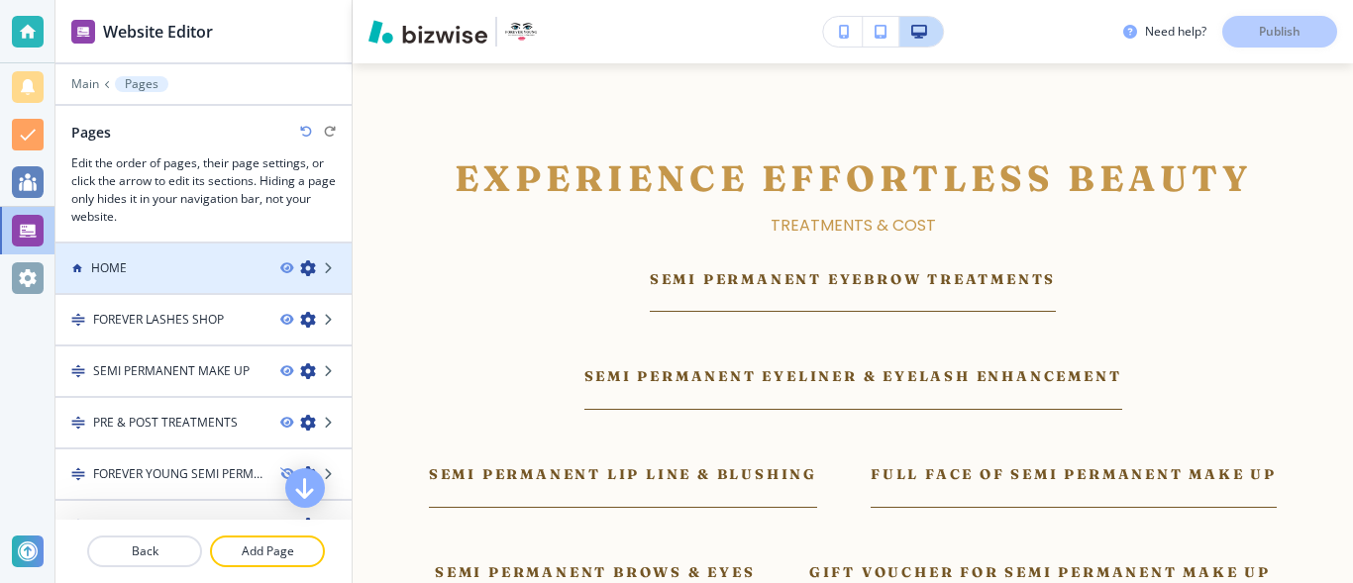
click at [172, 265] on div "HOME" at bounding box center [159, 268] width 209 height 18
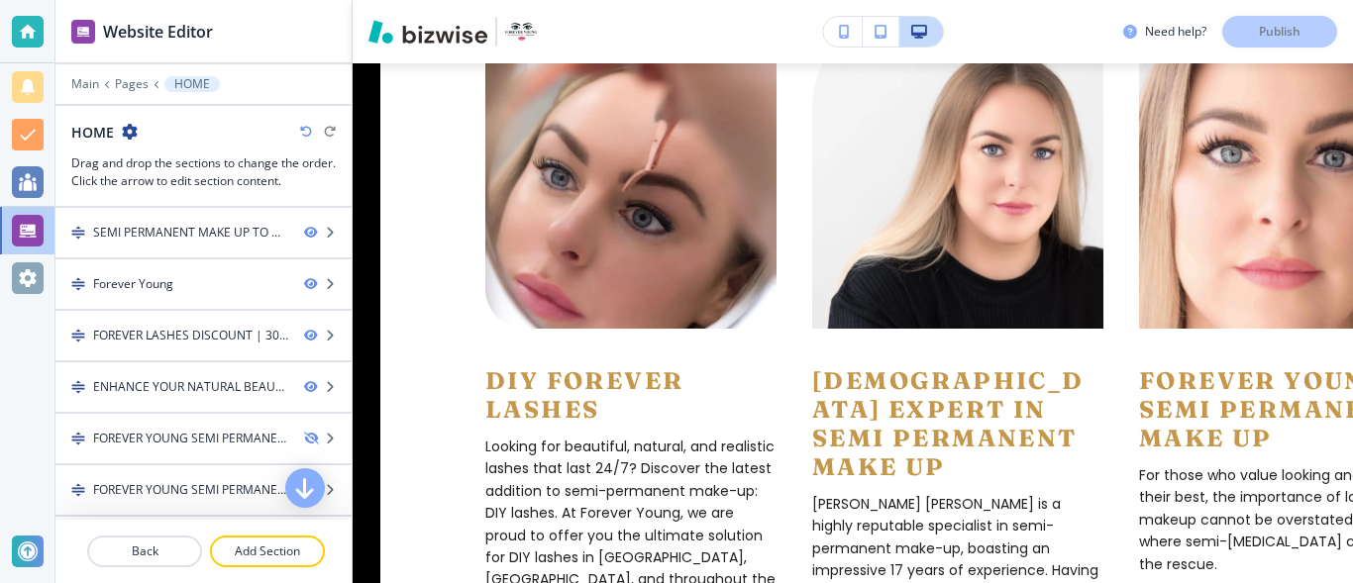
scroll to position [1648, 0]
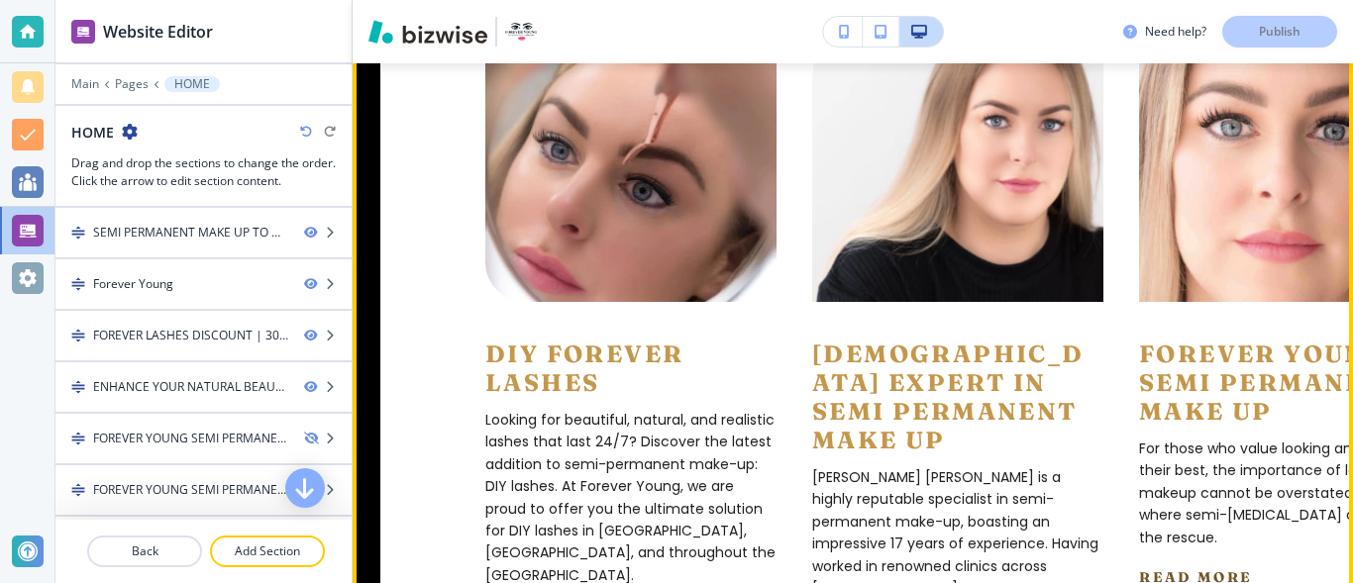
click at [1009, 306] on div "NORTHERN IRELANDS EXPERT IN SEMI PERMANENT MAKE UP Emma Jardine Farhat is a hig…" at bounding box center [957, 547] width 291 height 490
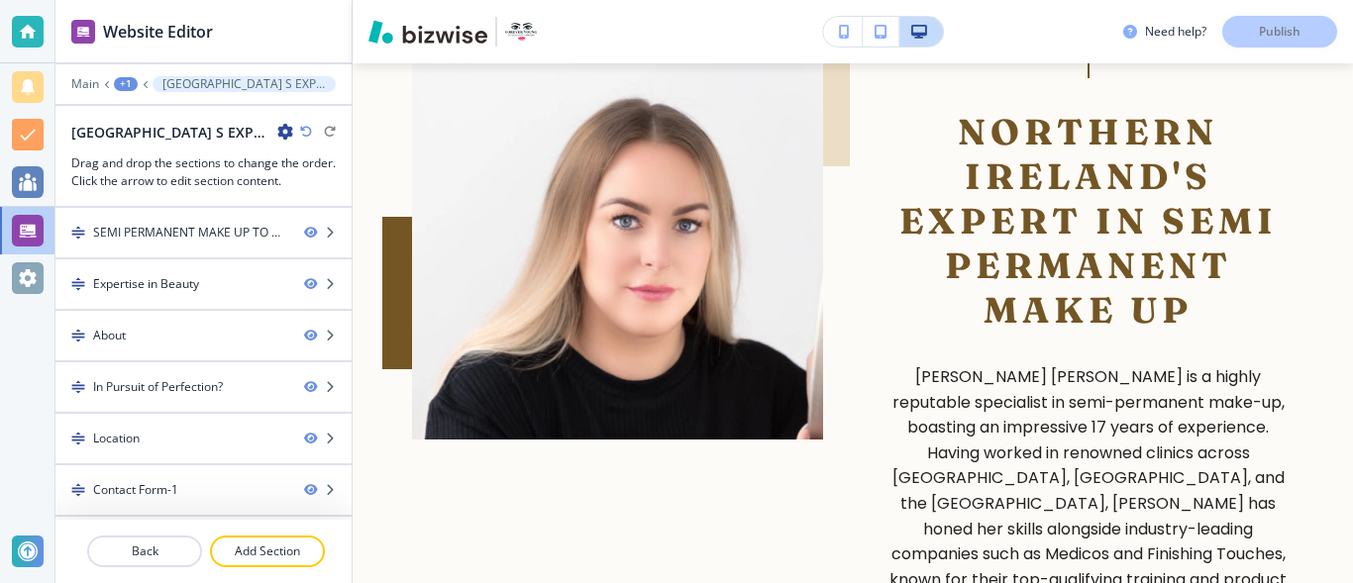
scroll to position [1147, 0]
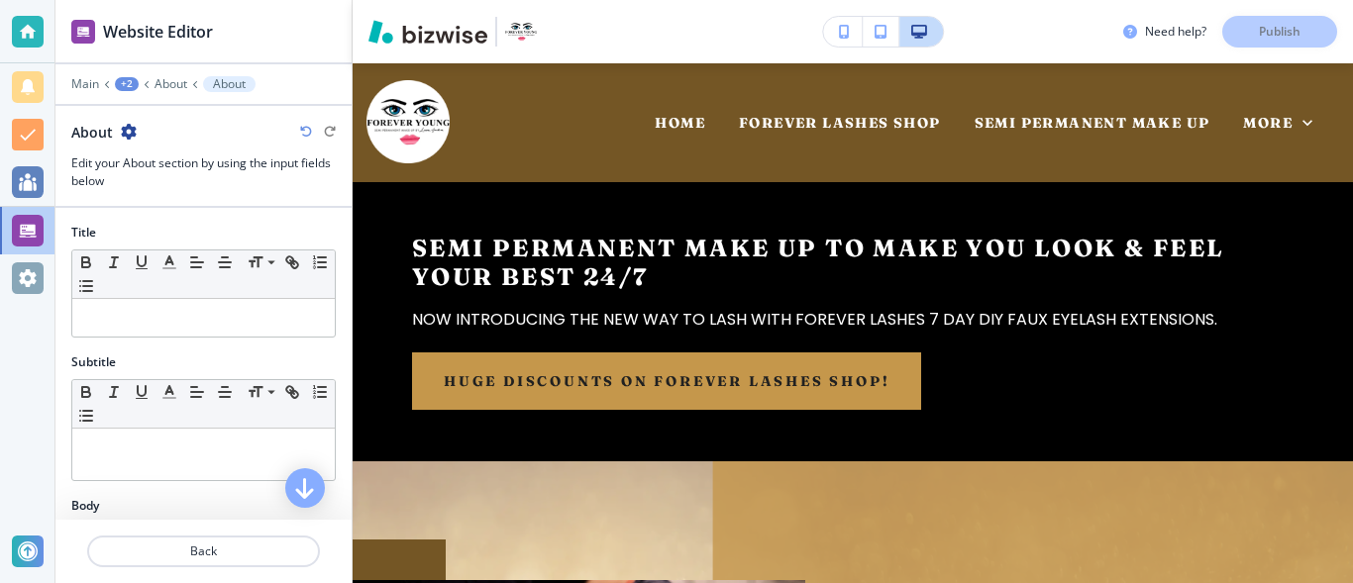
scroll to position [1780, 0]
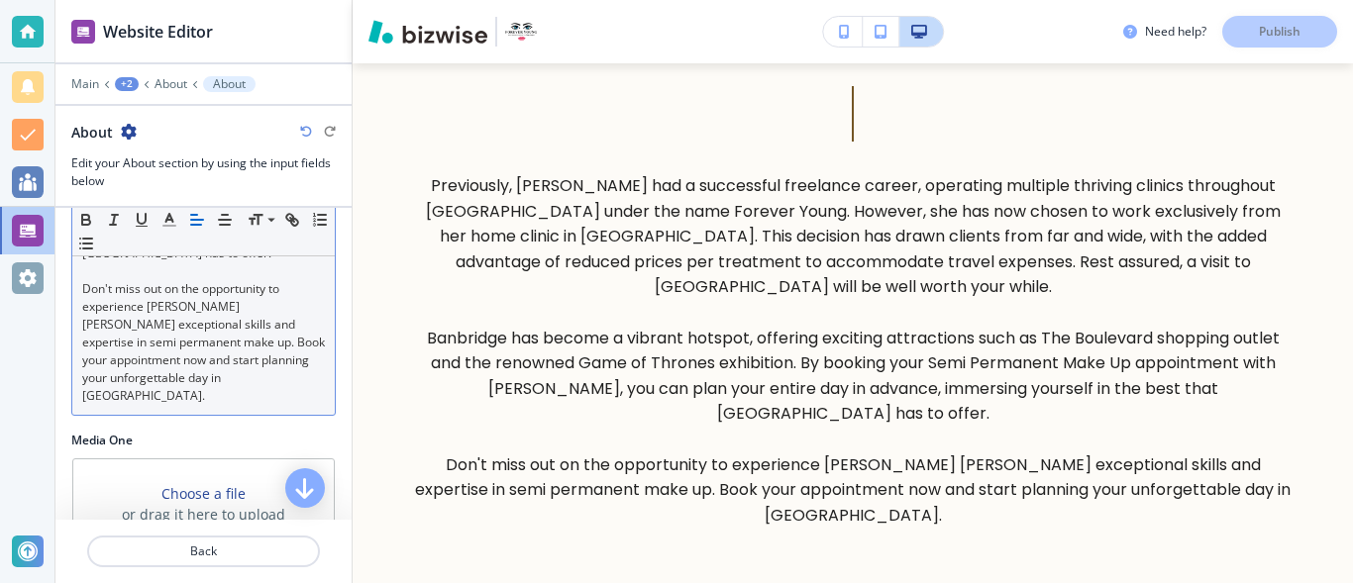
click at [186, 359] on p "Don't miss out on the opportunity to experience Emma Jardine Farhat's exception…" at bounding box center [203, 342] width 243 height 125
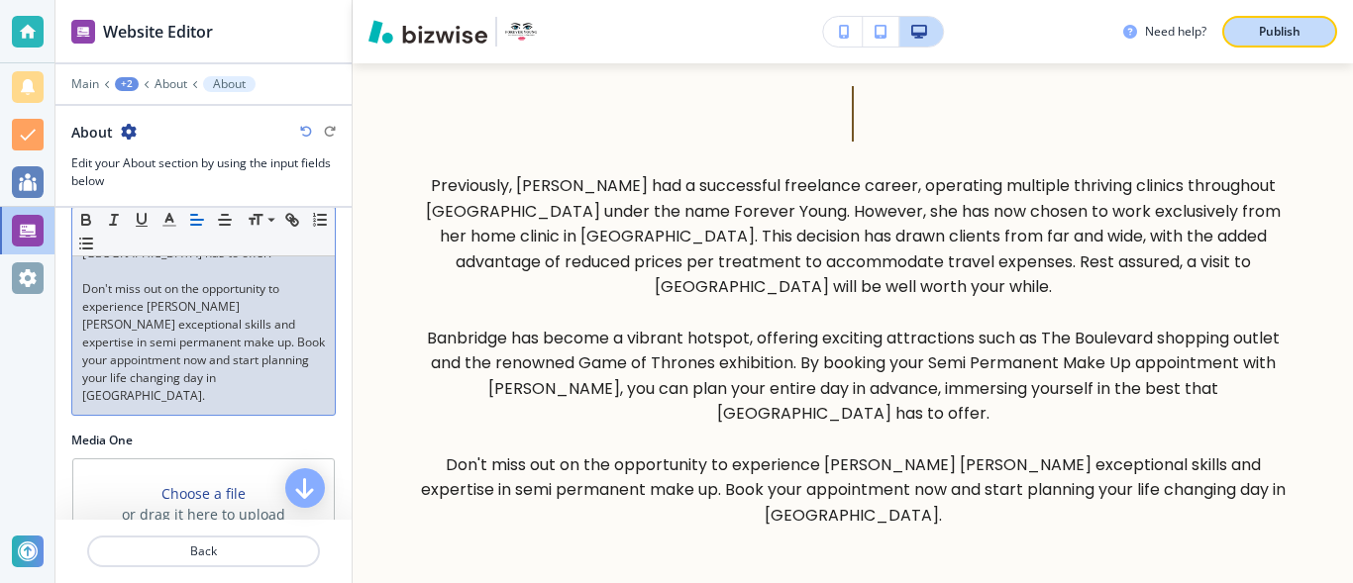
click at [1281, 35] on p "Publish" at bounding box center [1279, 32] width 42 height 18
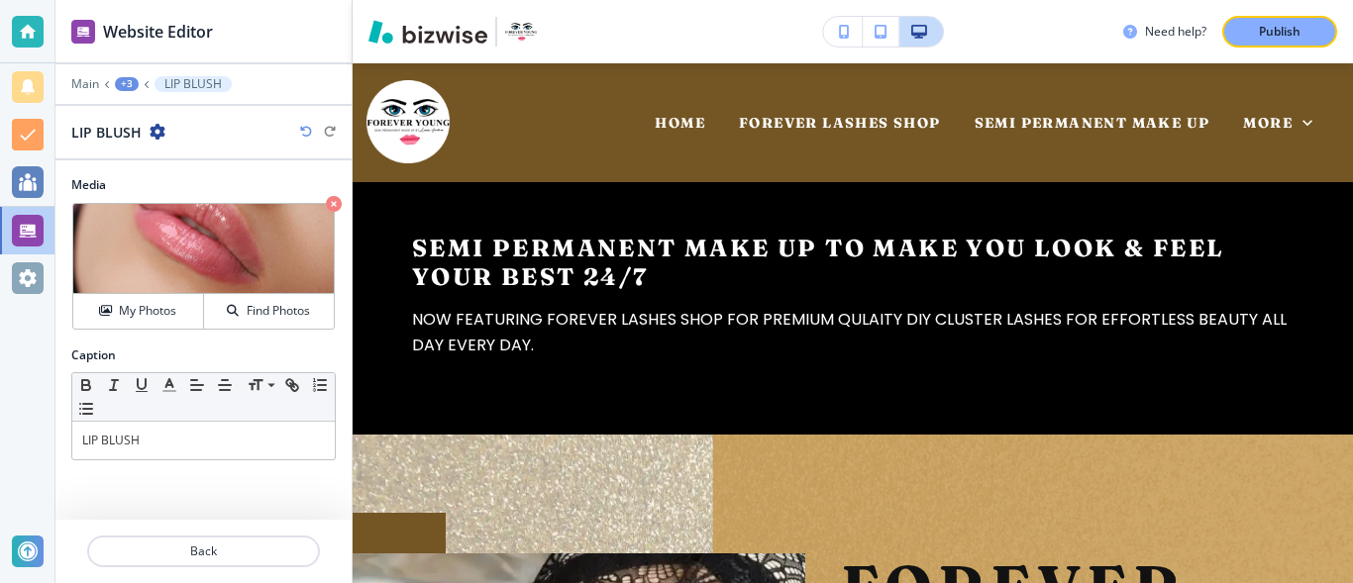
scroll to position [3005, 0]
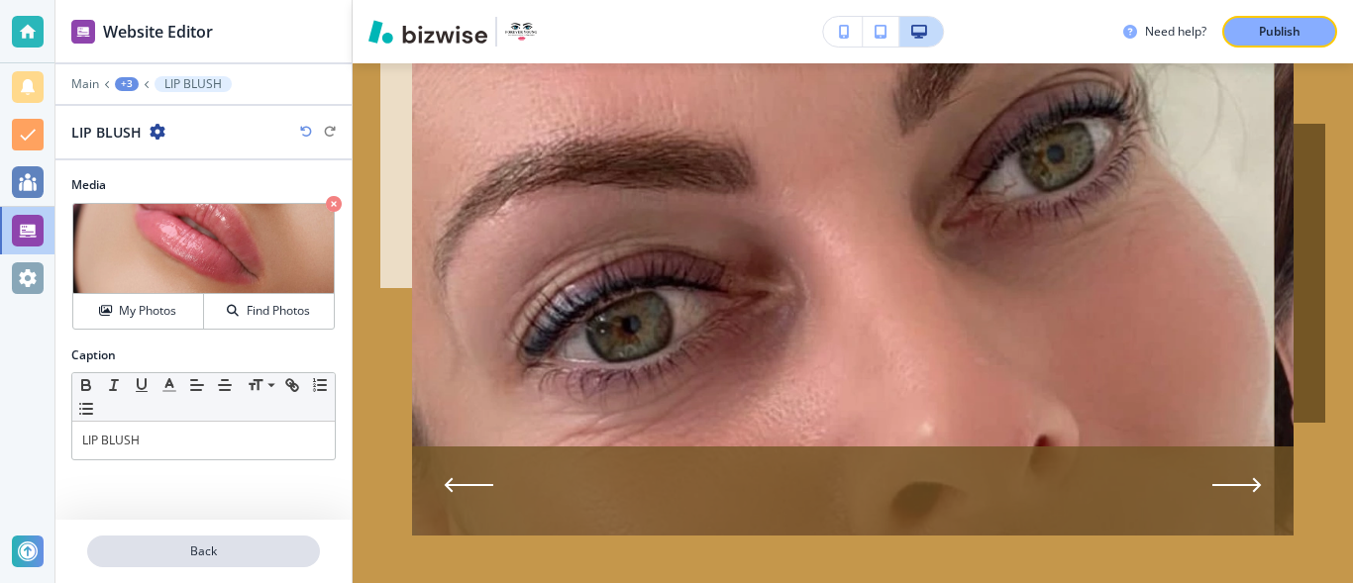
click at [135, 543] on p "Back" at bounding box center [203, 552] width 229 height 18
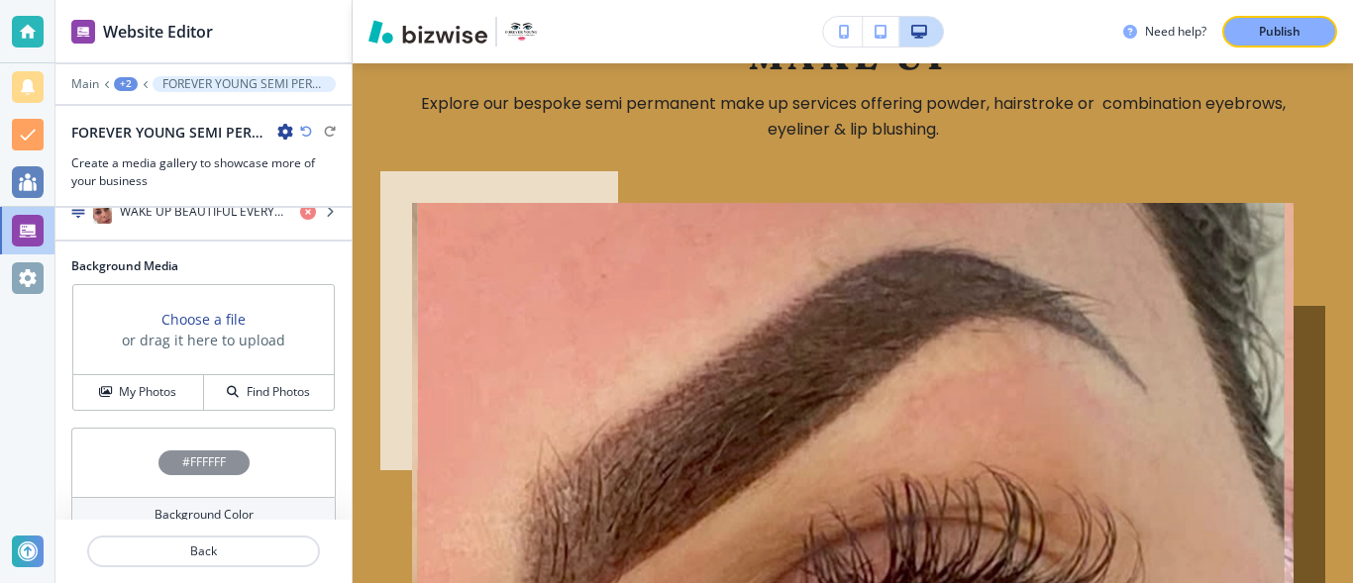
scroll to position [1301, 0]
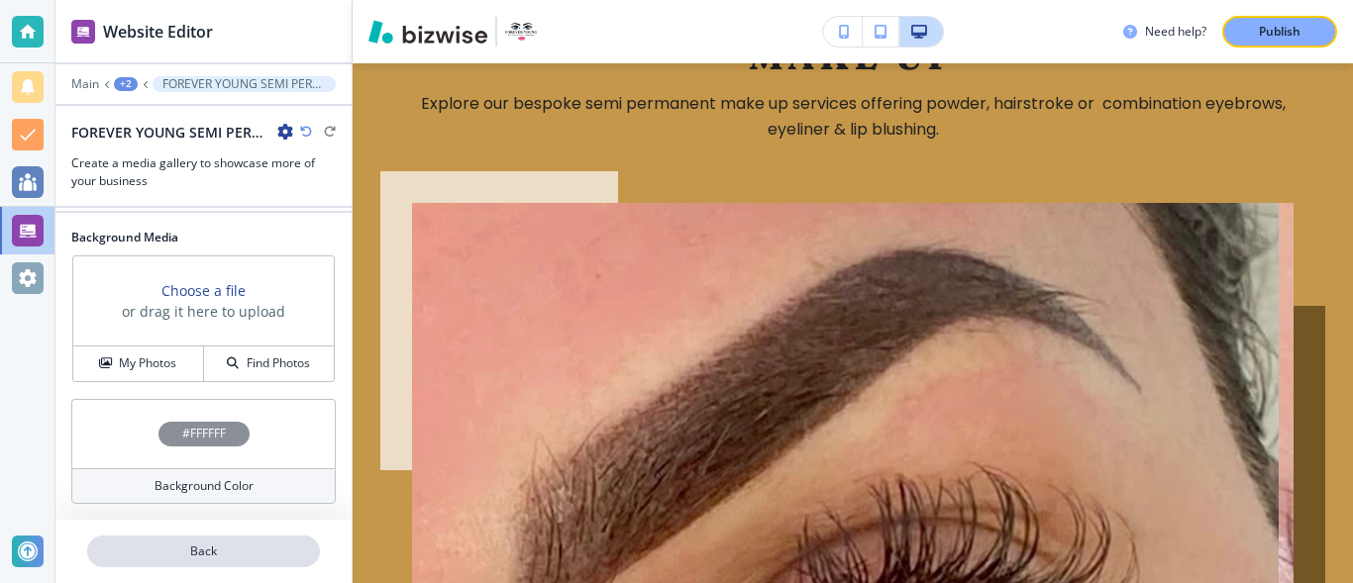
click at [276, 550] on p "Back" at bounding box center [203, 552] width 229 height 18
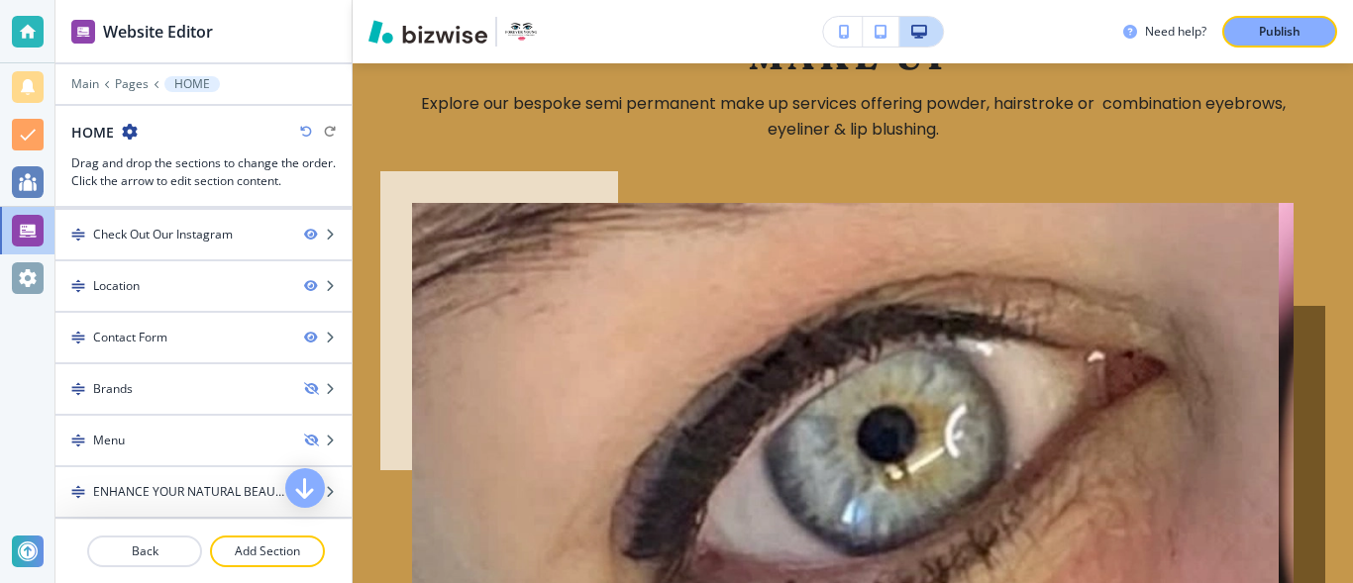
scroll to position [723, 0]
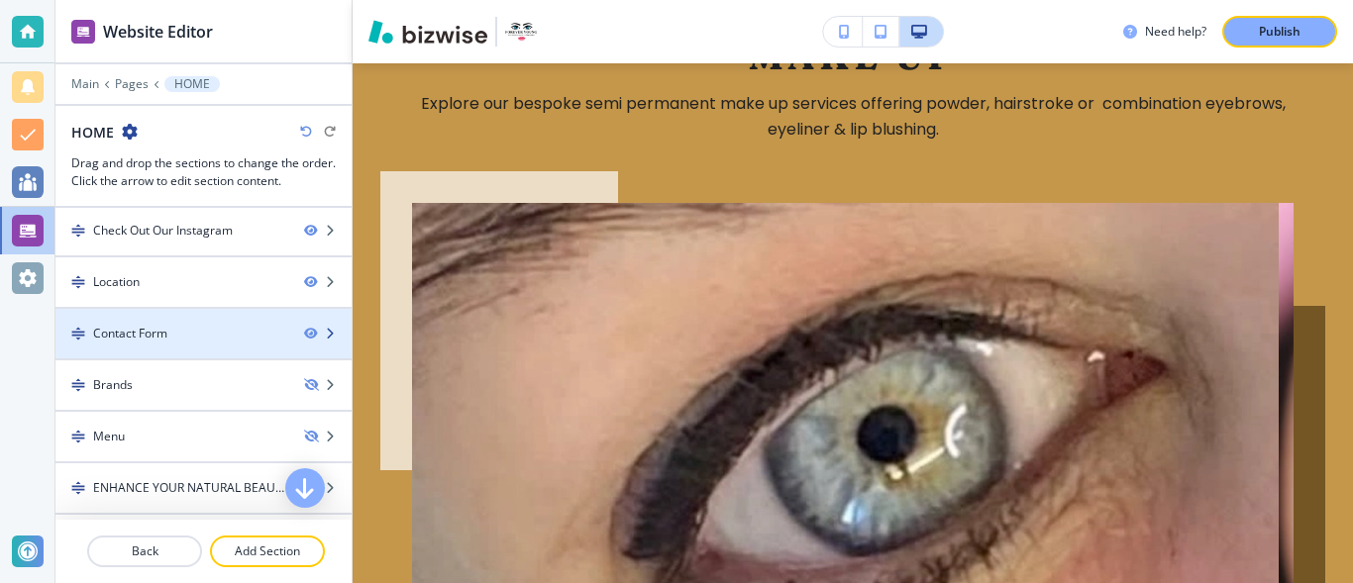
click at [151, 326] on div "Contact Form" at bounding box center [130, 334] width 74 height 18
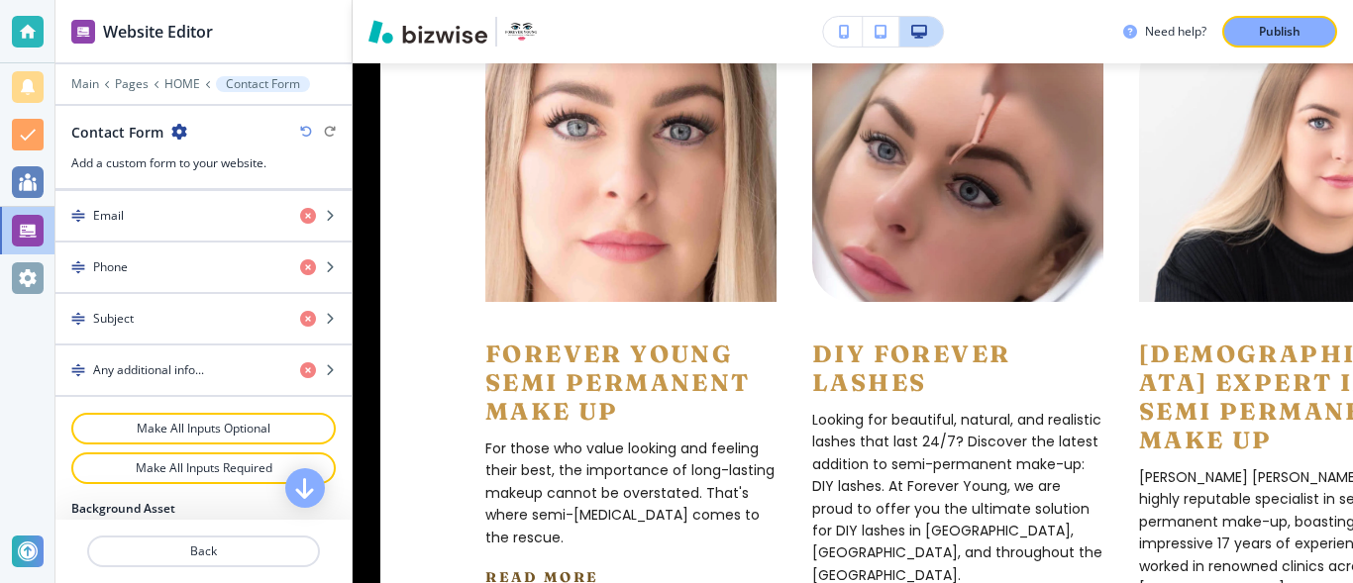
scroll to position [0, 0]
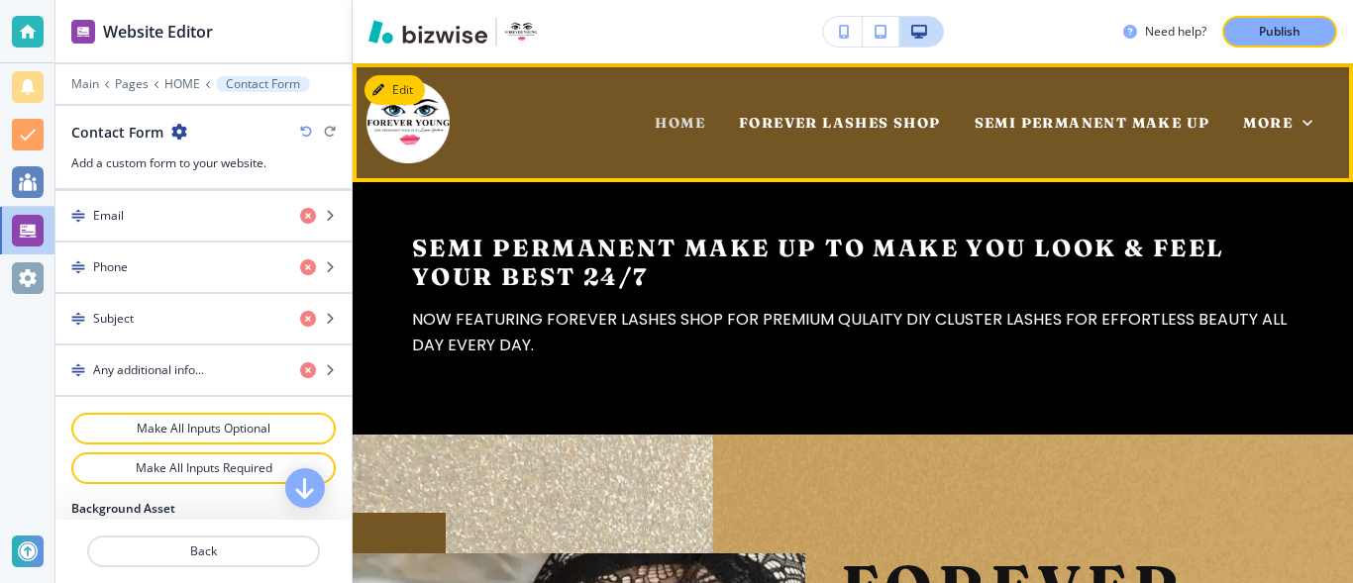
click at [665, 115] on span "HOME" at bounding box center [679, 123] width 50 height 18
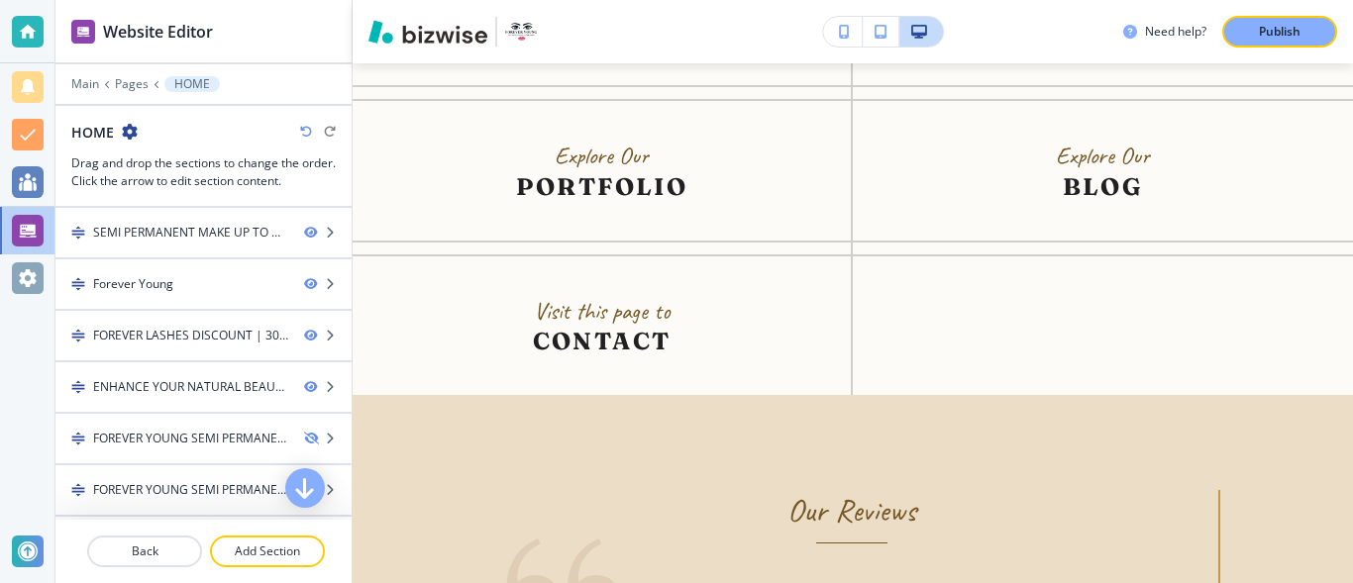
scroll to position [7853, 0]
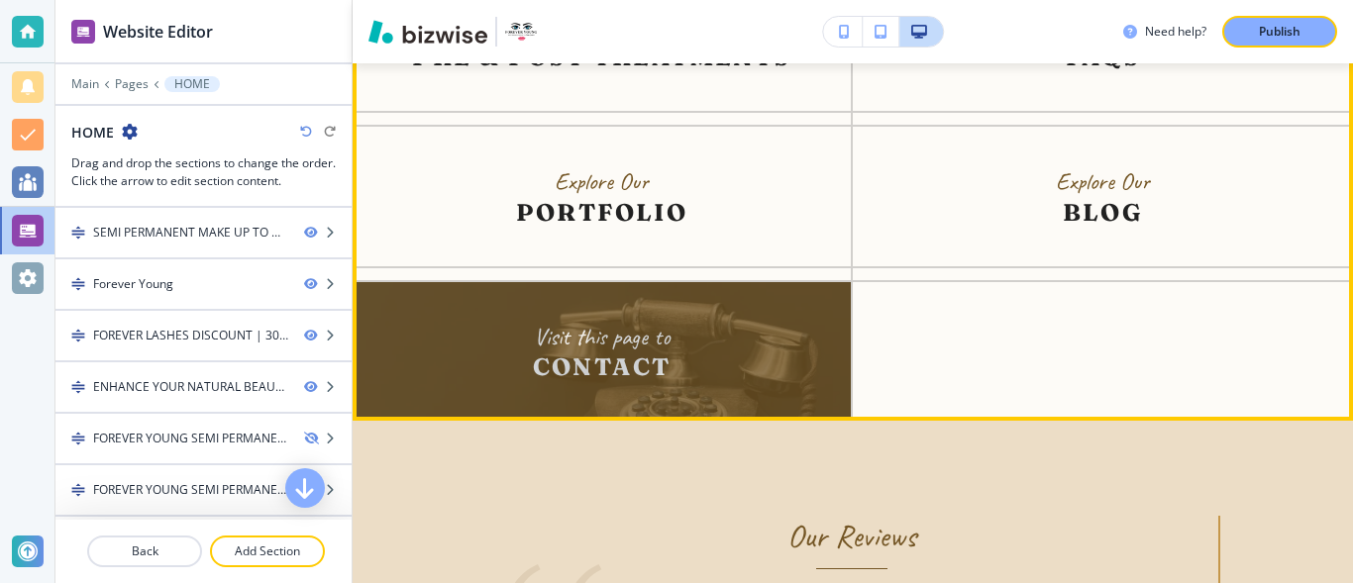
click at [628, 341] on img at bounding box center [601, 351] width 498 height 139
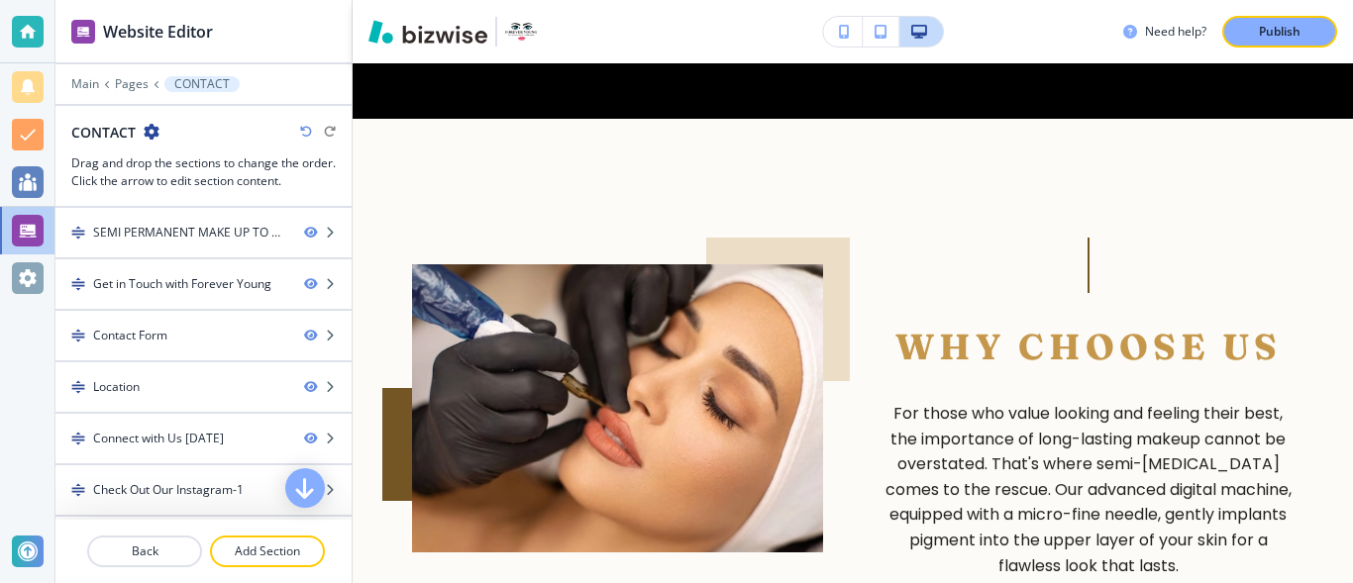
scroll to position [3754, 0]
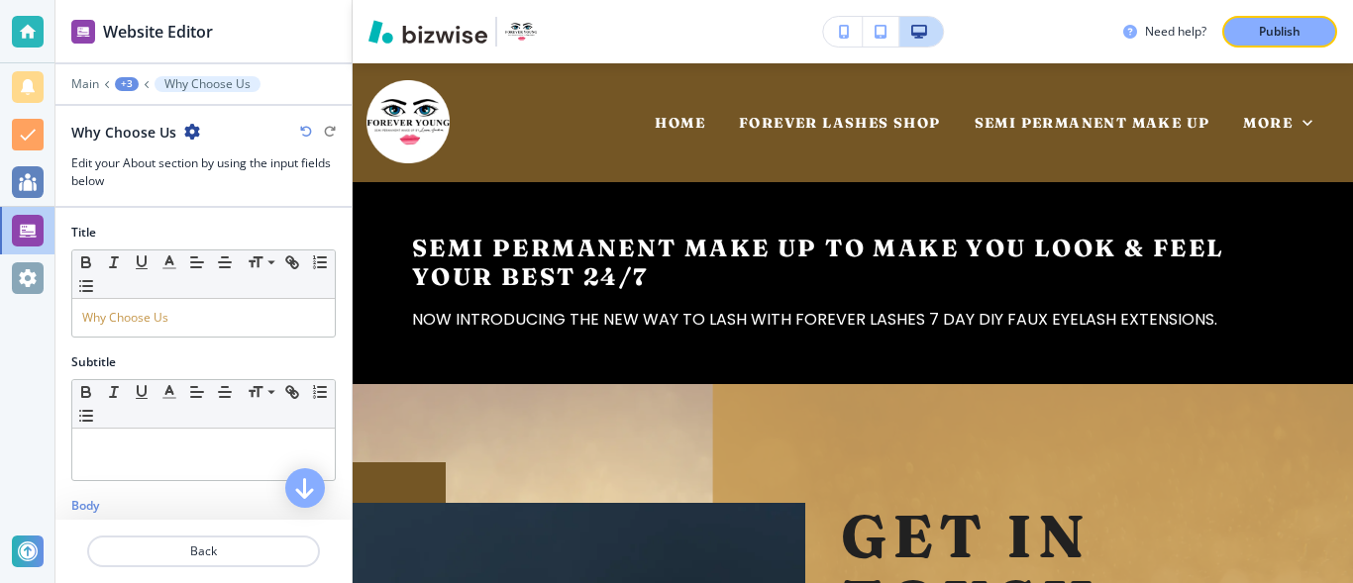
scroll to position [3820, 0]
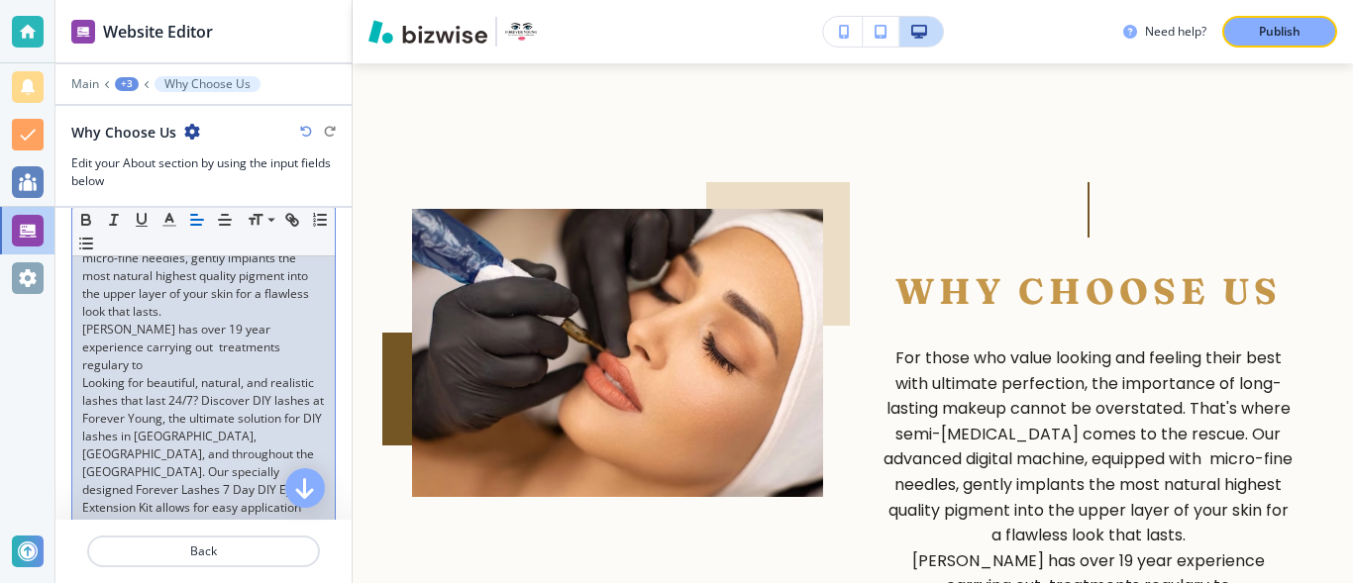
click at [265, 345] on p "Emma has over 19 year experience carrying out treatments regulary to" at bounding box center [203, 347] width 243 height 53
click at [295, 345] on p "Emma has over 19 year experience carrying out treatments regularly to" at bounding box center [203, 347] width 243 height 53
click at [78, 422] on div "For those who value looking and feeling their best with ultimate perfection, th…" at bounding box center [203, 357] width 262 height 448
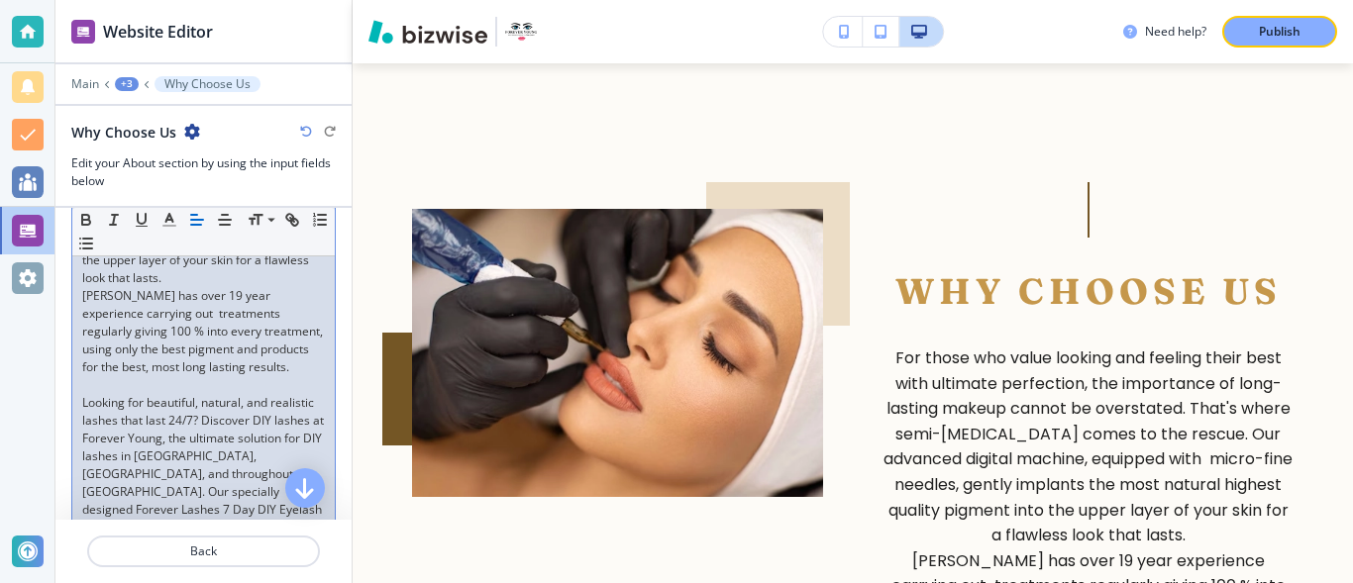
scroll to position [492, 0]
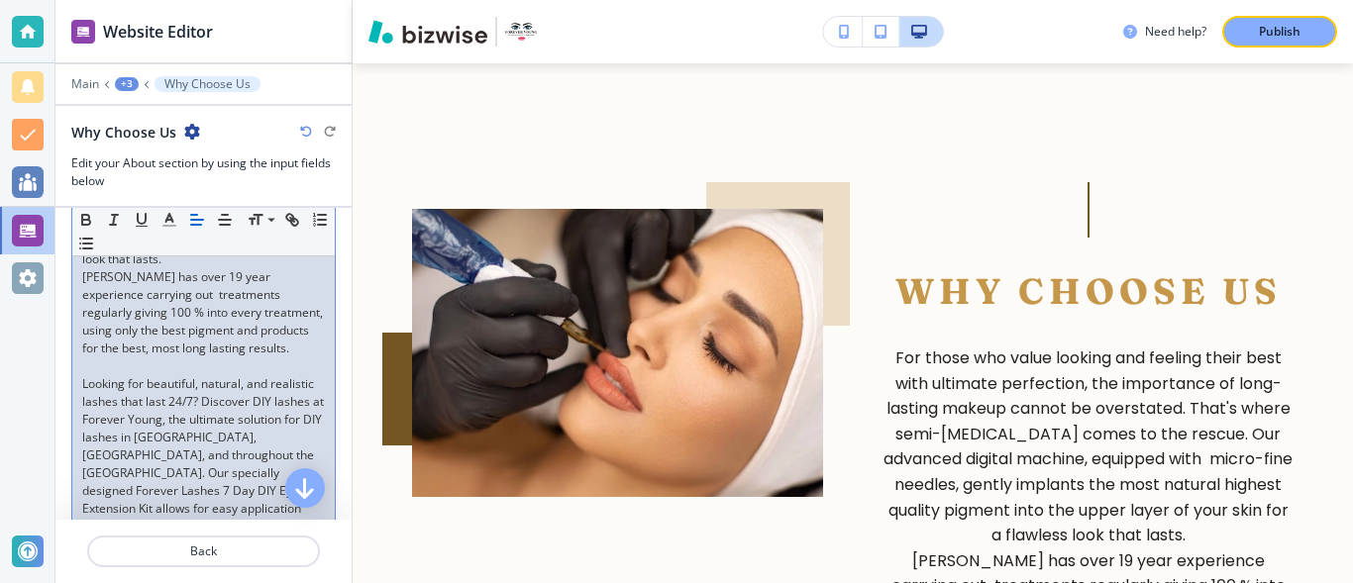
click at [301, 396] on p "Looking for beautiful, natural, and realistic lashes that last 24/7? Discover D…" at bounding box center [203, 455] width 243 height 160
click at [235, 421] on p "Looking for beautiful, natural, and realistic lashes that last 24/7? Discover F…" at bounding box center [203, 464] width 243 height 178
click at [144, 382] on p "Looking for beautiful, natural, and realistic lashes that last 24/7? Discover F…" at bounding box center [203, 464] width 243 height 178
click at [230, 383] on p "Looking for additional, effotless beautiful, natural, and realistic lashes that…" at bounding box center [203, 464] width 243 height 178
click at [131, 399] on p "Looking for additional, effortless beautiful, natural, and realistic lashes tha…" at bounding box center [203, 464] width 243 height 178
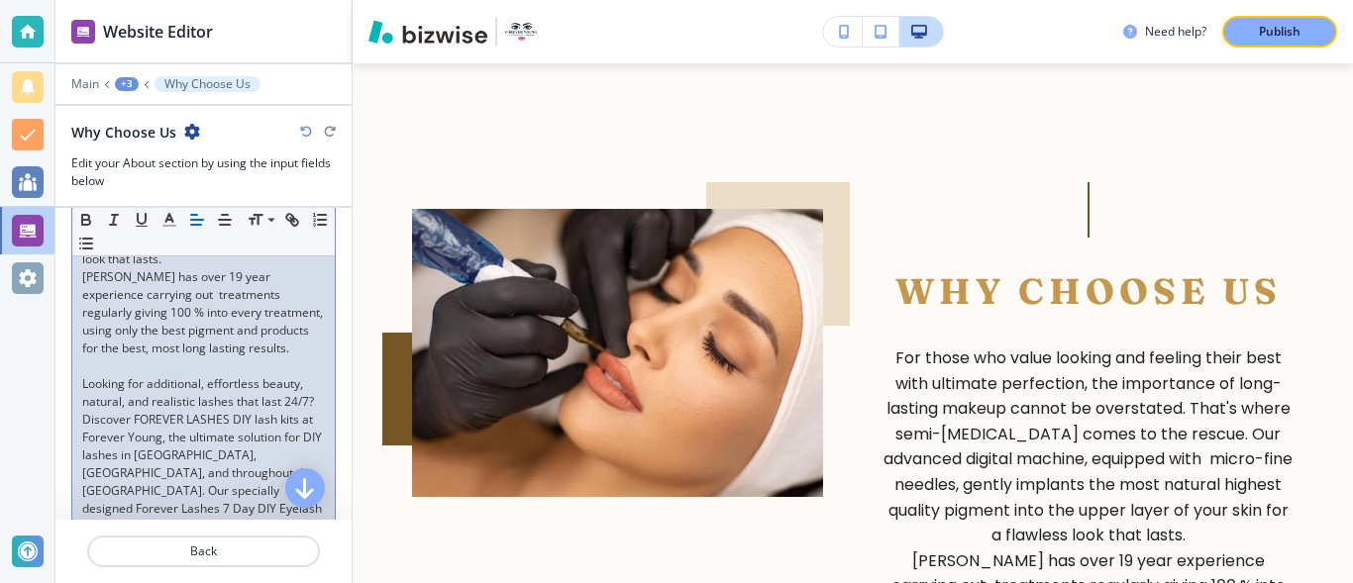
click at [311, 385] on div "For those who value looking and feeling their best with ultimate perfection, th…" at bounding box center [203, 321] width 262 height 483
click at [277, 453] on p "Looking for additional, effortless beauty, with natural, and realistic lashes t…" at bounding box center [203, 464] width 243 height 178
click at [123, 474] on p "Looking for additional, effortless beauty, with natural, and realistic lashes t…" at bounding box center [203, 455] width 243 height 160
click at [235, 455] on p "Looking for additional, effortless beauty, with natural, and realistic lashes t…" at bounding box center [203, 455] width 243 height 160
click at [97, 471] on p "Looking for additional, effortless beauty, with natural, and realistic lashes t…" at bounding box center [203, 455] width 243 height 160
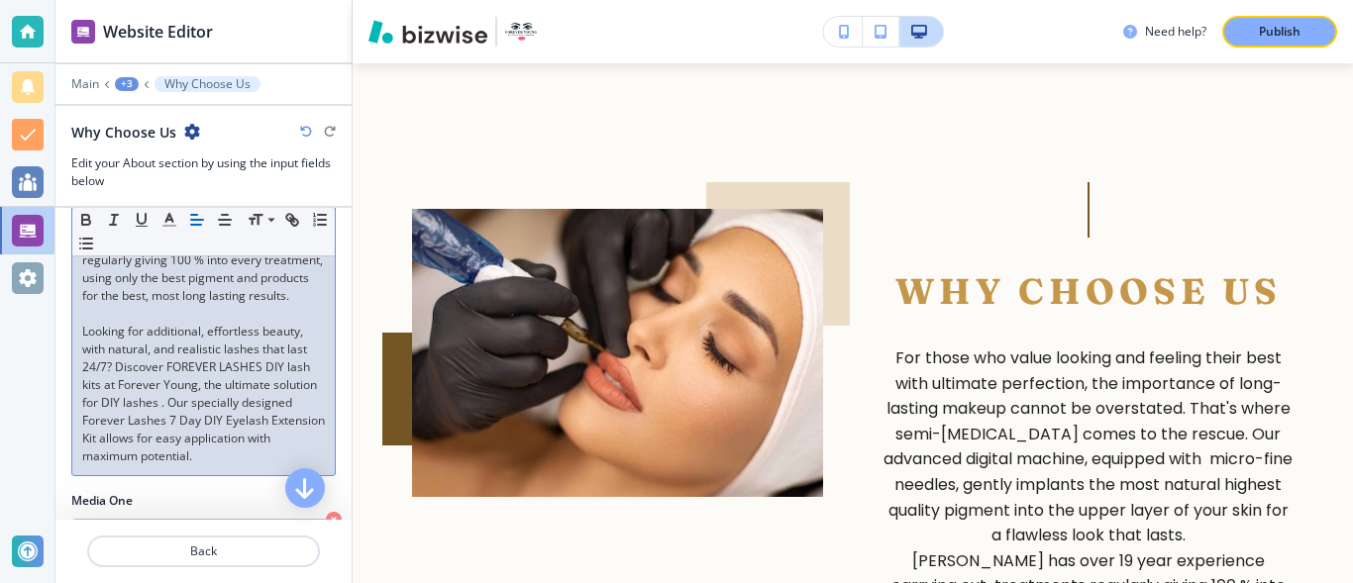
scroll to position [550, 0]
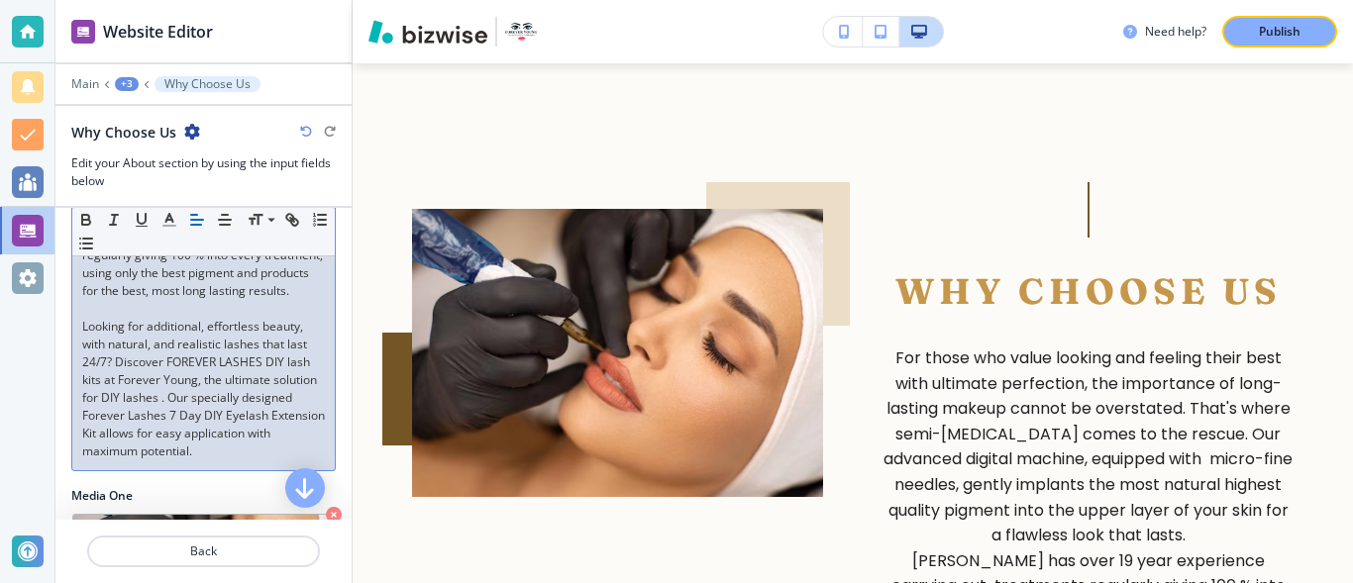
click at [198, 433] on p "Looking for additional, effortless beauty, with natural, and realistic lashes t…" at bounding box center [203, 389] width 243 height 143
click at [199, 434] on p "Looking for additional, effortless beauty, with natural, and realistic lashes t…" at bounding box center [203, 389] width 243 height 143
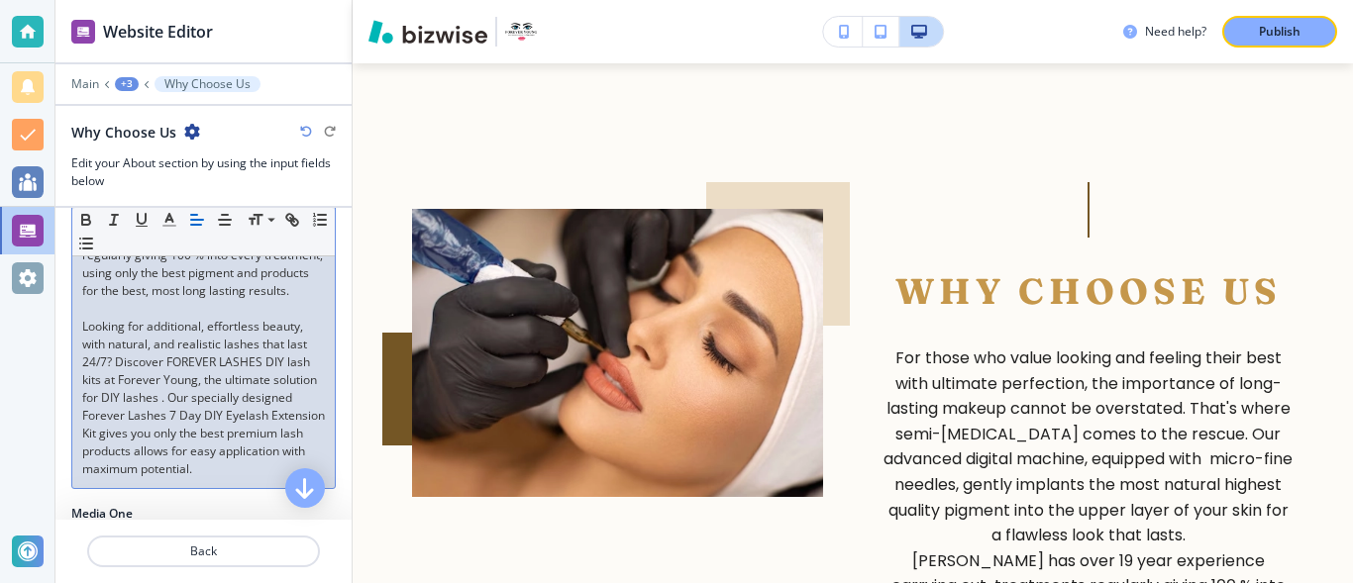
click at [159, 451] on p "Looking for additional, effortless beauty, with natural, and realistic lashes t…" at bounding box center [203, 398] width 243 height 160
click at [260, 452] on p "Looking for additional, effortless beauty, with natural, and realistic lashes t…" at bounding box center [203, 398] width 243 height 160
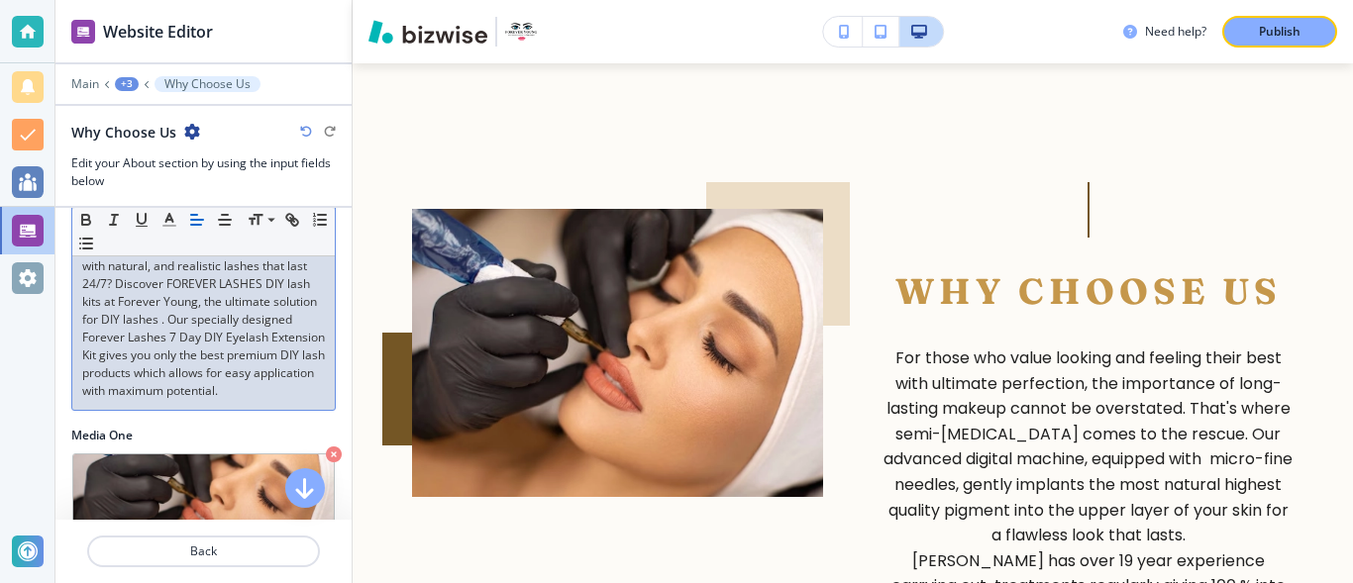
scroll to position [638, 0]
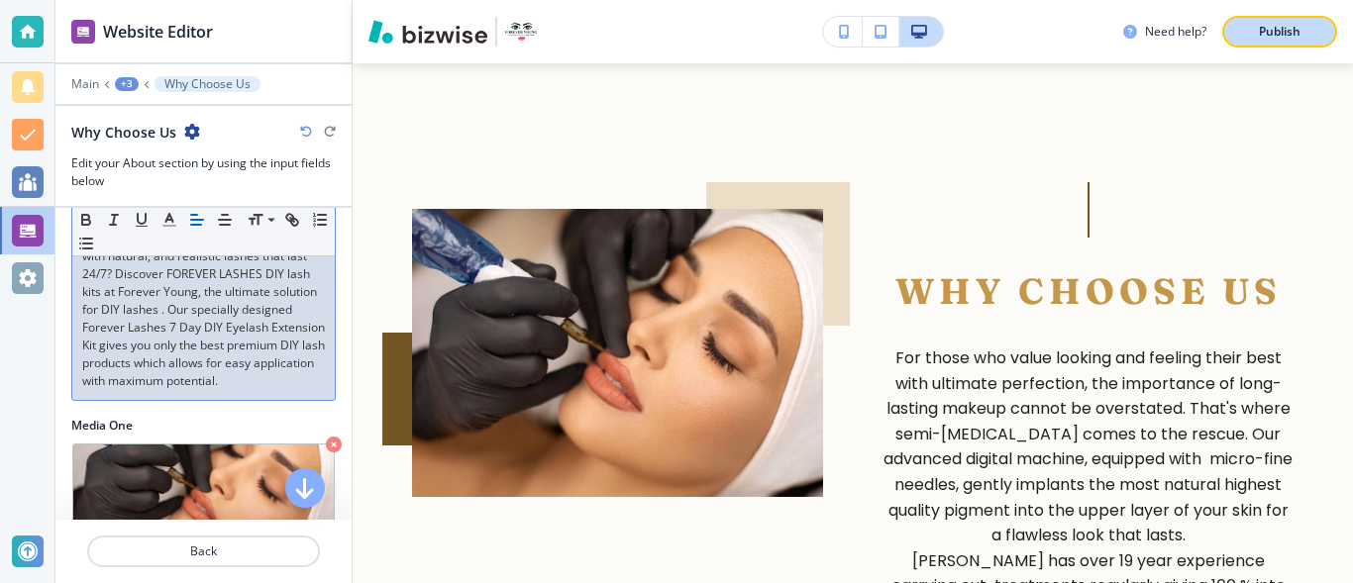
click at [1289, 34] on p "Publish" at bounding box center [1279, 32] width 42 height 18
